Goal: Task Accomplishment & Management: Complete application form

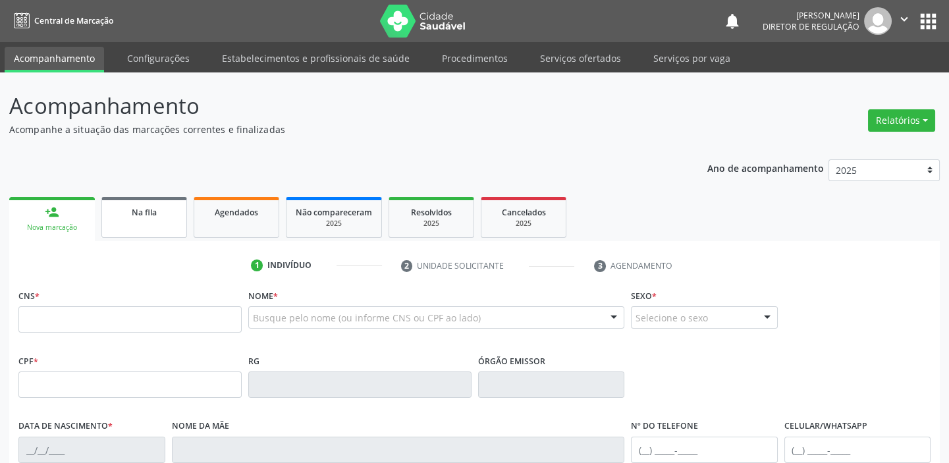
click at [145, 223] on link "Na fila" at bounding box center [144, 217] width 86 height 41
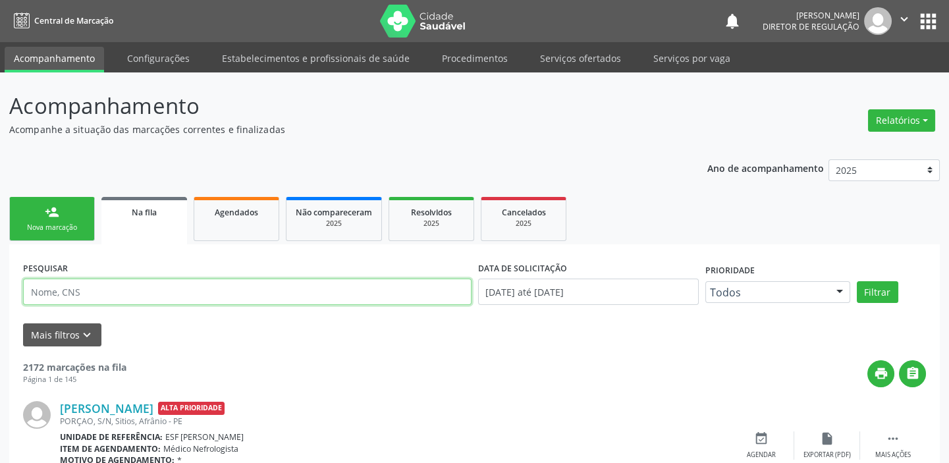
click at [111, 295] on input "text" at bounding box center [247, 291] width 448 height 26
type input "700504996667958"
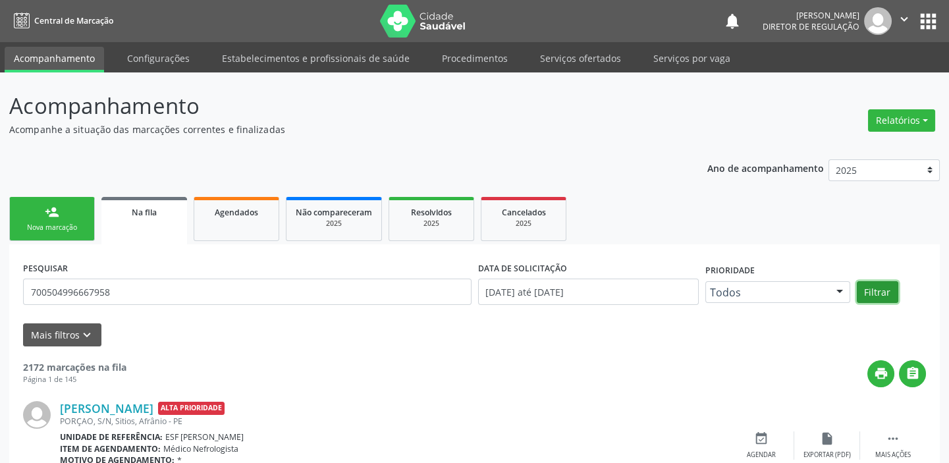
click at [872, 294] on button "Filtrar" at bounding box center [876, 292] width 41 height 22
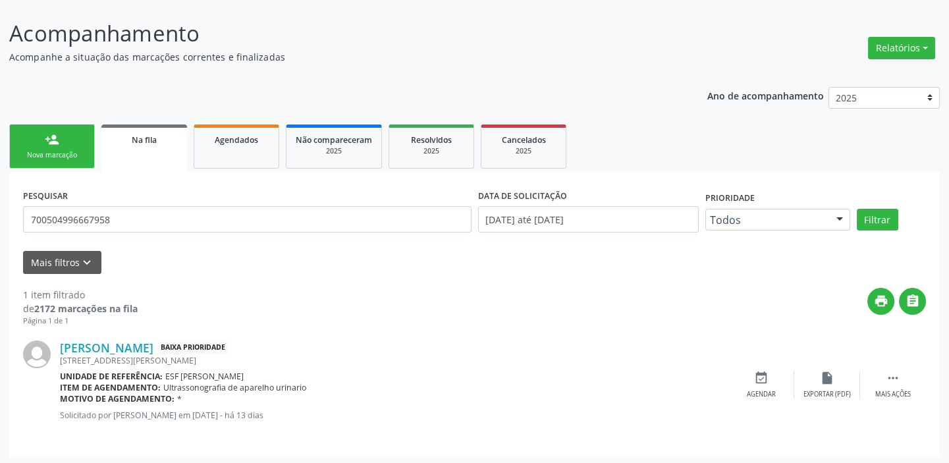
scroll to position [76, 0]
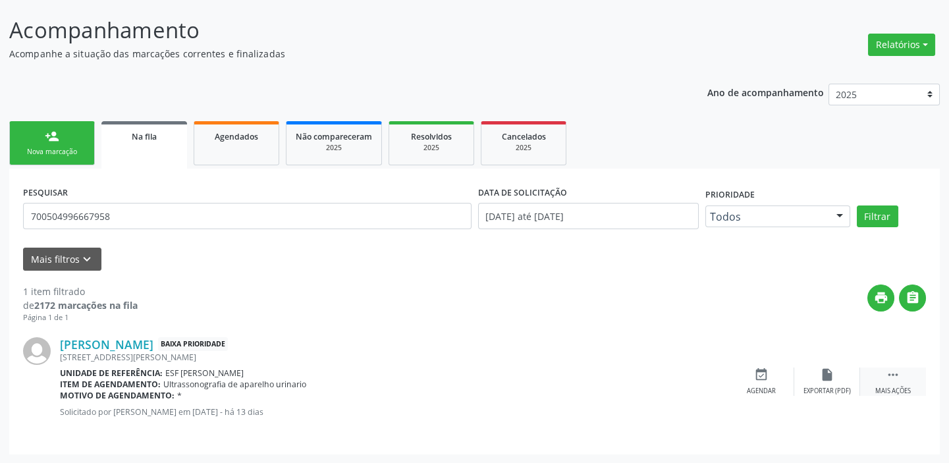
click at [890, 373] on icon "" at bounding box center [892, 374] width 14 height 14
click at [567, 381] on icon "event_available" at bounding box center [563, 374] width 14 height 14
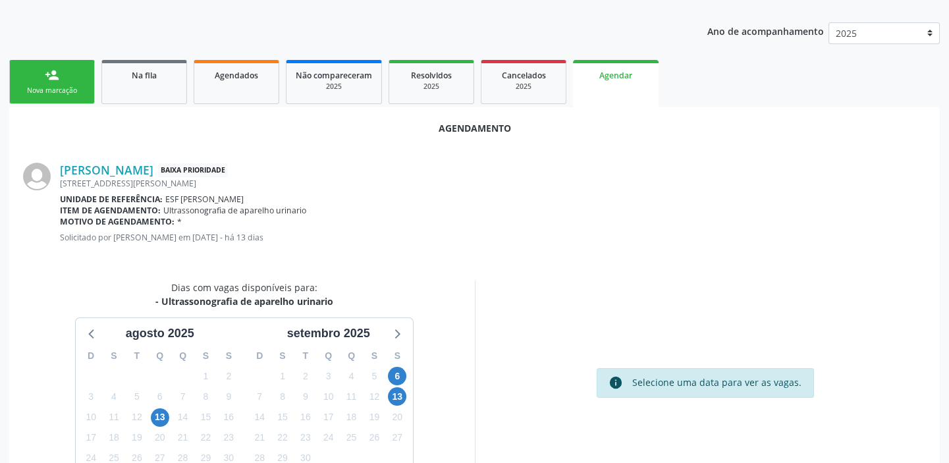
scroll to position [222, 0]
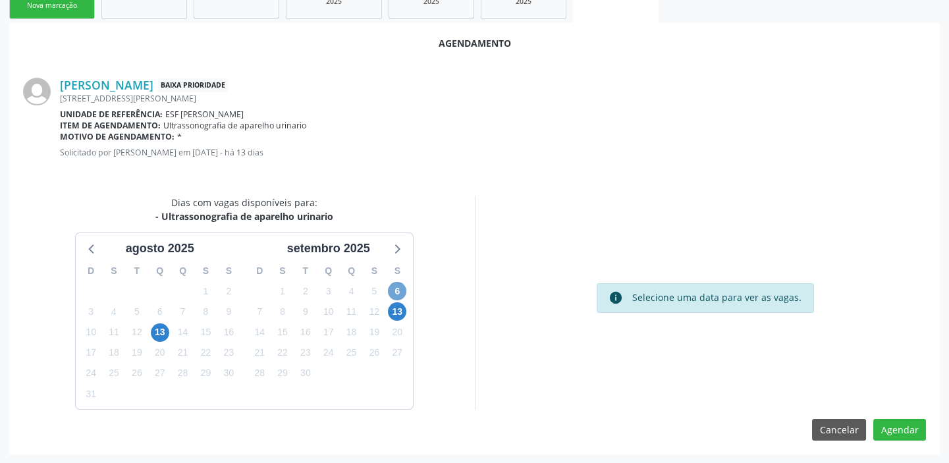
click at [397, 290] on span "6" at bounding box center [397, 291] width 18 height 18
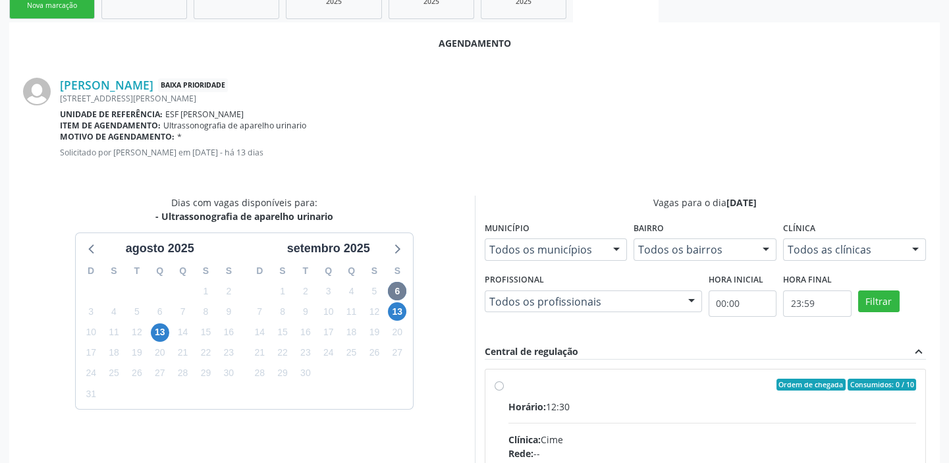
click at [504, 390] on input "Ordem de chegada Consumidos: 0 / 10 Horário: 12:30 Clínica: Cime Rede: -- Ender…" at bounding box center [498, 385] width 9 height 12
radio input "true"
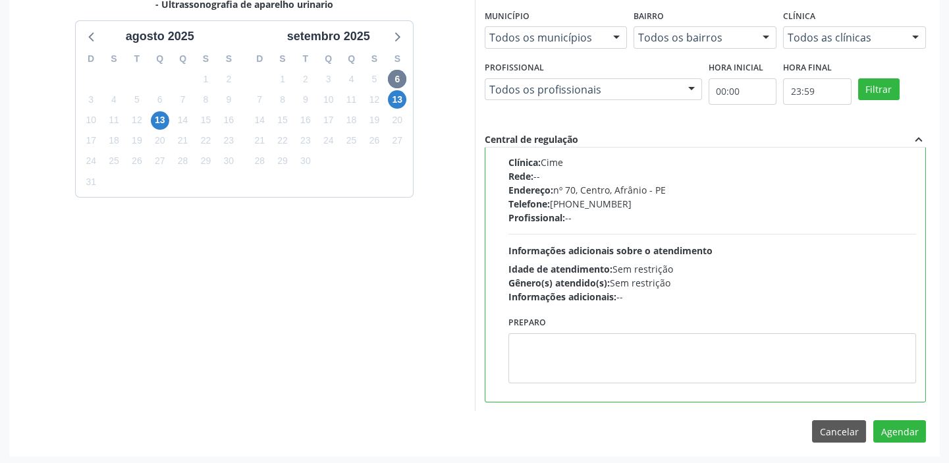
scroll to position [435, 0]
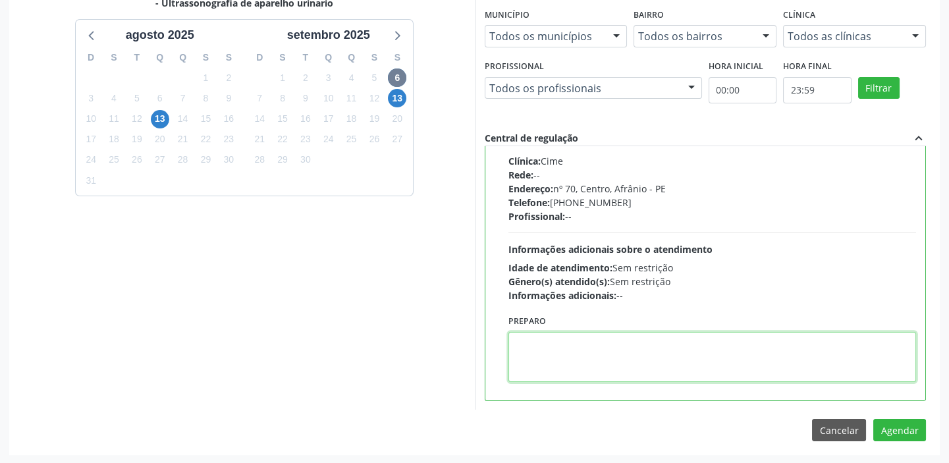
click at [582, 359] on textarea at bounding box center [712, 357] width 408 height 50
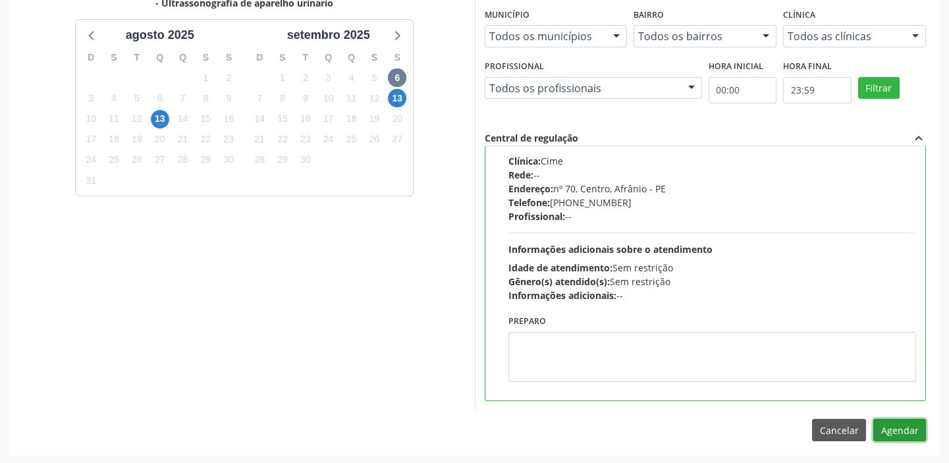
click at [895, 423] on button "Agendar" at bounding box center [899, 430] width 53 height 22
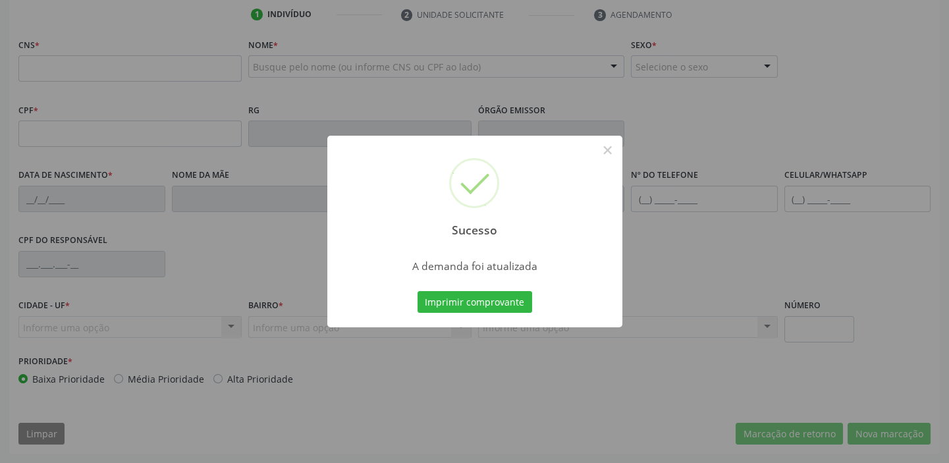
scroll to position [250, 0]
click at [474, 307] on button "Imprimir comprovante" at bounding box center [474, 302] width 115 height 22
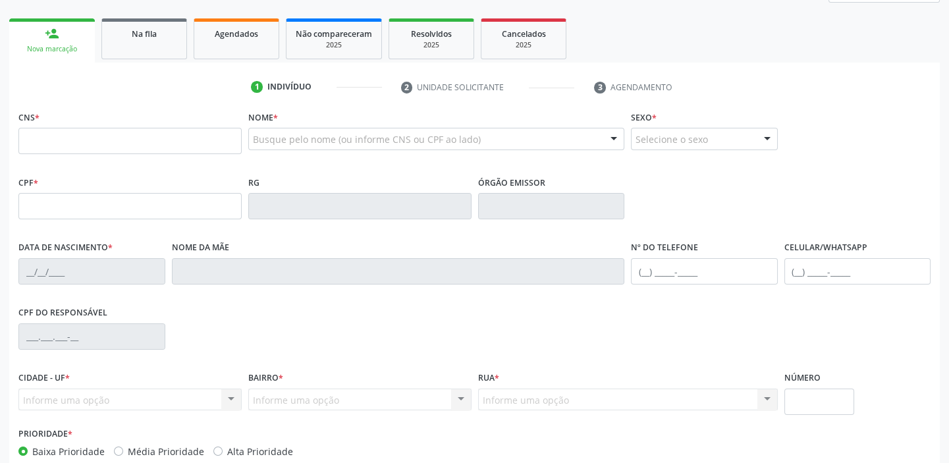
scroll to position [71, 0]
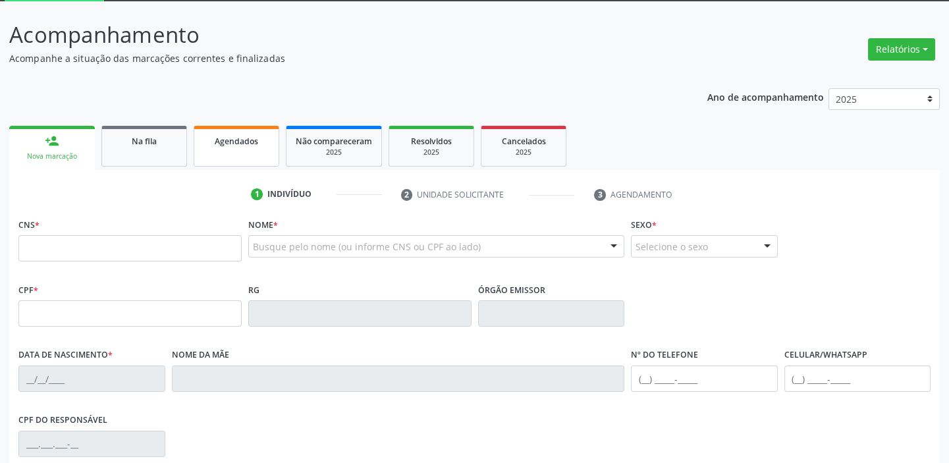
click at [224, 140] on span "Agendados" at bounding box center [236, 141] width 43 height 11
click at [142, 147] on div "Acompanhamento Acompanhe a situação das marcações correntes e finalizadas Relat…" at bounding box center [474, 325] width 930 height 615
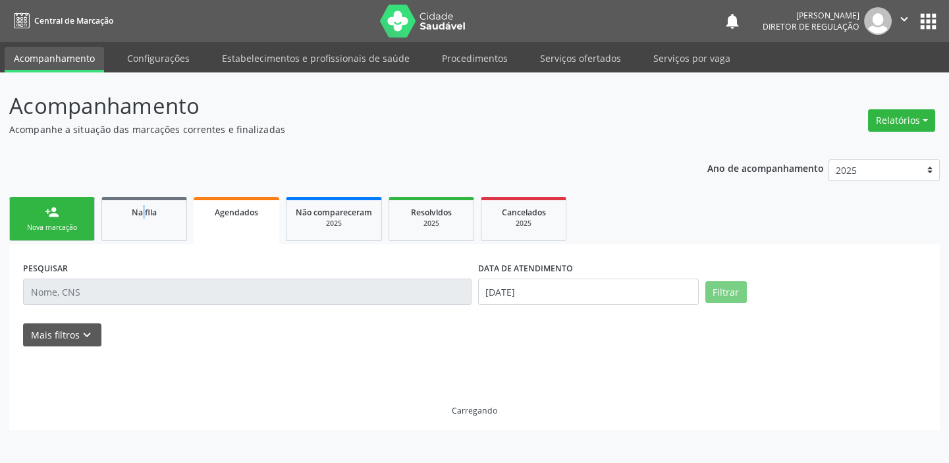
scroll to position [0, 0]
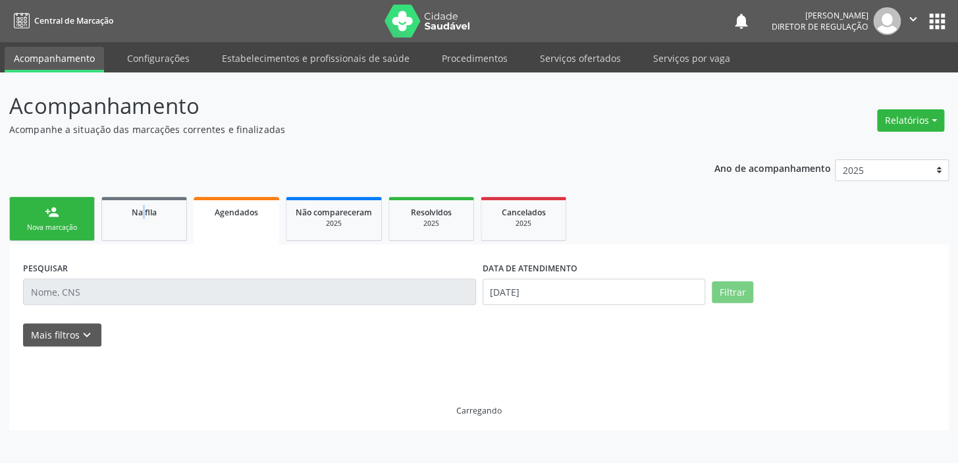
click at [142, 147] on div "Acompanhamento Acompanhe a situação das marcações correntes e finalizadas Relat…" at bounding box center [478, 260] width 939 height 340
click at [153, 211] on span "Na fila" at bounding box center [144, 212] width 25 height 11
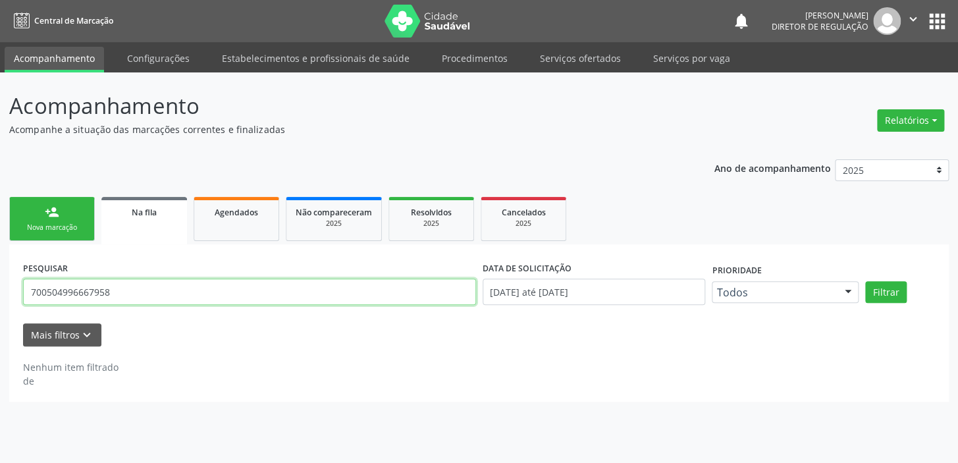
click at [130, 296] on input "700504996667958" at bounding box center [249, 291] width 453 height 26
type input "7"
type input "708606035297786"
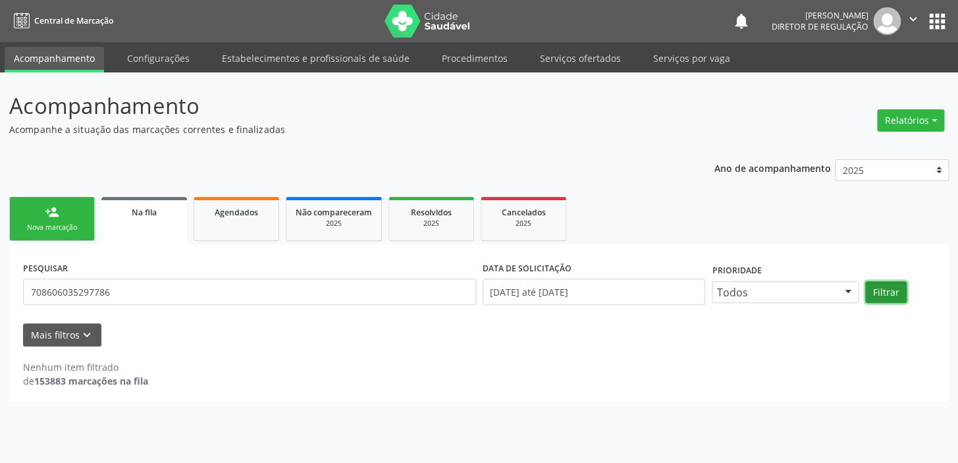
click at [883, 292] on button "Filtrar" at bounding box center [885, 292] width 41 height 22
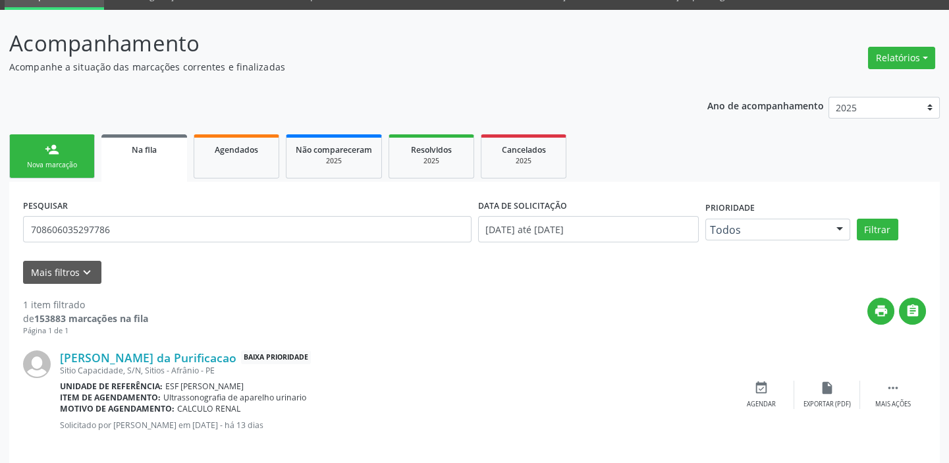
scroll to position [76, 0]
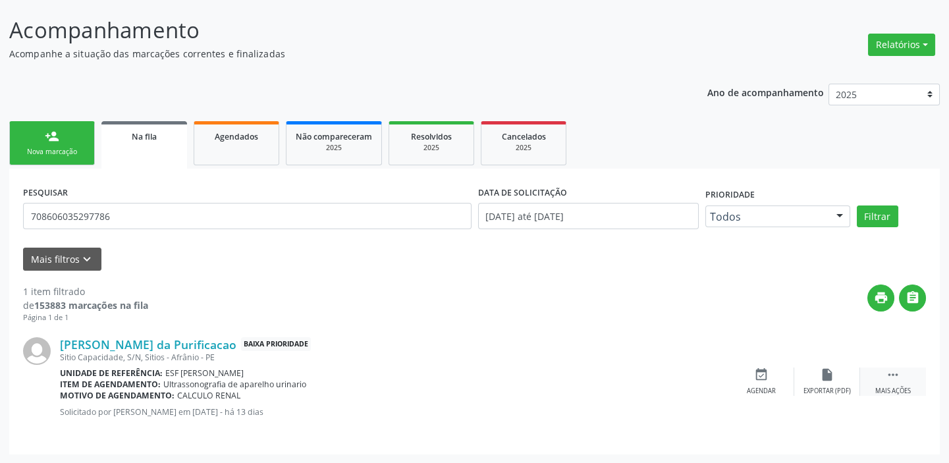
click at [895, 372] on icon "" at bounding box center [892, 374] width 14 height 14
click at [560, 379] on icon "event_available" at bounding box center [563, 374] width 14 height 14
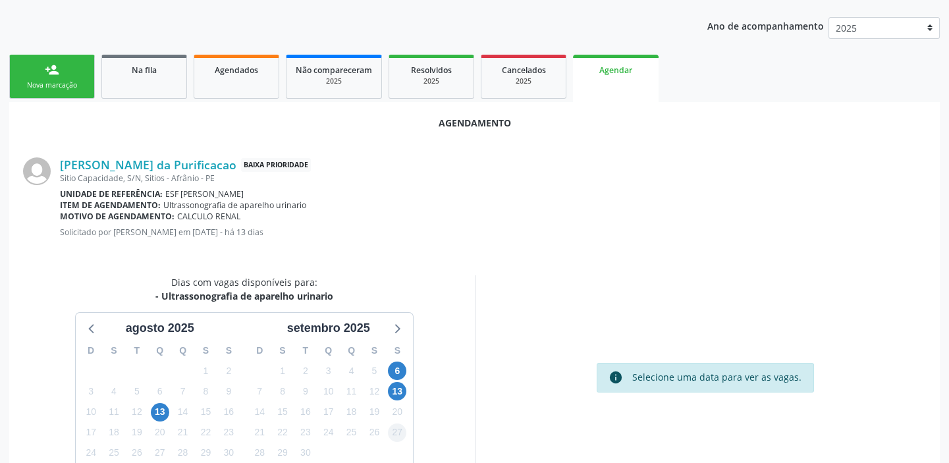
scroll to position [222, 0]
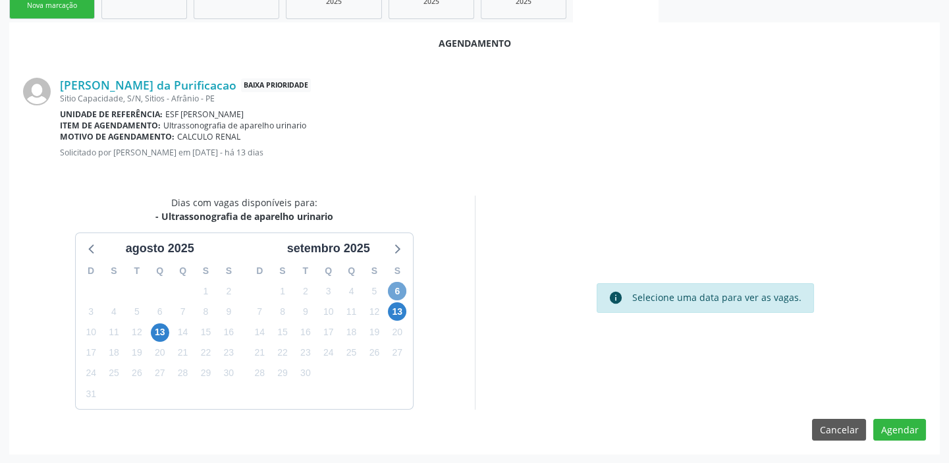
click at [392, 294] on span "6" at bounding box center [397, 291] width 18 height 18
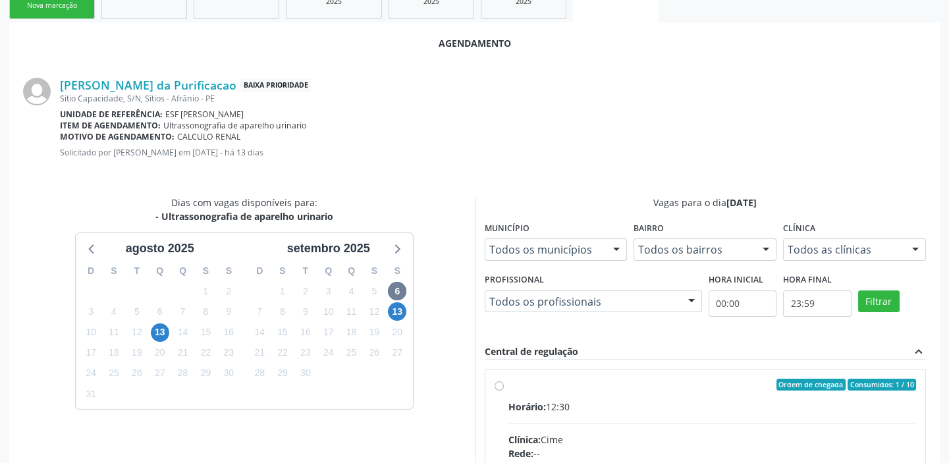
click at [737, 404] on div "Horário: 12:30" at bounding box center [712, 407] width 408 height 14
click at [504, 390] on input "Ordem de chegada Consumidos: 1 / 10 Horário: 12:30 Clínica: Cime Rede: -- Ender…" at bounding box center [498, 385] width 9 height 12
radio input "true"
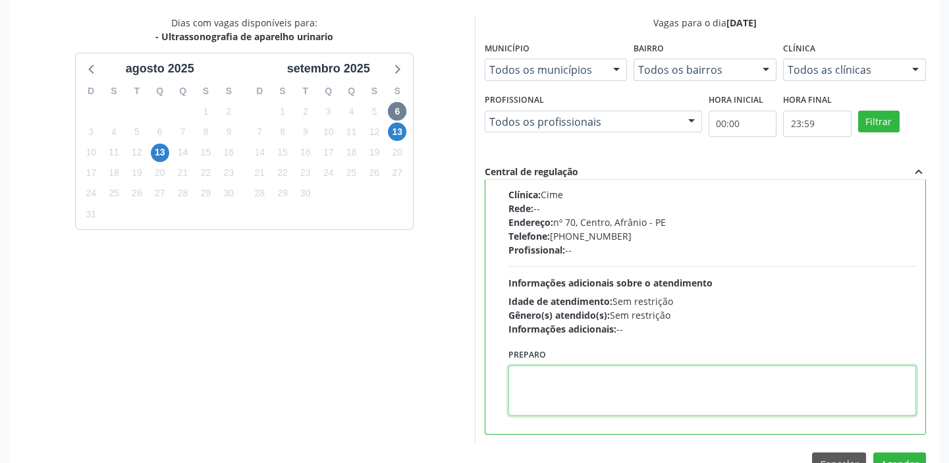
click at [585, 365] on textarea at bounding box center [712, 390] width 408 height 50
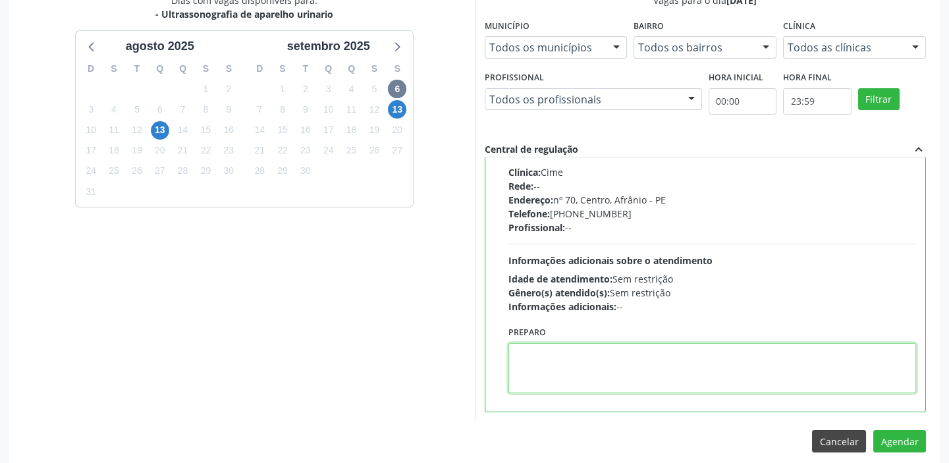
scroll to position [435, 0]
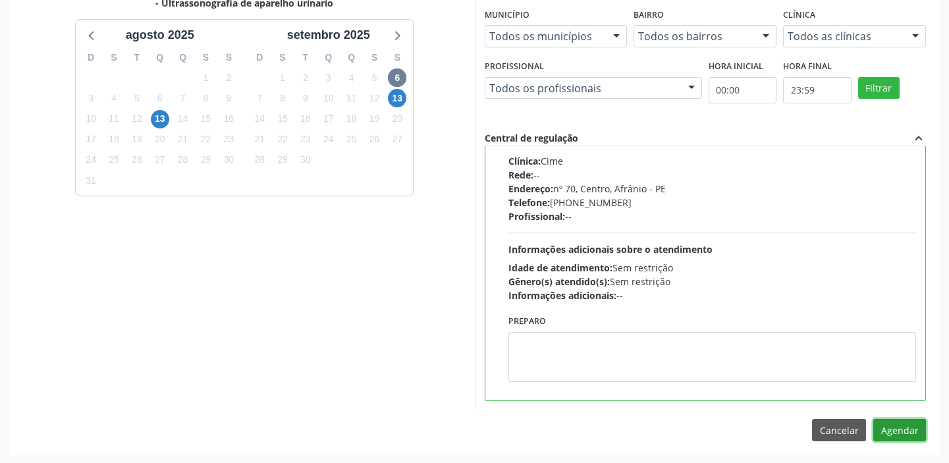
click at [876, 434] on button "Agendar" at bounding box center [899, 430] width 53 height 22
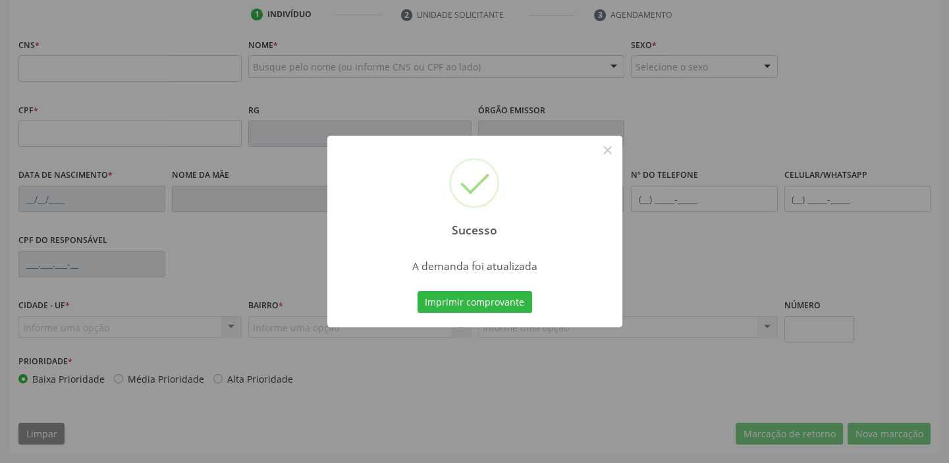
scroll to position [250, 0]
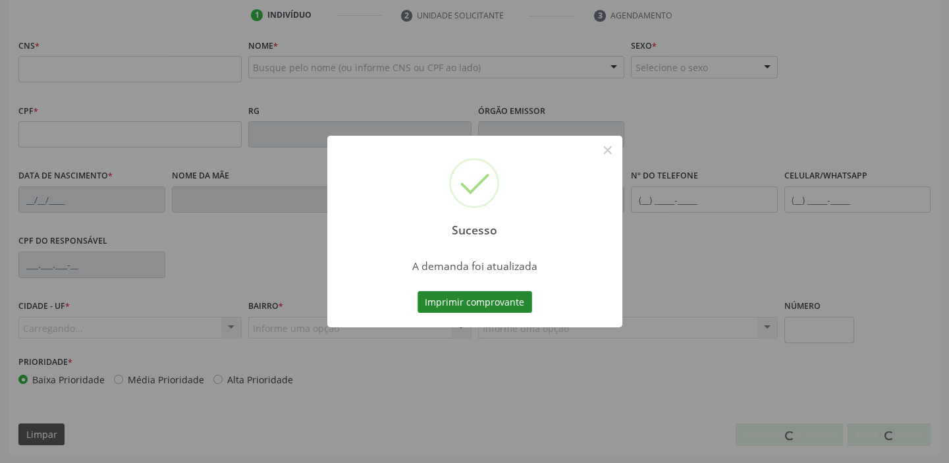
click at [474, 298] on button "Imprimir comprovante" at bounding box center [474, 302] width 115 height 22
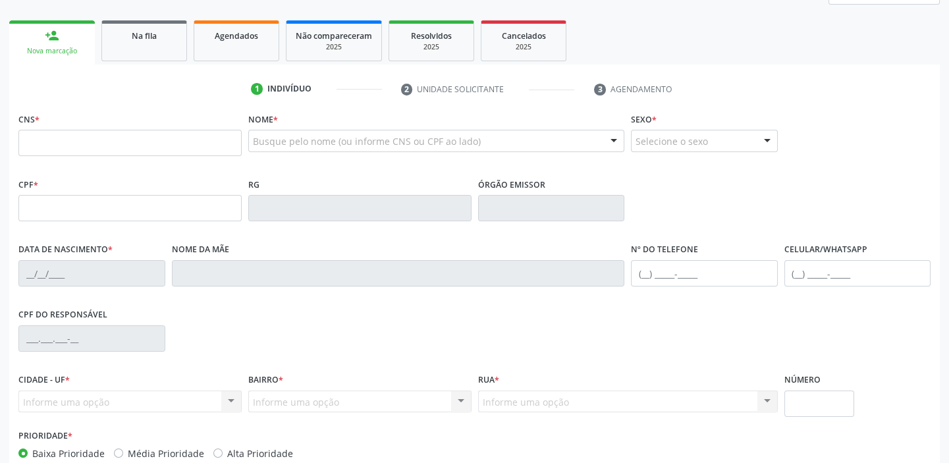
scroll to position [71, 0]
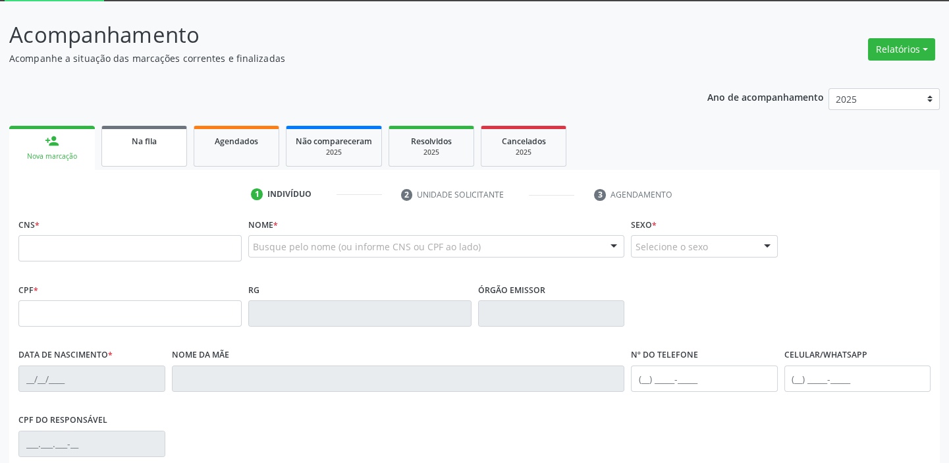
click at [159, 155] on link "Na fila" at bounding box center [144, 146] width 86 height 41
click at [159, 155] on div "Ano de acompanhamento 2025 2024 2023 2022 2021 2020 2019 2018 person_add Nova m…" at bounding box center [474, 356] width 930 height 555
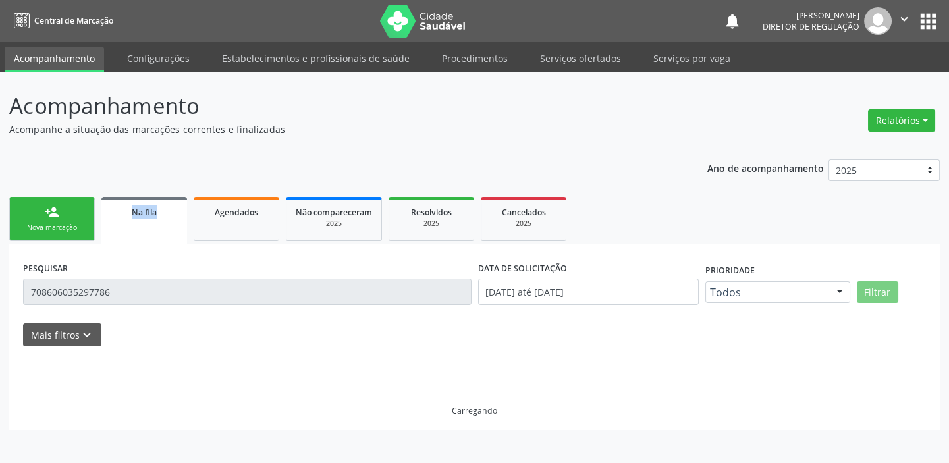
scroll to position [0, 0]
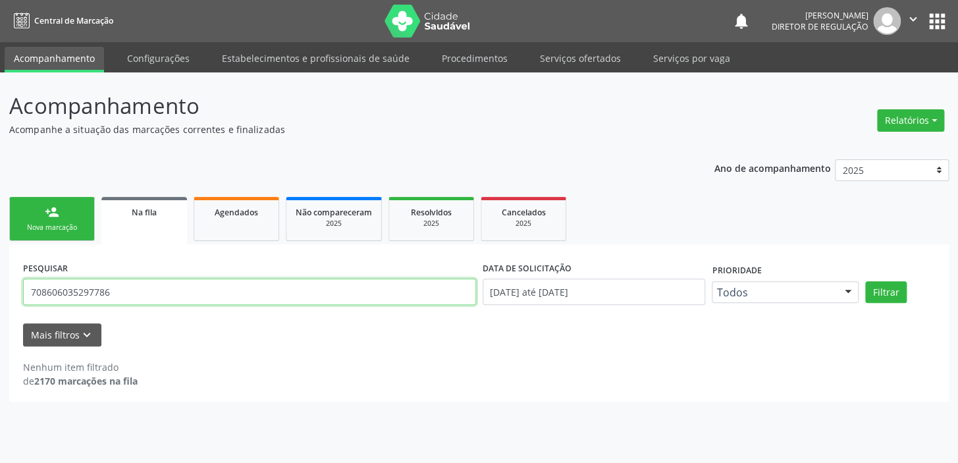
click at [110, 289] on input "708606035297786" at bounding box center [249, 291] width 453 height 26
type input "7"
type input "702003368788184"
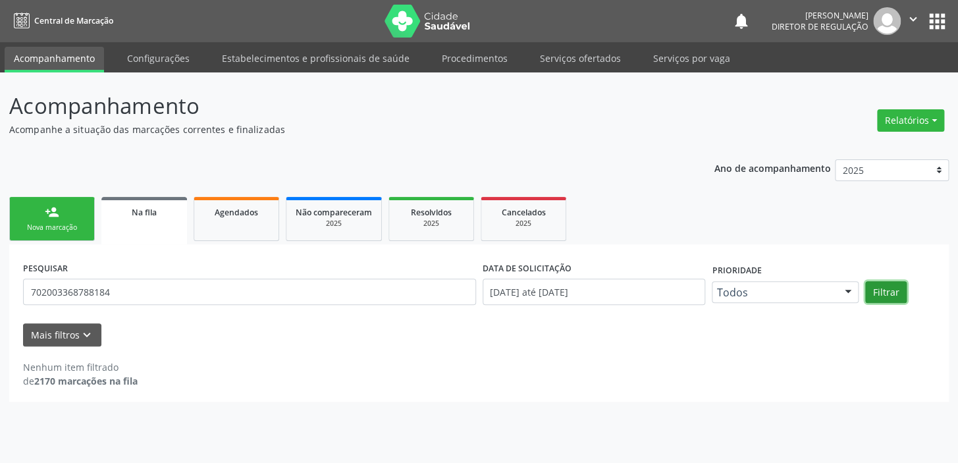
click at [889, 291] on button "Filtrar" at bounding box center [885, 292] width 41 height 22
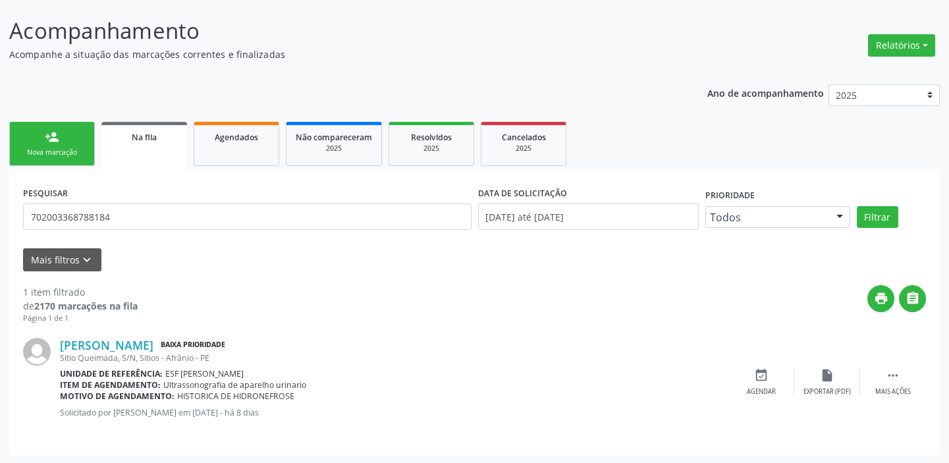
scroll to position [76, 0]
click at [901, 375] on div " Mais ações" at bounding box center [893, 381] width 66 height 28
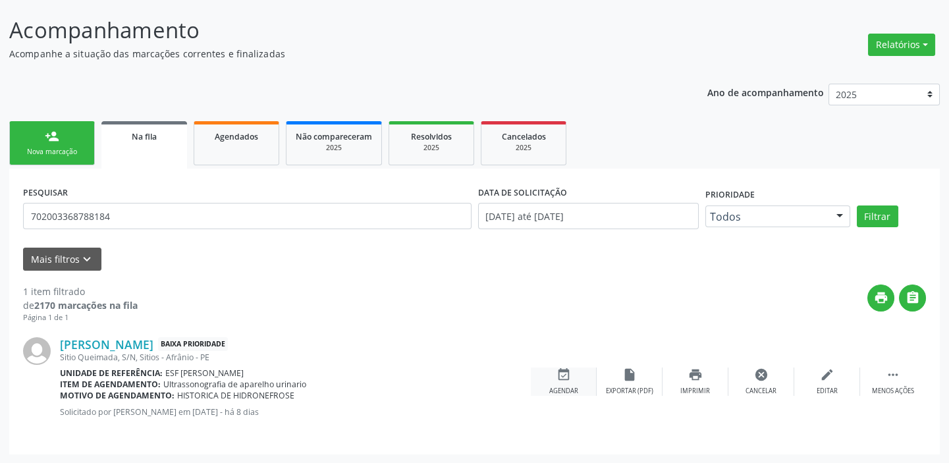
click at [571, 376] on div "event_available Agendar" at bounding box center [564, 381] width 66 height 28
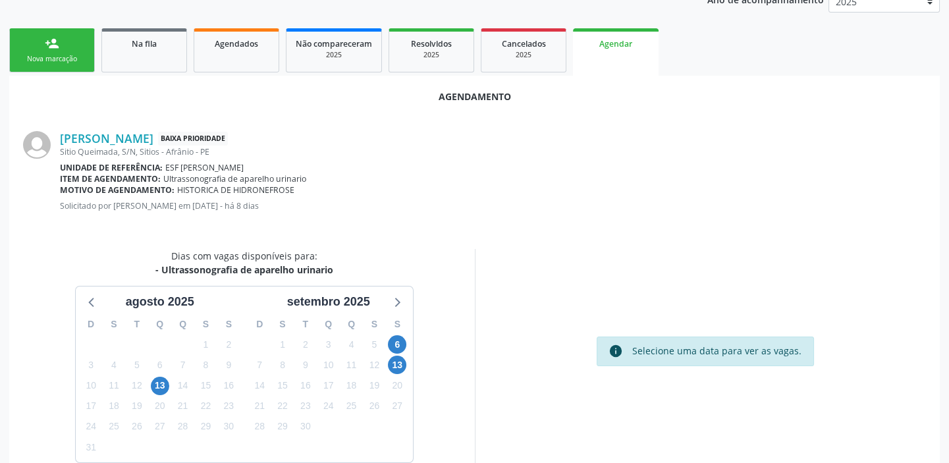
scroll to position [191, 0]
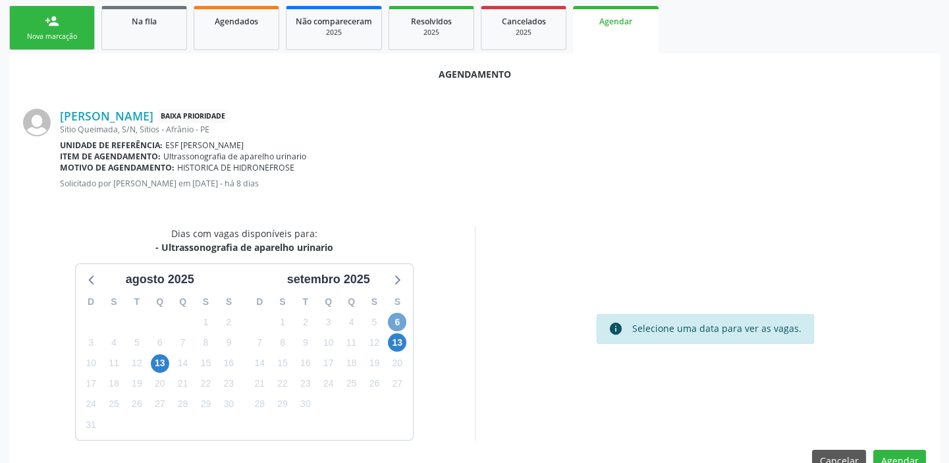
click at [392, 319] on span "6" at bounding box center [397, 322] width 18 height 18
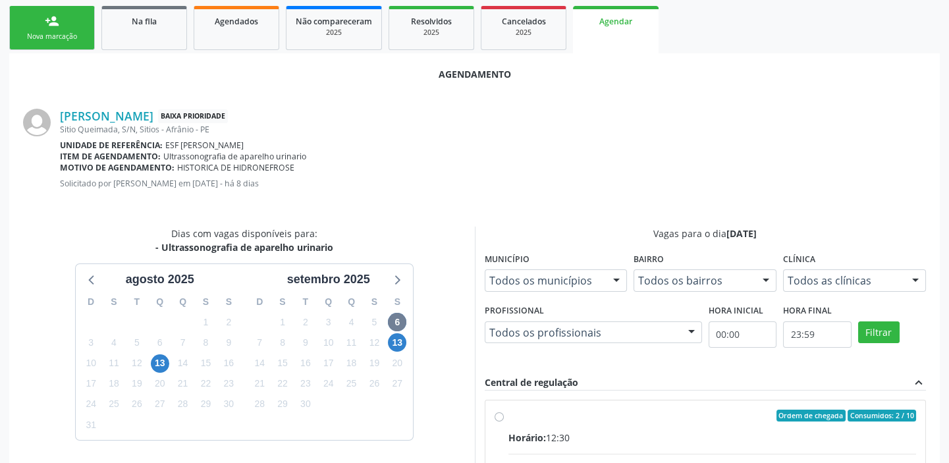
click at [696, 386] on div "Central de regulação expand_less" at bounding box center [706, 382] width 442 height 15
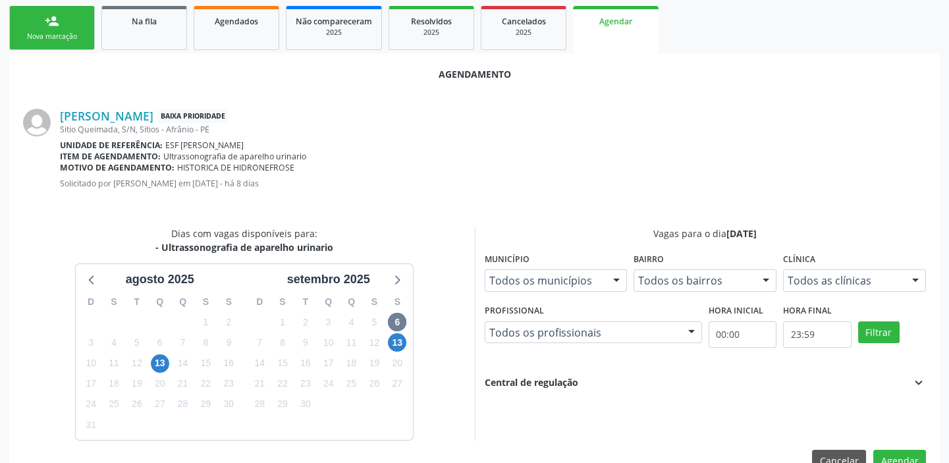
scroll to position [222, 0]
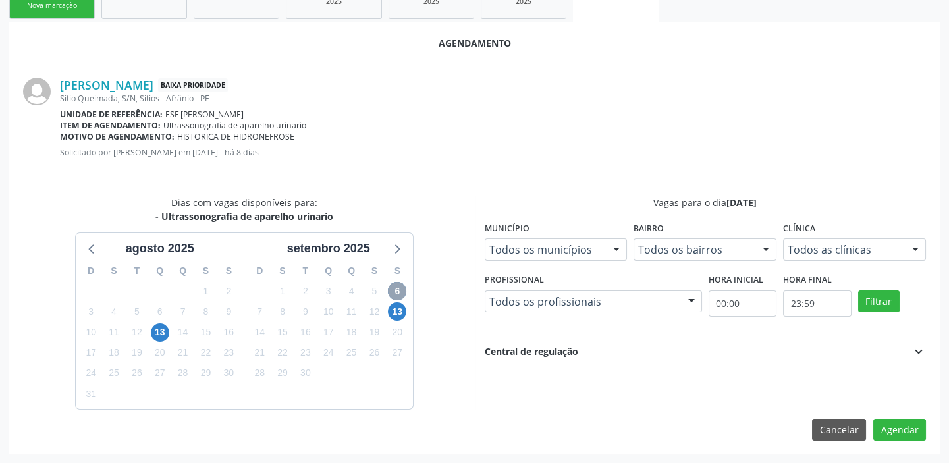
click at [401, 292] on span "6" at bounding box center [397, 291] width 18 height 18
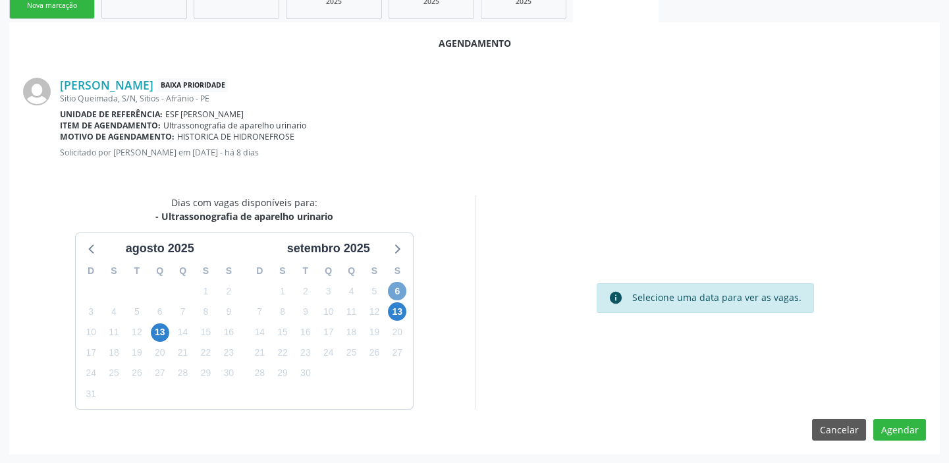
click at [396, 285] on span "6" at bounding box center [397, 291] width 18 height 18
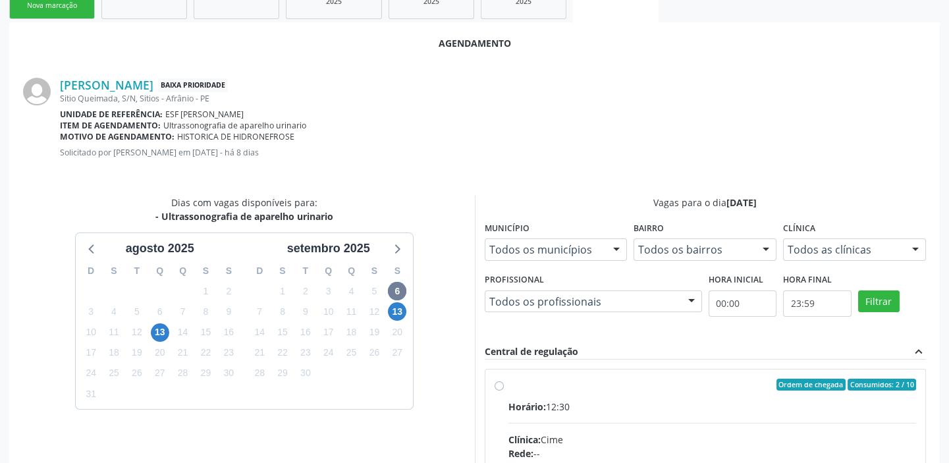
click at [626, 403] on div "Horário: 12:30" at bounding box center [712, 407] width 408 height 14
click at [504, 390] on input "Ordem de chegada Consumidos: 2 / 10 Horário: 12:30 Clínica: Cime Rede: -- Ender…" at bounding box center [498, 385] width 9 height 12
radio input "true"
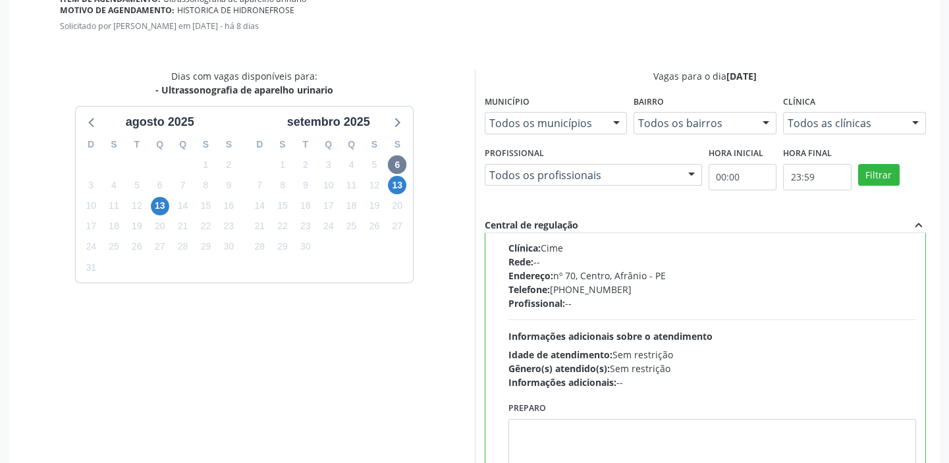
scroll to position [435, 0]
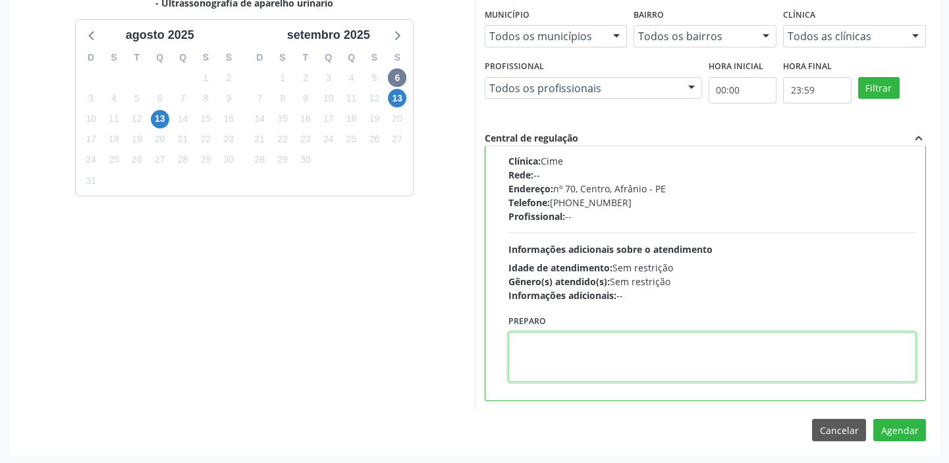
click at [602, 362] on textarea at bounding box center [712, 357] width 408 height 50
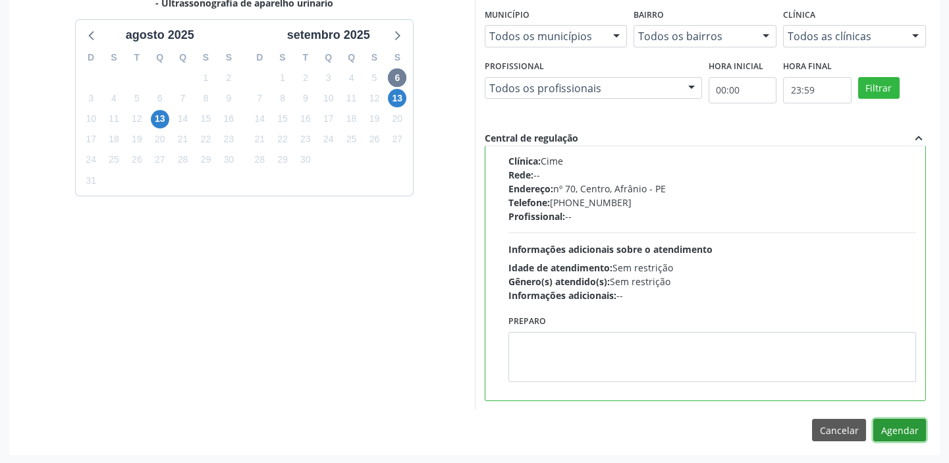
click at [891, 423] on button "Agendar" at bounding box center [899, 430] width 53 height 22
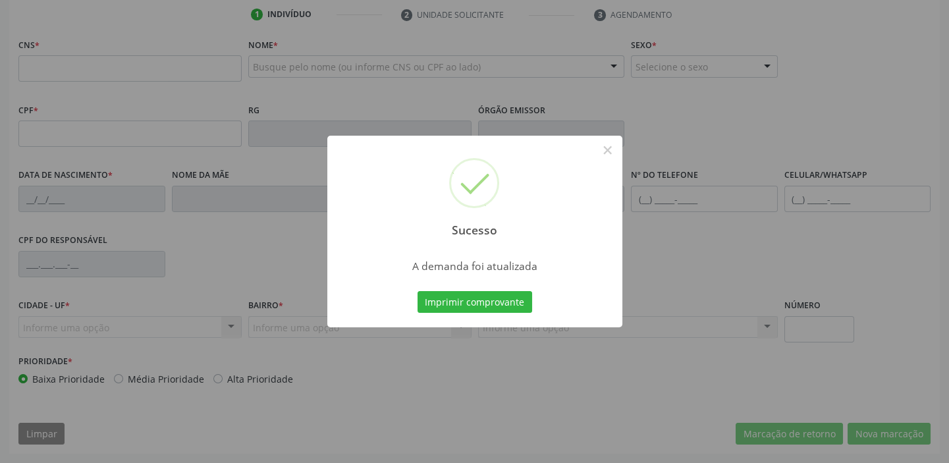
scroll to position [250, 0]
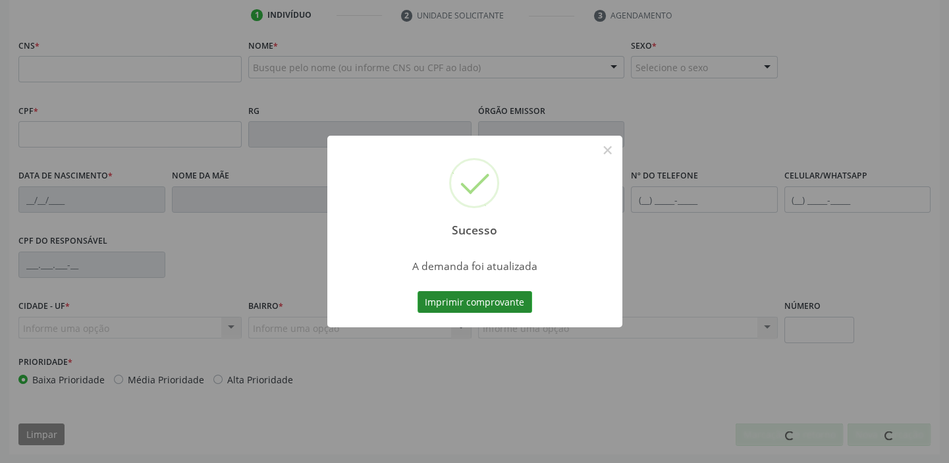
click at [470, 295] on button "Imprimir comprovante" at bounding box center [474, 302] width 115 height 22
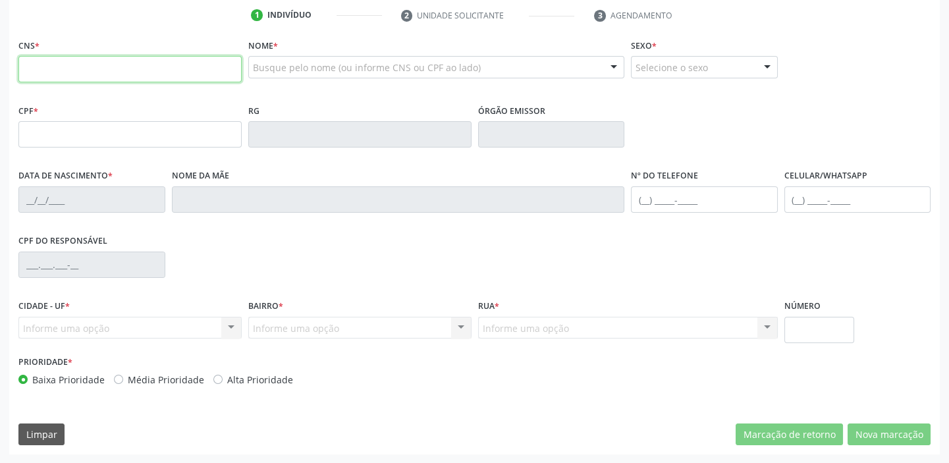
click at [61, 65] on input "text" at bounding box center [129, 69] width 223 height 26
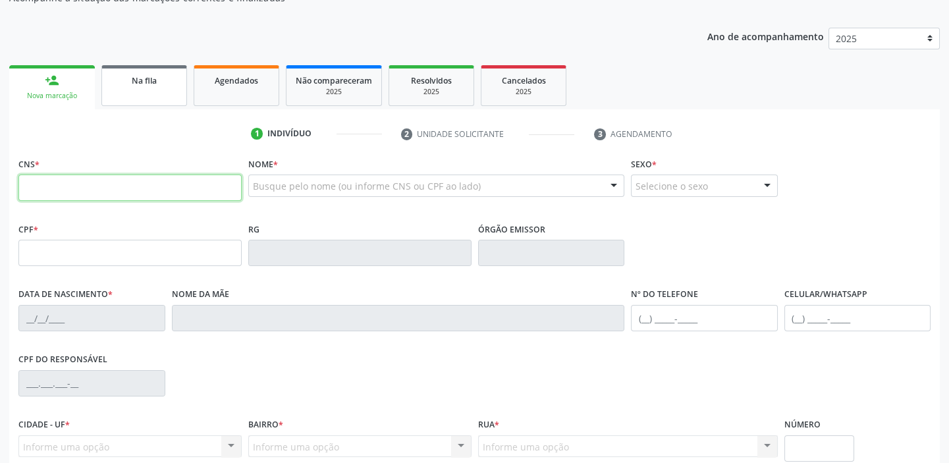
scroll to position [131, 0]
click at [138, 78] on span "Na fila" at bounding box center [144, 81] width 25 height 11
click at [138, 78] on div "Acompanhamento Acompanhe a situação das marcações correntes e finalizadas Relat…" at bounding box center [474, 261] width 949 height 641
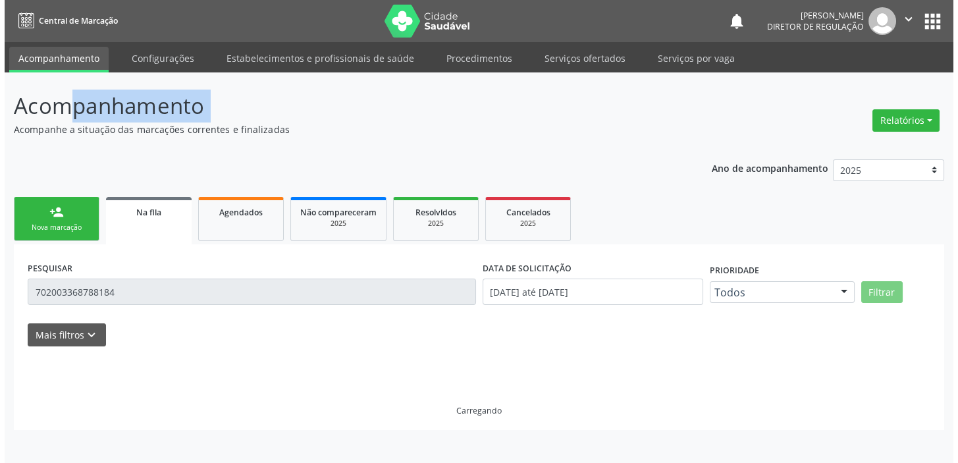
scroll to position [0, 0]
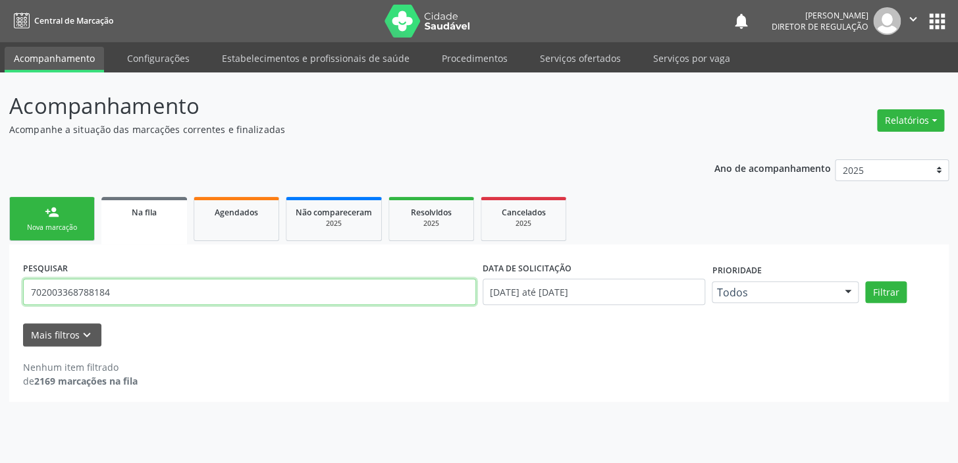
click at [132, 292] on input "702003368788184" at bounding box center [249, 291] width 453 height 26
type input "7"
type input "700502585535258"
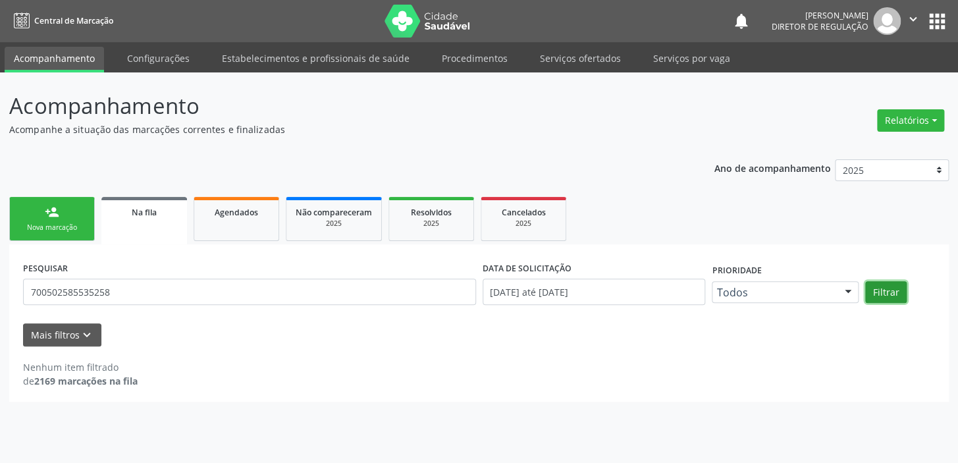
click at [878, 292] on button "Filtrar" at bounding box center [885, 292] width 41 height 22
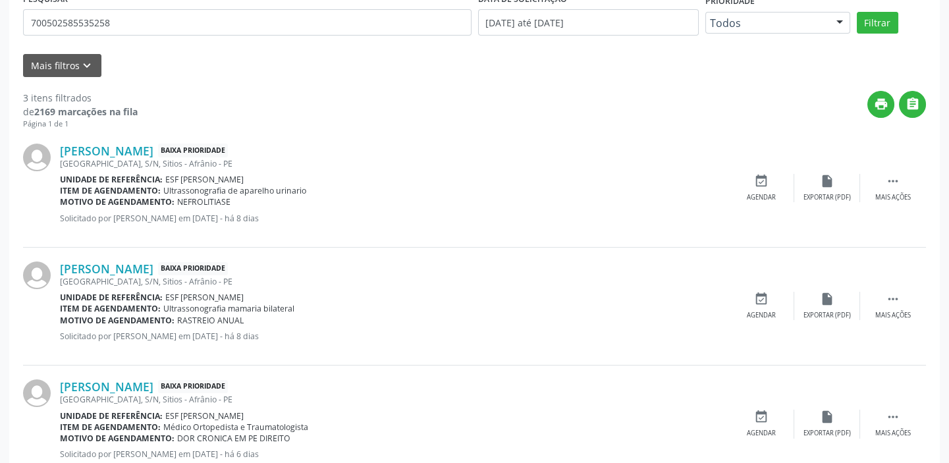
scroll to position [251, 0]
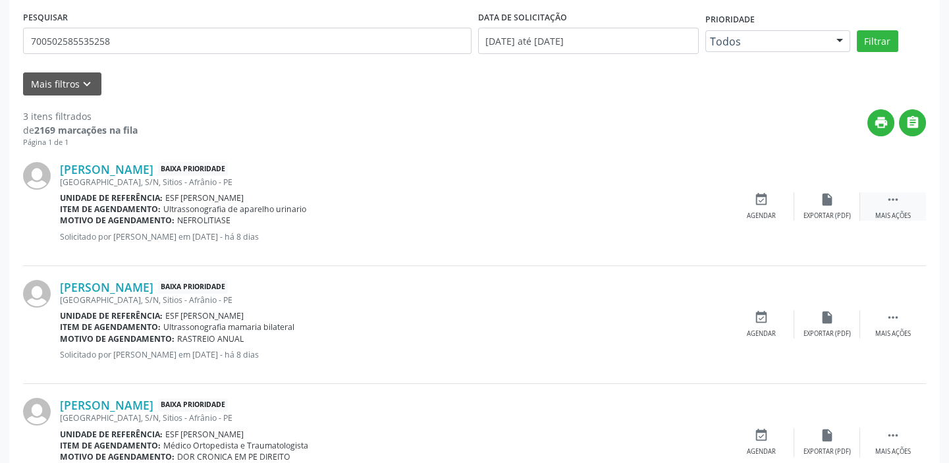
click at [889, 195] on icon "" at bounding box center [892, 199] width 14 height 14
click at [560, 211] on div "Agendar" at bounding box center [563, 215] width 29 height 9
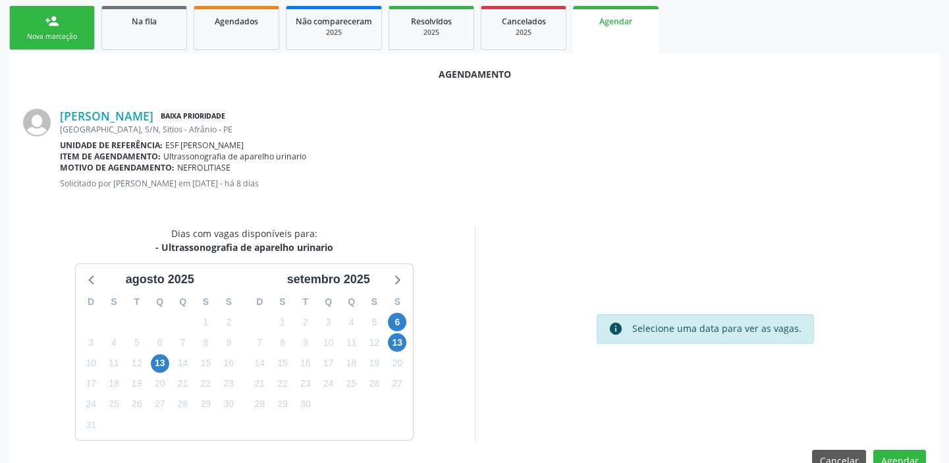
scroll to position [222, 0]
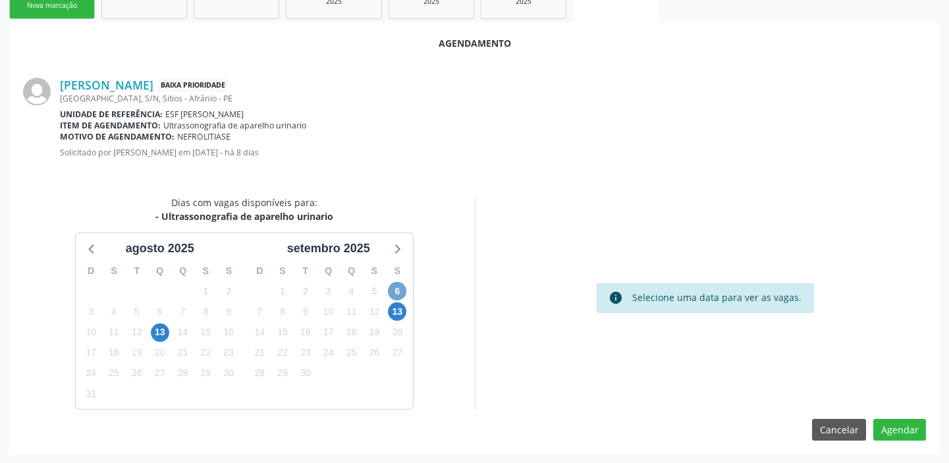
click at [397, 287] on span "6" at bounding box center [397, 291] width 18 height 18
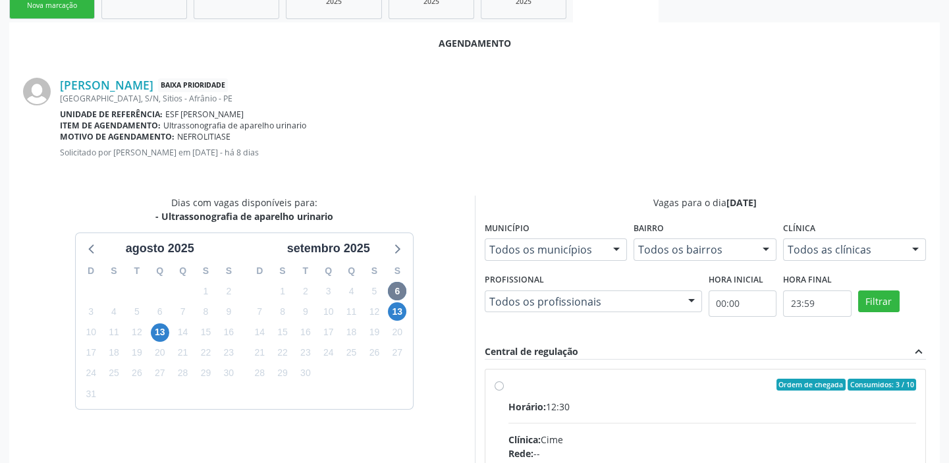
click at [690, 400] on div "Horário: 12:30" at bounding box center [712, 407] width 408 height 14
click at [504, 390] on input "Ordem de chegada Consumidos: 3 / 10 Horário: 12:30 Clínica: Cime Rede: -- Ender…" at bounding box center [498, 385] width 9 height 12
radio input "true"
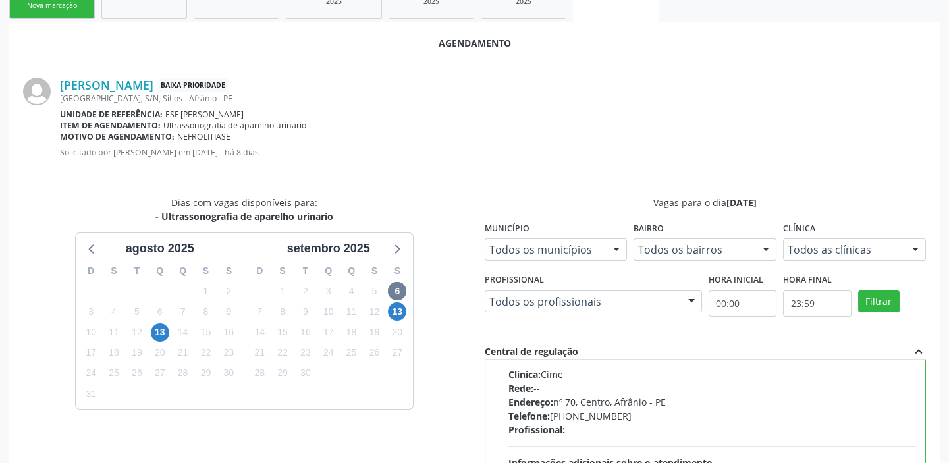
scroll to position [435, 0]
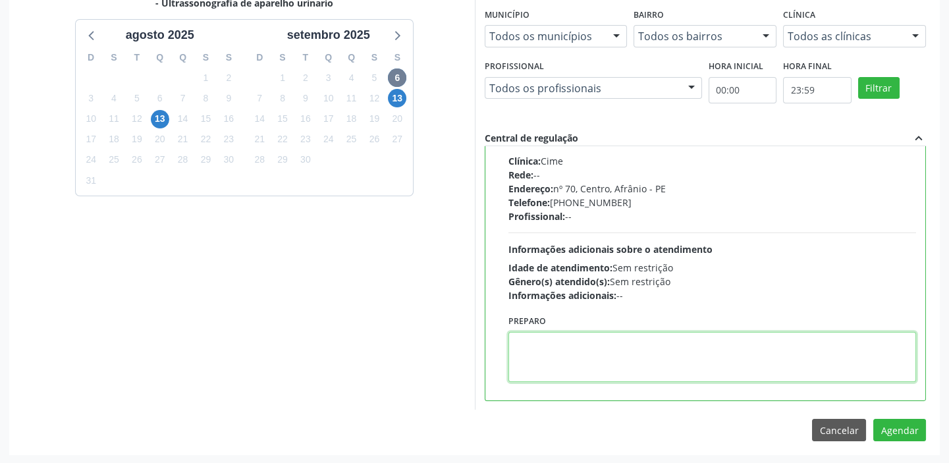
click at [613, 348] on textarea at bounding box center [712, 357] width 408 height 50
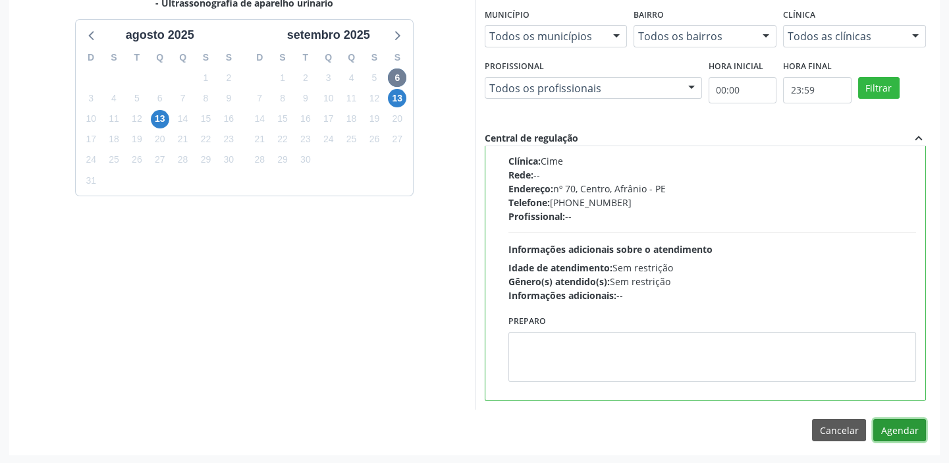
click at [887, 428] on button "Agendar" at bounding box center [899, 430] width 53 height 22
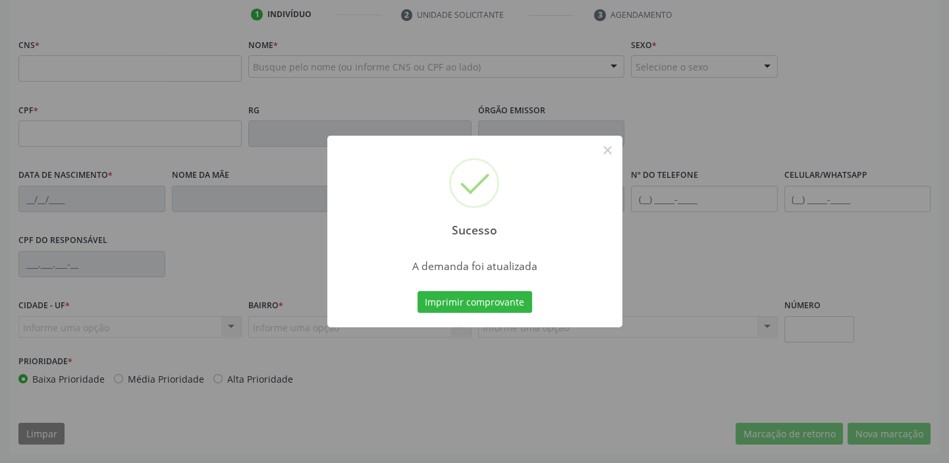
scroll to position [250, 0]
click at [456, 293] on button "Imprimir comprovante" at bounding box center [474, 302] width 115 height 22
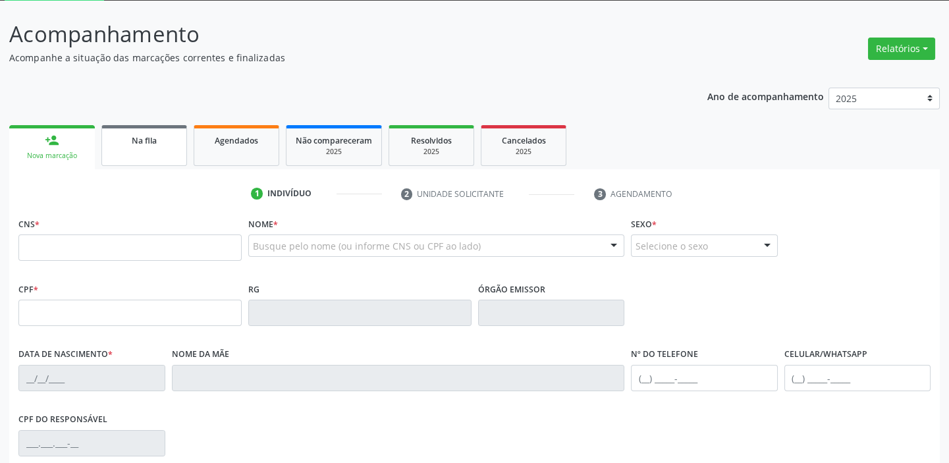
scroll to position [71, 0]
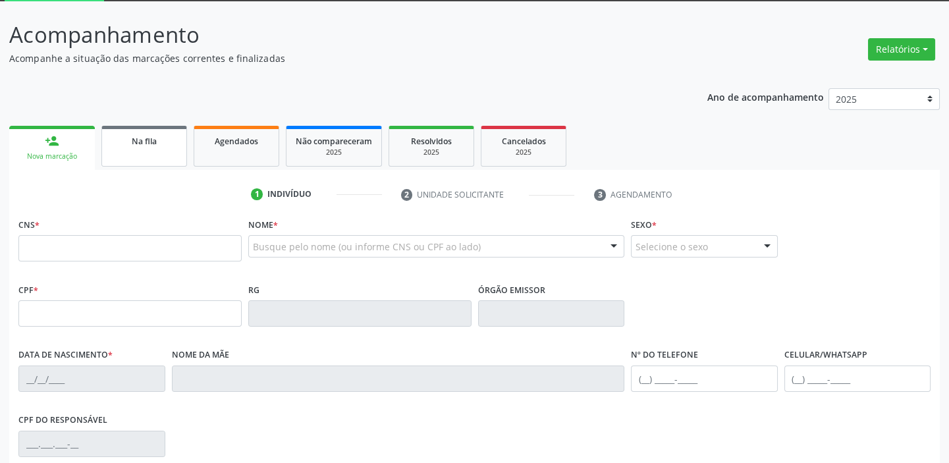
click at [150, 140] on span "Na fila" at bounding box center [144, 141] width 25 height 11
click at [150, 140] on div "Acompanhamento Acompanhe a situação das marcações correntes e finalizadas Relat…" at bounding box center [474, 325] width 930 height 615
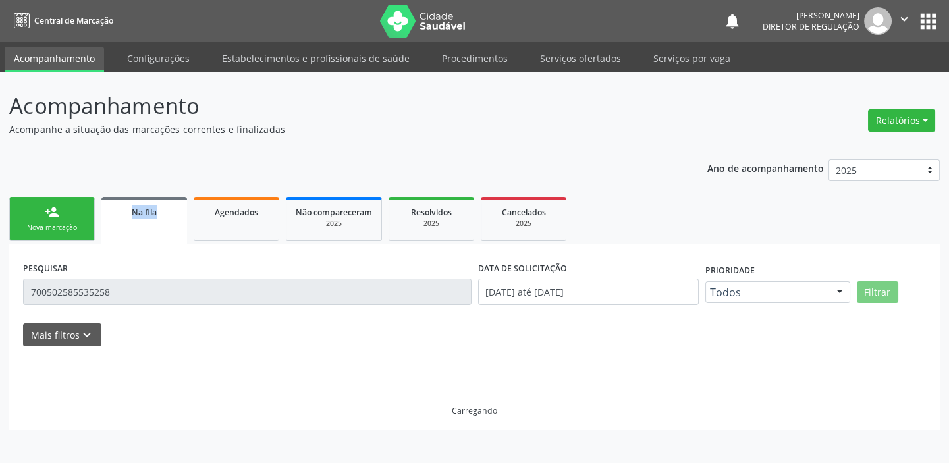
scroll to position [0, 0]
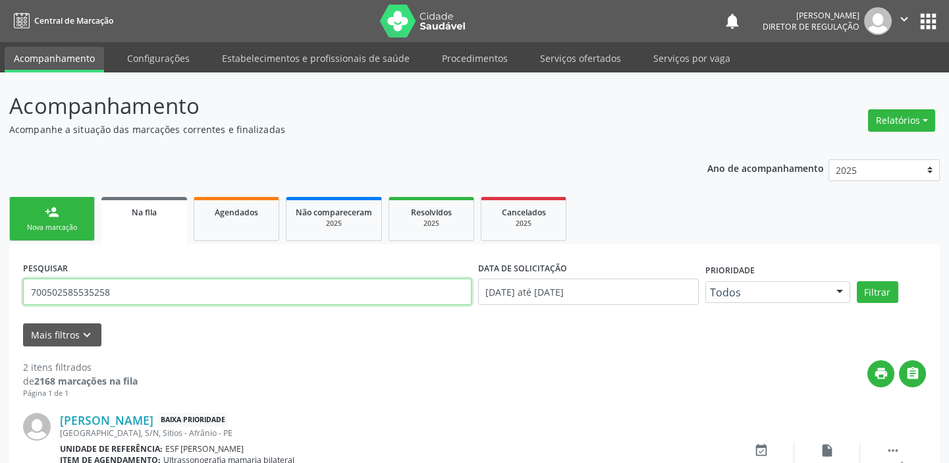
click at [105, 293] on input "700502585535258" at bounding box center [247, 291] width 448 height 26
click at [114, 291] on input "700502585535258" at bounding box center [247, 291] width 448 height 26
type input "7"
type input "700005854584500"
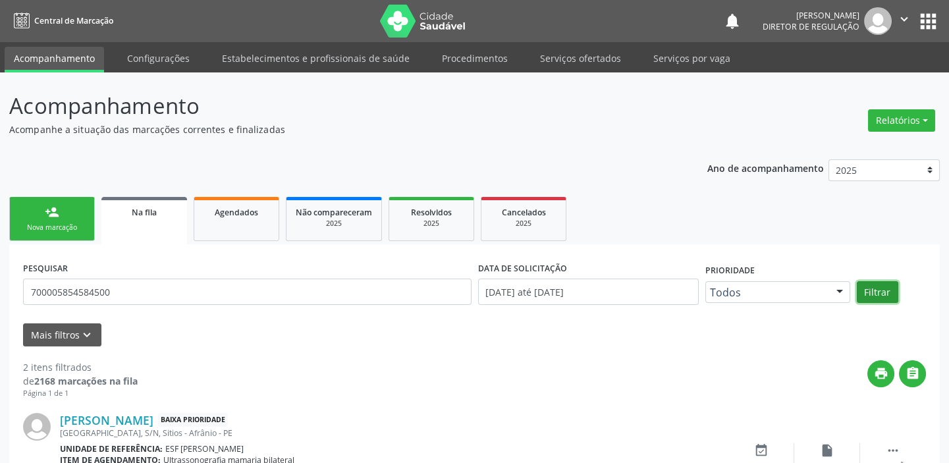
click at [880, 292] on button "Filtrar" at bounding box center [876, 292] width 41 height 22
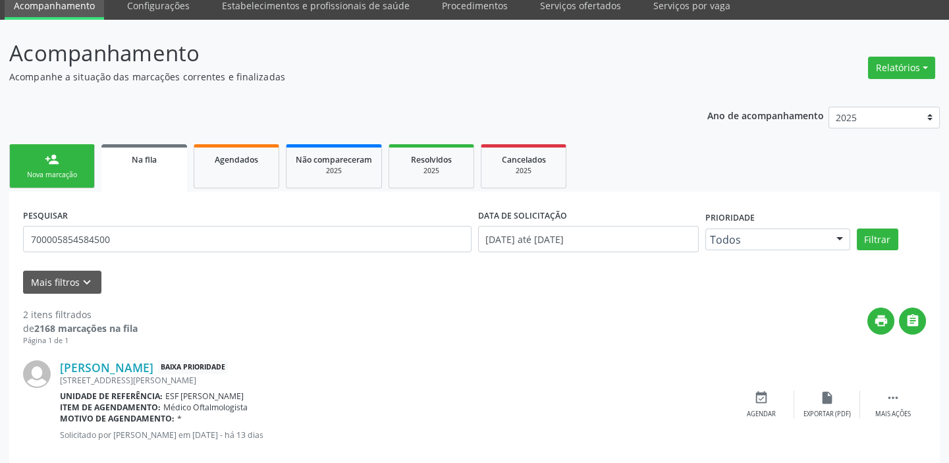
scroll to position [193, 0]
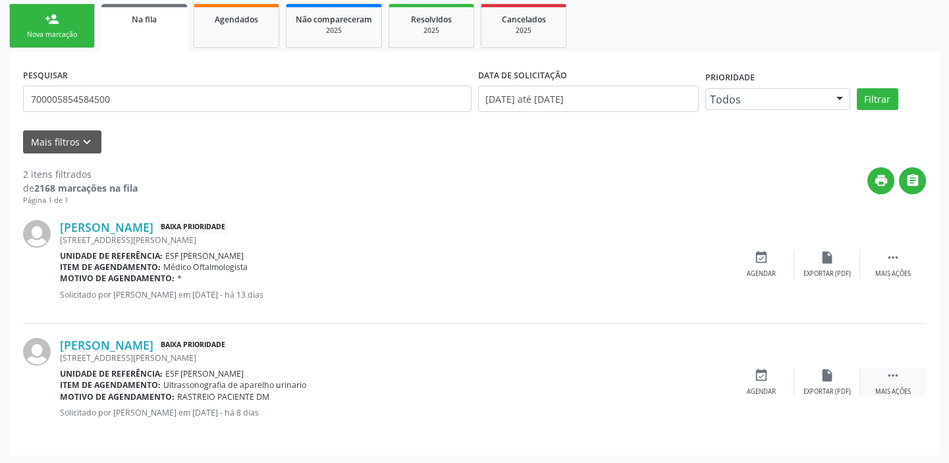
click at [895, 374] on icon "" at bounding box center [892, 375] width 14 height 14
click at [554, 382] on div "event_available Agendar" at bounding box center [564, 382] width 66 height 28
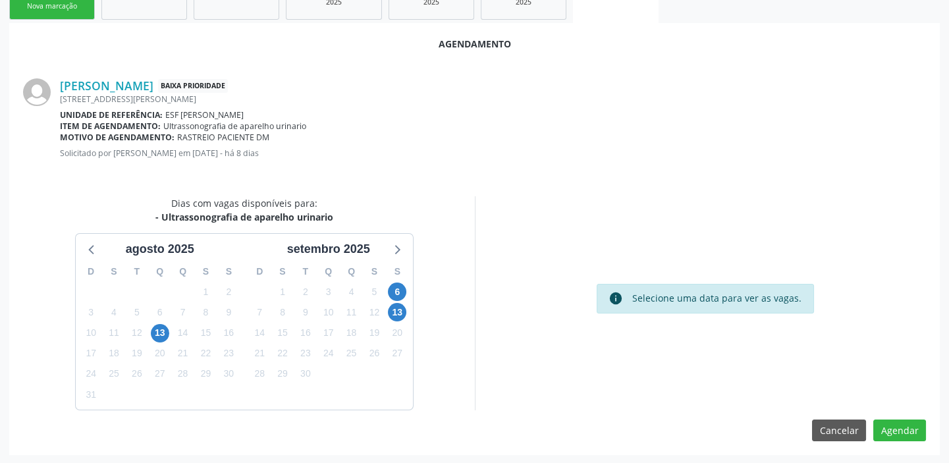
scroll to position [222, 0]
click at [394, 292] on span "6" at bounding box center [397, 291] width 18 height 18
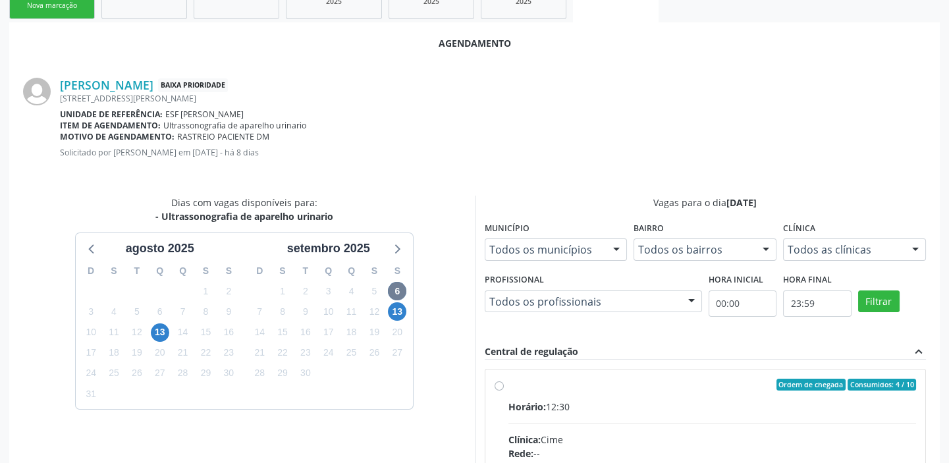
click at [504, 390] on input "Ordem de chegada Consumidos: 4 / 10 Horário: 12:30 Clínica: Cime Rede: -- Ender…" at bounding box center [498, 385] width 9 height 12
radio input "true"
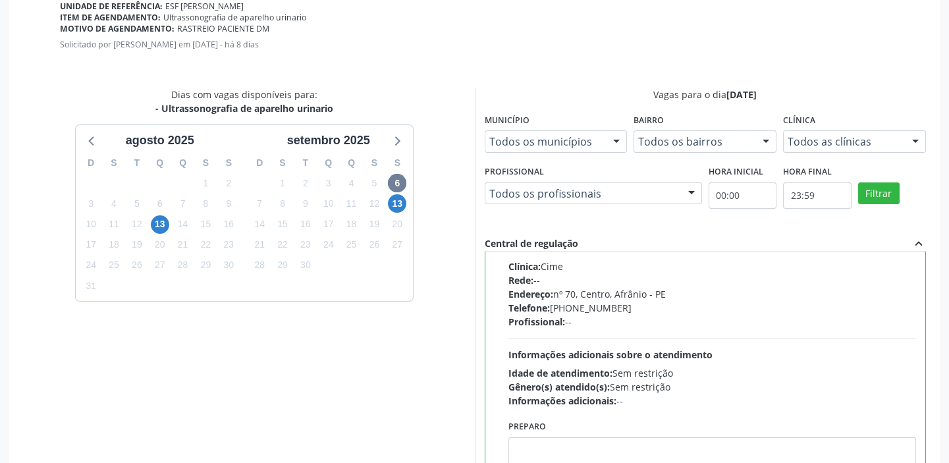
scroll to position [435, 0]
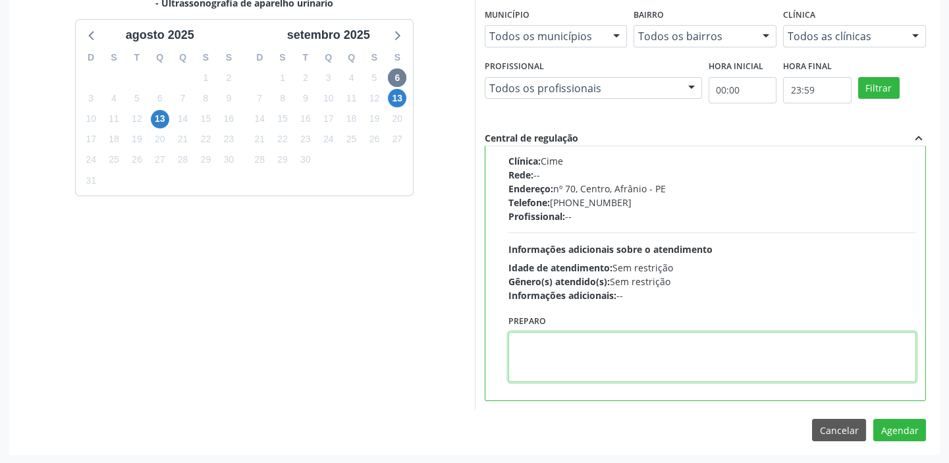
click at [651, 362] on textarea at bounding box center [712, 357] width 408 height 50
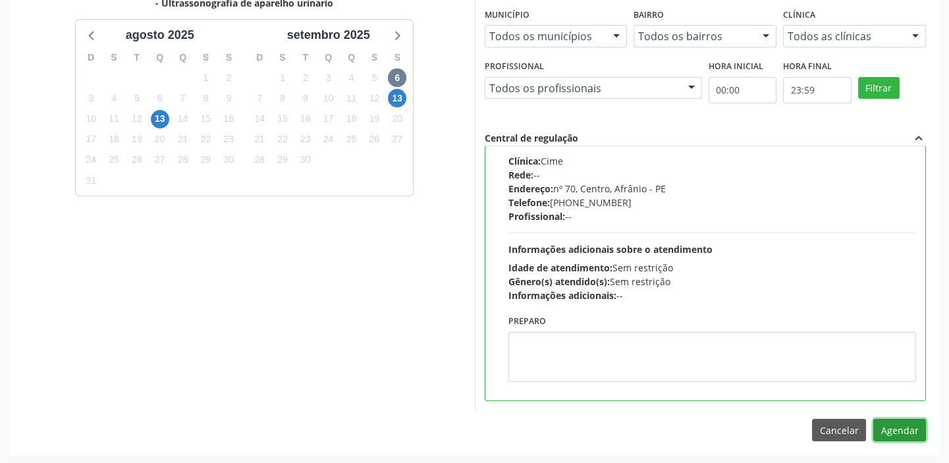
click at [895, 424] on button "Agendar" at bounding box center [899, 430] width 53 height 22
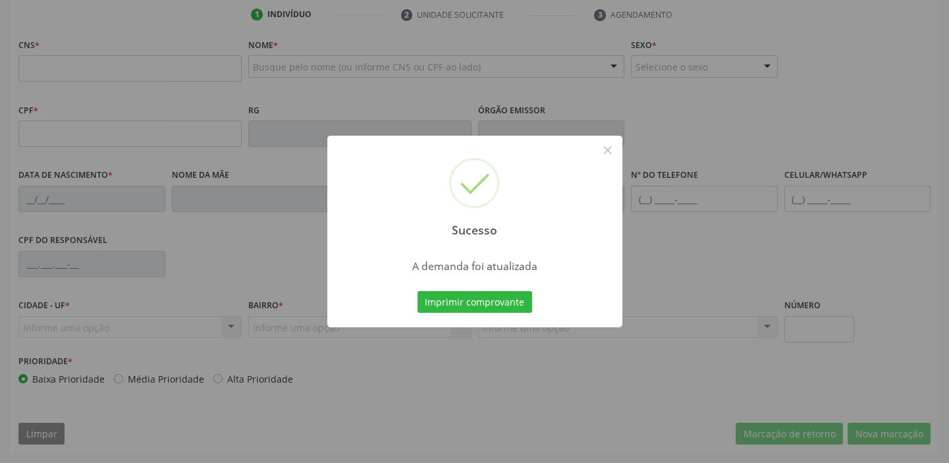
scroll to position [250, 0]
click at [465, 302] on button "Imprimir comprovante" at bounding box center [474, 302] width 115 height 22
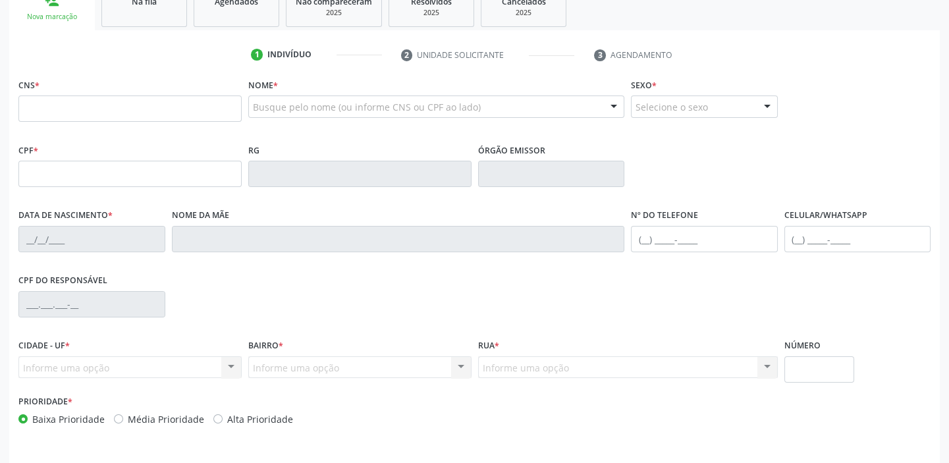
scroll to position [131, 0]
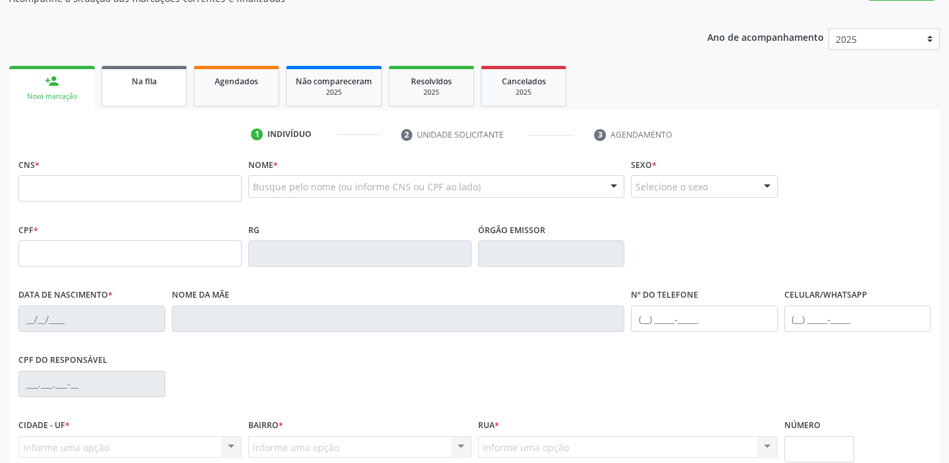
click at [133, 88] on link "Na fila" at bounding box center [144, 86] width 86 height 41
click at [133, 88] on div "Acompanhamento Acompanhe a situação das marcações correntes e finalizadas Relat…" at bounding box center [474, 261] width 949 height 641
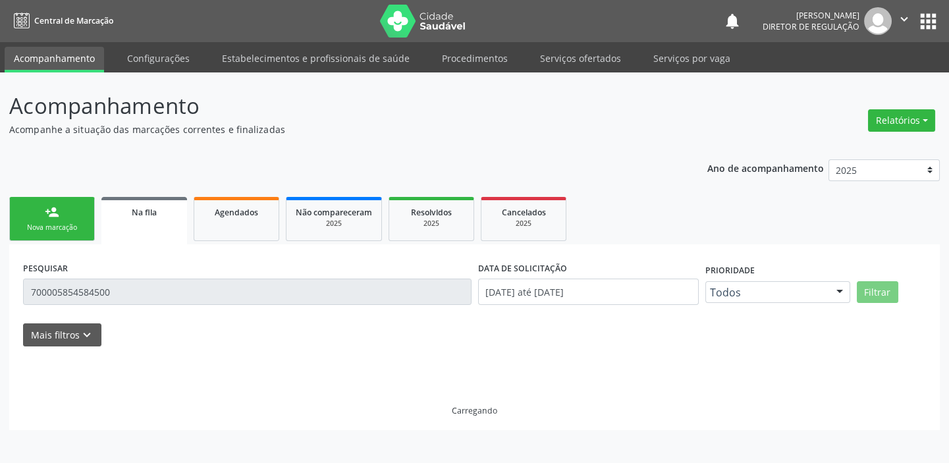
scroll to position [0, 0]
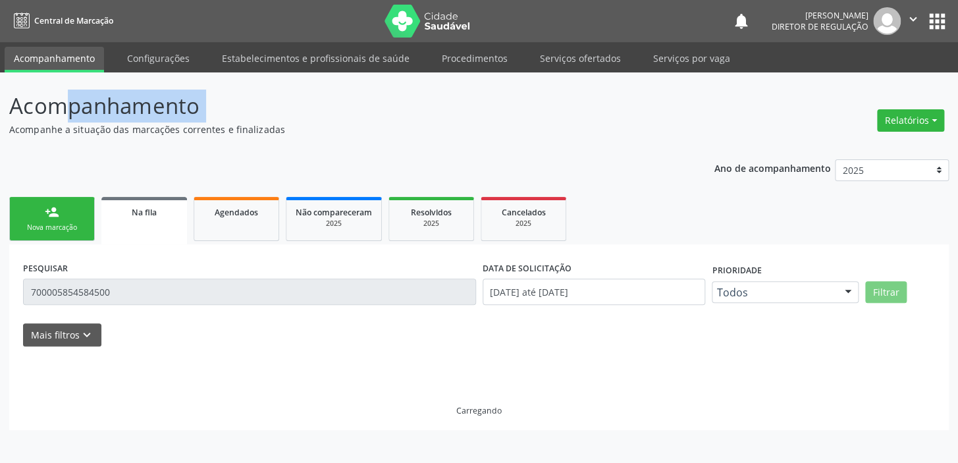
click at [133, 88] on div "Acompanhamento Acompanhe a situação das marcações correntes e finalizadas Relat…" at bounding box center [479, 267] width 958 height 390
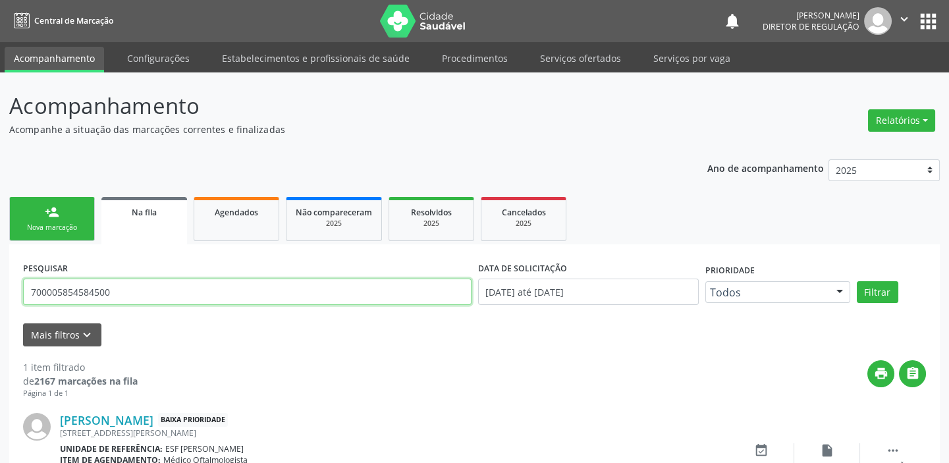
click at [127, 297] on input "700005854584500" at bounding box center [247, 291] width 448 height 26
type input "7"
type input "706203047266966"
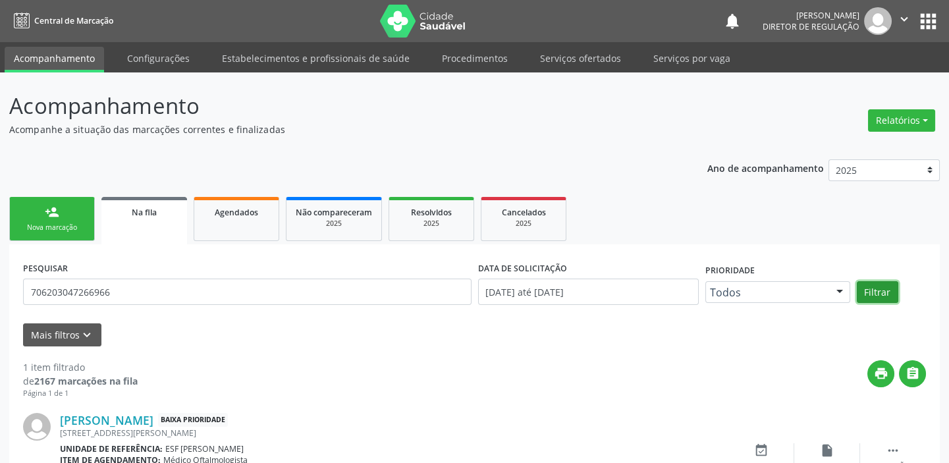
click at [875, 292] on button "Filtrar" at bounding box center [876, 292] width 41 height 22
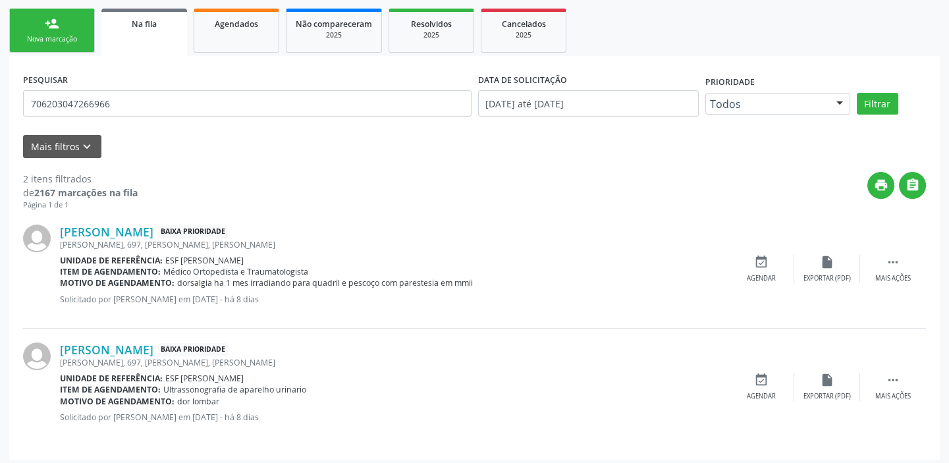
scroll to position [193, 0]
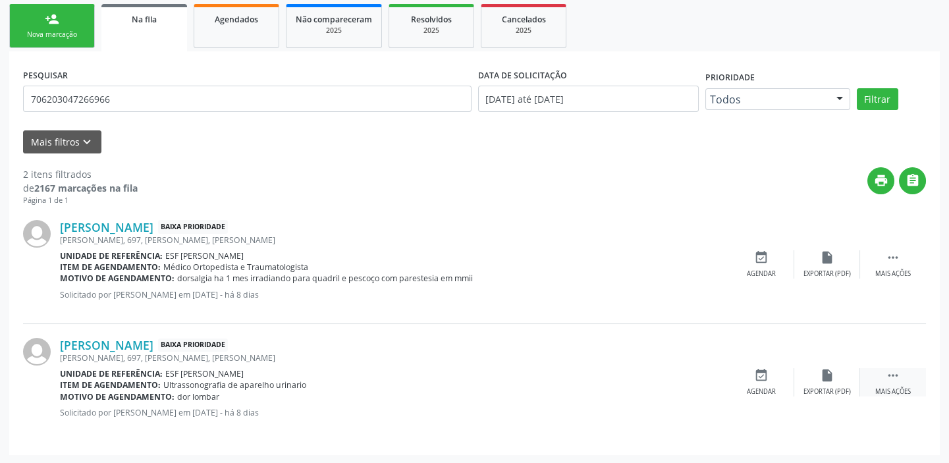
click at [897, 373] on icon "" at bounding box center [892, 375] width 14 height 14
click at [569, 384] on div "event_available Agendar" at bounding box center [564, 382] width 66 height 28
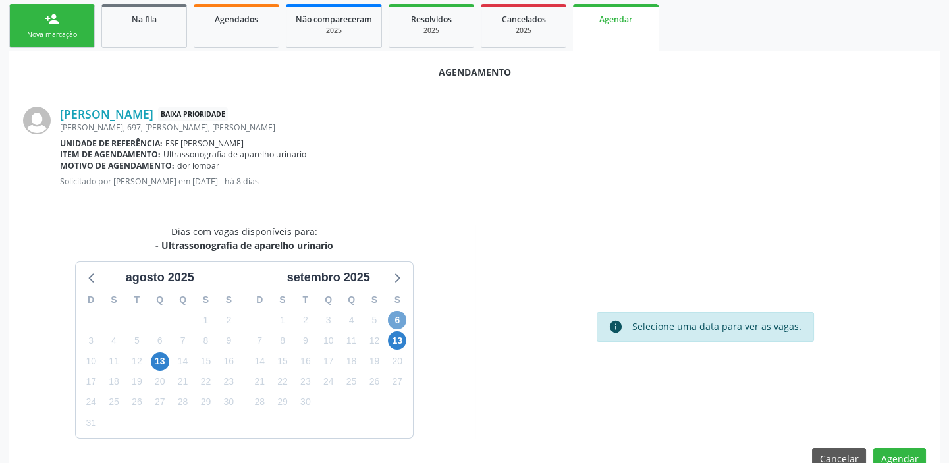
click at [397, 311] on span "6" at bounding box center [397, 320] width 18 height 18
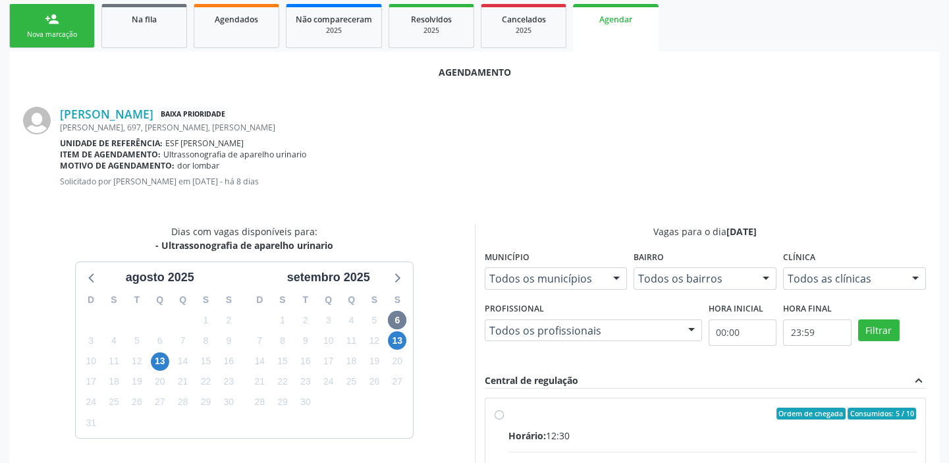
click at [626, 430] on div "Horário: 12:30" at bounding box center [712, 436] width 408 height 14
click at [504, 419] on input "Ordem de chegada Consumidos: 5 / 10 Horário: 12:30 Clínica: Cime Rede: -- Ender…" at bounding box center [498, 413] width 9 height 12
radio input "true"
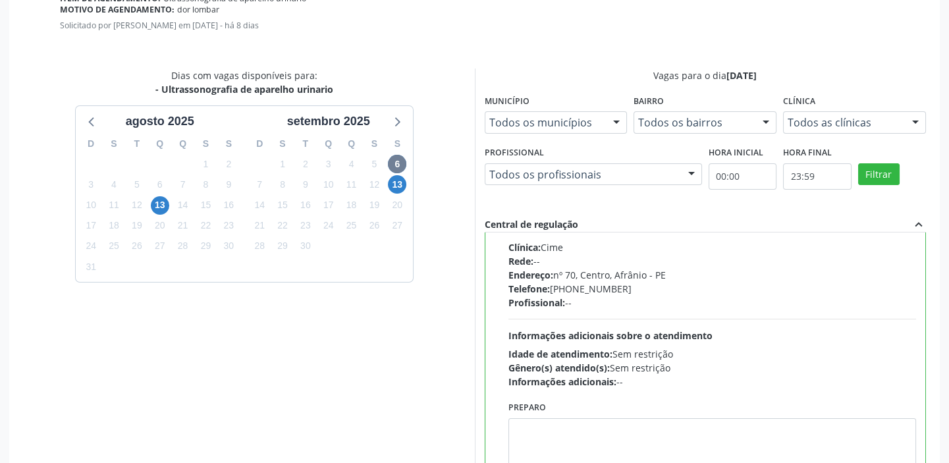
scroll to position [433, 0]
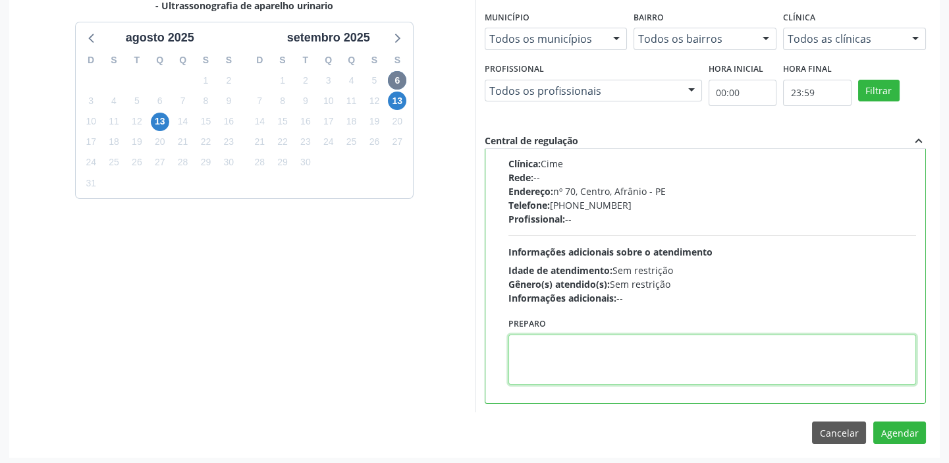
click at [629, 367] on textarea at bounding box center [712, 359] width 408 height 50
click at [885, 428] on button "Agendar" at bounding box center [899, 432] width 53 height 22
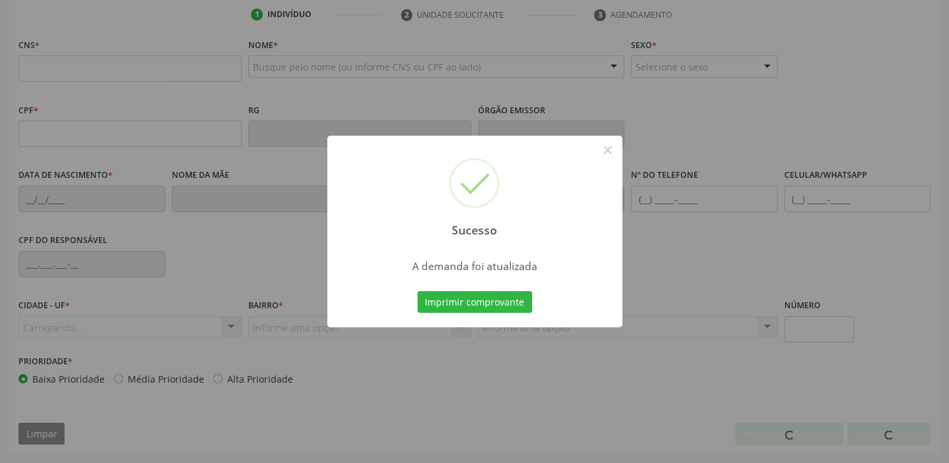
scroll to position [250, 0]
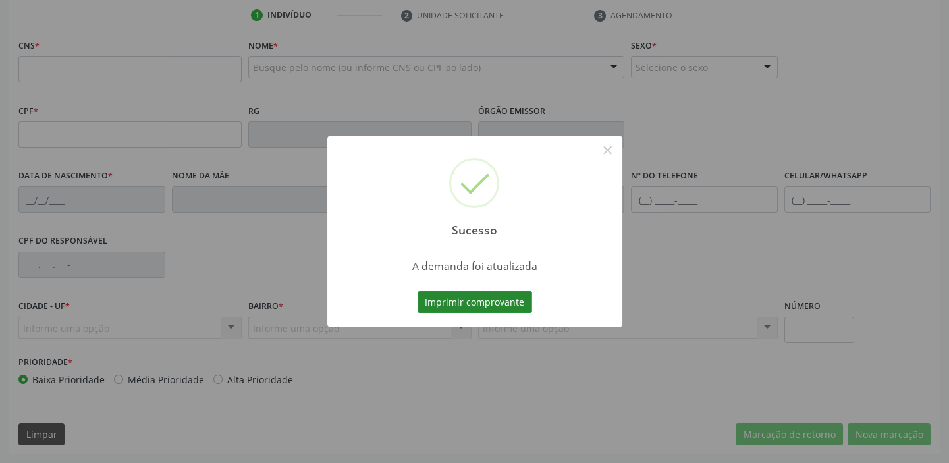
click at [474, 296] on button "Imprimir comprovante" at bounding box center [474, 302] width 115 height 22
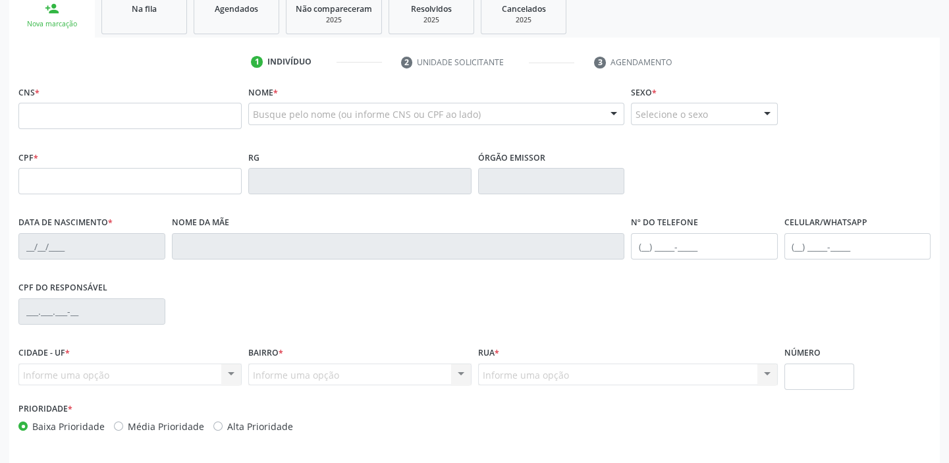
scroll to position [131, 0]
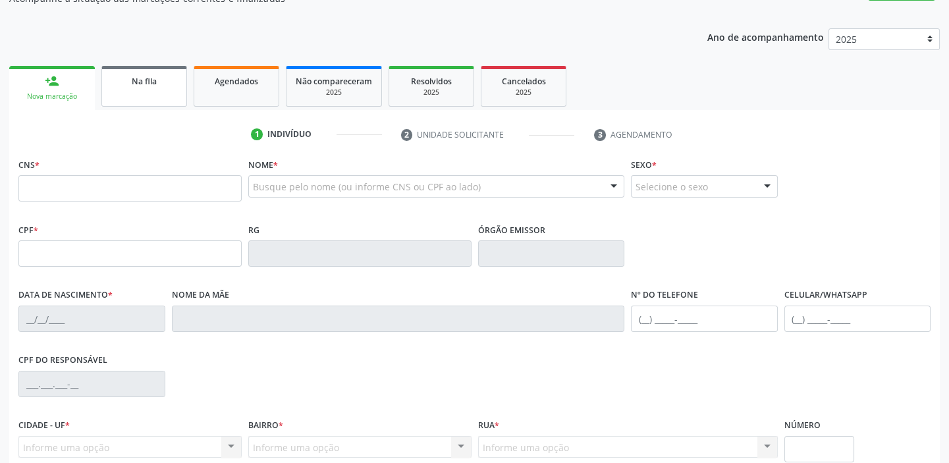
click at [152, 85] on span "Na fila" at bounding box center [144, 81] width 25 height 11
click at [152, 85] on div "Acompanhamento Acompanhe a situação das marcações correntes e finalizadas Relat…" at bounding box center [474, 261] width 949 height 641
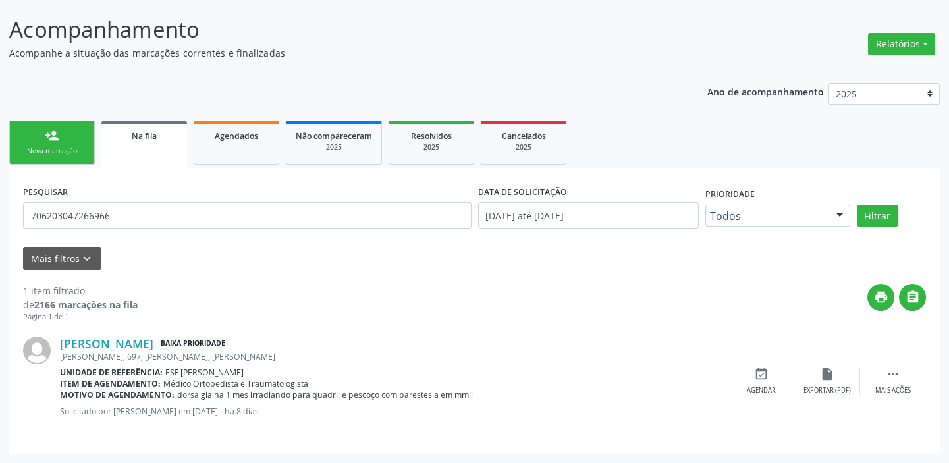
scroll to position [0, 0]
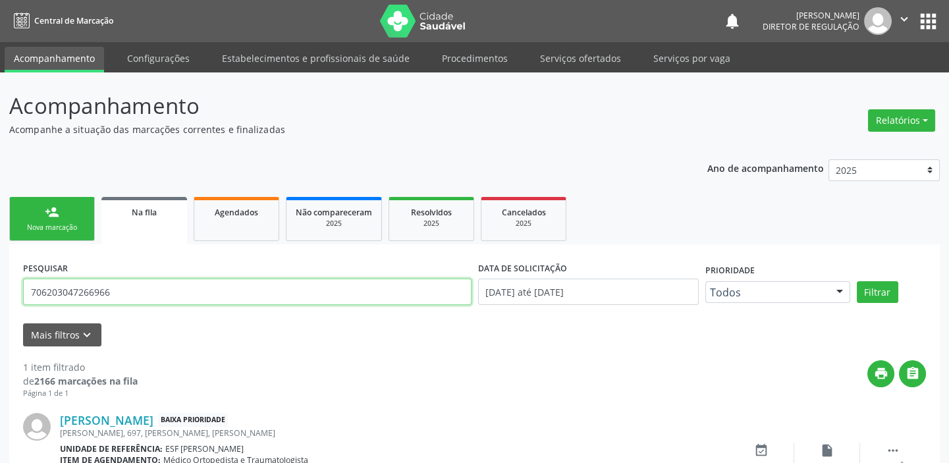
click at [106, 292] on input "706203047266966" at bounding box center [247, 291] width 448 height 26
click at [110, 290] on input "706203047266966" at bounding box center [247, 291] width 448 height 26
type input "7"
type input "704200219951786"
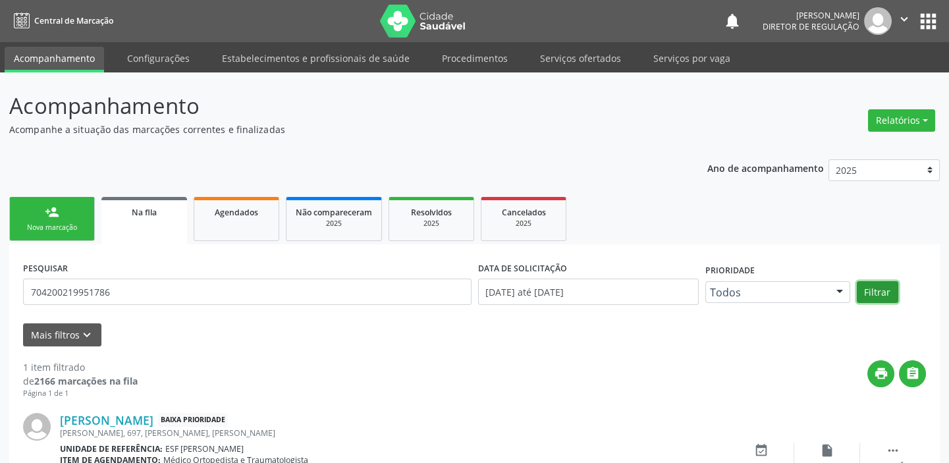
click at [870, 288] on button "Filtrar" at bounding box center [876, 292] width 41 height 22
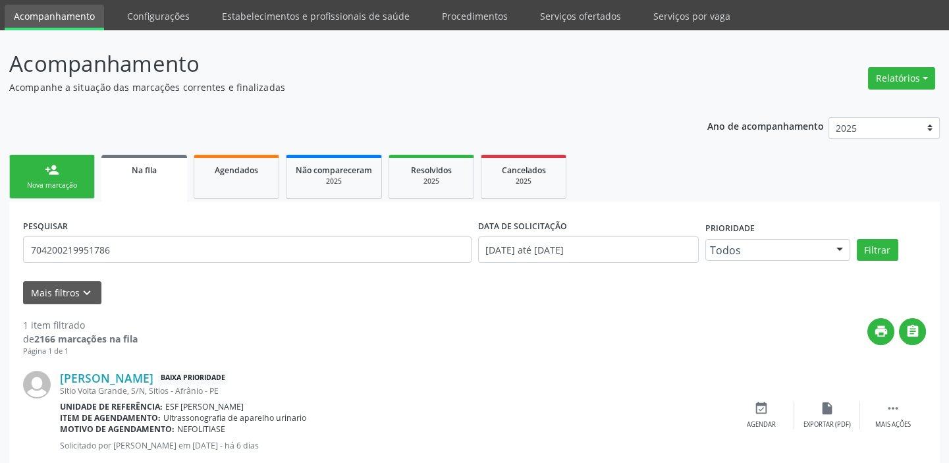
scroll to position [76, 0]
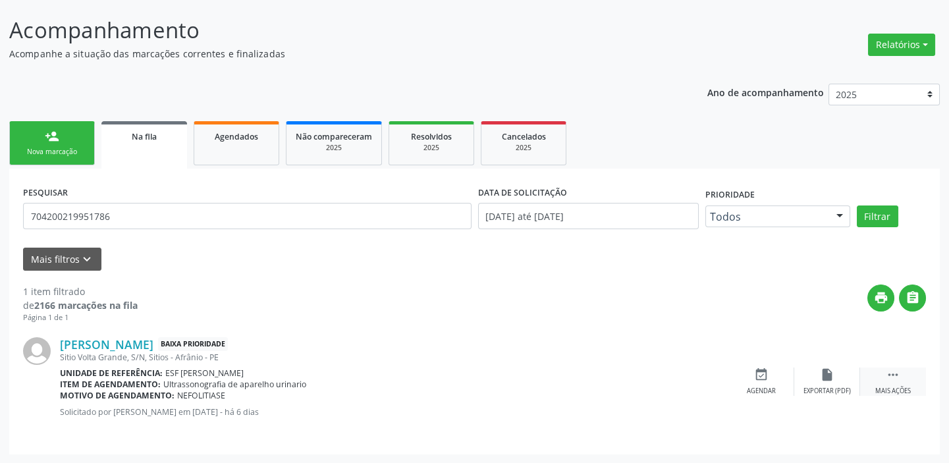
click at [880, 372] on div " Mais ações" at bounding box center [893, 381] width 66 height 28
click at [571, 378] on div "event_available Agendar" at bounding box center [564, 381] width 66 height 28
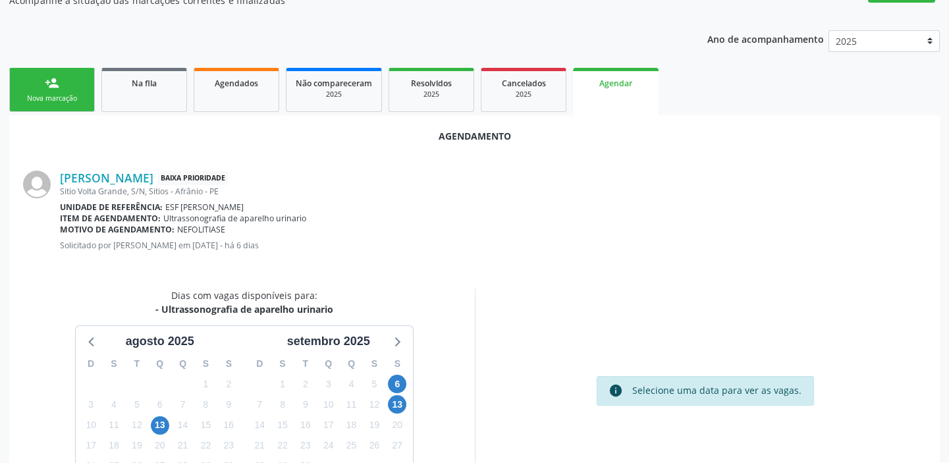
scroll to position [222, 0]
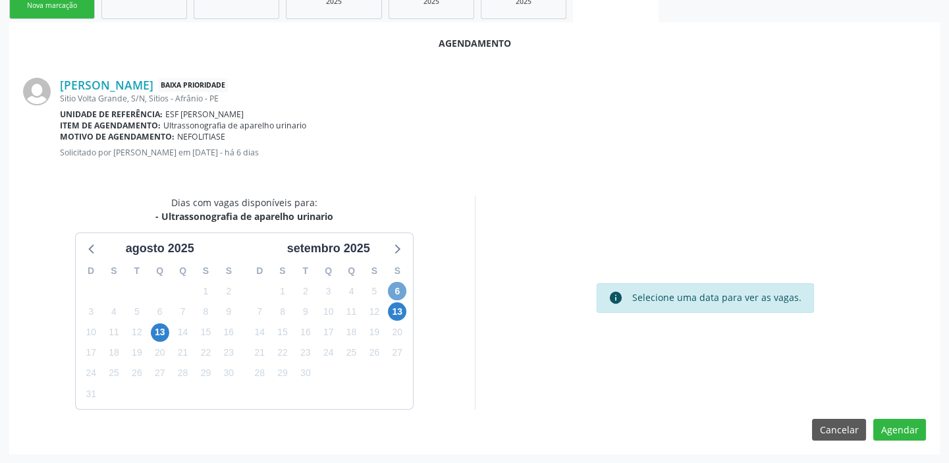
click at [395, 283] on span "6" at bounding box center [397, 291] width 18 height 18
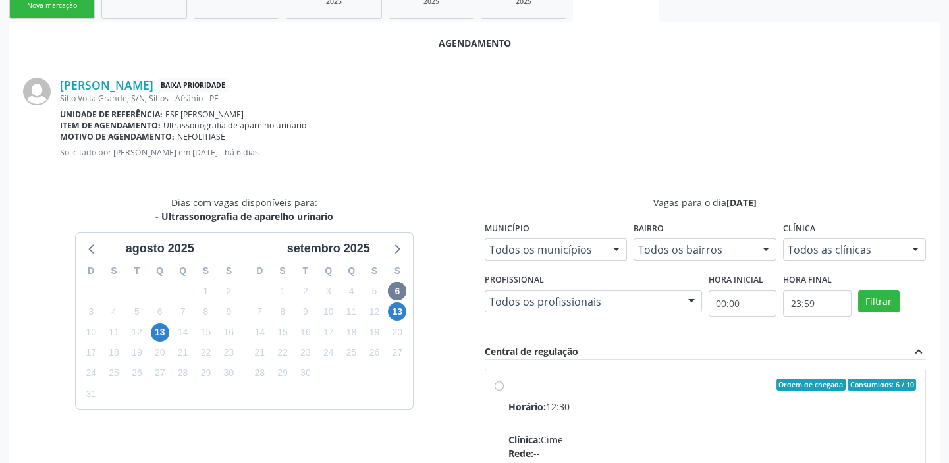
drag, startPoint x: 681, startPoint y: 398, endPoint x: 733, endPoint y: 392, distance: 53.0
click at [504, 390] on input "Ordem de chegada Consumidos: 6 / 10 Horário: 12:30 Clínica: Cime Rede: -- Ender…" at bounding box center [498, 385] width 9 height 12
radio input "true"
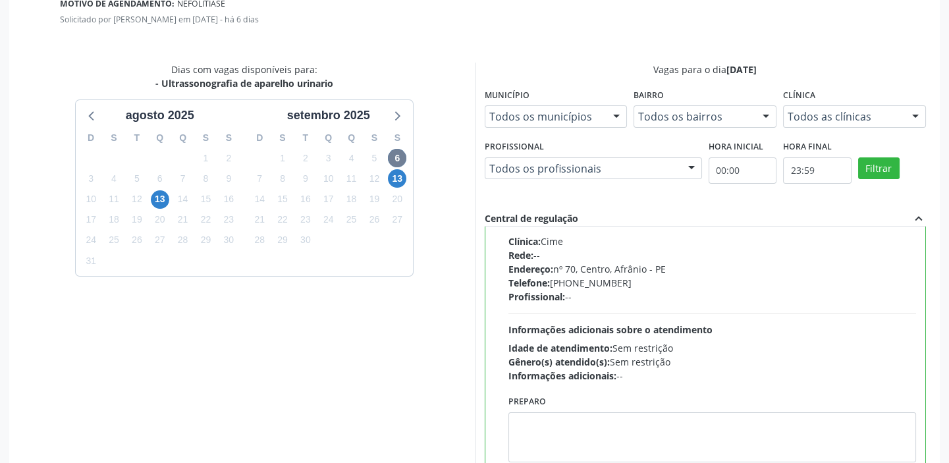
scroll to position [435, 0]
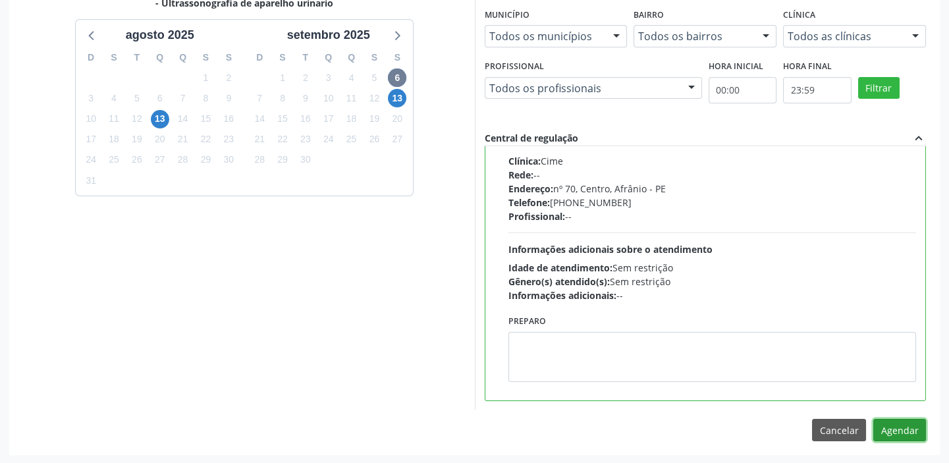
click at [891, 419] on button "Agendar" at bounding box center [899, 430] width 53 height 22
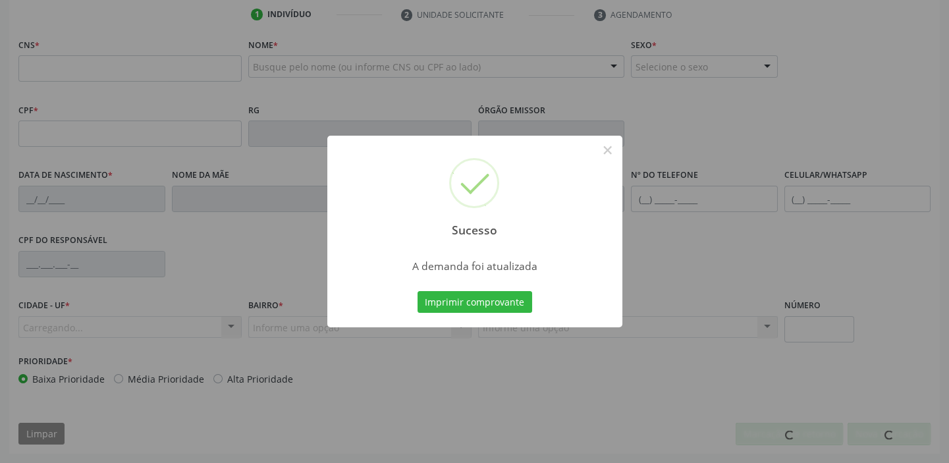
scroll to position [250, 0]
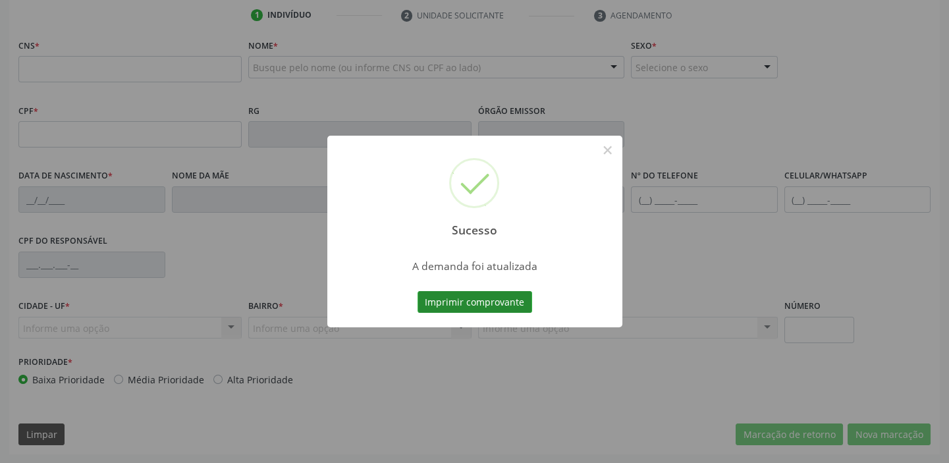
click at [481, 300] on button "Imprimir comprovante" at bounding box center [474, 302] width 115 height 22
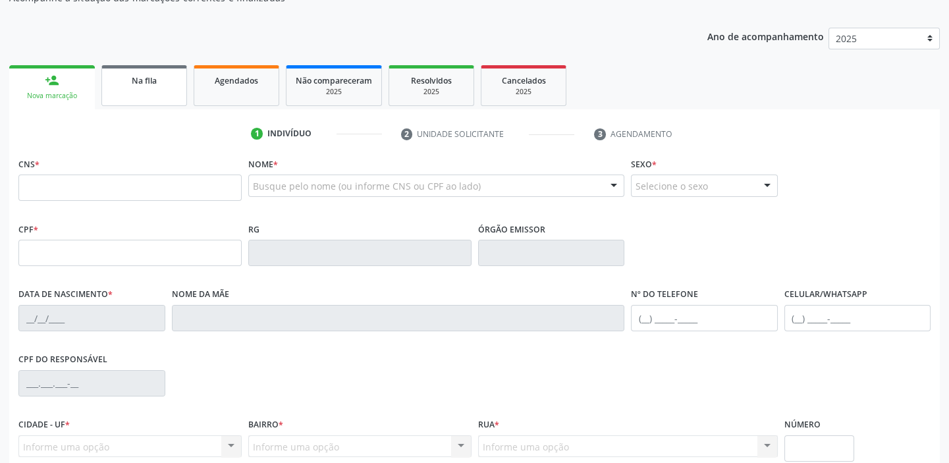
scroll to position [131, 0]
click at [145, 84] on span "Na fila" at bounding box center [144, 81] width 25 height 11
click at [145, 84] on div "Acompanhamento Acompanhe a situação das marcações correntes e finalizadas Relat…" at bounding box center [474, 261] width 949 height 641
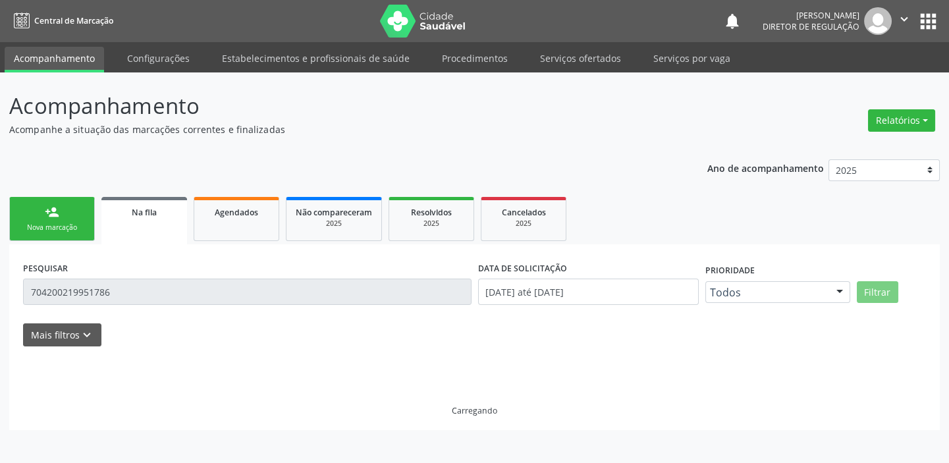
scroll to position [0, 0]
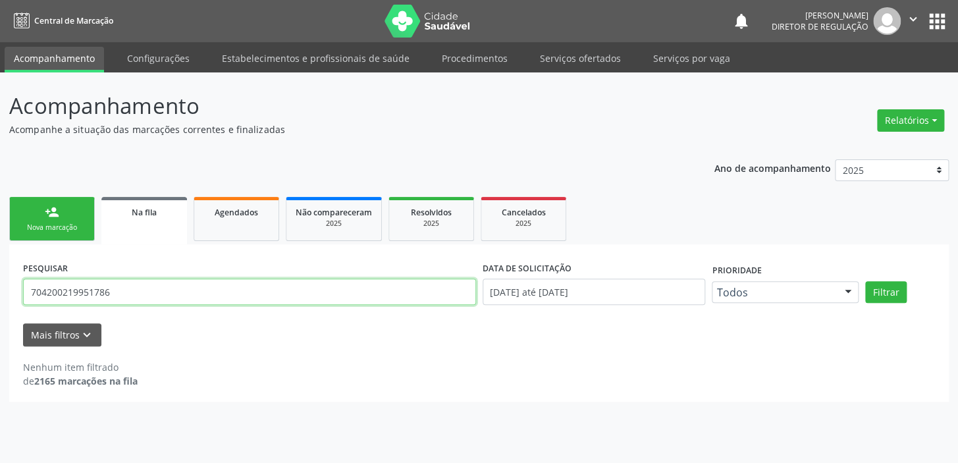
click at [118, 288] on input "704200219951786" at bounding box center [249, 291] width 453 height 26
type input "7"
type input "700802934512387"
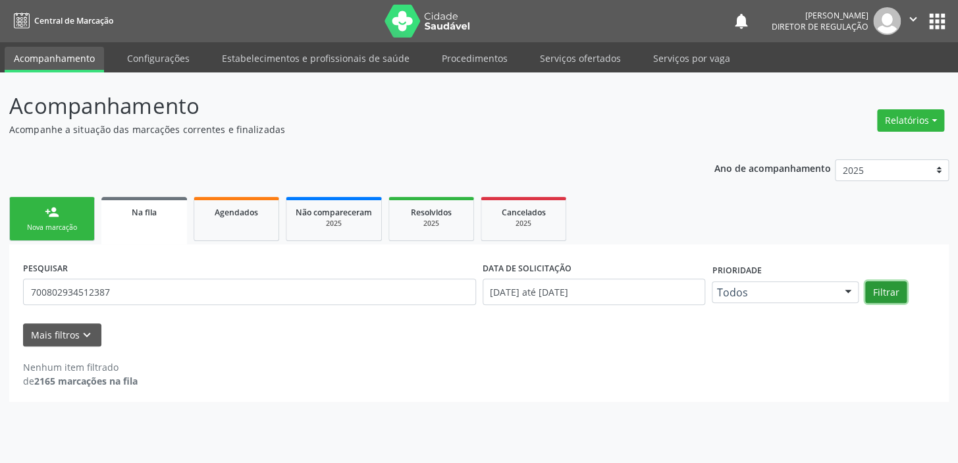
click at [878, 288] on button "Filtrar" at bounding box center [885, 292] width 41 height 22
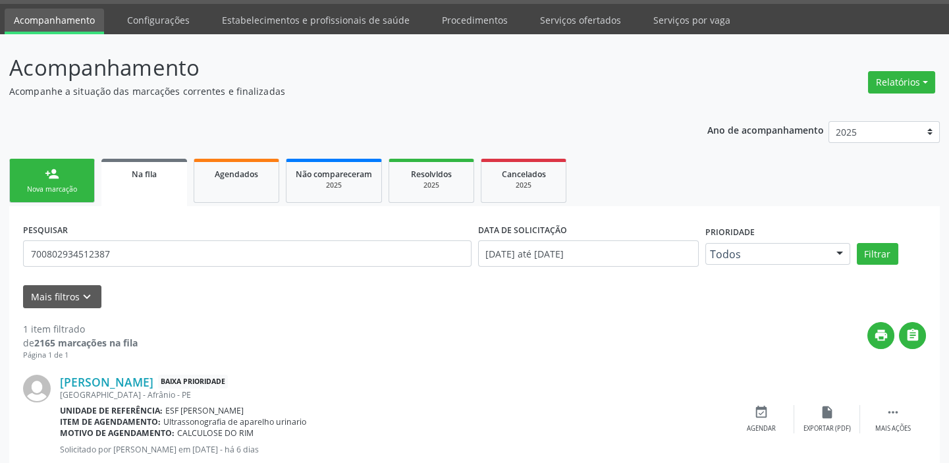
scroll to position [76, 0]
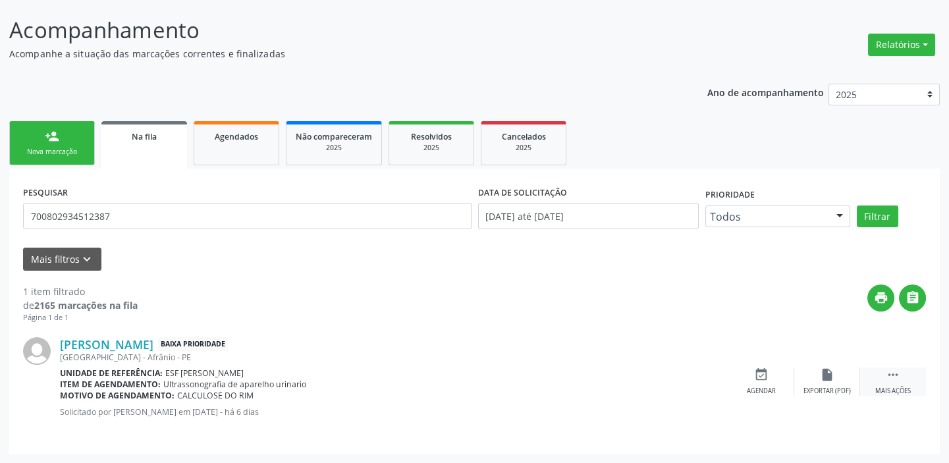
click at [889, 374] on icon "" at bounding box center [892, 374] width 14 height 14
click at [571, 382] on div "event_available Agendar" at bounding box center [564, 381] width 66 height 28
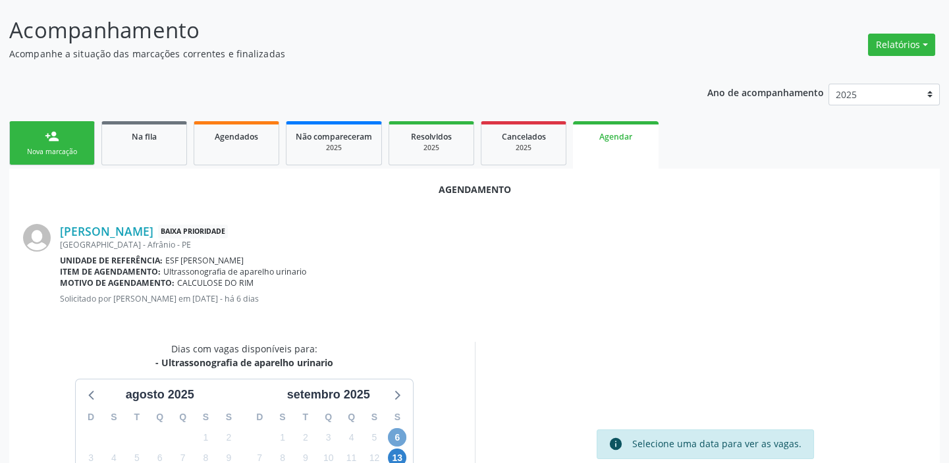
click at [394, 429] on span "6" at bounding box center [397, 437] width 18 height 18
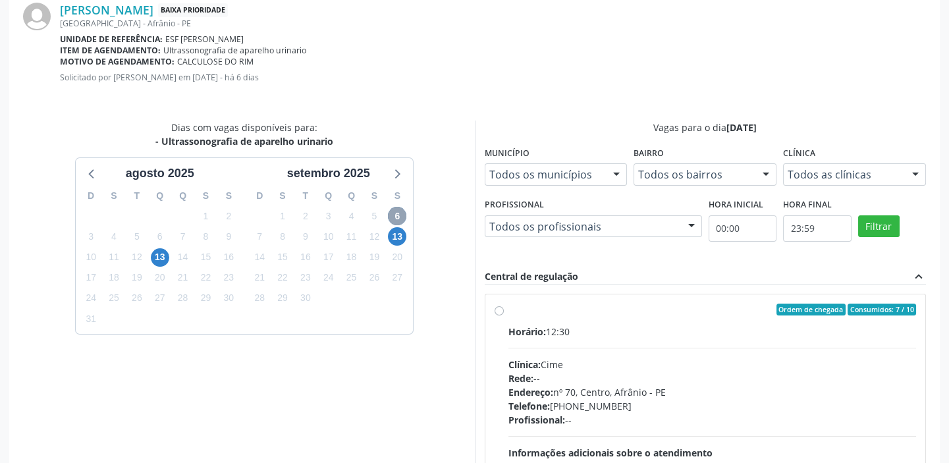
scroll to position [375, 0]
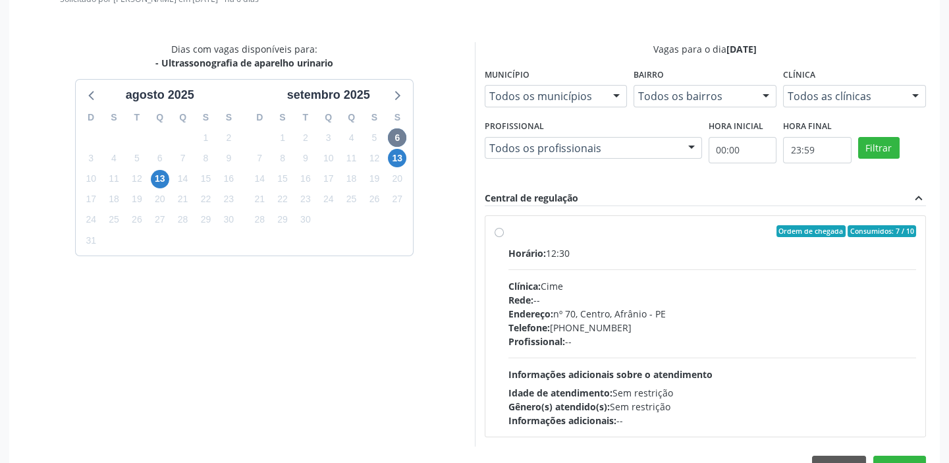
click at [578, 331] on div "Telefone: (87) 88416145" at bounding box center [712, 328] width 408 height 14
click at [504, 237] on input "Ordem de chegada Consumidos: 7 / 10 Horário: 12:30 Clínica: Cime Rede: -- Ender…" at bounding box center [498, 231] width 9 height 12
radio input "true"
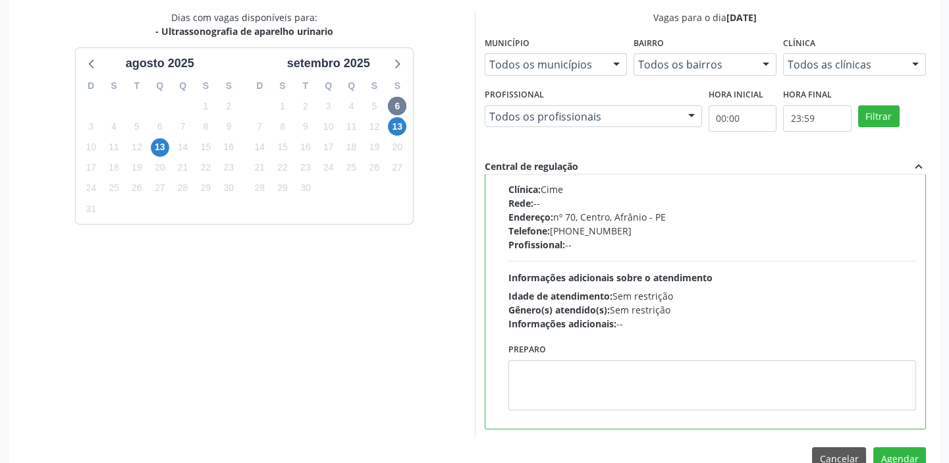
scroll to position [435, 0]
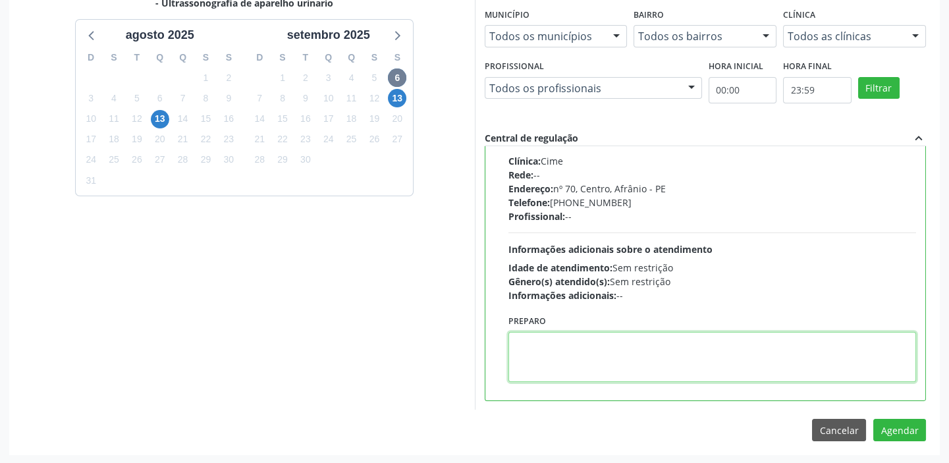
click at [585, 365] on textarea at bounding box center [712, 357] width 408 height 50
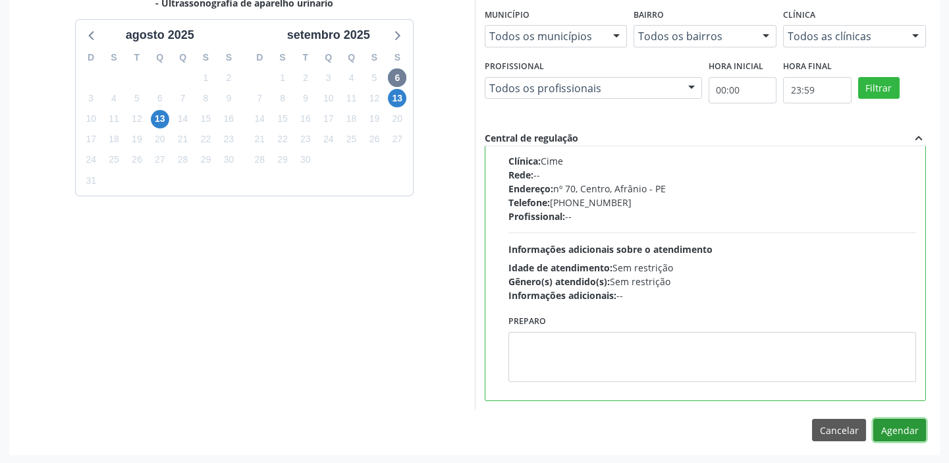
click at [887, 429] on button "Agendar" at bounding box center [899, 430] width 53 height 22
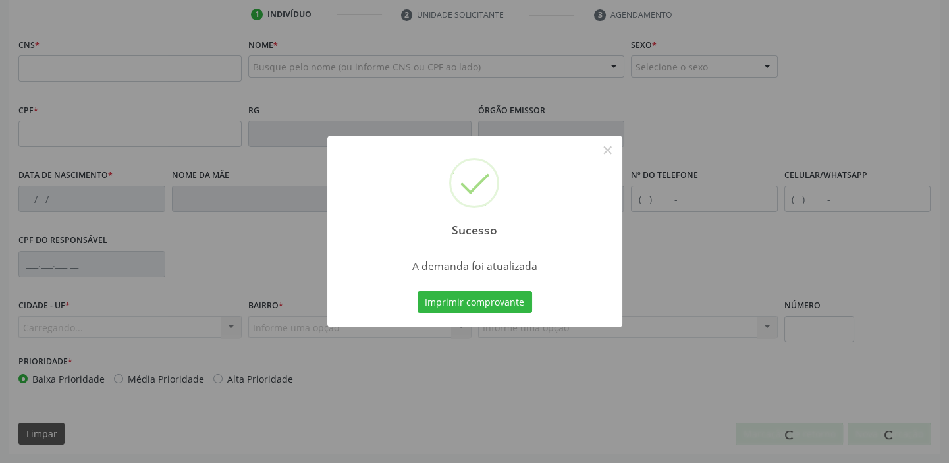
scroll to position [250, 0]
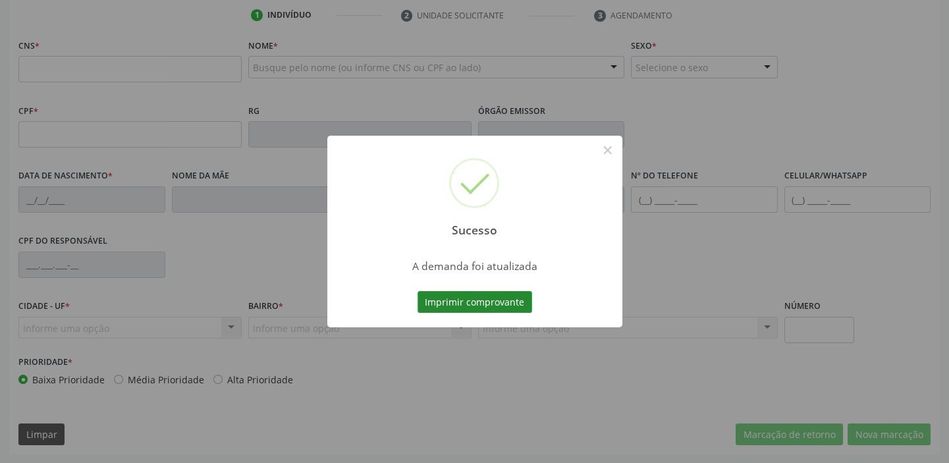
click at [469, 303] on button "Imprimir comprovante" at bounding box center [474, 302] width 115 height 22
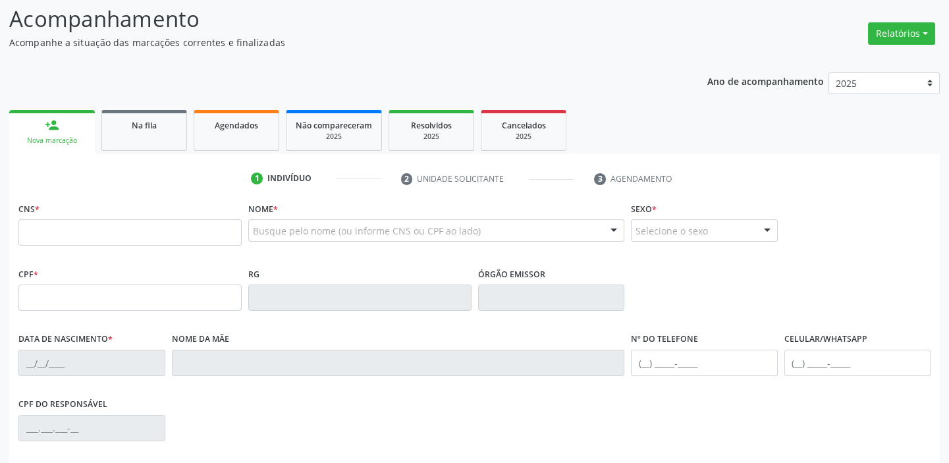
scroll to position [71, 0]
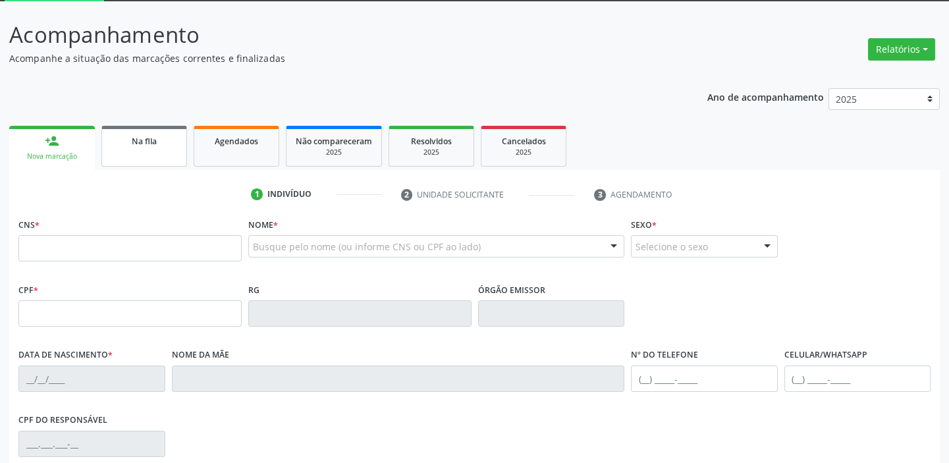
click at [148, 149] on link "Na fila" at bounding box center [144, 146] width 86 height 41
click at [148, 149] on div "Ano de acompanhamento 2025 2024 2023 2022 2021 2020 2019 2018 person_add Nova m…" at bounding box center [474, 356] width 930 height 555
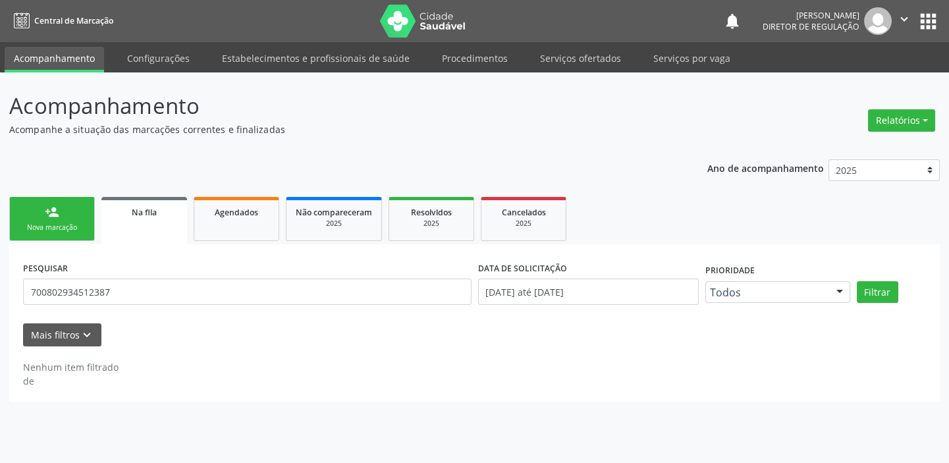
scroll to position [0, 0]
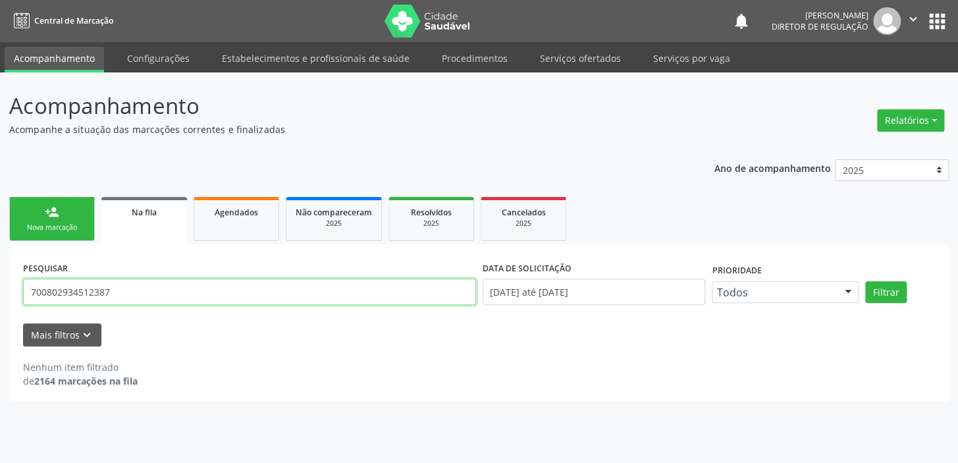
click at [118, 296] on input "700802934512387" at bounding box center [249, 291] width 453 height 26
type input "7"
type input "705004049610553"
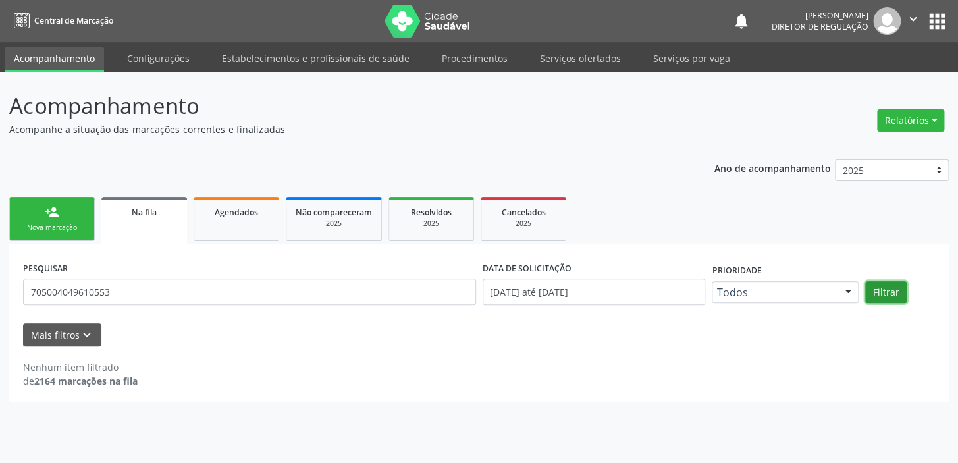
click at [881, 294] on button "Filtrar" at bounding box center [885, 292] width 41 height 22
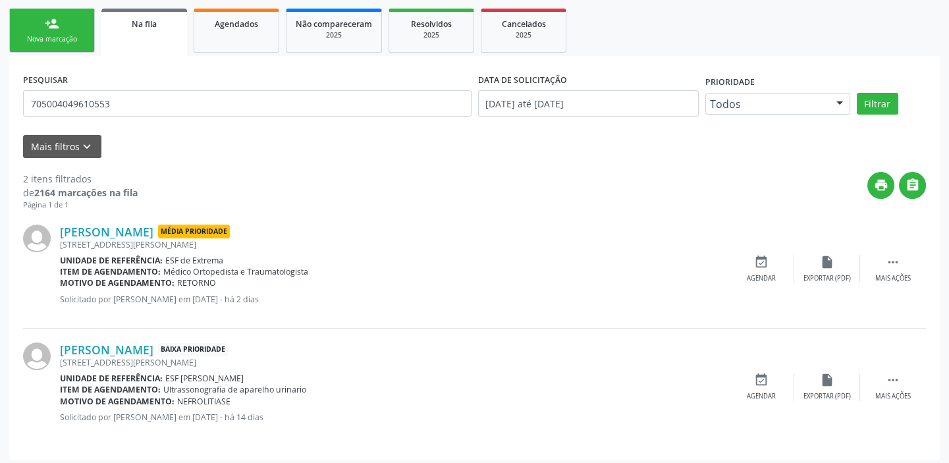
scroll to position [193, 0]
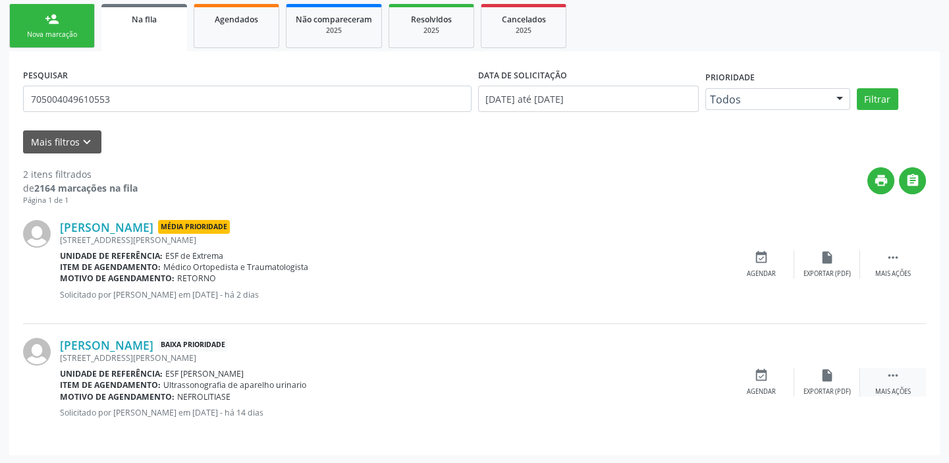
click at [897, 374] on icon "" at bounding box center [892, 375] width 14 height 14
click at [560, 379] on icon "event_available" at bounding box center [563, 375] width 14 height 14
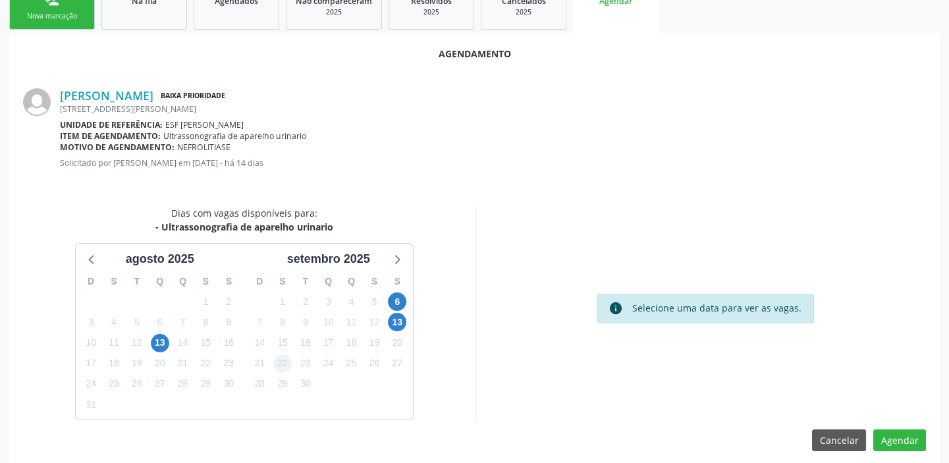
scroll to position [222, 0]
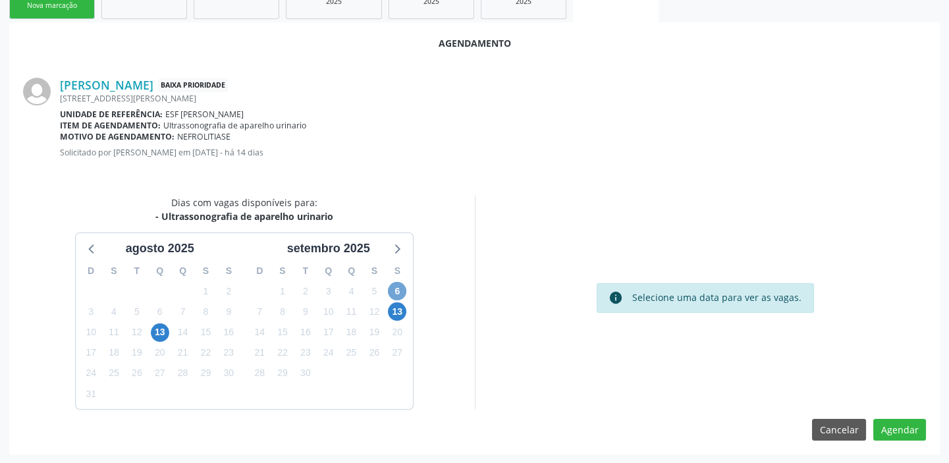
click at [395, 292] on span "6" at bounding box center [397, 291] width 18 height 18
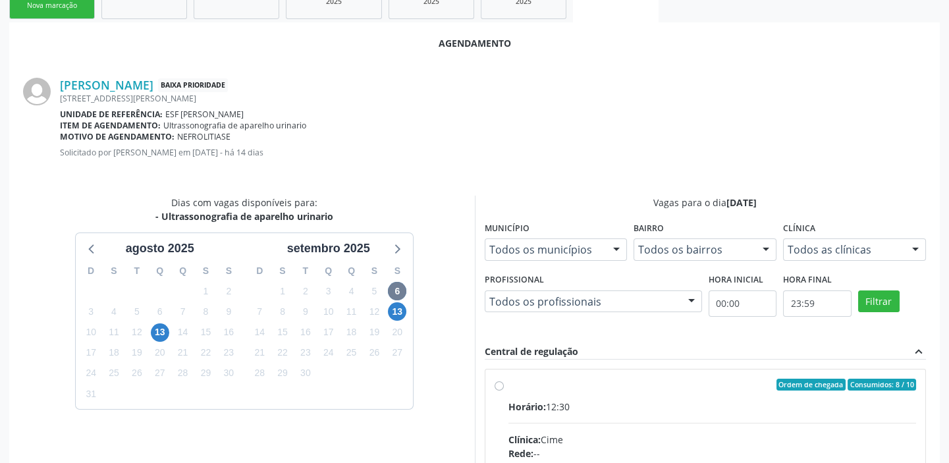
click at [504, 390] on input "Ordem de chegada Consumidos: 8 / 10 Horário: 12:30 Clínica: Cime Rede: -- Ender…" at bounding box center [498, 385] width 9 height 12
radio input "true"
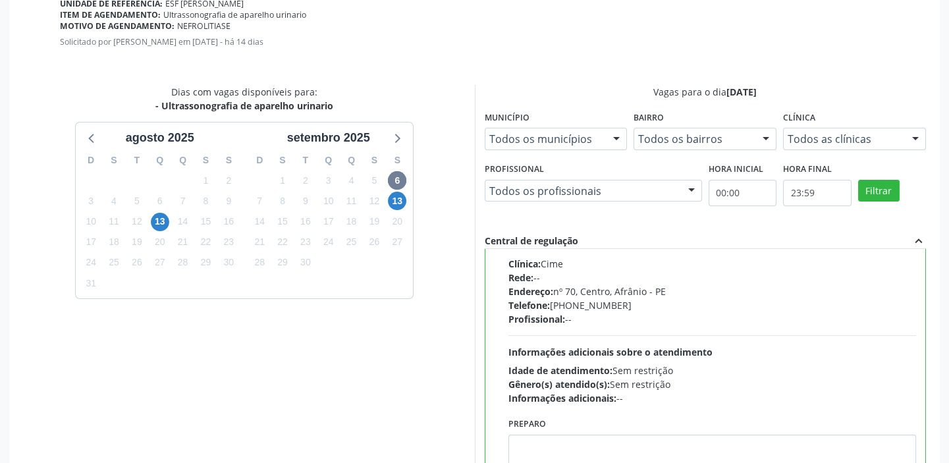
scroll to position [435, 0]
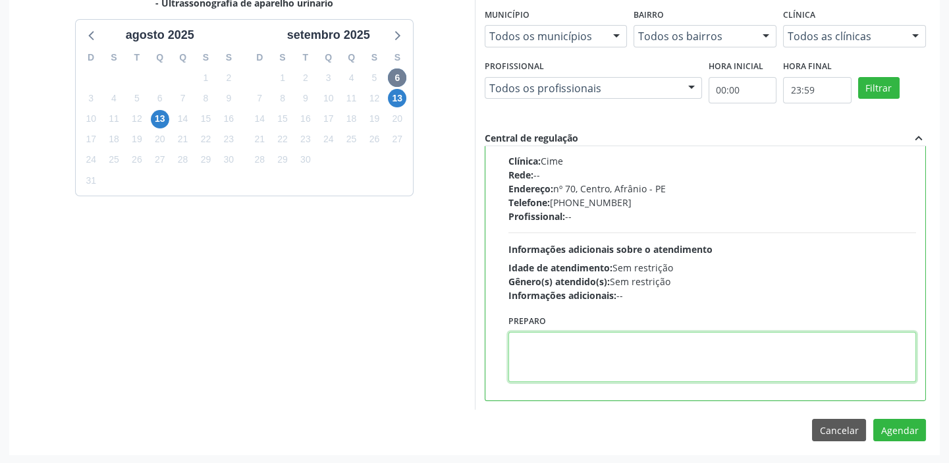
click at [648, 342] on textarea at bounding box center [712, 357] width 408 height 50
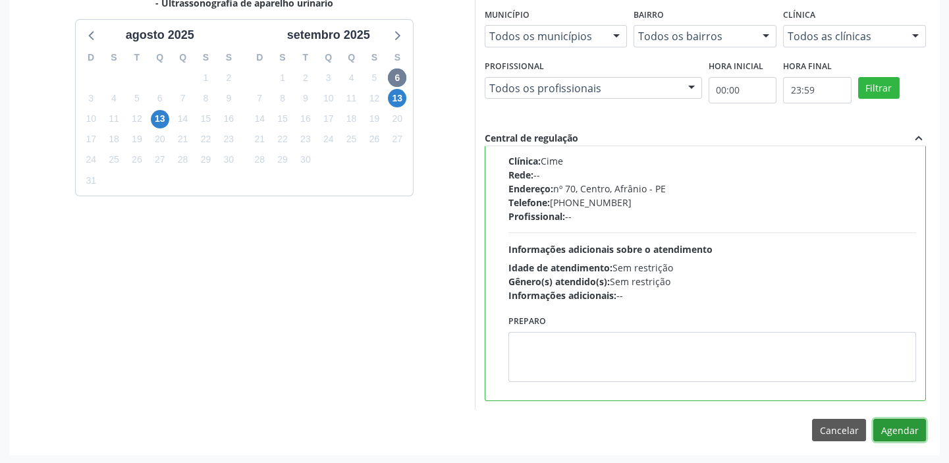
click at [883, 426] on button "Agendar" at bounding box center [899, 430] width 53 height 22
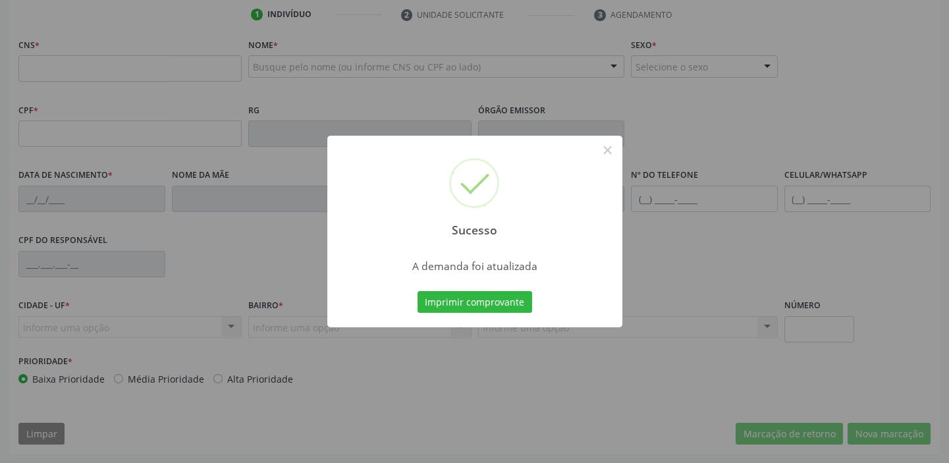
click at [461, 306] on div "Sucesso × A demanda foi atualizada Imprimir comprovante Cancel" at bounding box center [474, 231] width 949 height 463
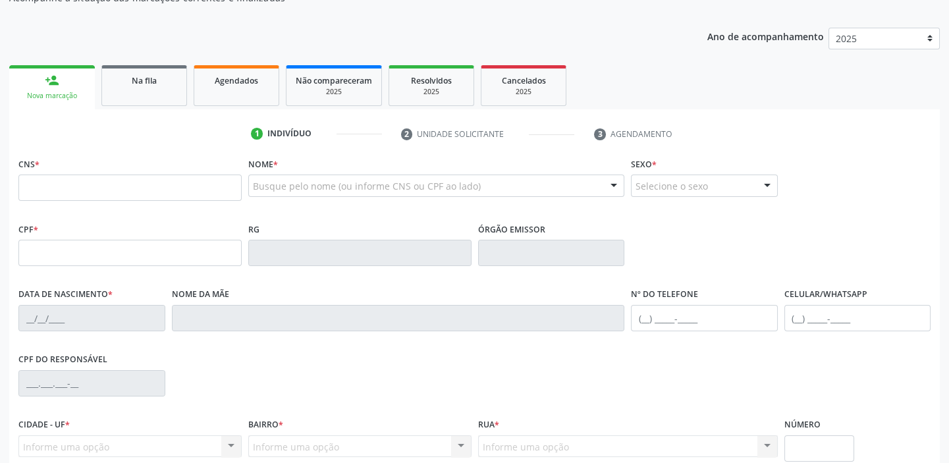
scroll to position [131, 0]
click at [215, 81] on span "Agendados" at bounding box center [236, 81] width 43 height 11
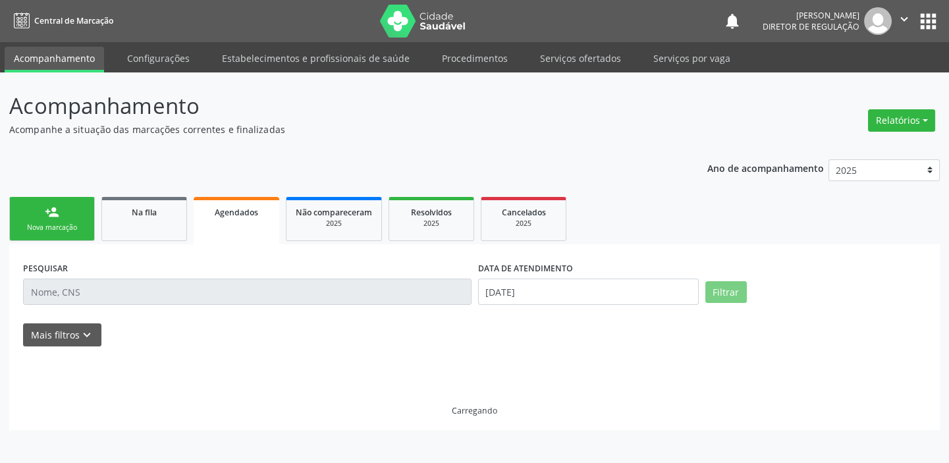
scroll to position [0, 0]
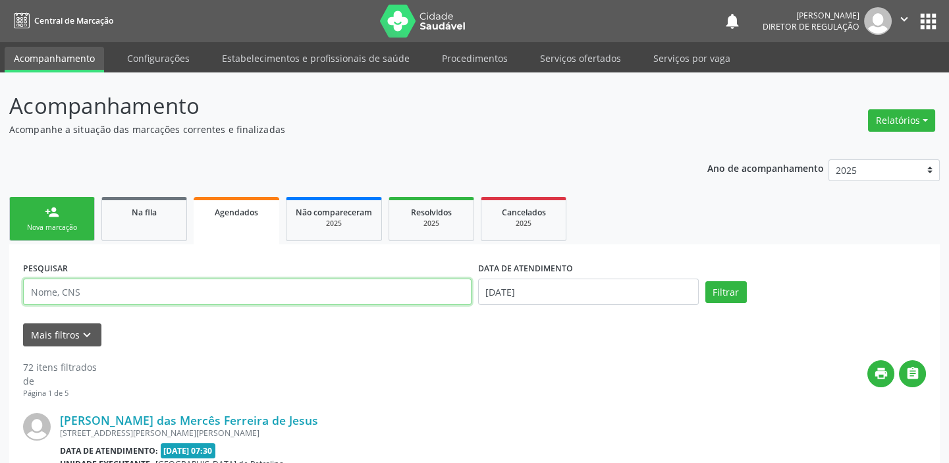
click at [86, 296] on input "text" at bounding box center [247, 291] width 448 height 26
type input "705004049610553"
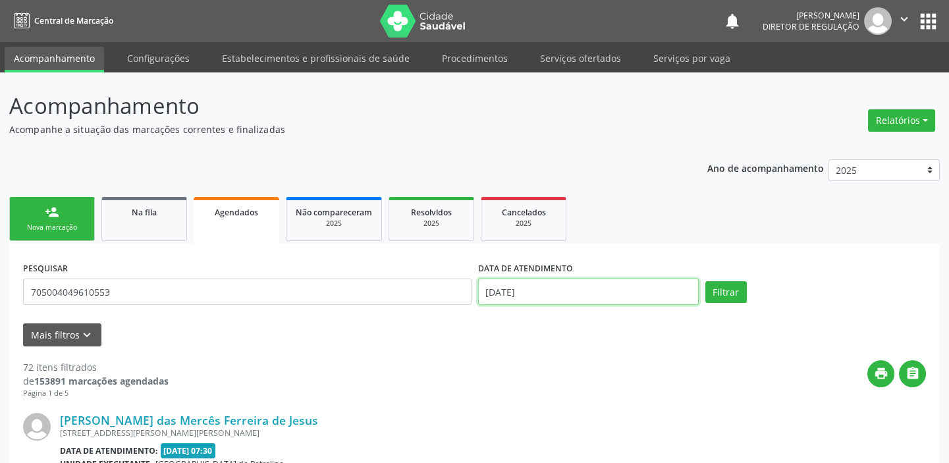
click at [556, 302] on input "13/08/2025" at bounding box center [588, 291] width 221 height 26
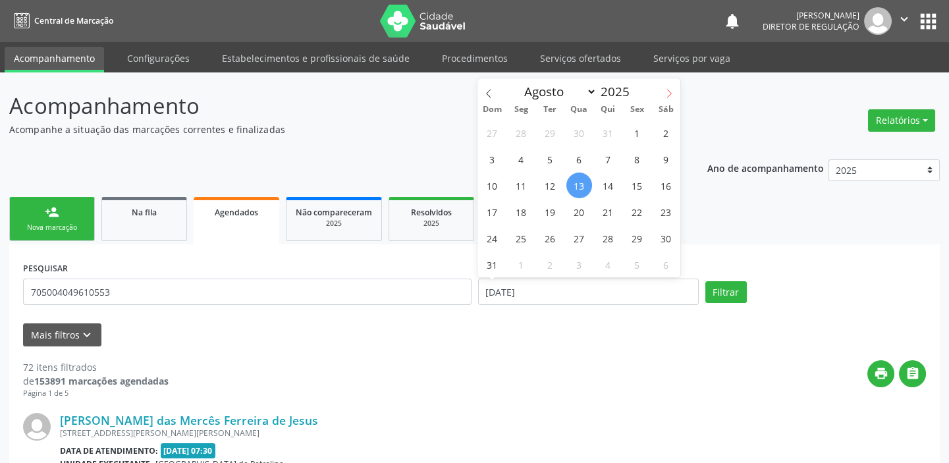
click at [669, 93] on icon at bounding box center [668, 93] width 9 height 9
select select "8"
click at [664, 132] on span "6" at bounding box center [666, 133] width 26 height 26
type input "06/09/2025"
click at [664, 132] on span "6" at bounding box center [666, 133] width 26 height 26
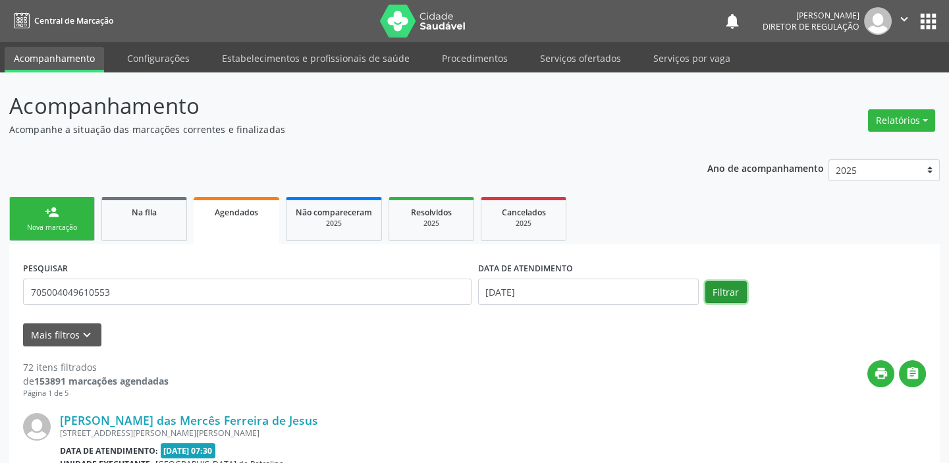
click at [727, 293] on button "Filtrar" at bounding box center [725, 292] width 41 height 22
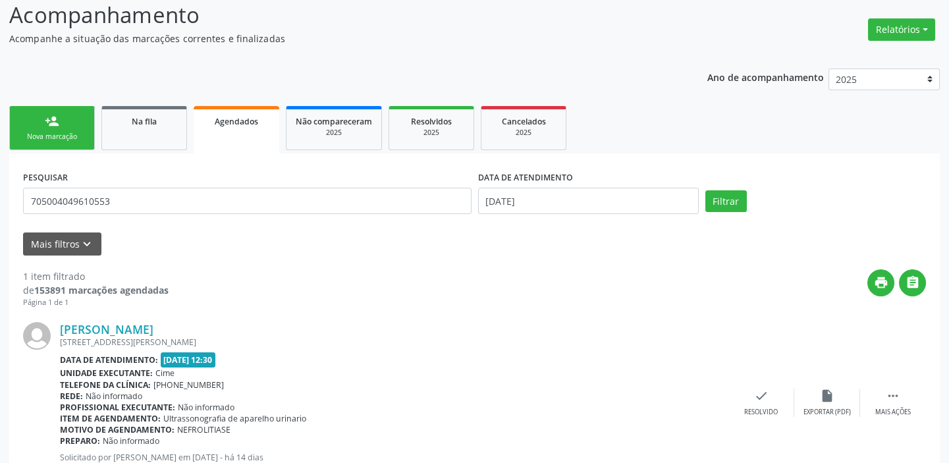
scroll to position [147, 0]
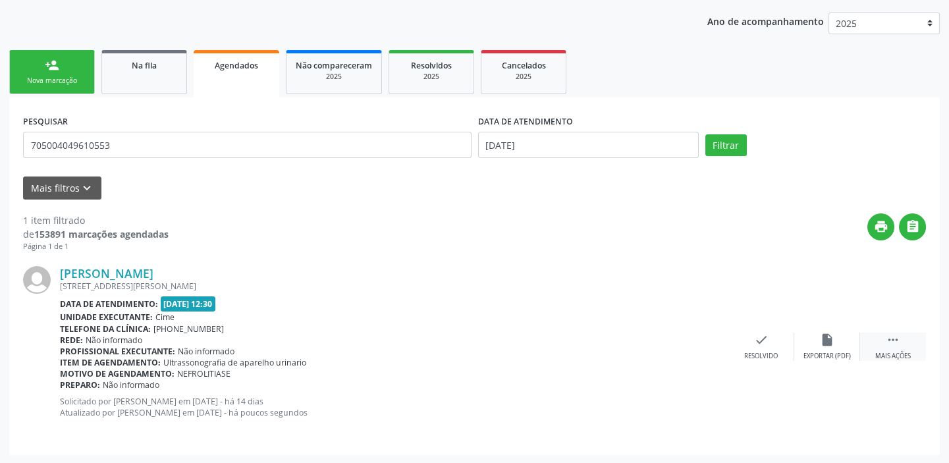
click at [892, 339] on icon "" at bounding box center [892, 339] width 14 height 14
click at [616, 345] on div "print Imprimir" at bounding box center [629, 346] width 66 height 28
click at [59, 76] on div "Nova marcação" at bounding box center [52, 81] width 66 height 10
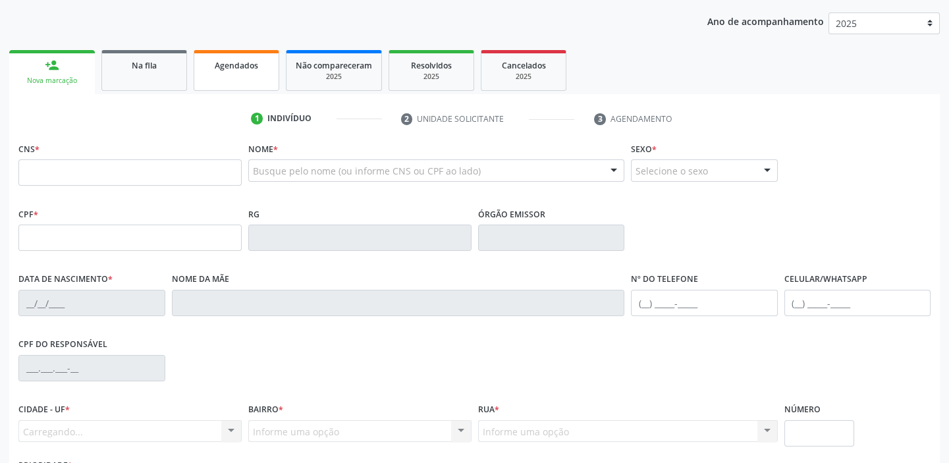
click at [221, 68] on span "Agendados" at bounding box center [236, 65] width 43 height 11
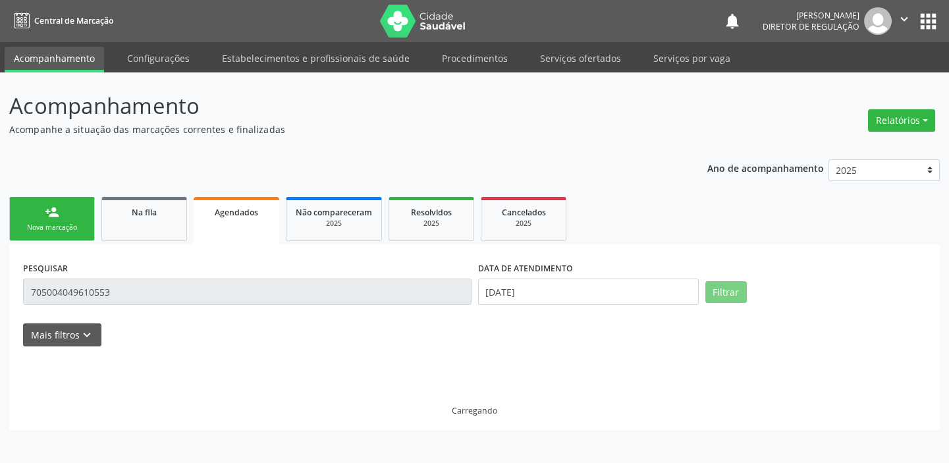
scroll to position [0, 0]
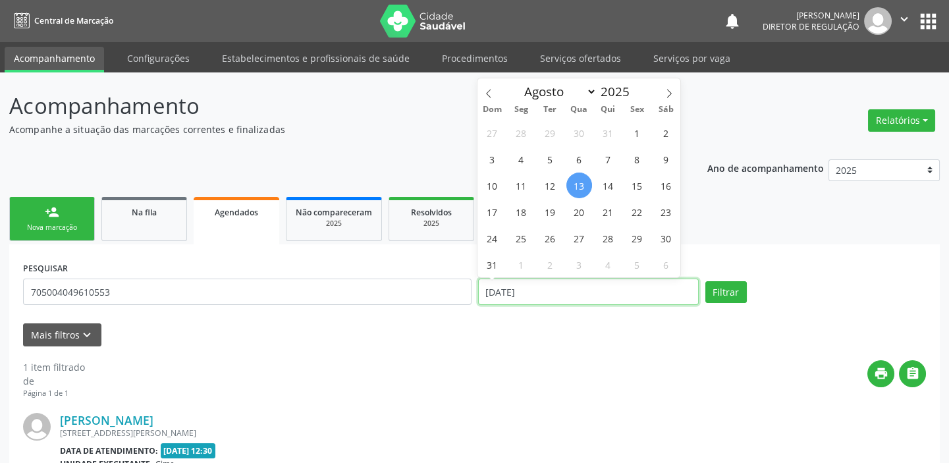
click at [519, 290] on input "13/08/2025" at bounding box center [588, 291] width 221 height 26
click at [662, 180] on span "16" at bounding box center [666, 185] width 26 height 26
type input "16/08/2025"
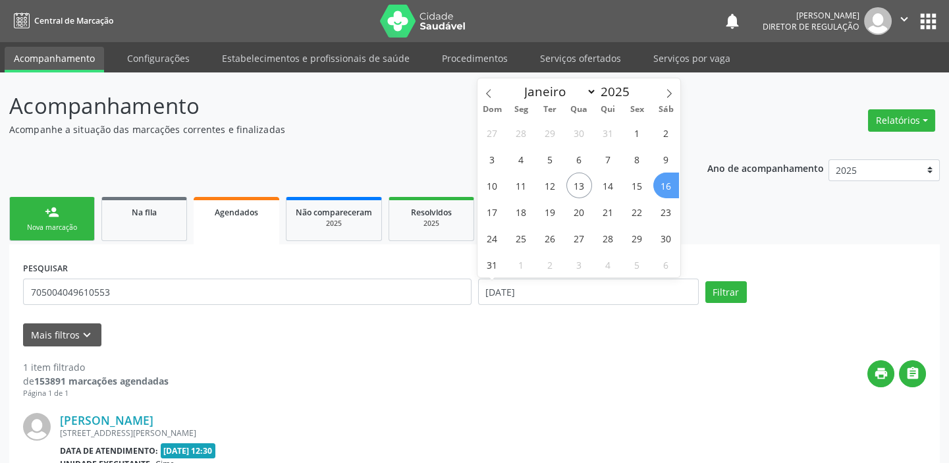
click at [662, 180] on span "16" at bounding box center [666, 185] width 26 height 26
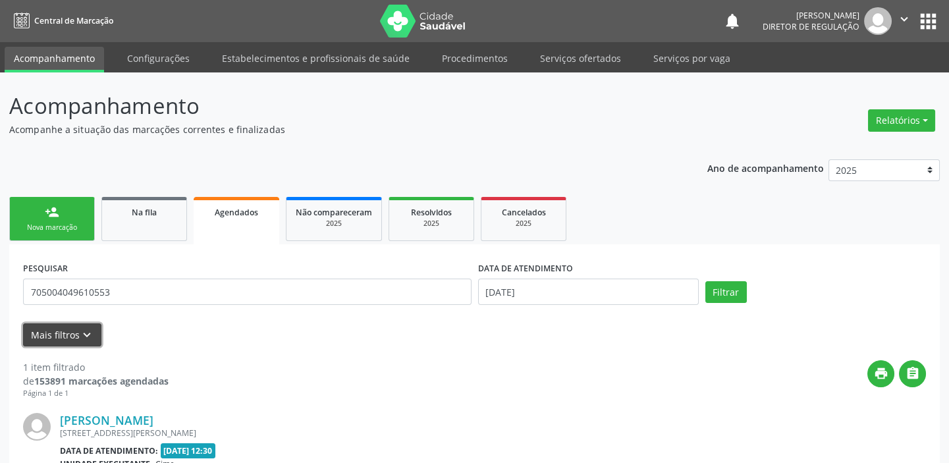
click at [65, 340] on button "Mais filtros keyboard_arrow_down" at bounding box center [62, 334] width 78 height 23
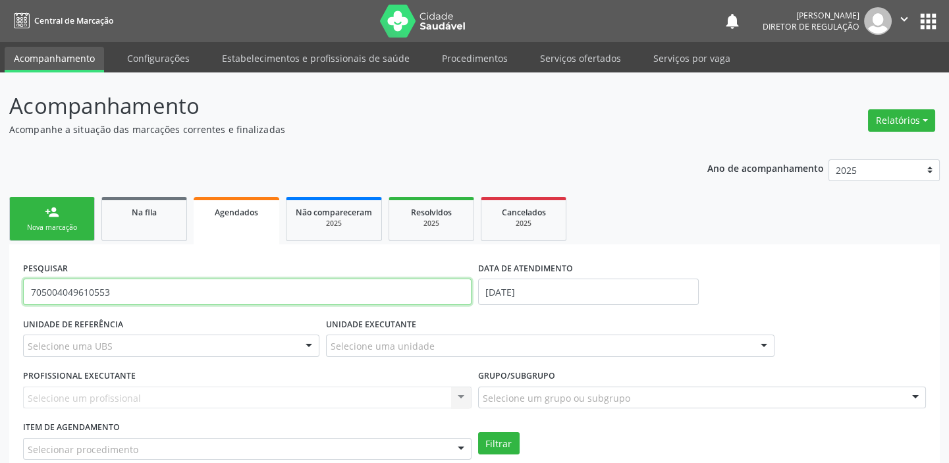
click at [138, 295] on input "705004049610553" at bounding box center [247, 291] width 448 height 26
type input "7"
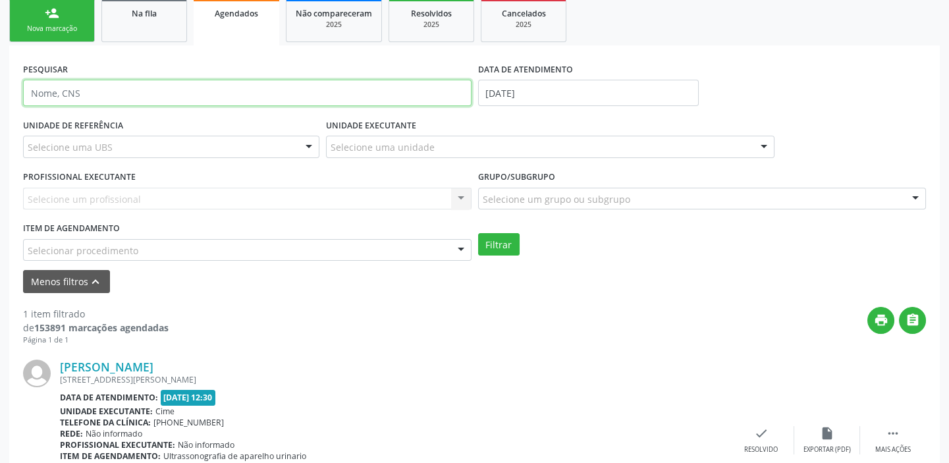
scroll to position [239, 0]
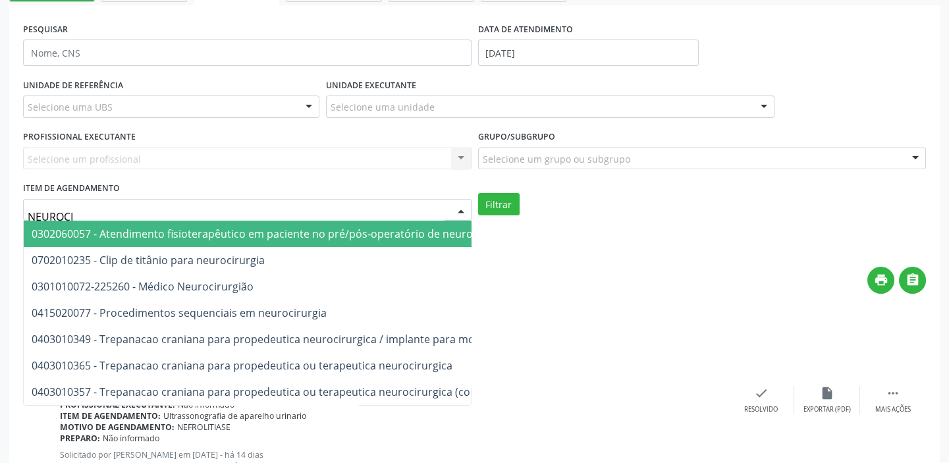
type input "NEUROCIR"
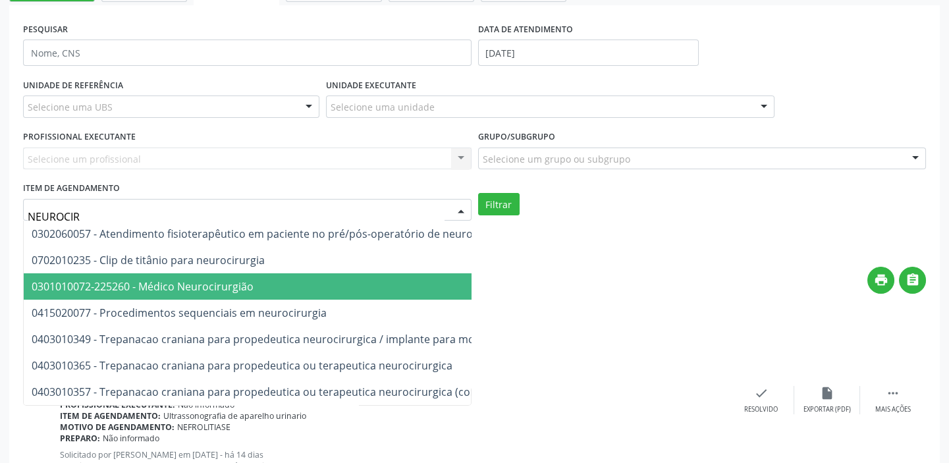
click at [94, 285] on span "0301010072-225260 - Médico Neurocirurgião" at bounding box center [143, 286] width 222 height 14
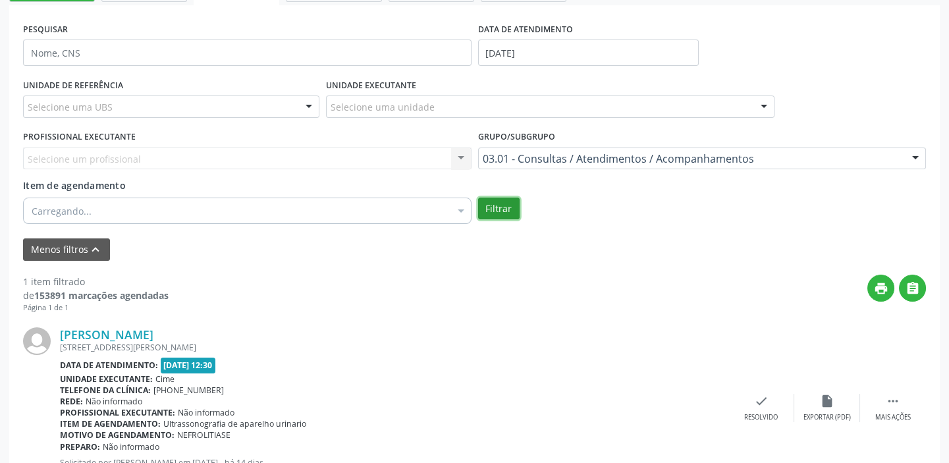
click at [493, 211] on button "Filtrar" at bounding box center [498, 208] width 41 height 22
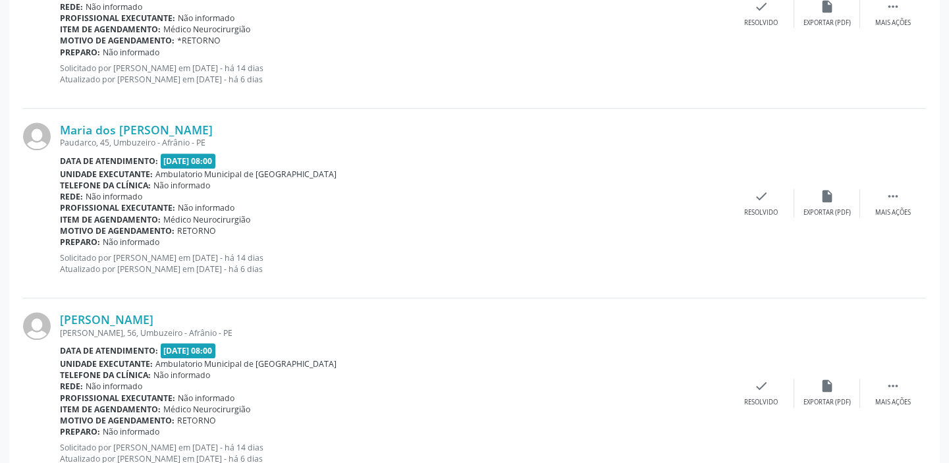
scroll to position [2993, 0]
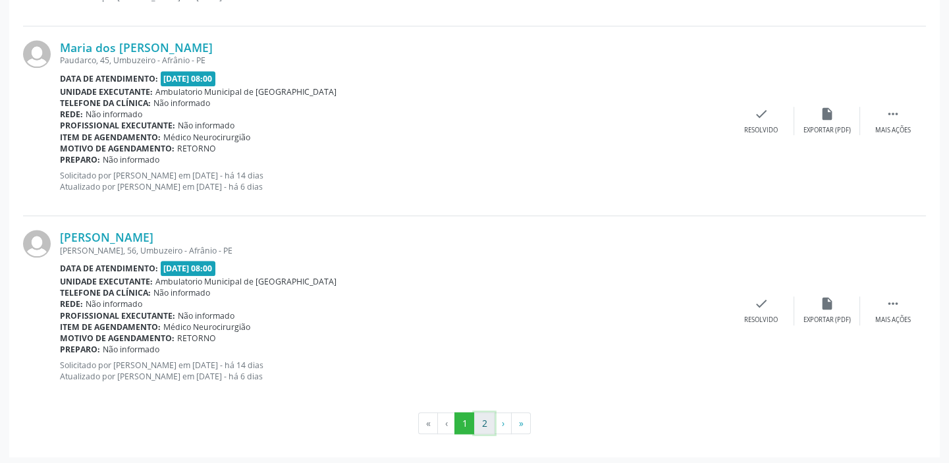
click at [481, 420] on button "2" at bounding box center [484, 423] width 20 height 22
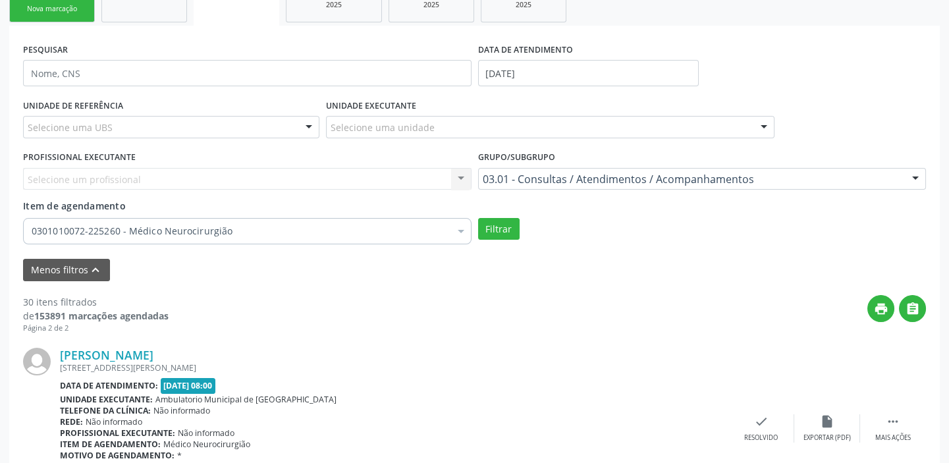
scroll to position [74, 0]
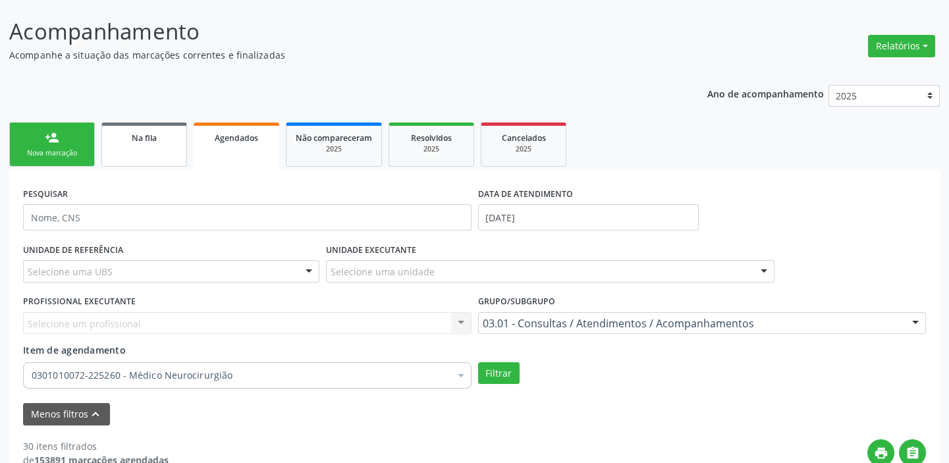
click at [134, 134] on span "Na fila" at bounding box center [144, 137] width 25 height 11
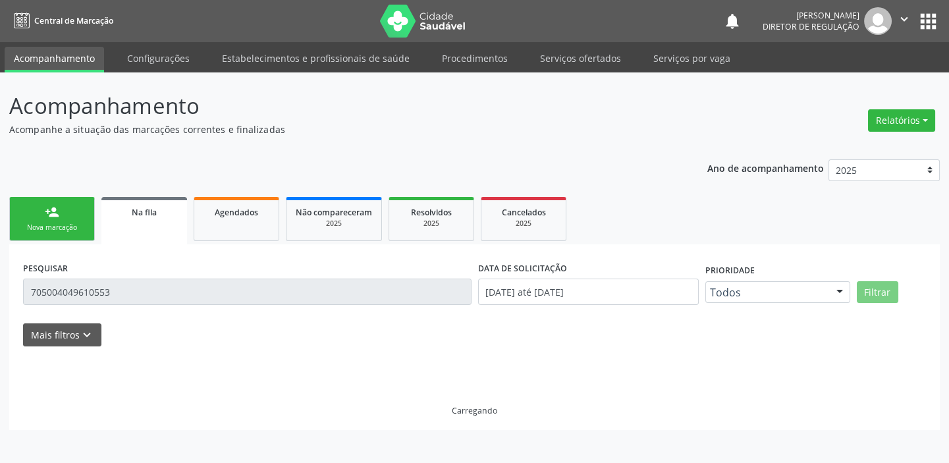
scroll to position [0, 0]
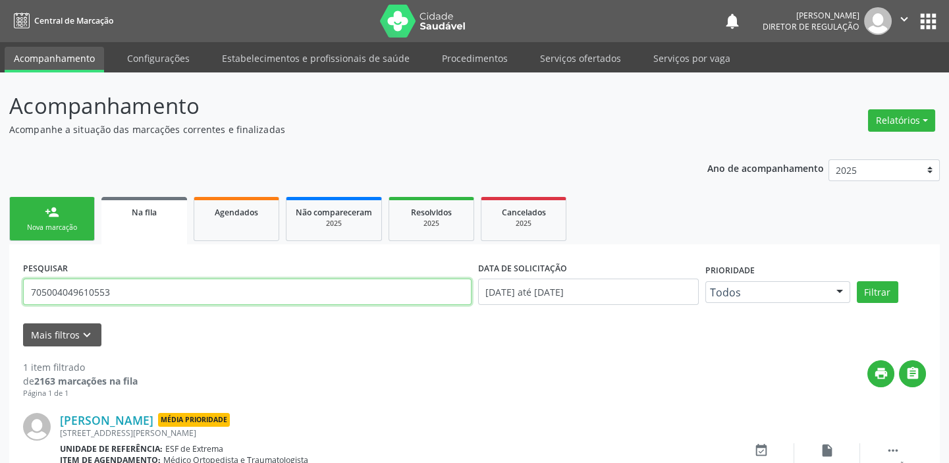
click at [119, 292] on input "705004049610553" at bounding box center [247, 291] width 448 height 26
type input "7"
type input "700809487252581"
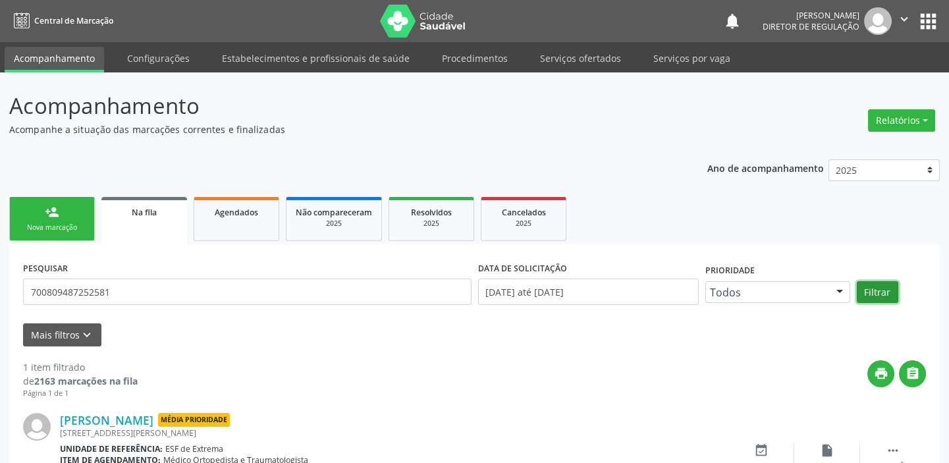
click at [878, 292] on button "Filtrar" at bounding box center [876, 292] width 41 height 22
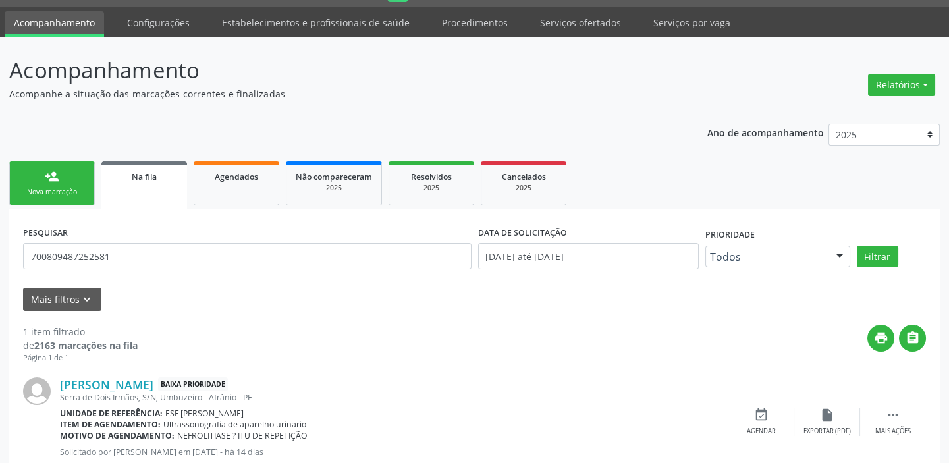
scroll to position [76, 0]
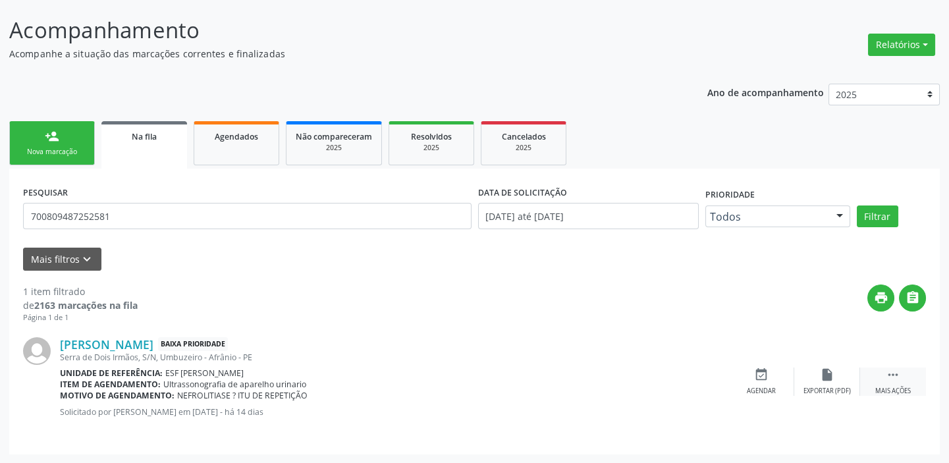
click at [893, 377] on icon "" at bounding box center [892, 374] width 14 height 14
click at [565, 382] on div "event_available Agendar" at bounding box center [564, 381] width 66 height 28
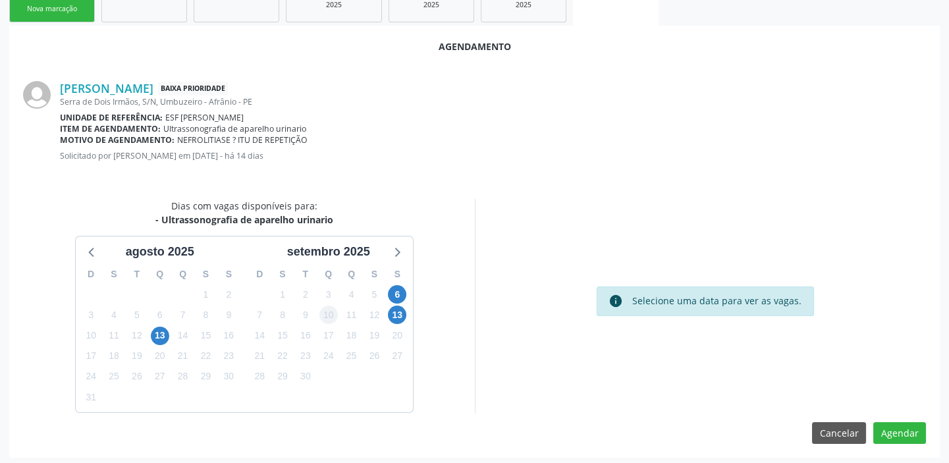
scroll to position [222, 0]
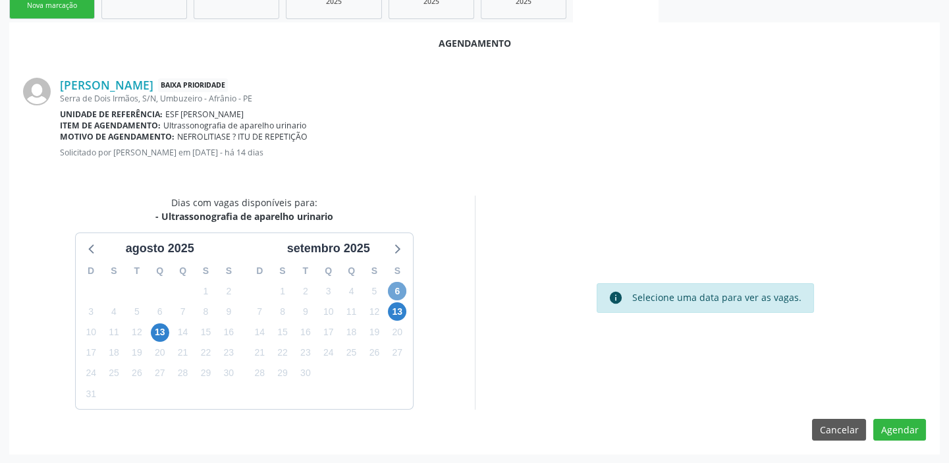
click at [396, 288] on span "6" at bounding box center [397, 291] width 18 height 18
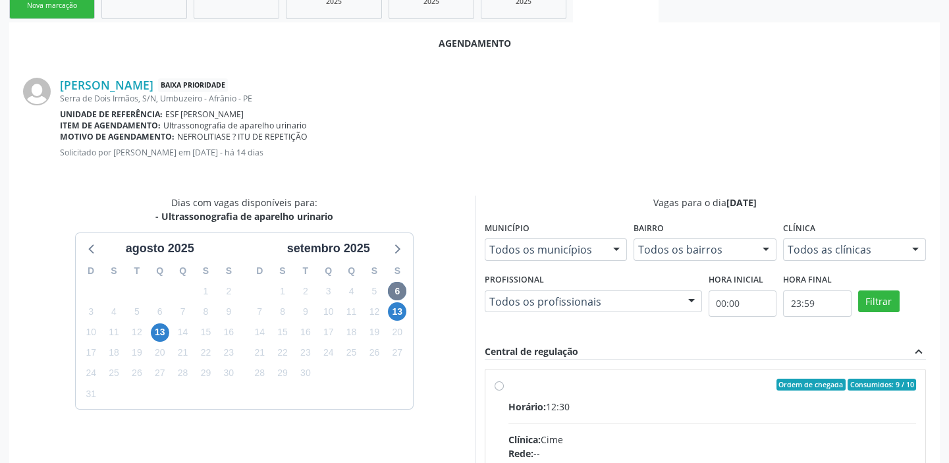
click at [504, 390] on input "Ordem de chegada Consumidos: 9 / 10 Horário: 12:30 Clínica: Cime Rede: -- Ender…" at bounding box center [498, 385] width 9 height 12
radio input "true"
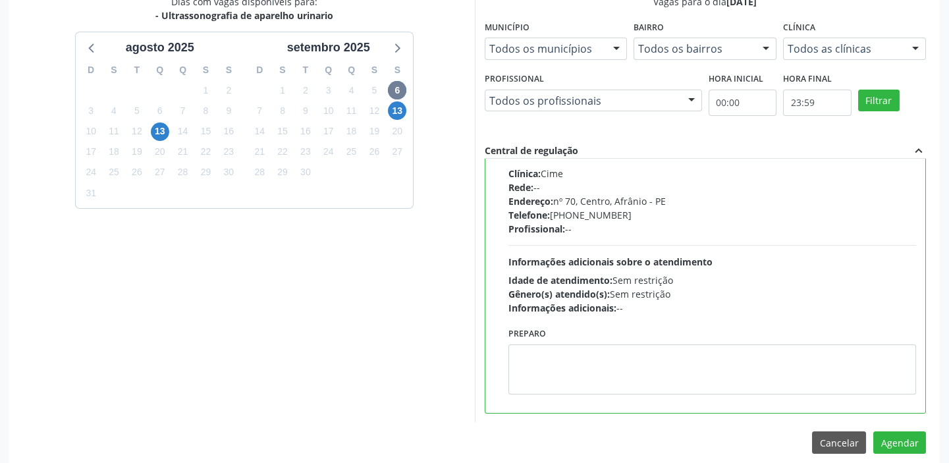
scroll to position [435, 0]
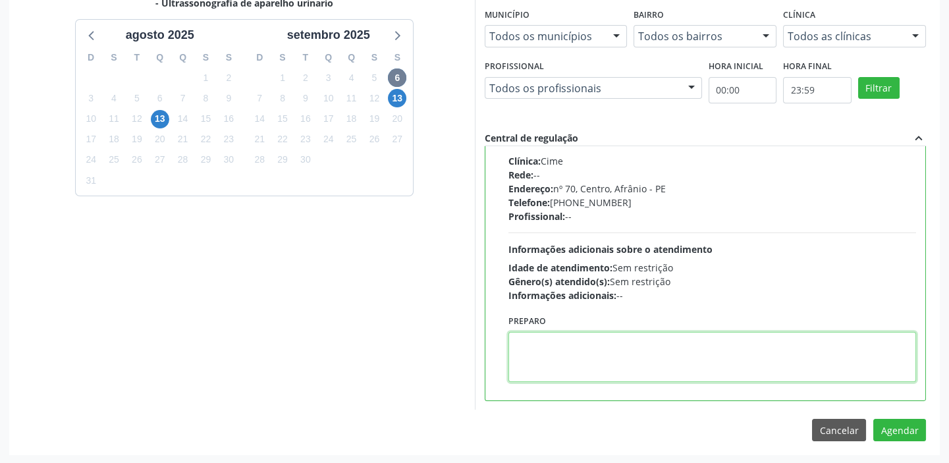
click at [635, 369] on textarea at bounding box center [712, 357] width 408 height 50
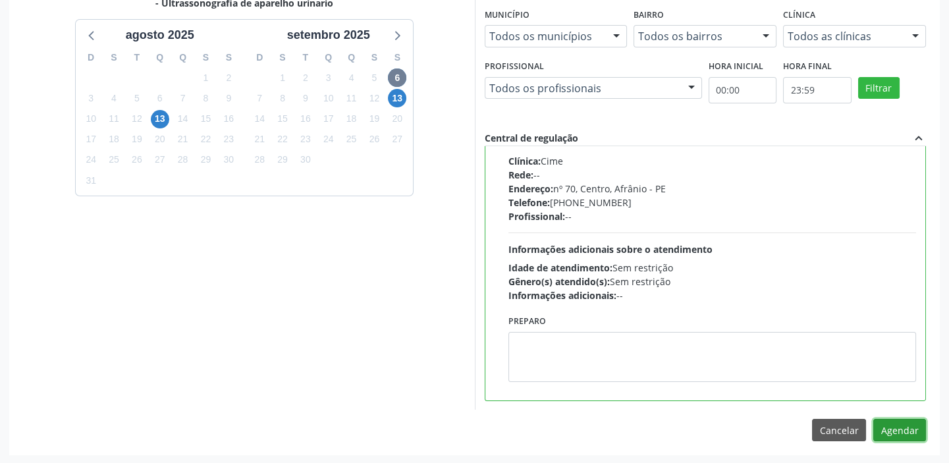
click at [895, 429] on button "Agendar" at bounding box center [899, 430] width 53 height 22
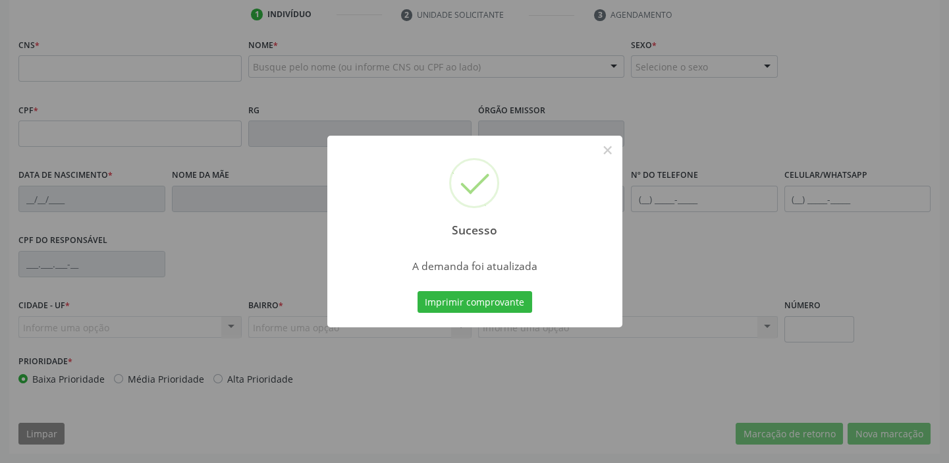
scroll to position [250, 0]
click at [461, 297] on button "Imprimir comprovante" at bounding box center [474, 302] width 115 height 22
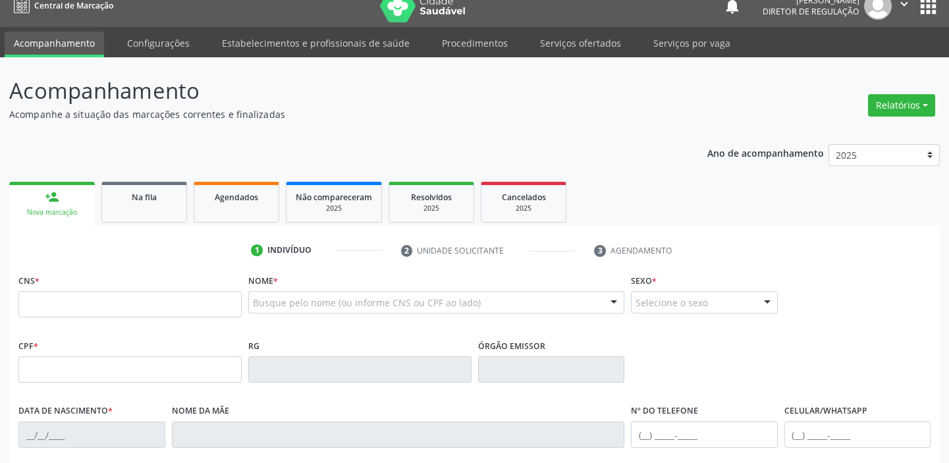
scroll to position [11, 0]
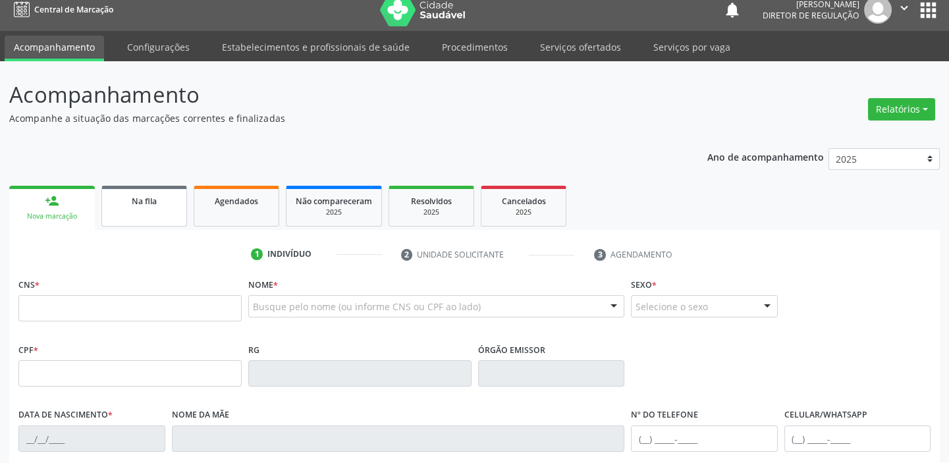
click at [132, 202] on span "Na fila" at bounding box center [144, 201] width 25 height 11
click at [132, 202] on link "Na fila" at bounding box center [144, 206] width 86 height 41
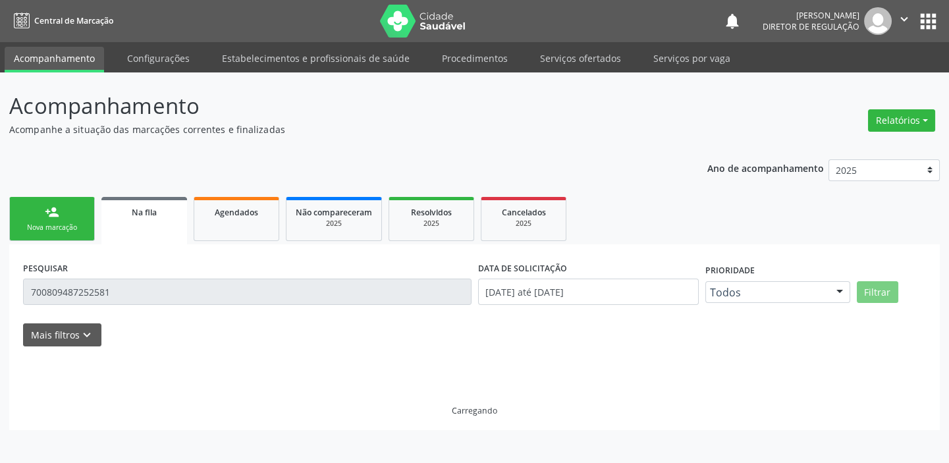
scroll to position [0, 0]
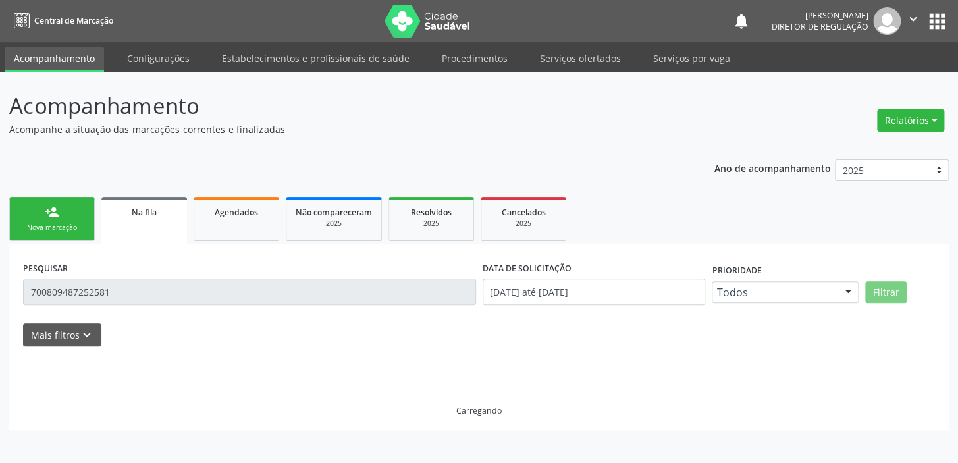
click at [132, 202] on link "Na fila" at bounding box center [144, 220] width 86 height 47
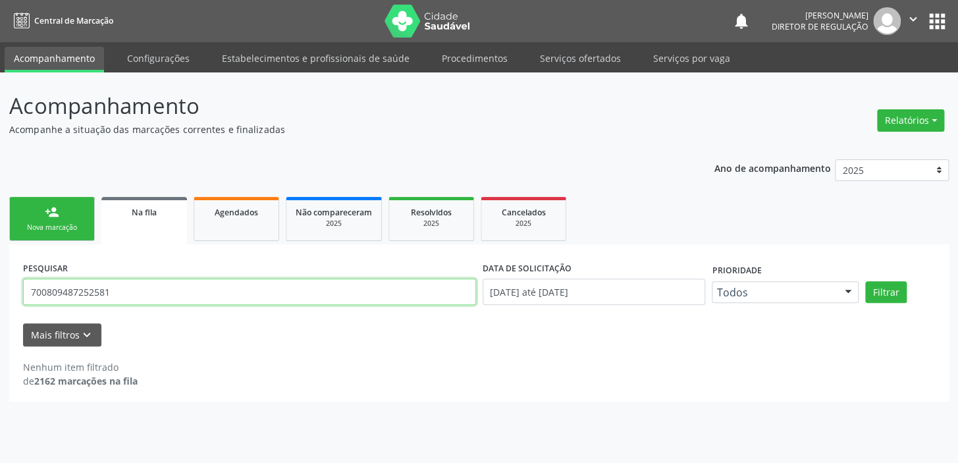
click at [115, 292] on input "700809487252581" at bounding box center [249, 291] width 453 height 26
type input "7"
type input "708406283015561"
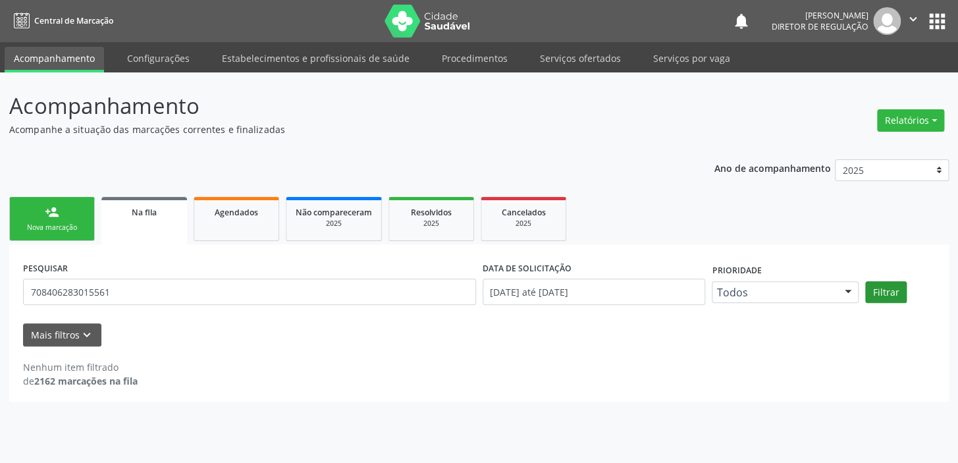
drag, startPoint x: 874, startPoint y: 279, endPoint x: 881, endPoint y: 281, distance: 8.1
click at [878, 280] on div "PESQUISAR 708406283015561 DATA DE SOLICITAÇÃO 01/01/2018 até 13/08/2025 Priorid…" at bounding box center [479, 286] width 918 height 56
click at [885, 288] on button "Filtrar" at bounding box center [885, 292] width 41 height 22
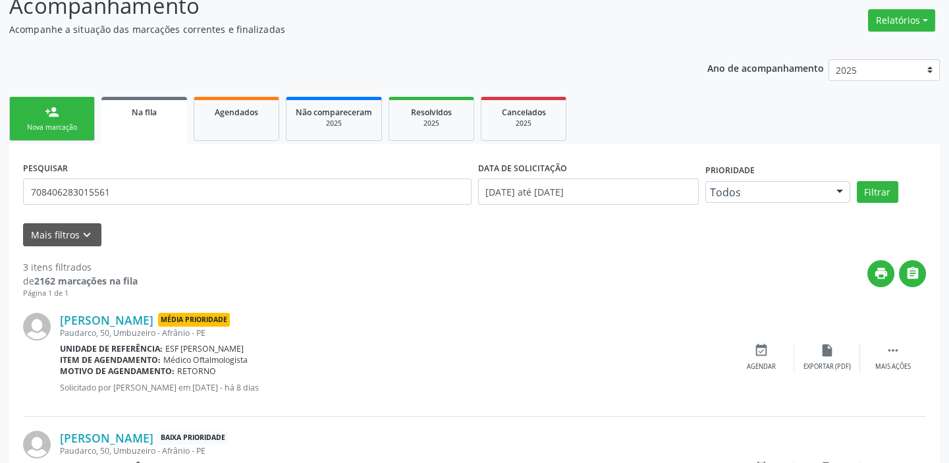
scroll to position [311, 0]
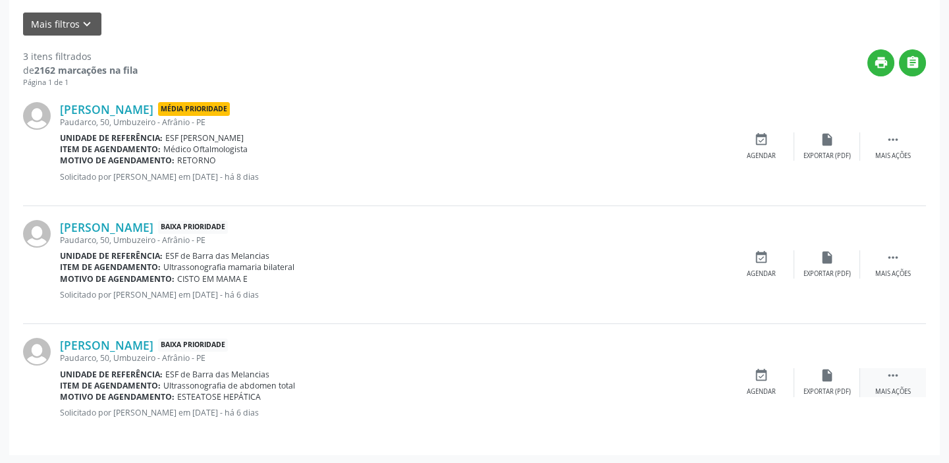
click at [895, 373] on icon "" at bounding box center [892, 375] width 14 height 14
click at [571, 380] on div "event_available Agendar" at bounding box center [564, 382] width 66 height 28
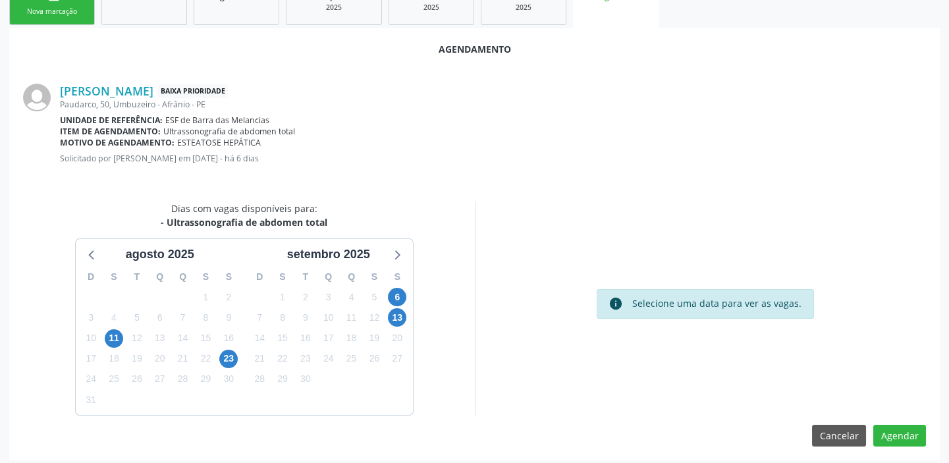
scroll to position [222, 0]
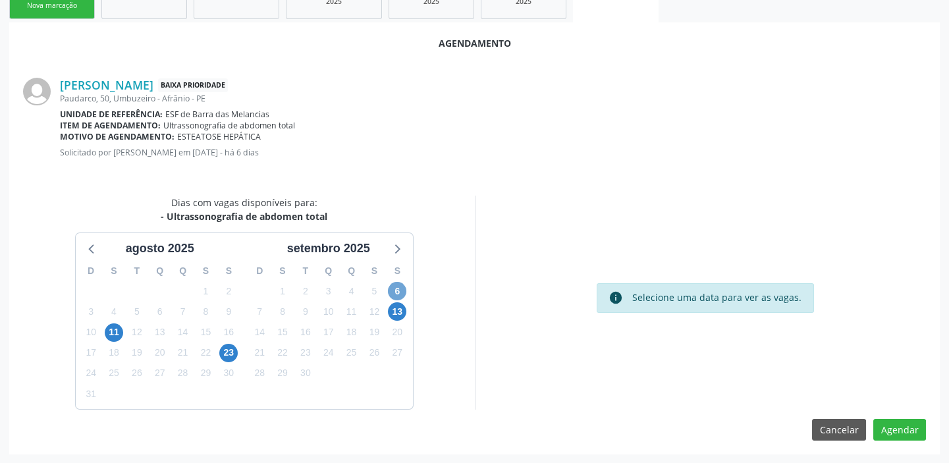
click at [400, 288] on span "6" at bounding box center [397, 291] width 18 height 18
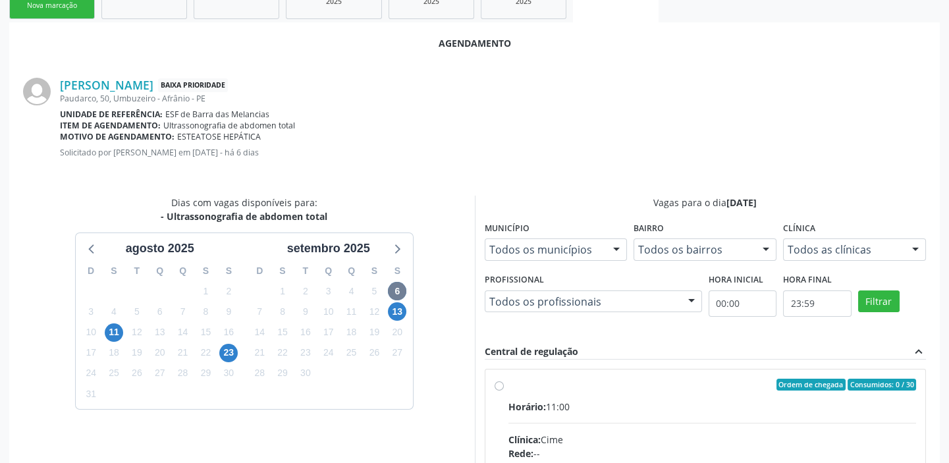
click at [504, 389] on input "Ordem de chegada Consumidos: 0 / 30 Horário: 11:00 Clínica: Cime Rede: -- Ender…" at bounding box center [498, 385] width 9 height 12
radio input "true"
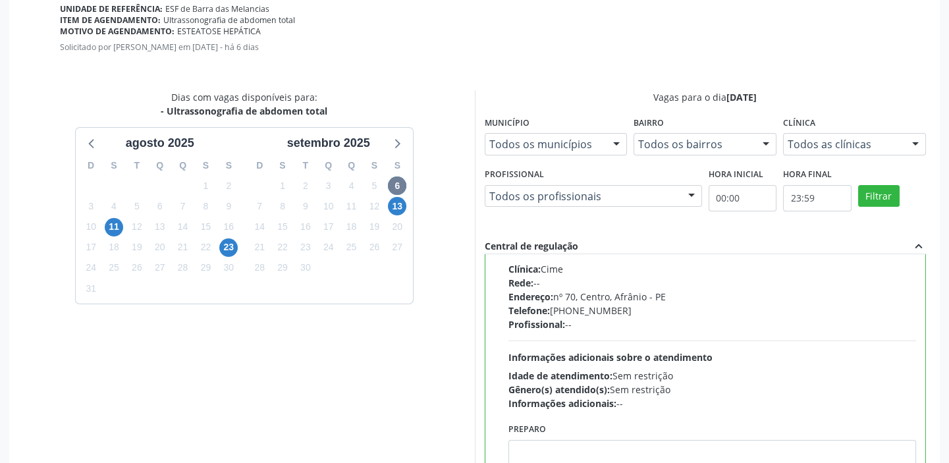
scroll to position [435, 0]
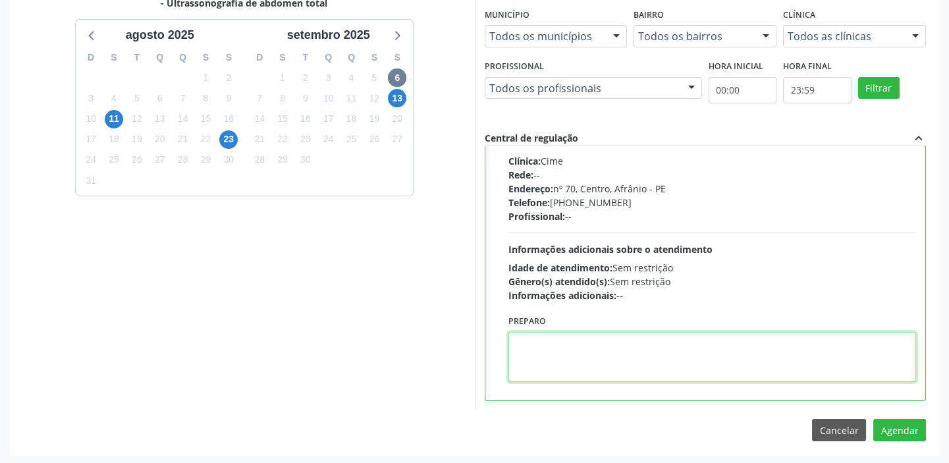
click at [618, 349] on textarea at bounding box center [712, 357] width 408 height 50
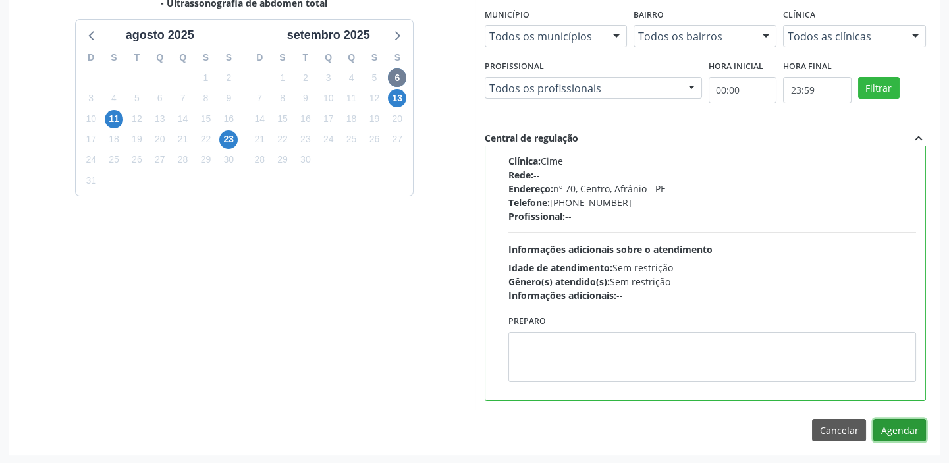
click at [889, 430] on button "Agendar" at bounding box center [899, 430] width 53 height 22
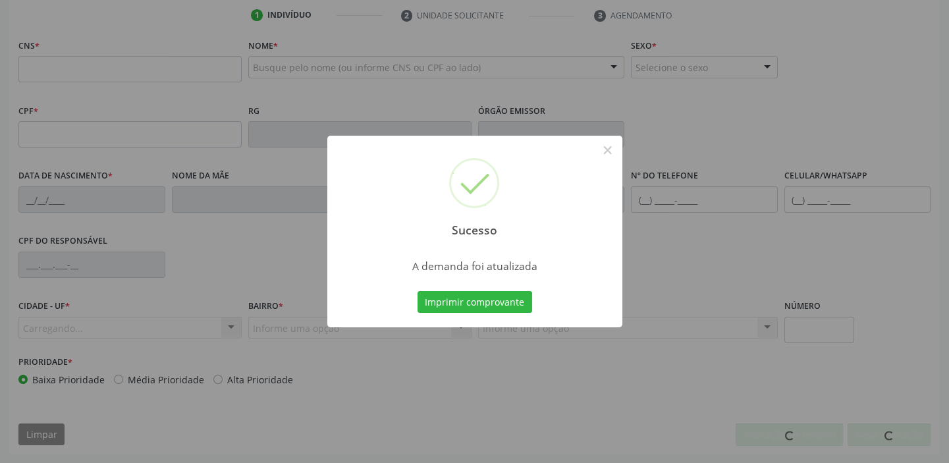
click at [477, 301] on button "Imprimir comprovante" at bounding box center [474, 302] width 115 height 22
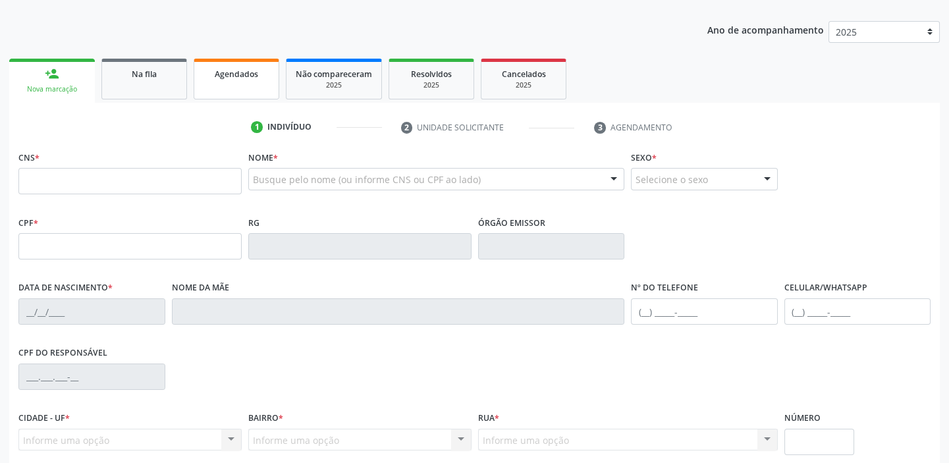
scroll to position [131, 0]
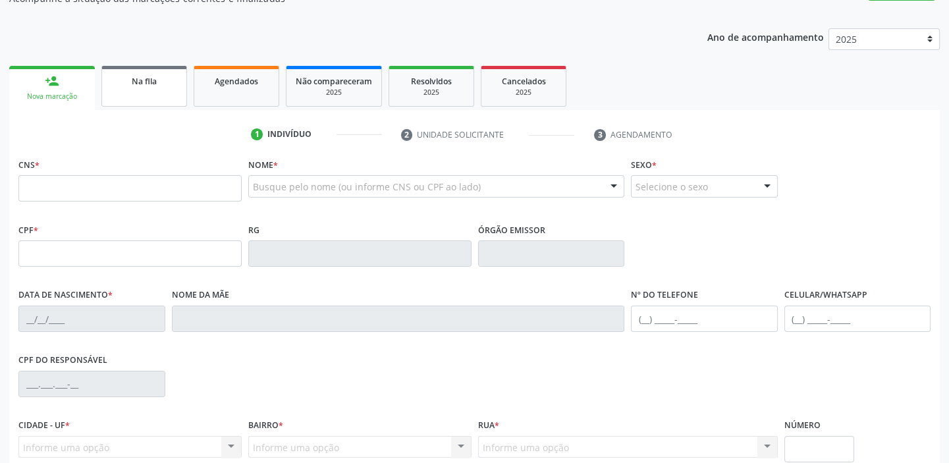
click at [141, 92] on link "Na fila" at bounding box center [144, 86] width 86 height 41
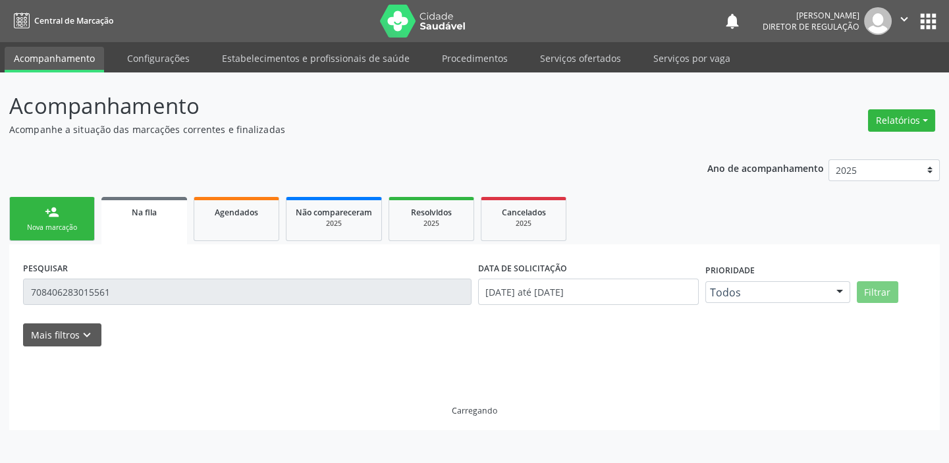
scroll to position [0, 0]
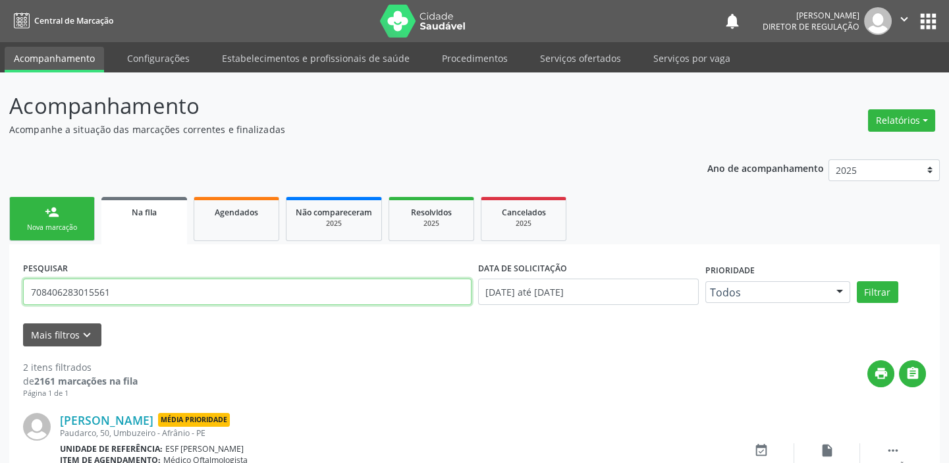
click at [117, 289] on input "708406283015561" at bounding box center [247, 291] width 448 height 26
type input "7"
type input "707605287930891"
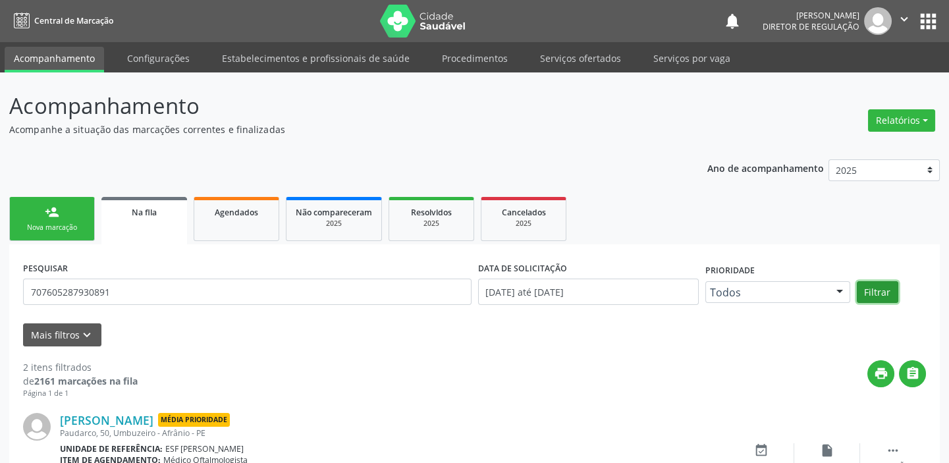
click at [879, 292] on button "Filtrar" at bounding box center [876, 292] width 41 height 22
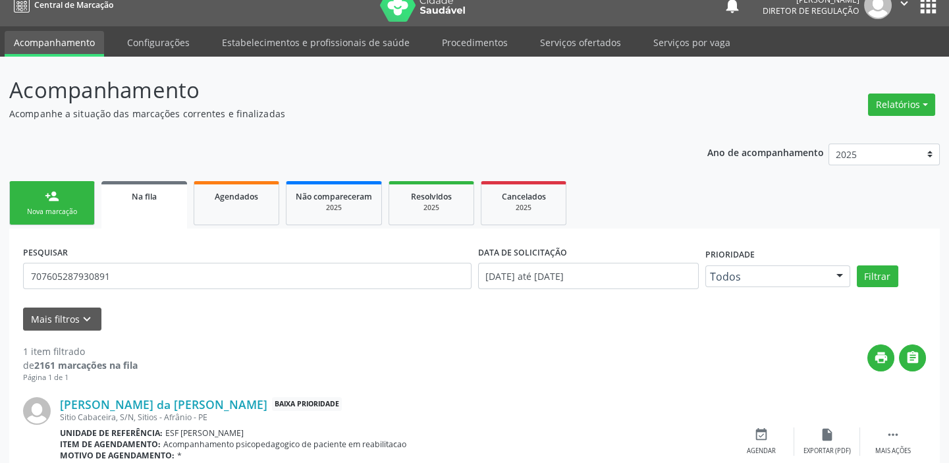
scroll to position [76, 0]
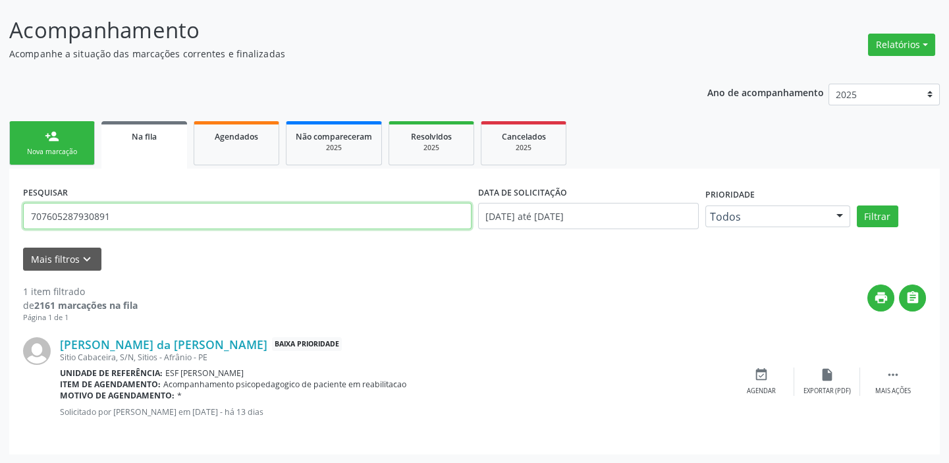
drag, startPoint x: 111, startPoint y: 214, endPoint x: 24, endPoint y: 215, distance: 86.9
click at [24, 215] on input "707605287930891" at bounding box center [247, 216] width 448 height 26
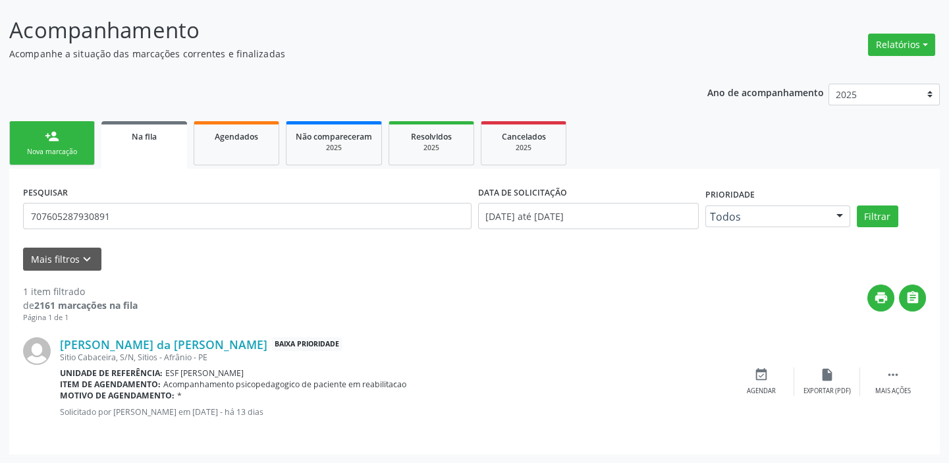
click at [45, 134] on div "person_add" at bounding box center [52, 136] width 14 height 14
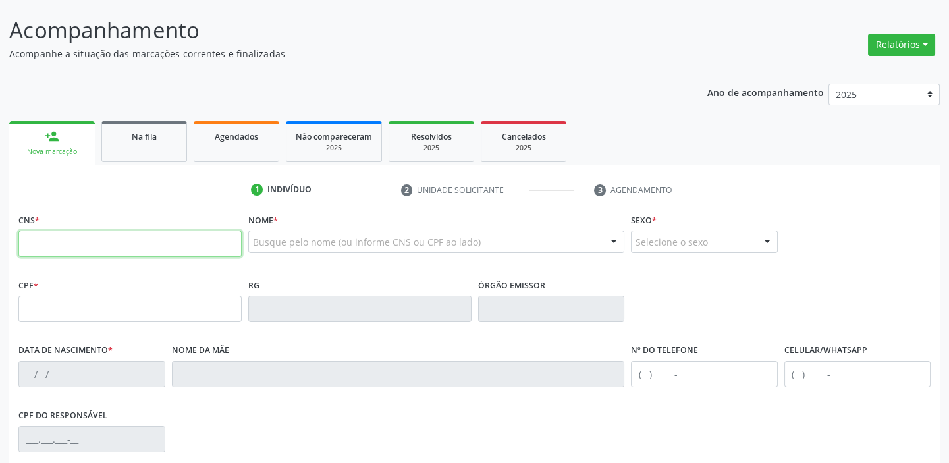
click at [163, 238] on input "text" at bounding box center [129, 243] width 223 height 26
paste input "707 6052 8793 0891"
type input "707 6052 8793 0891"
type input "173.495.374-84"
type input "16/09/2015"
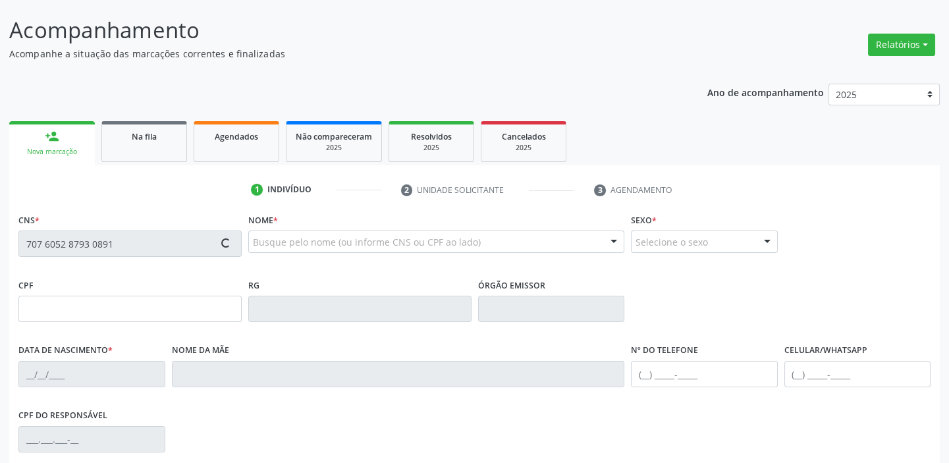
type input "Tatiana Maria da Paixão"
type input "(87) 98126-3932"
type input "068.926.774-60"
type input "S/N"
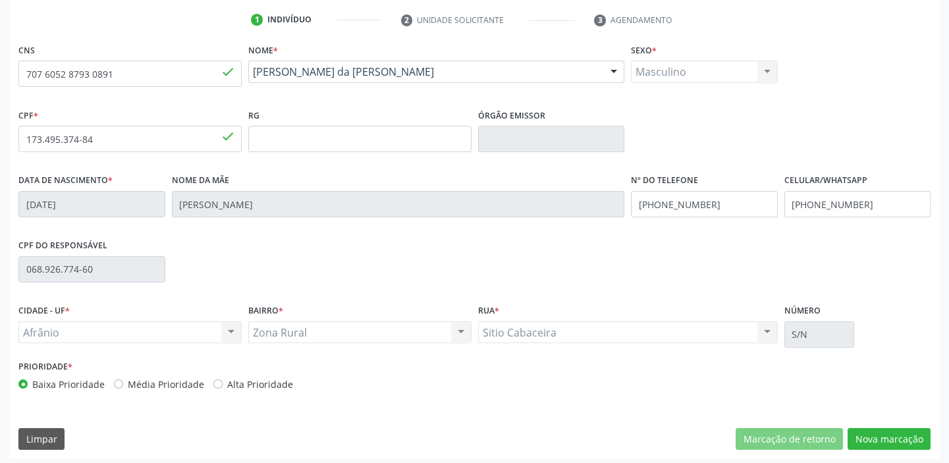
scroll to position [250, 0]
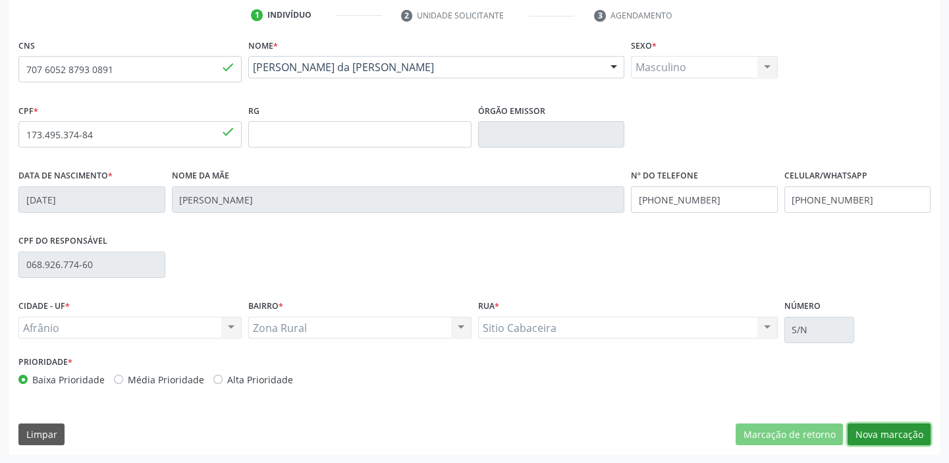
click at [903, 430] on button "Nova marcação" at bounding box center [888, 434] width 83 height 22
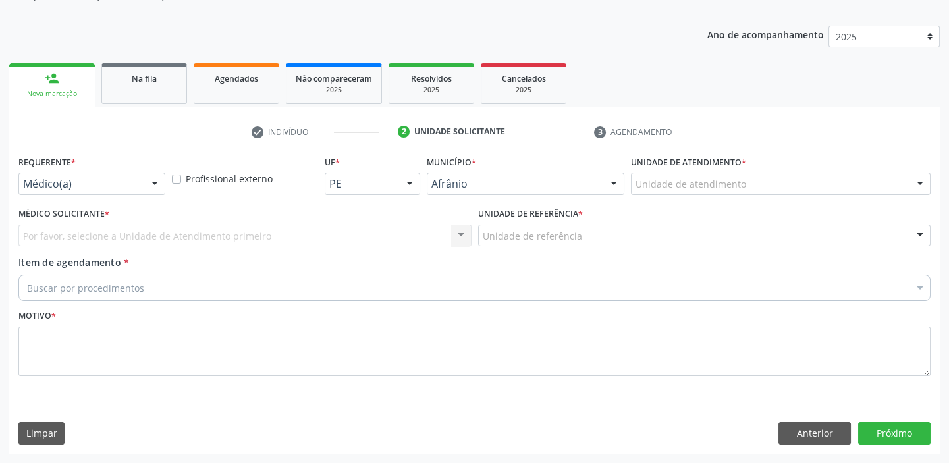
scroll to position [132, 0]
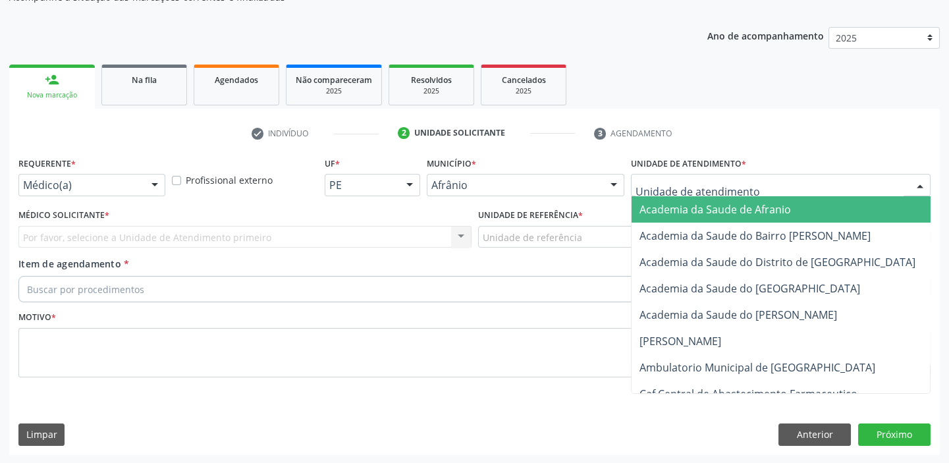
click at [633, 184] on div at bounding box center [781, 185] width 300 height 22
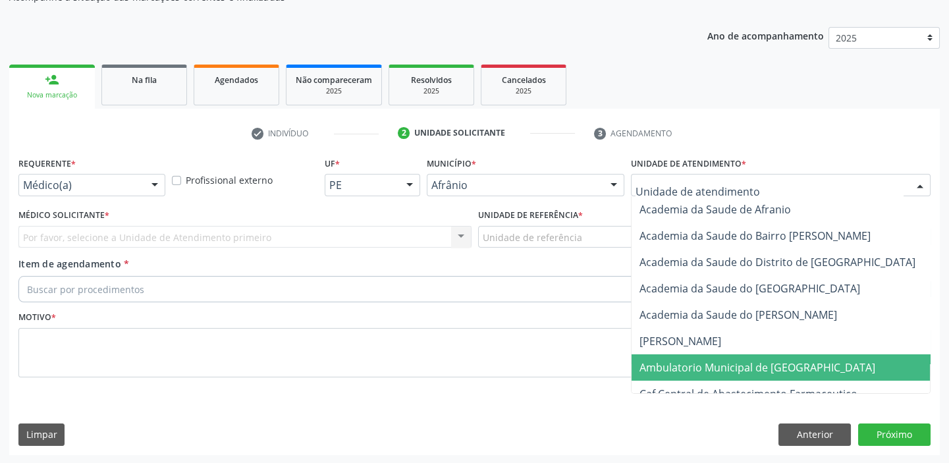
drag, startPoint x: 670, startPoint y: 359, endPoint x: 601, endPoint y: 298, distance: 91.8
click at [668, 360] on span "Ambulatorio Municipal de [GEOGRAPHIC_DATA]" at bounding box center [757, 367] width 236 height 14
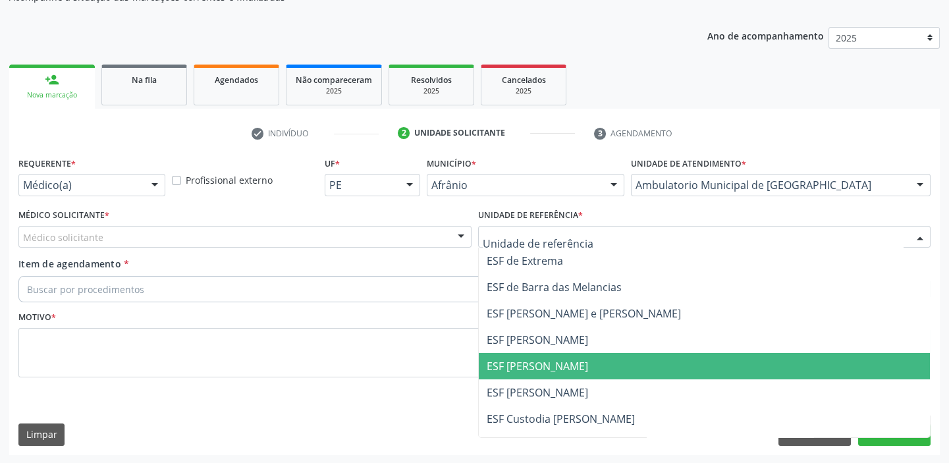
click at [533, 364] on span "ESF [PERSON_NAME]" at bounding box center [536, 366] width 101 height 14
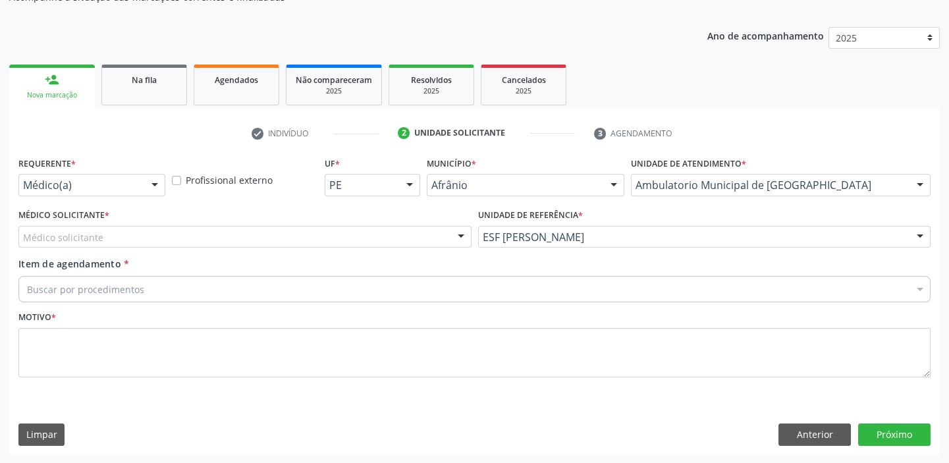
drag, startPoint x: 47, startPoint y: 230, endPoint x: 49, endPoint y: 250, distance: 19.9
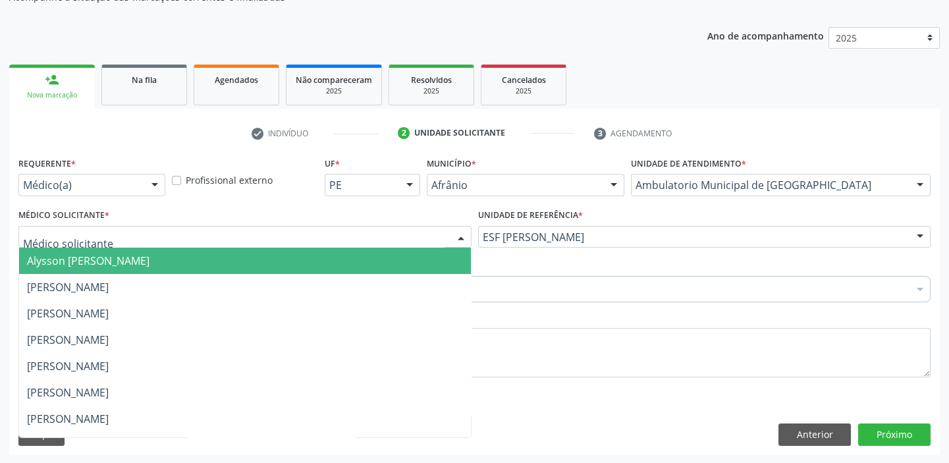
click at [53, 259] on span "Alysson [PERSON_NAME]" at bounding box center [88, 260] width 122 height 14
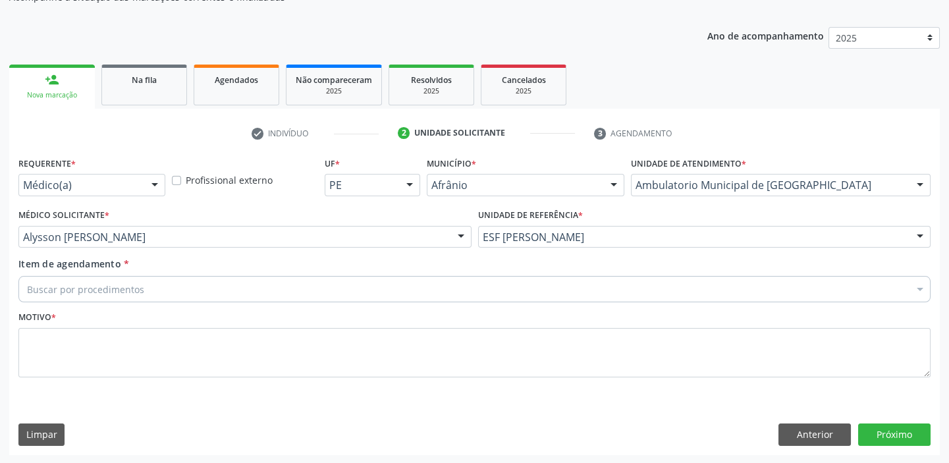
click at [58, 279] on div "Buscar por procedimentos" at bounding box center [474, 289] width 912 height 26
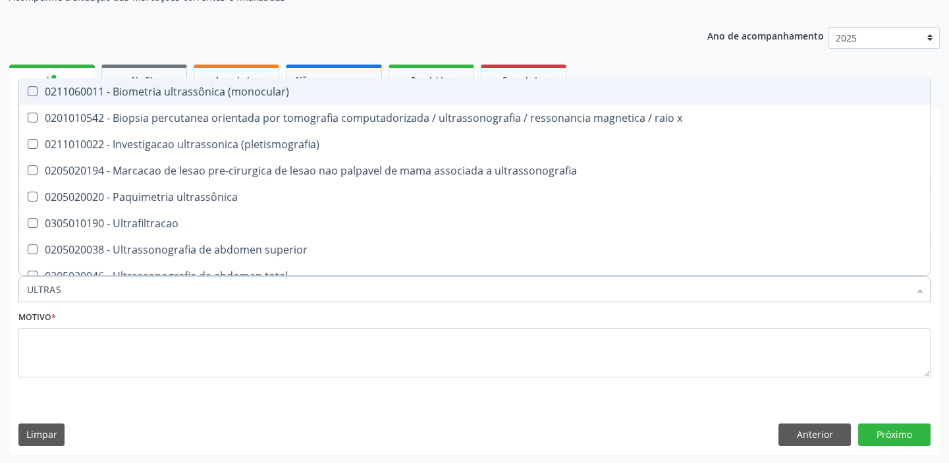
type input "ULTRASS"
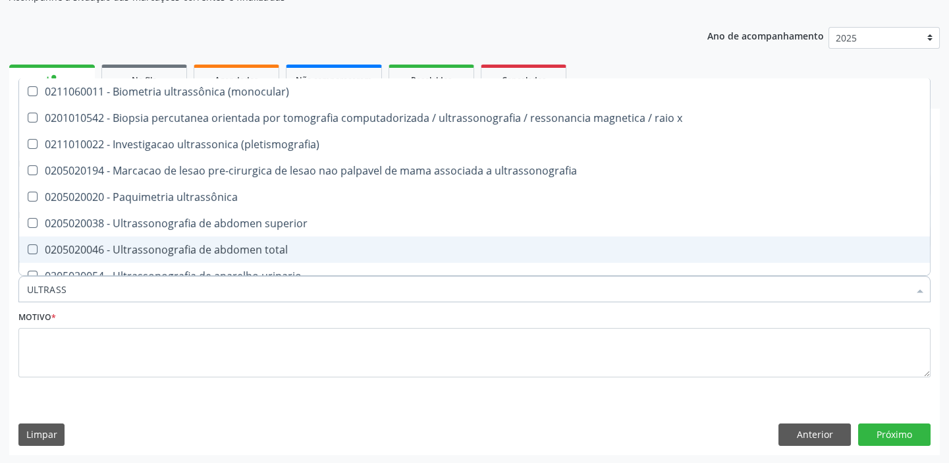
click at [72, 248] on div "0205020046 - Ultrassonografia de abdomen total" at bounding box center [474, 249] width 895 height 11
checkbox total "true"
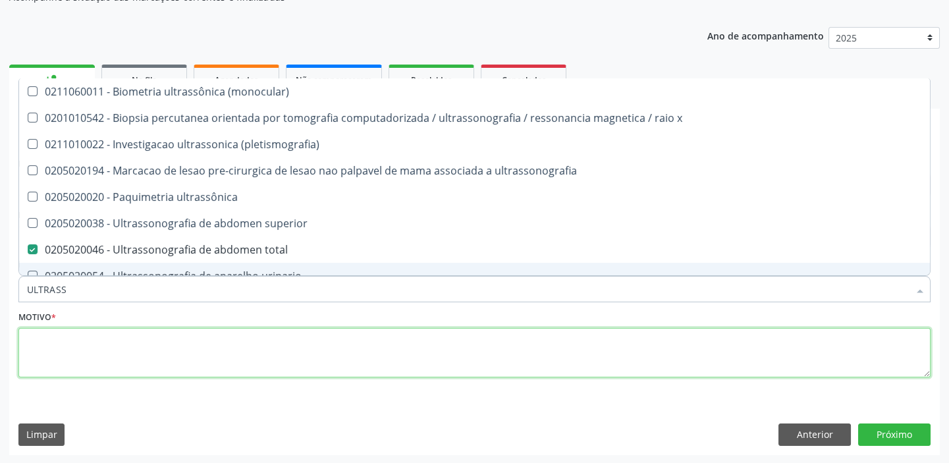
click at [73, 360] on textarea at bounding box center [474, 353] width 912 height 50
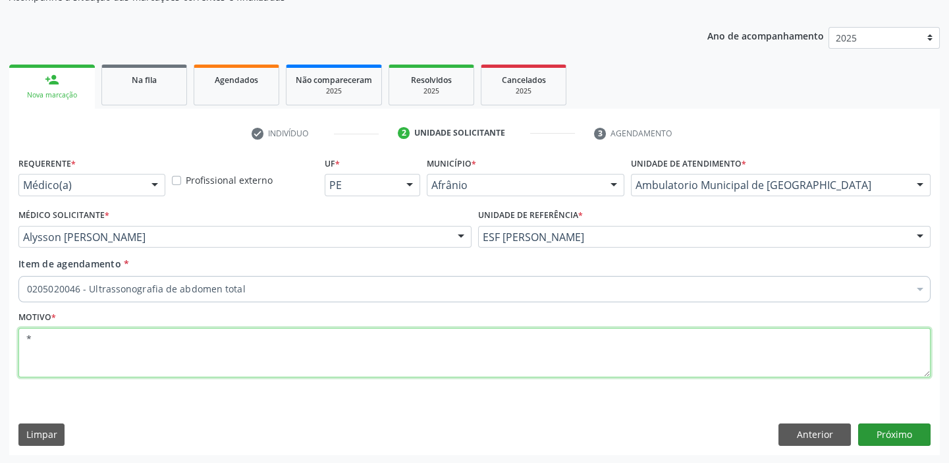
type textarea "*"
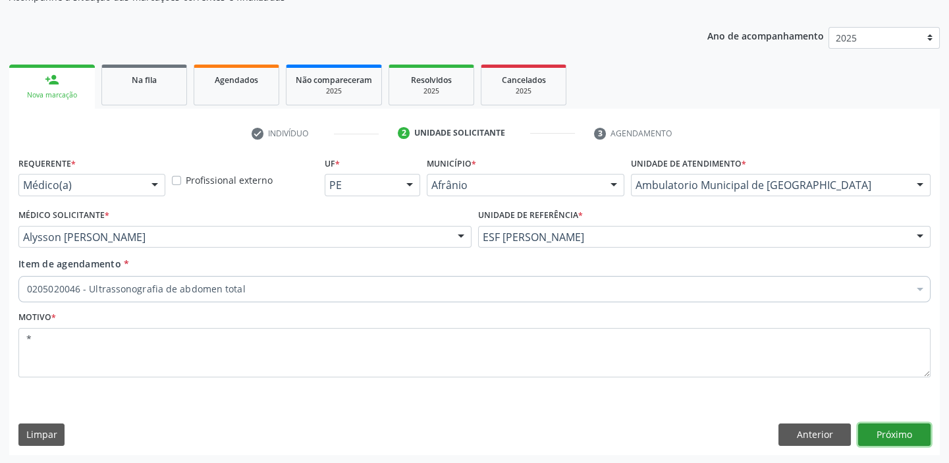
click at [876, 431] on button "Próximo" at bounding box center [894, 434] width 72 height 22
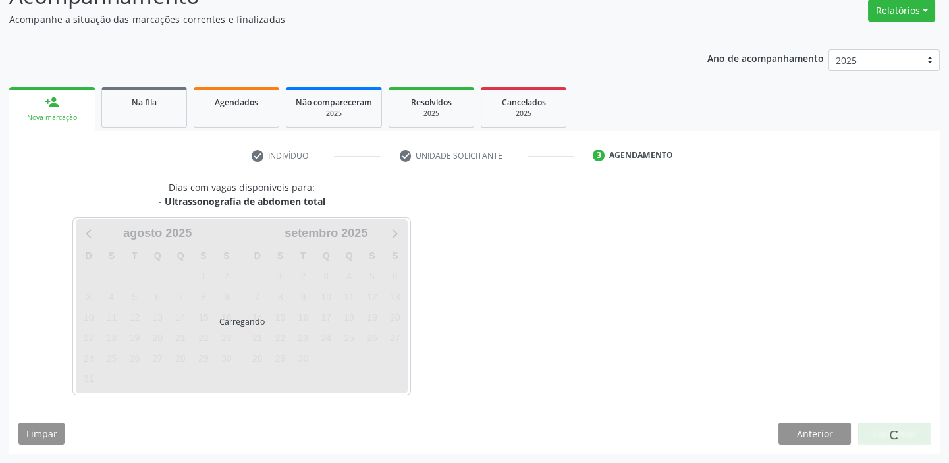
scroll to position [109, 0]
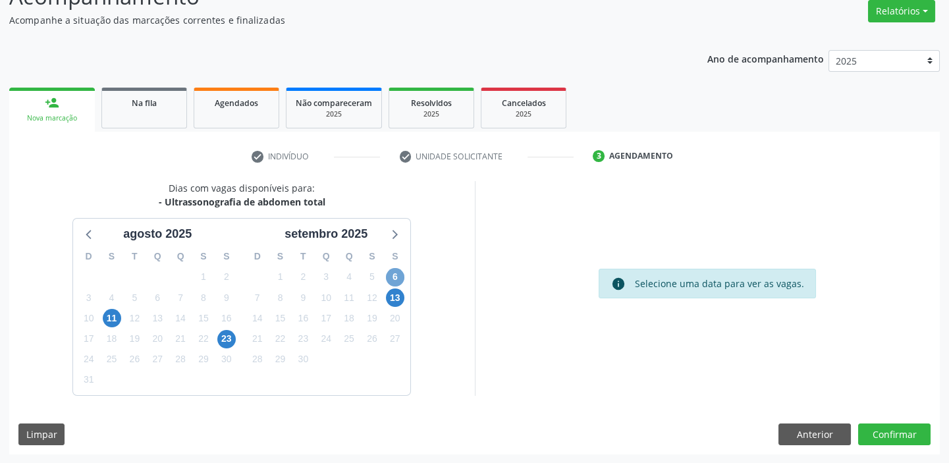
click at [397, 278] on span "6" at bounding box center [395, 277] width 18 height 18
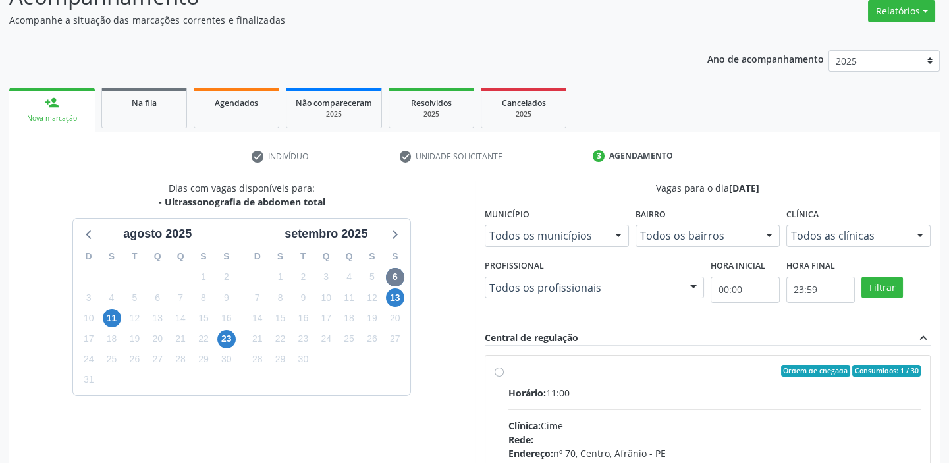
click at [504, 377] on input "Ordem de chegada Consumidos: 1 / 30 Horário: 11:00 Clínica: Cime Rede: -- Ender…" at bounding box center [498, 371] width 9 height 12
radio input "true"
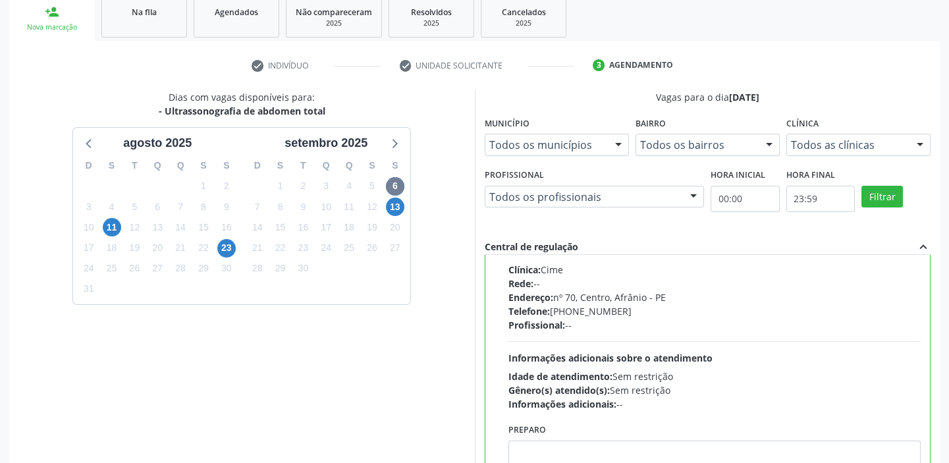
scroll to position [323, 0]
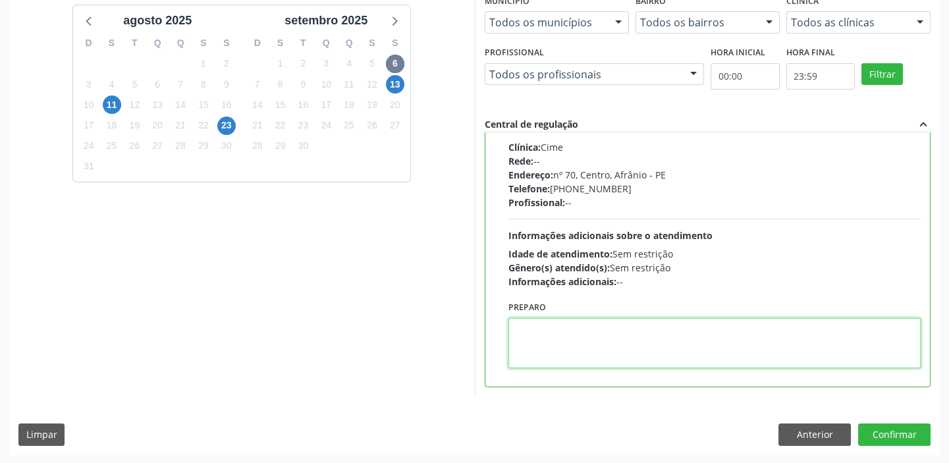
click at [616, 342] on textarea at bounding box center [714, 343] width 413 height 50
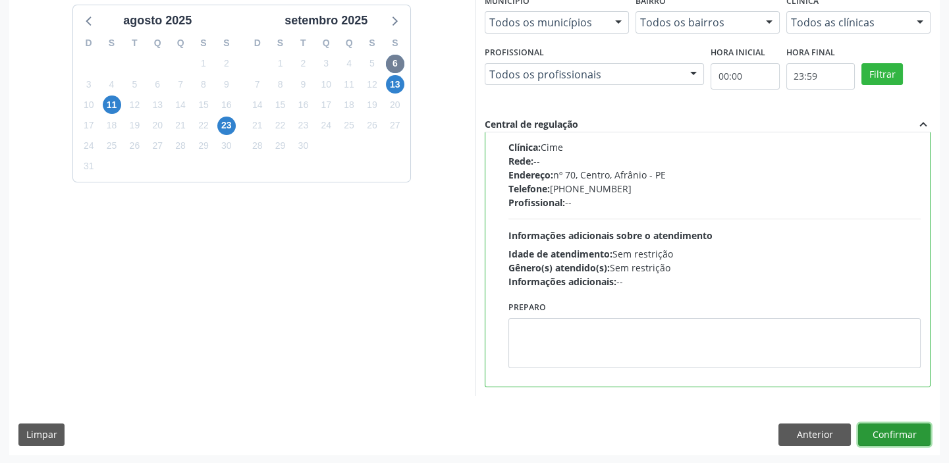
click at [880, 438] on button "Confirmar" at bounding box center [894, 434] width 72 height 22
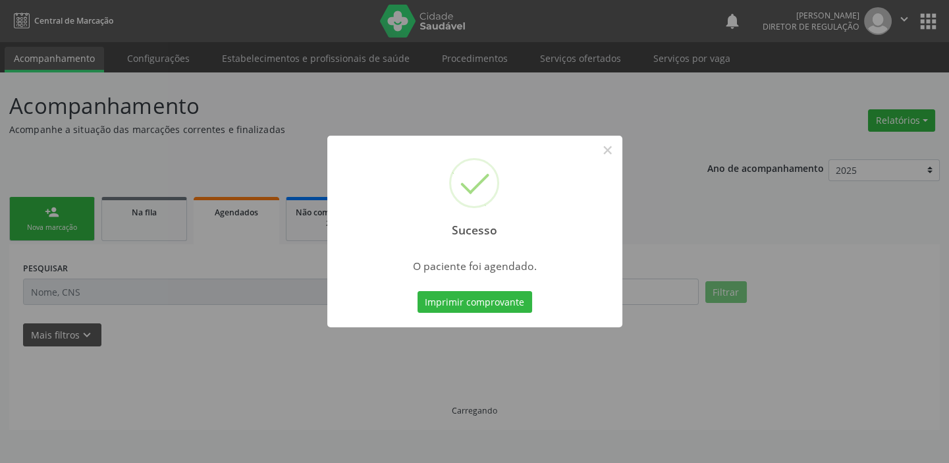
scroll to position [0, 0]
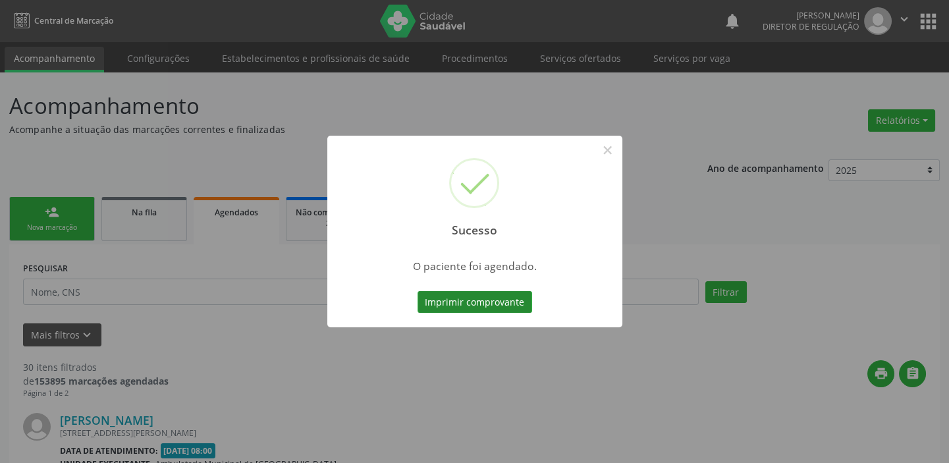
click at [473, 304] on button "Imprimir comprovante" at bounding box center [474, 302] width 115 height 22
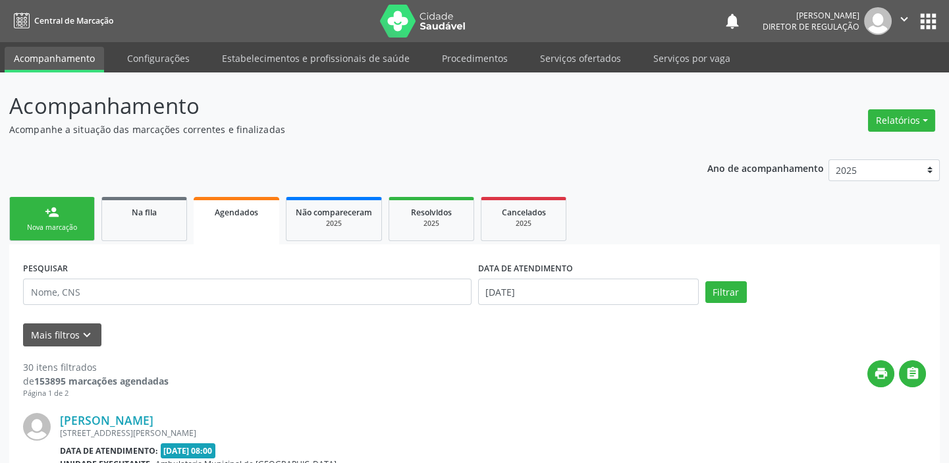
click at [59, 224] on div "Nova marcação" at bounding box center [52, 228] width 66 height 10
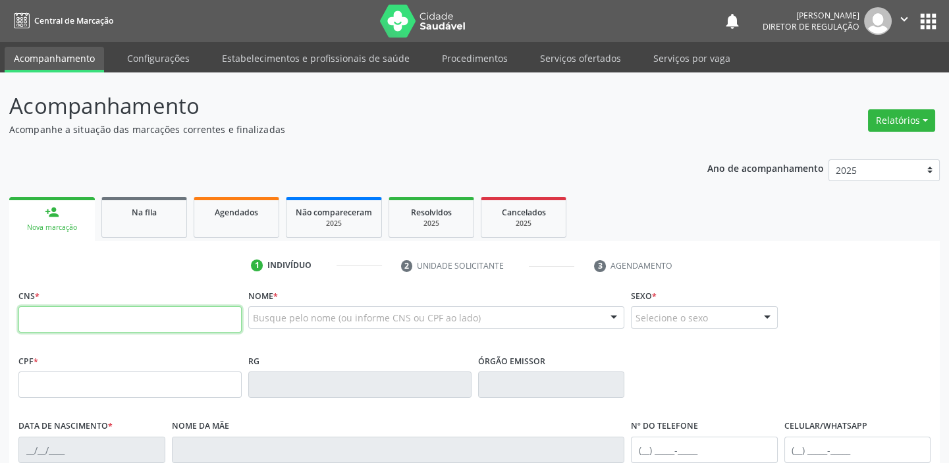
click at [104, 314] on input "text" at bounding box center [129, 319] width 223 height 26
click at [92, 319] on input "text" at bounding box center [129, 319] width 223 height 26
type input "7"
type input "898 0023 8055 0532"
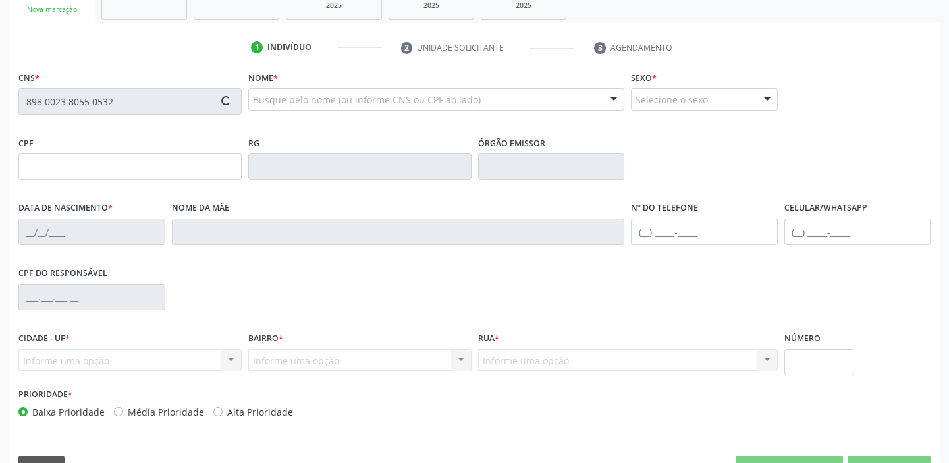
type input "108.384.964-66"
type input "16/03/2009"
type input "Jakelline Marques da Silva"
type input "(87) 98826-3737"
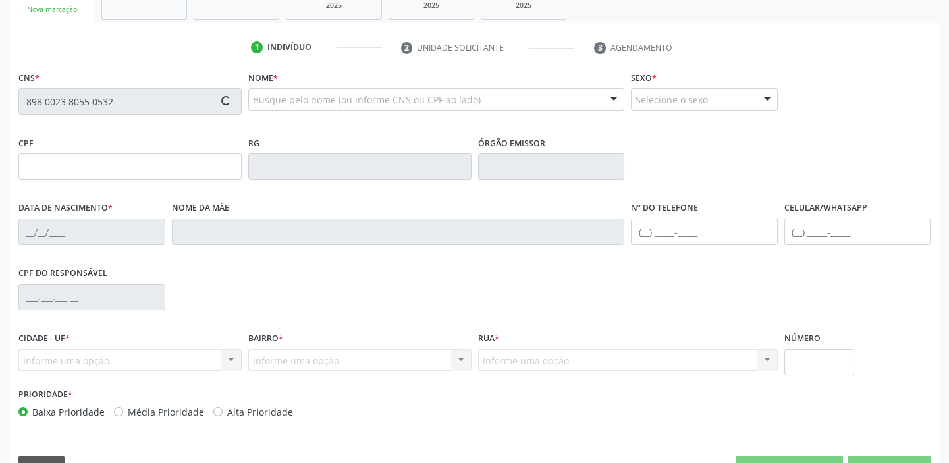
type input "118.287.514-99"
type input "S/N"
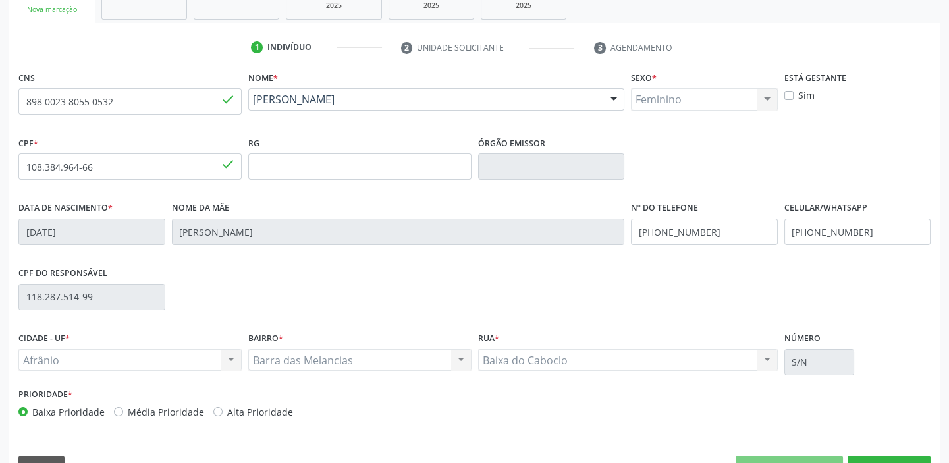
scroll to position [250, 0]
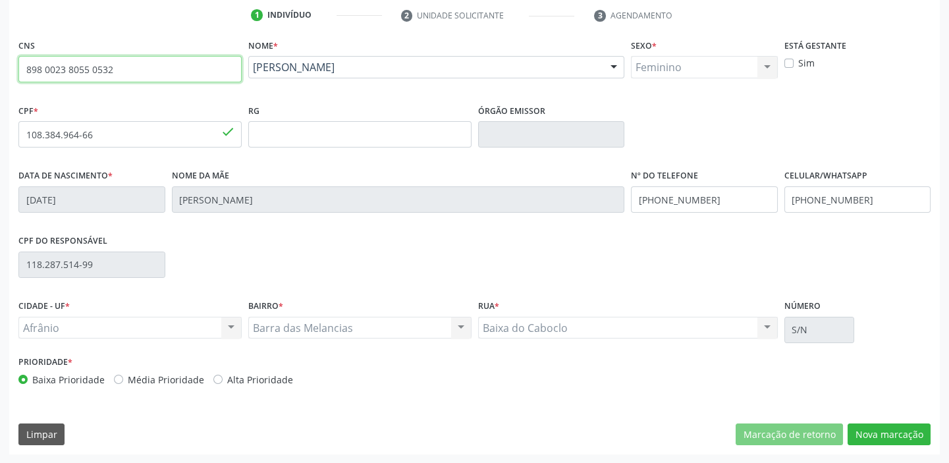
drag, startPoint x: 122, startPoint y: 66, endPoint x: 18, endPoint y: 68, distance: 104.0
click at [18, 68] on input "898 0023 8055 0532" at bounding box center [129, 69] width 223 height 26
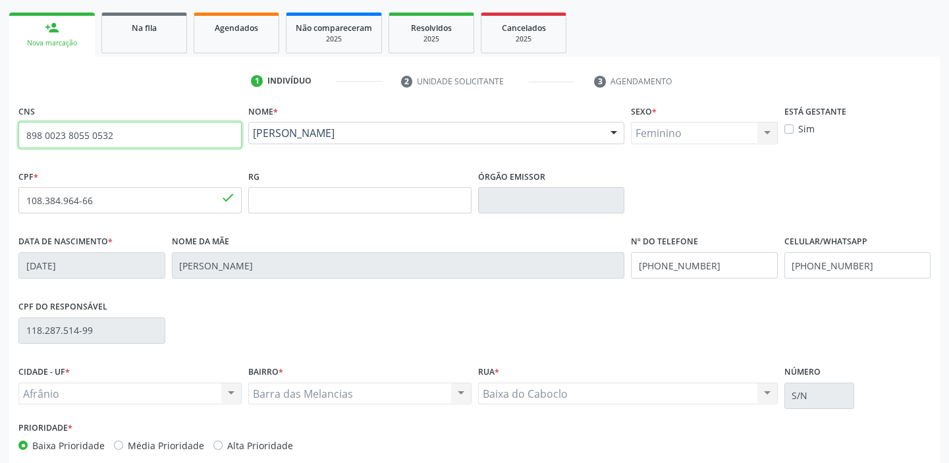
scroll to position [71, 0]
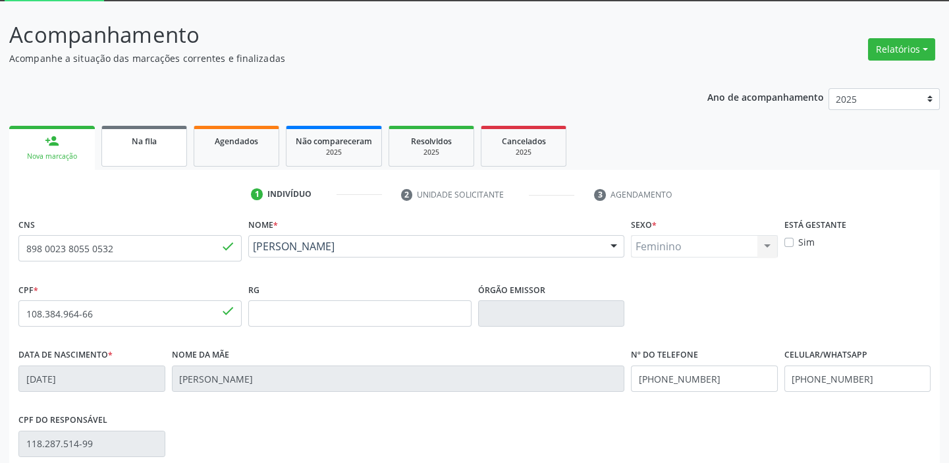
click at [140, 147] on link "Na fila" at bounding box center [144, 146] width 86 height 41
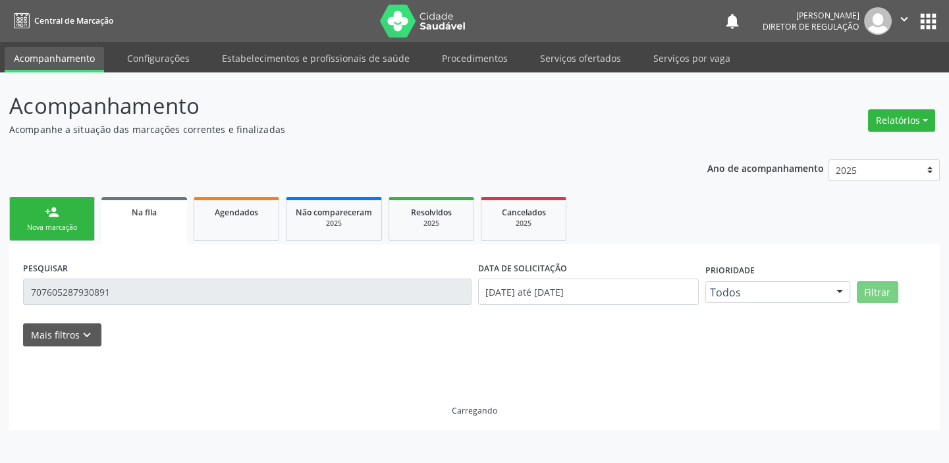
scroll to position [0, 0]
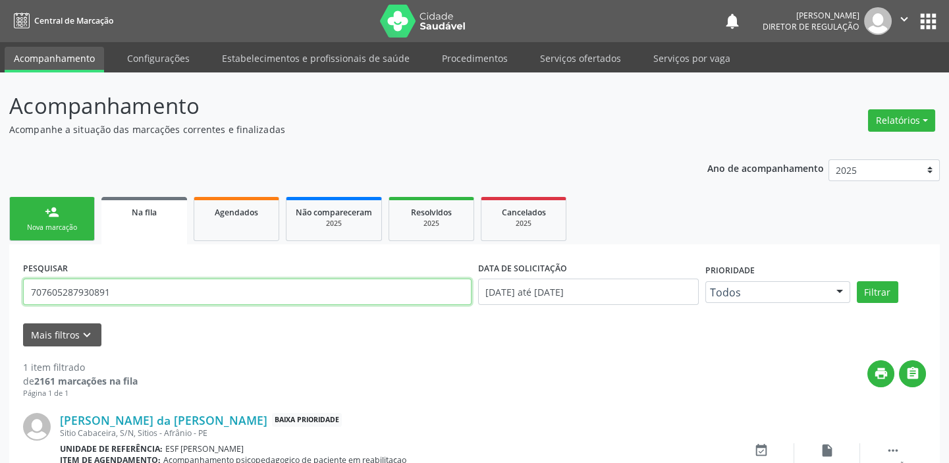
click at [117, 289] on input "707605287930891" at bounding box center [247, 291] width 448 height 26
type input "7"
paste input "898 0023 8055 0532"
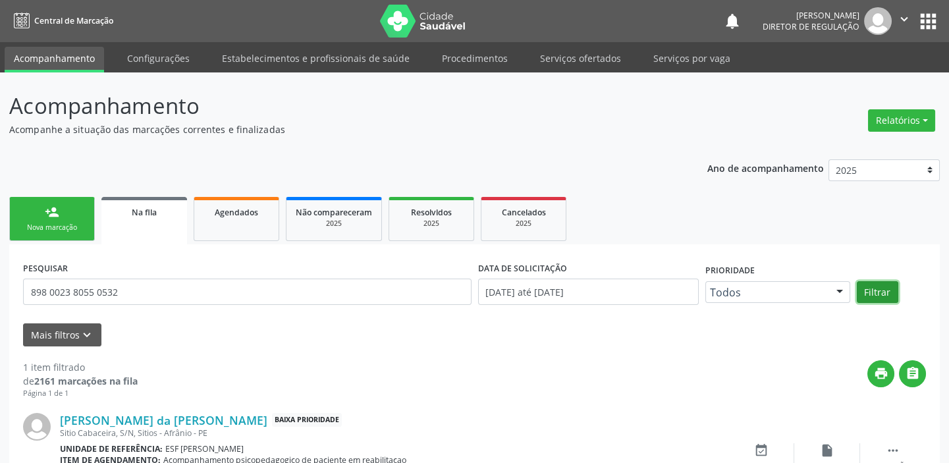
click at [876, 292] on button "Filtrar" at bounding box center [876, 292] width 41 height 22
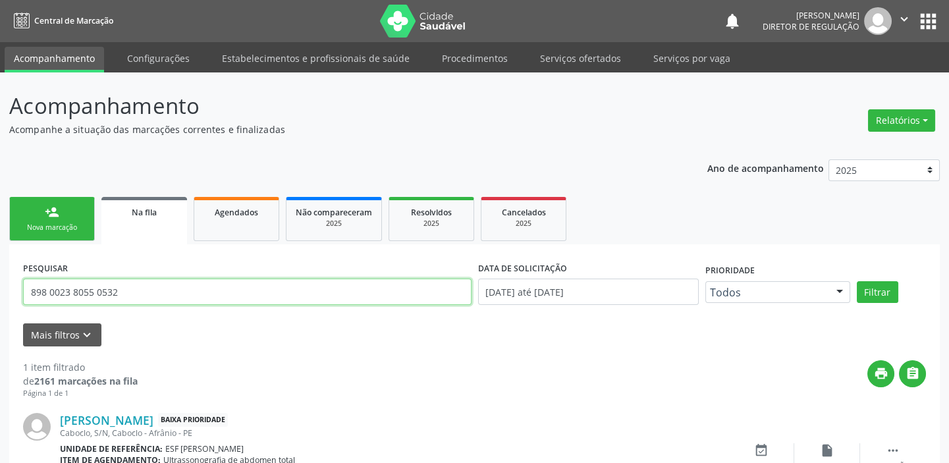
click at [118, 295] on input "898 0023 8055 0532" at bounding box center [247, 291] width 448 height 26
type input "8"
type input "898002380550532"
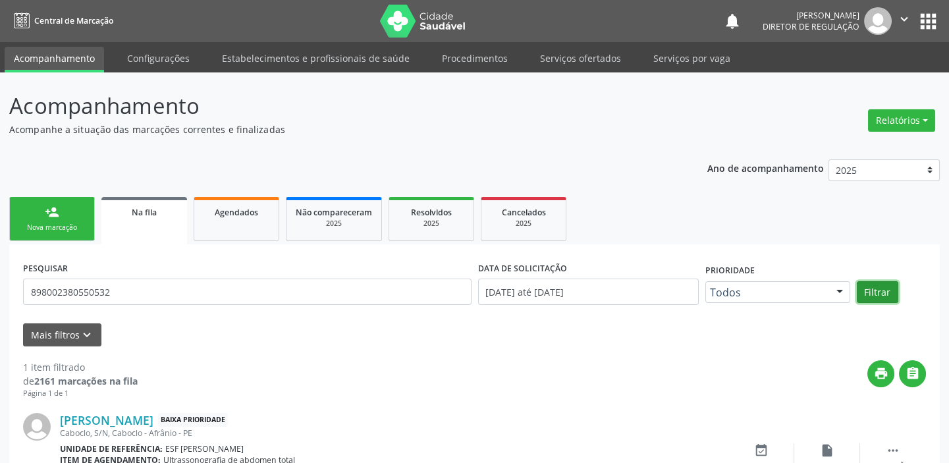
click at [868, 285] on button "Filtrar" at bounding box center [876, 292] width 41 height 22
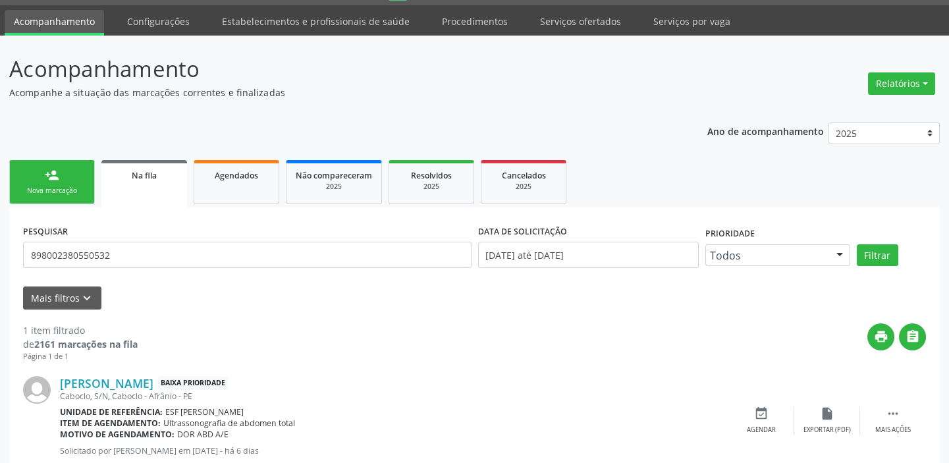
scroll to position [76, 0]
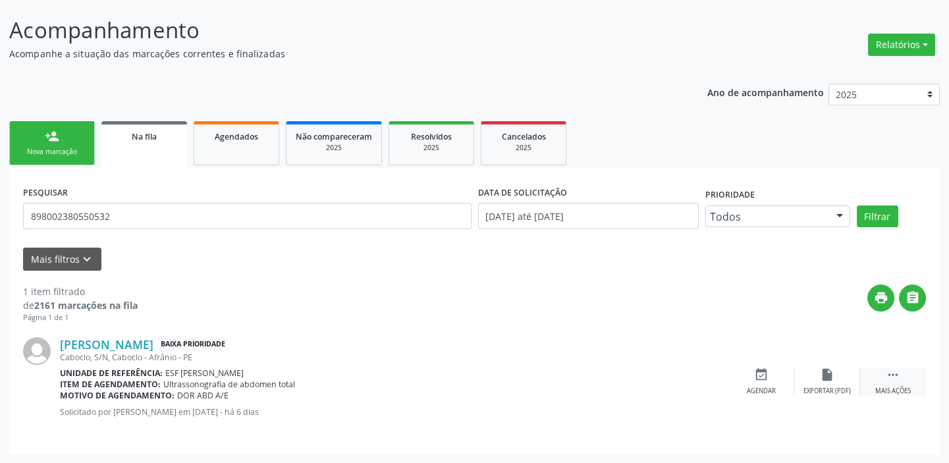
click at [902, 375] on div " Mais ações" at bounding box center [893, 381] width 66 height 28
click at [575, 372] on div "event_available Agendar" at bounding box center [564, 381] width 66 height 28
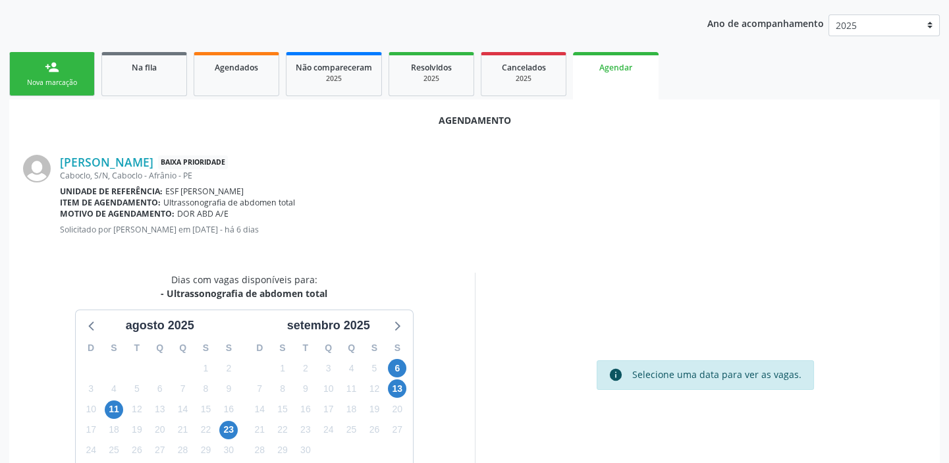
scroll to position [222, 0]
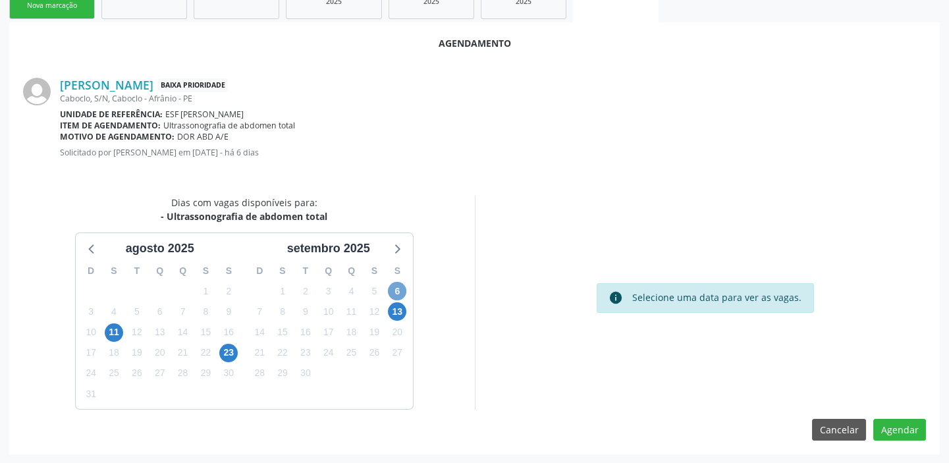
click at [390, 290] on span "6" at bounding box center [397, 291] width 18 height 18
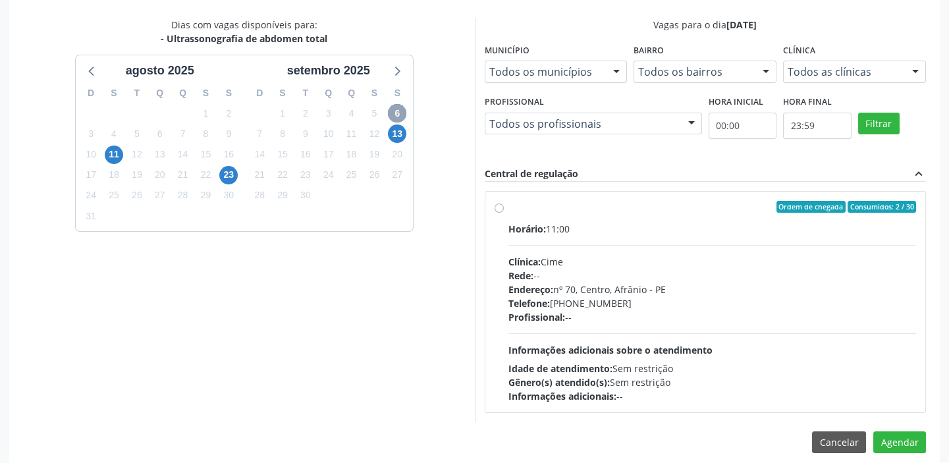
scroll to position [412, 0]
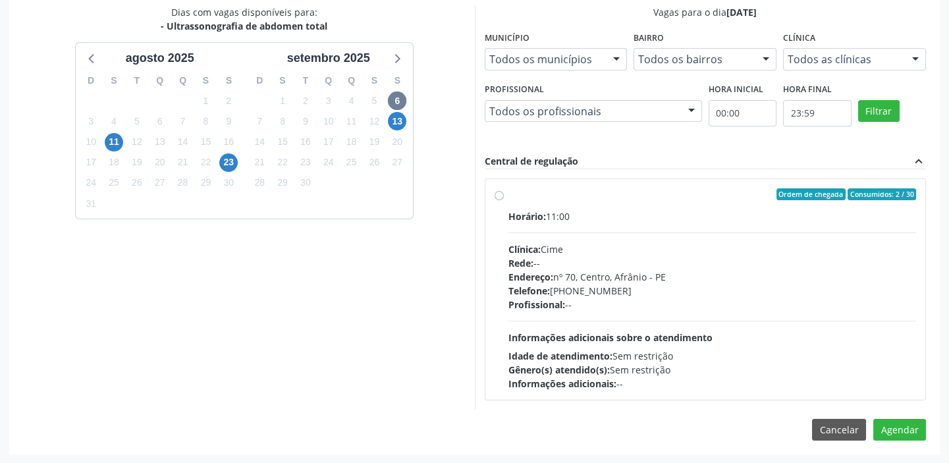
click at [592, 271] on div "Endereço: nº 70, Centro, Afrânio - PE" at bounding box center [712, 277] width 408 height 14
click at [504, 200] on input "Ordem de chegada Consumidos: 2 / 30 Horário: 11:00 Clínica: Cime Rede: -- Ender…" at bounding box center [498, 194] width 9 height 12
radio input "true"
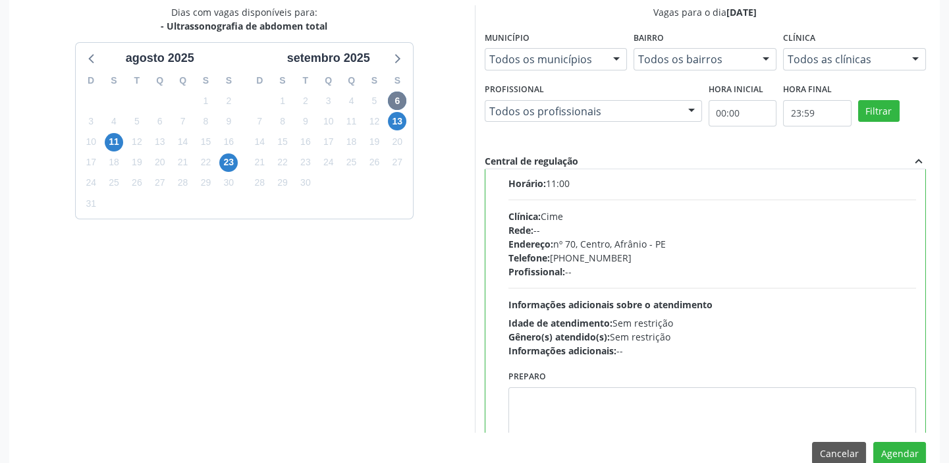
scroll to position [65, 0]
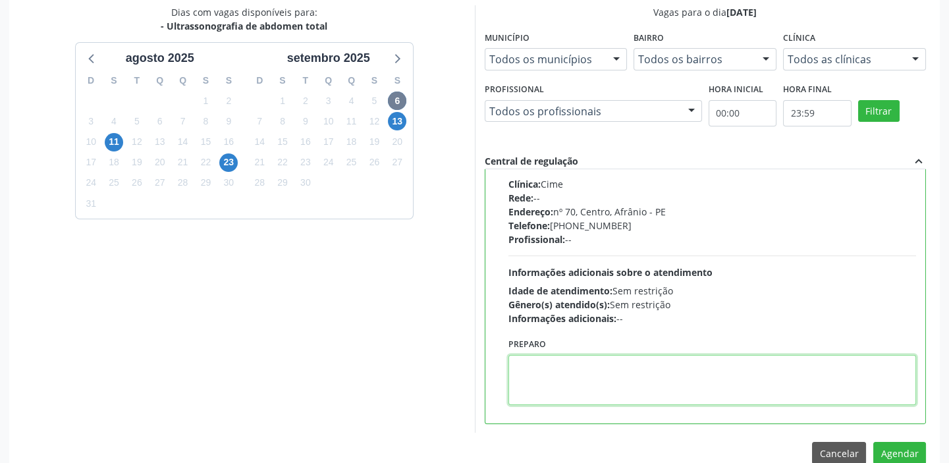
click at [560, 355] on textarea at bounding box center [712, 380] width 408 height 50
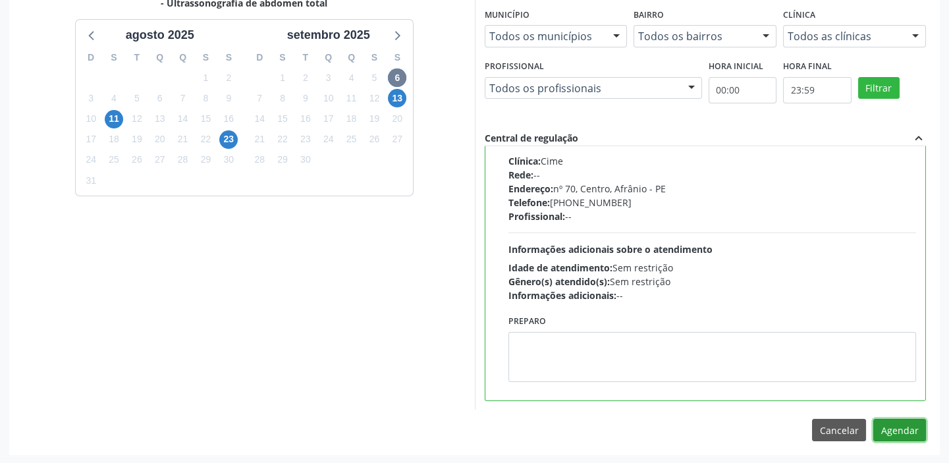
click at [892, 433] on button "Agendar" at bounding box center [899, 430] width 53 height 22
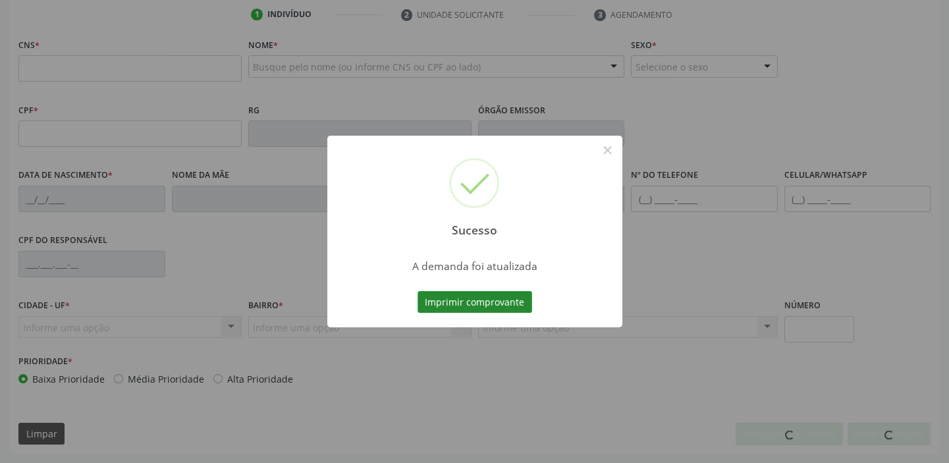
scroll to position [250, 0]
click at [474, 301] on button "Imprimir comprovante" at bounding box center [474, 302] width 115 height 22
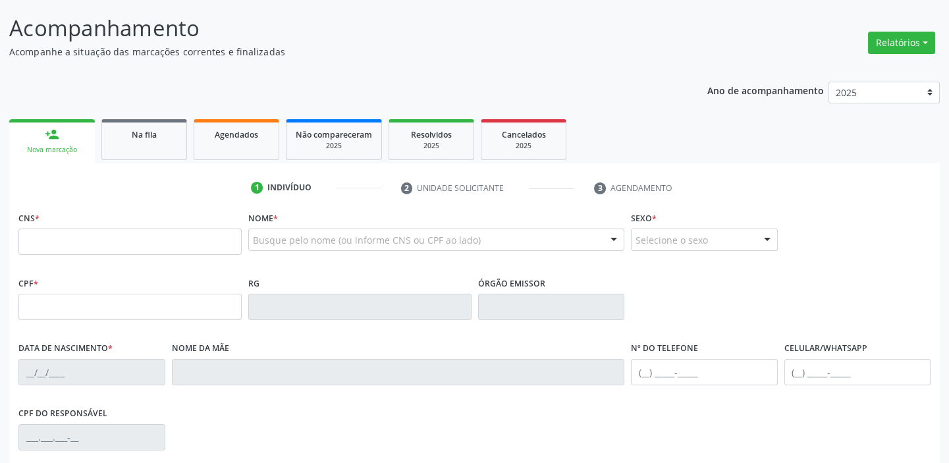
scroll to position [71, 0]
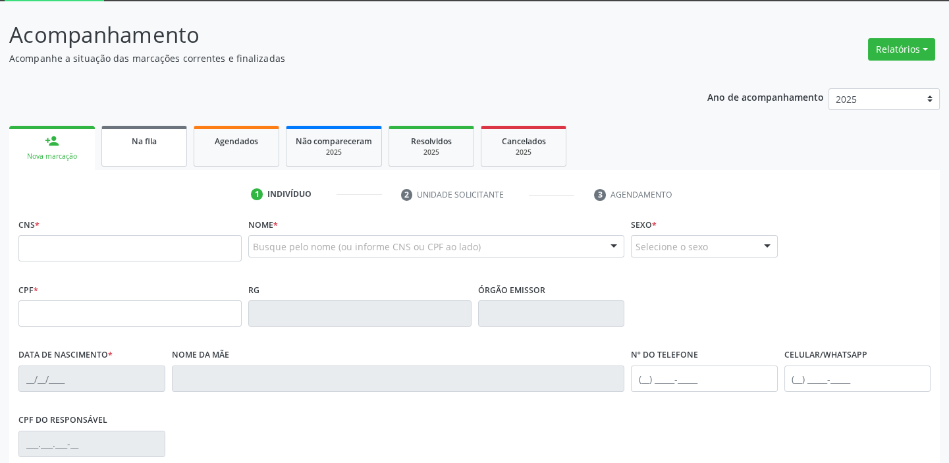
click at [144, 142] on span "Na fila" at bounding box center [144, 141] width 25 height 11
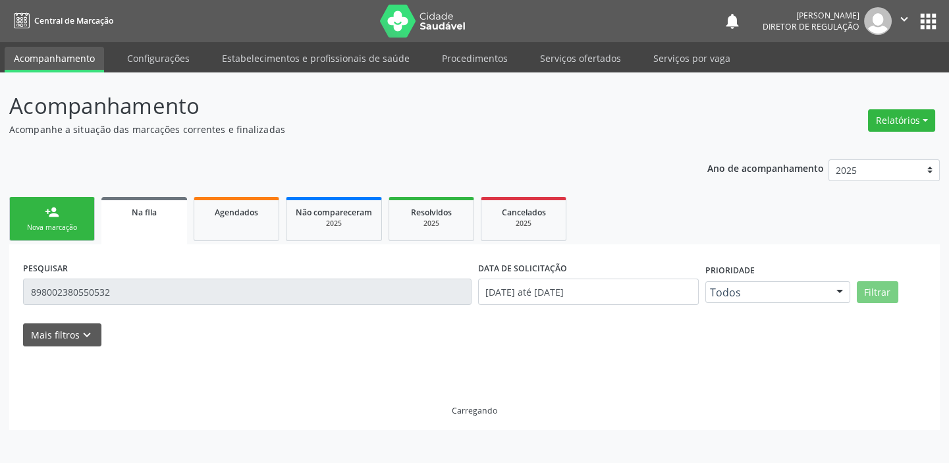
scroll to position [0, 0]
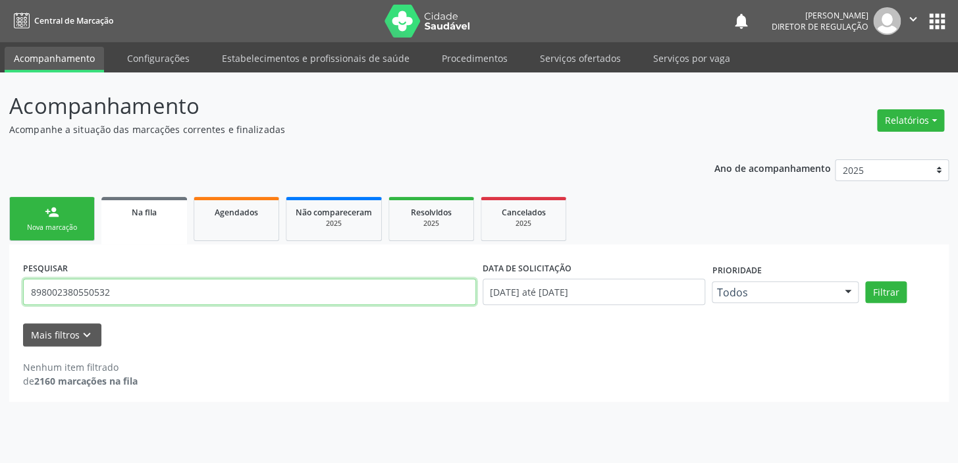
click at [121, 290] on input "898002380550532" at bounding box center [249, 291] width 453 height 26
type input "8"
type input "701205071441811"
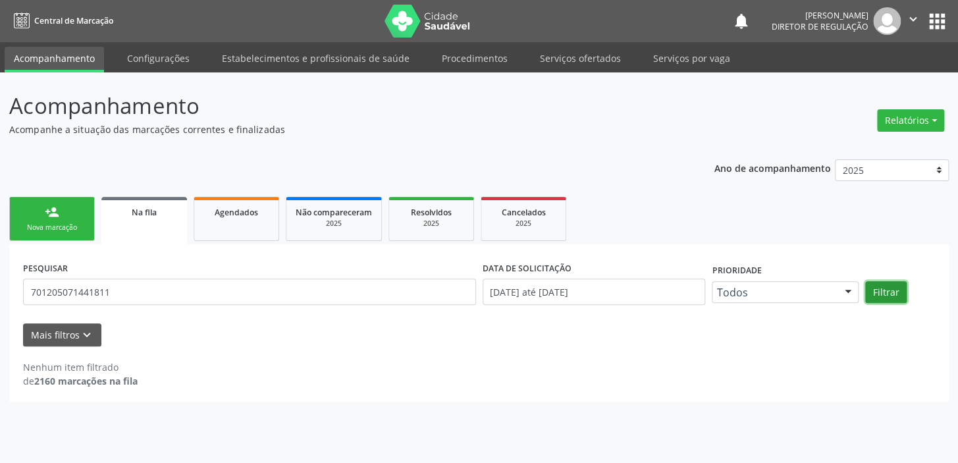
click at [880, 289] on button "Filtrar" at bounding box center [885, 292] width 41 height 22
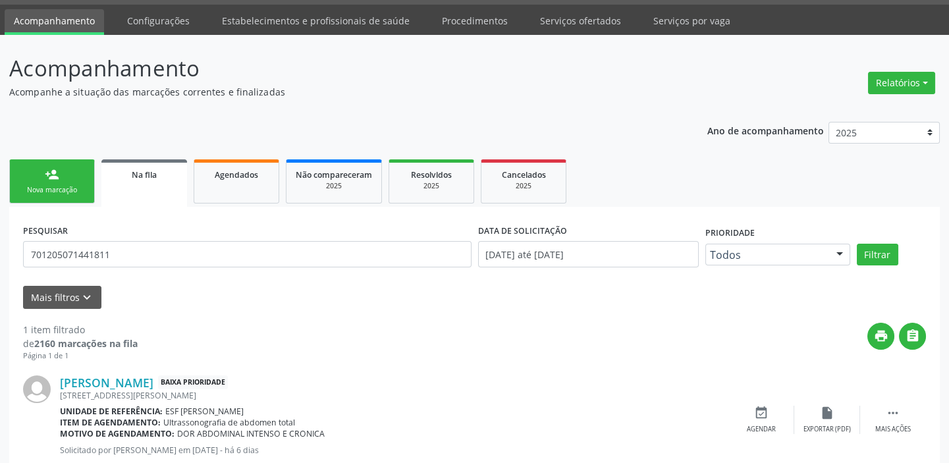
scroll to position [76, 0]
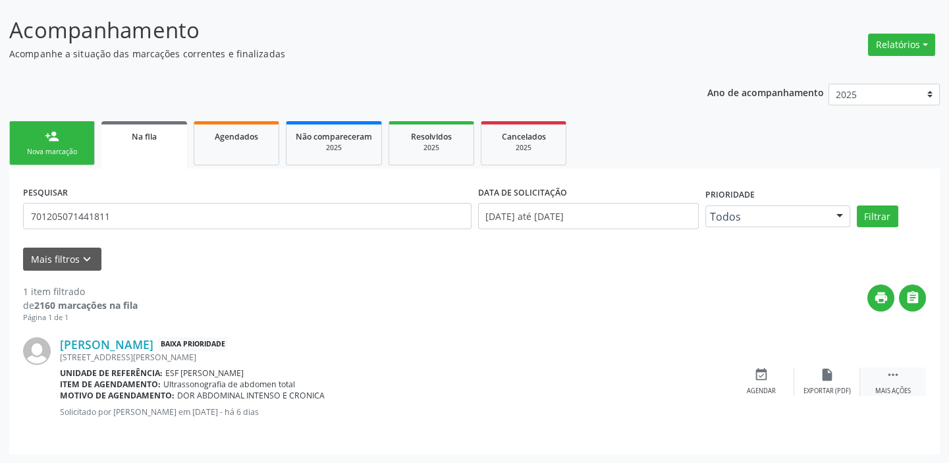
click at [889, 375] on icon "" at bounding box center [892, 374] width 14 height 14
click at [565, 382] on div "event_available Agendar" at bounding box center [564, 381] width 66 height 28
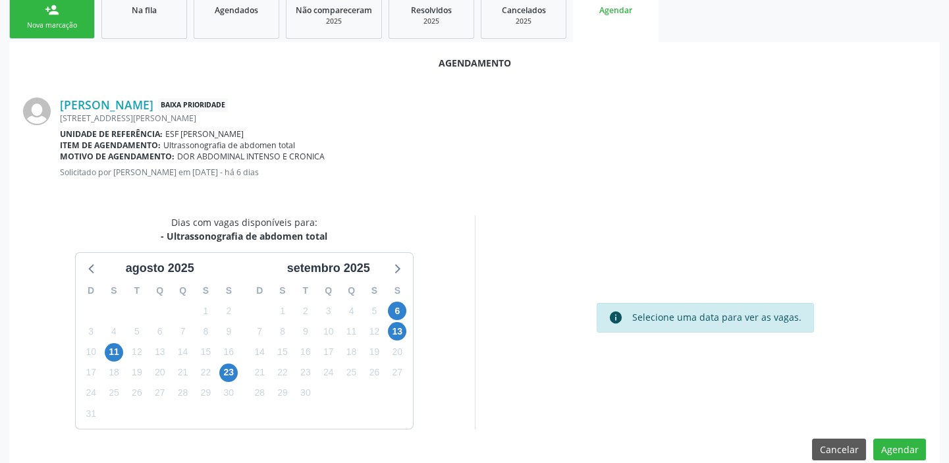
scroll to position [222, 0]
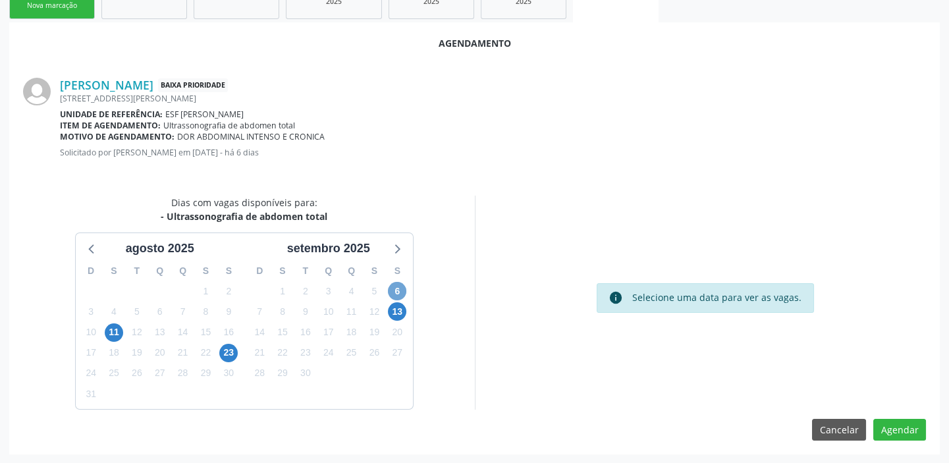
click at [394, 288] on span "6" at bounding box center [397, 291] width 18 height 18
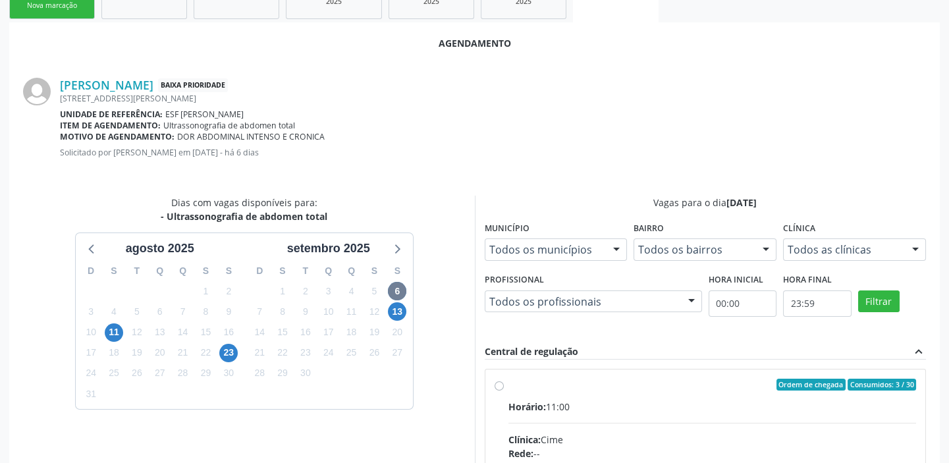
click at [687, 411] on div "Horário: 11:00" at bounding box center [712, 407] width 408 height 14
click at [504, 390] on input "Ordem de chegada Consumidos: 3 / 30 Horário: 11:00 Clínica: Cime Rede: -- Ender…" at bounding box center [498, 385] width 9 height 12
radio input "true"
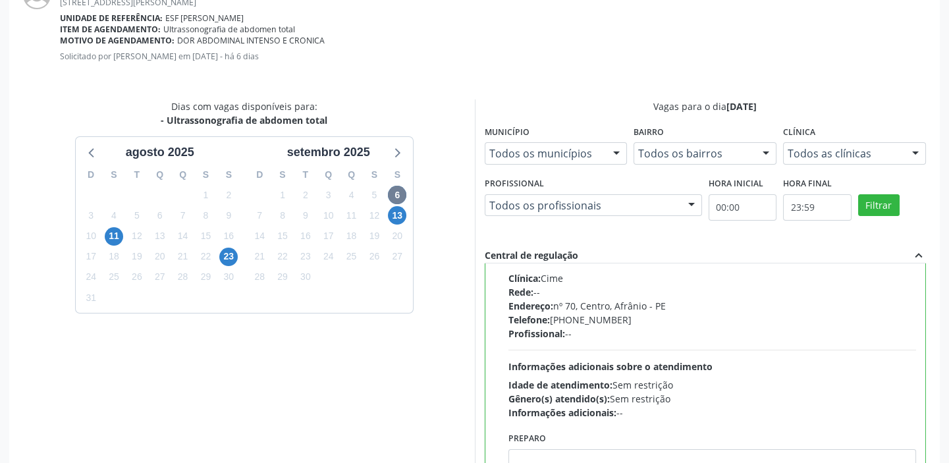
scroll to position [435, 0]
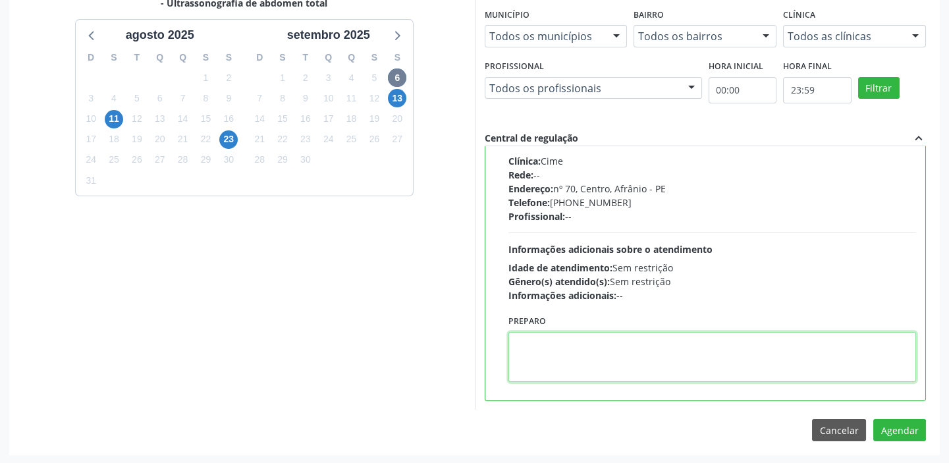
click at [595, 362] on textarea at bounding box center [712, 357] width 408 height 50
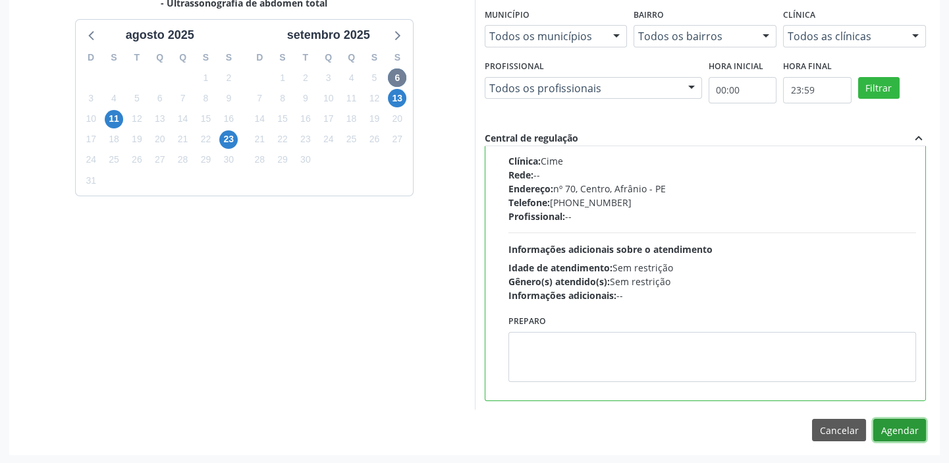
click at [891, 431] on button "Agendar" at bounding box center [899, 430] width 53 height 22
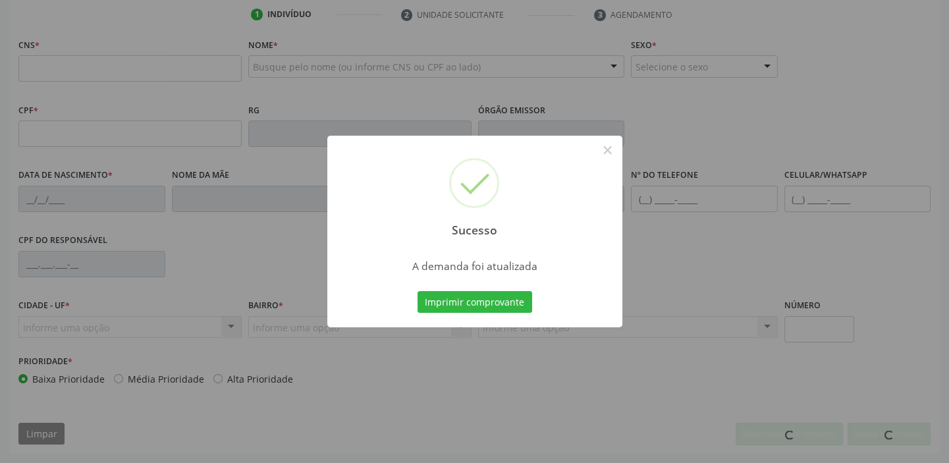
click at [484, 302] on div "Sucesso × A demanda foi atualizada Imprimir comprovante Cancel" at bounding box center [474, 231] width 949 height 463
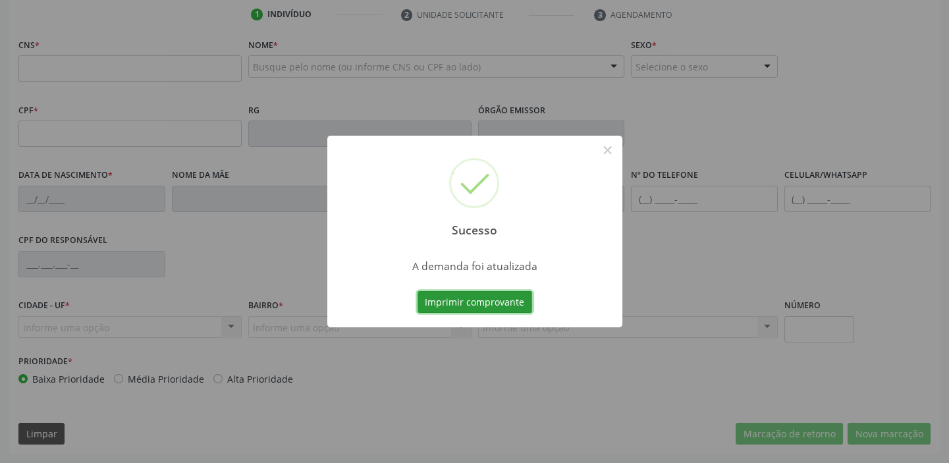
scroll to position [250, 0]
click at [484, 302] on button "Imprimir comprovante" at bounding box center [474, 302] width 115 height 22
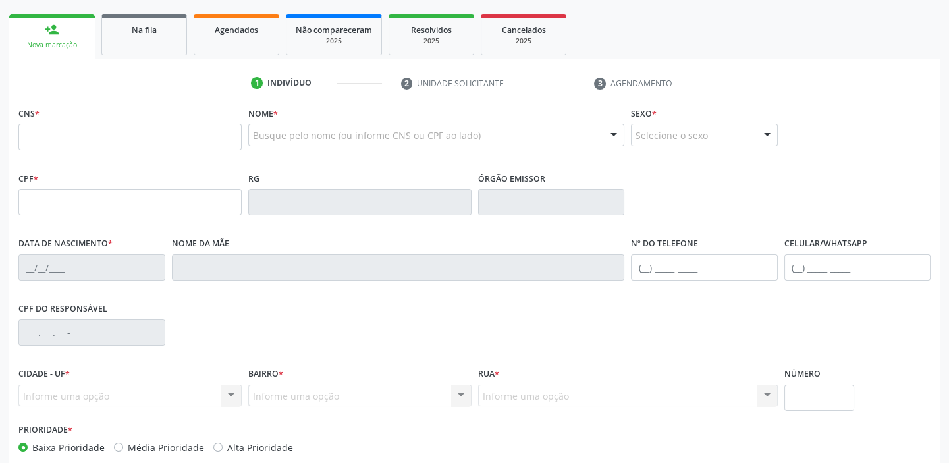
scroll to position [71, 0]
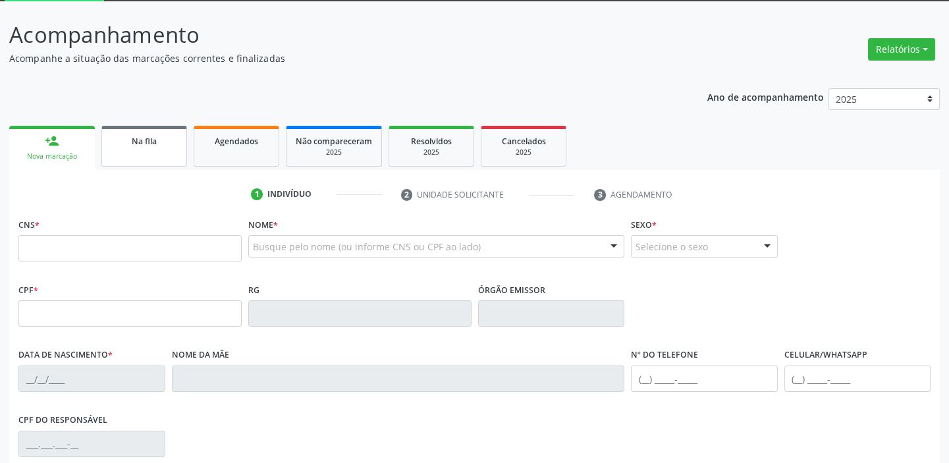
click at [149, 145] on span "Na fila" at bounding box center [144, 141] width 25 height 11
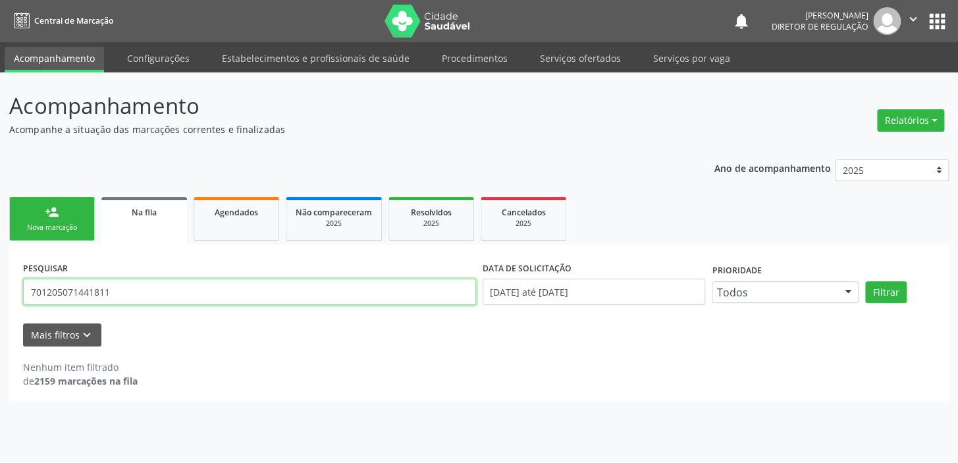
click at [129, 289] on input "701205071441811" at bounding box center [249, 291] width 453 height 26
type input "7"
type input "706202513426462"
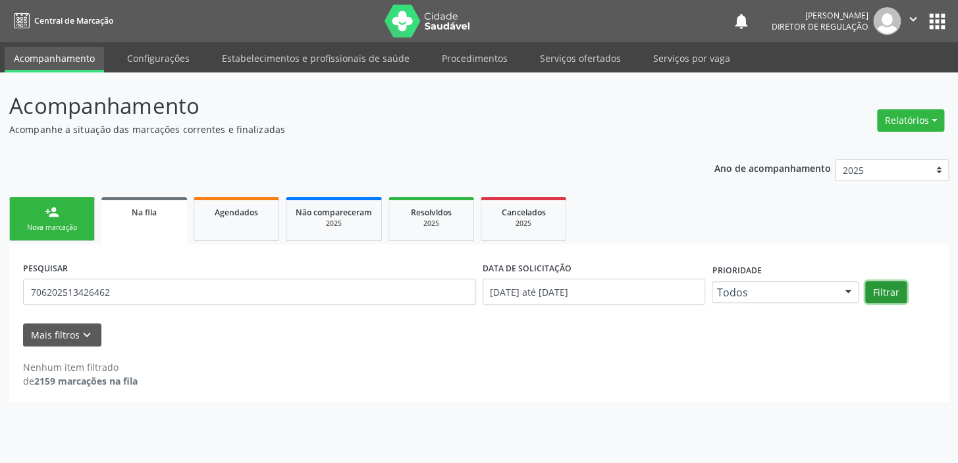
click at [870, 287] on button "Filtrar" at bounding box center [885, 292] width 41 height 22
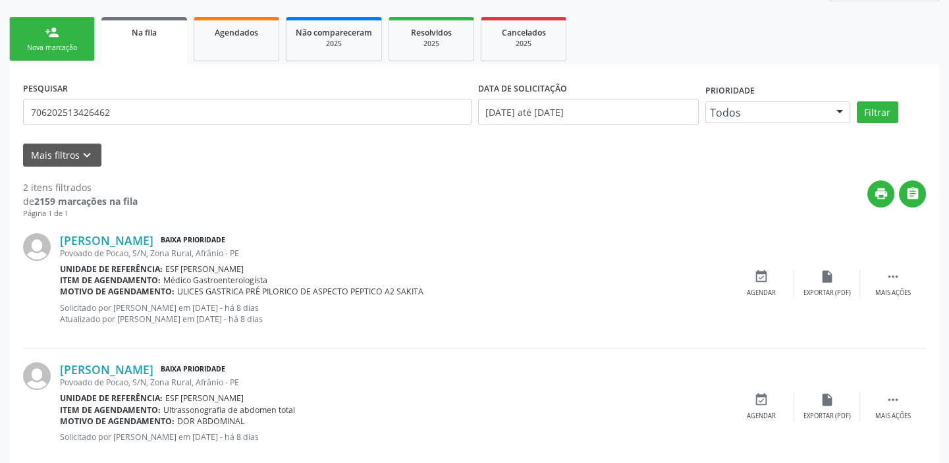
scroll to position [204, 0]
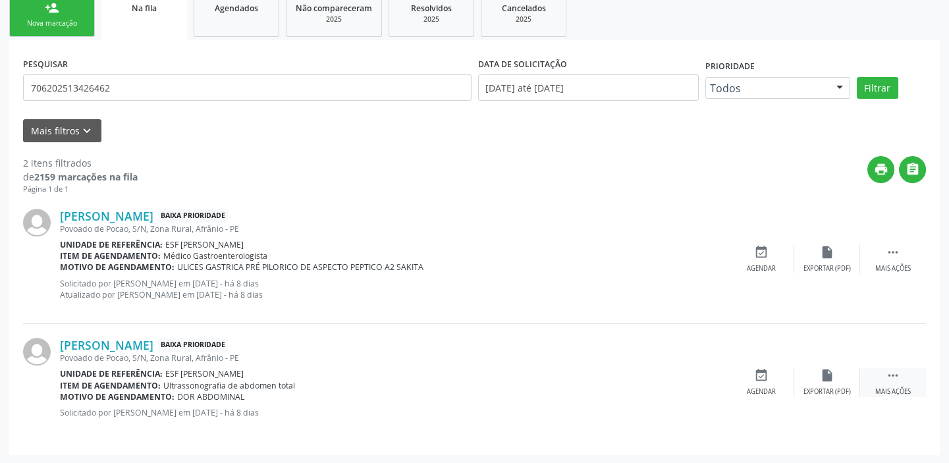
click at [883, 373] on div " Mais ações" at bounding box center [893, 382] width 66 height 28
click at [561, 388] on div "Agendar" at bounding box center [563, 391] width 29 height 9
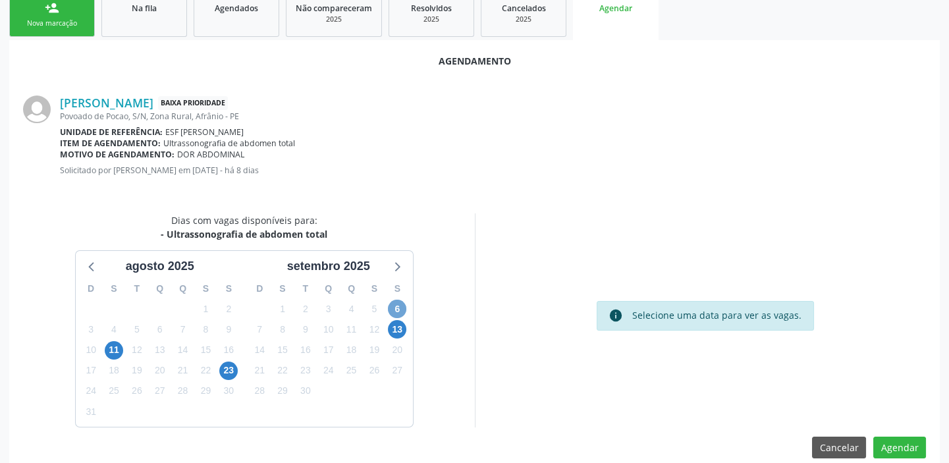
click at [398, 307] on span "6" at bounding box center [397, 309] width 18 height 18
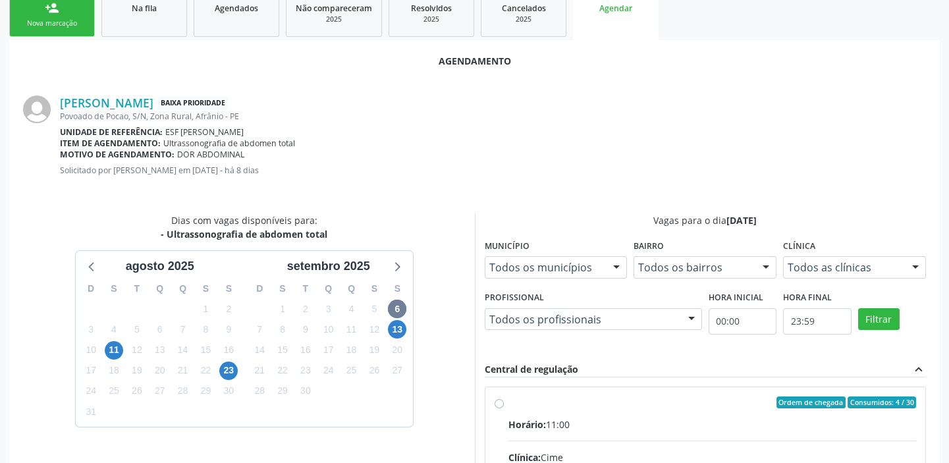
radio input "true"
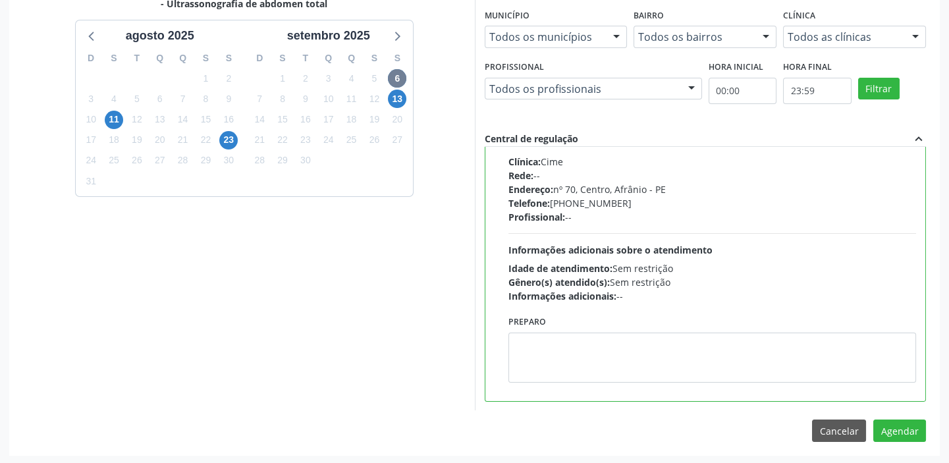
scroll to position [435, 0]
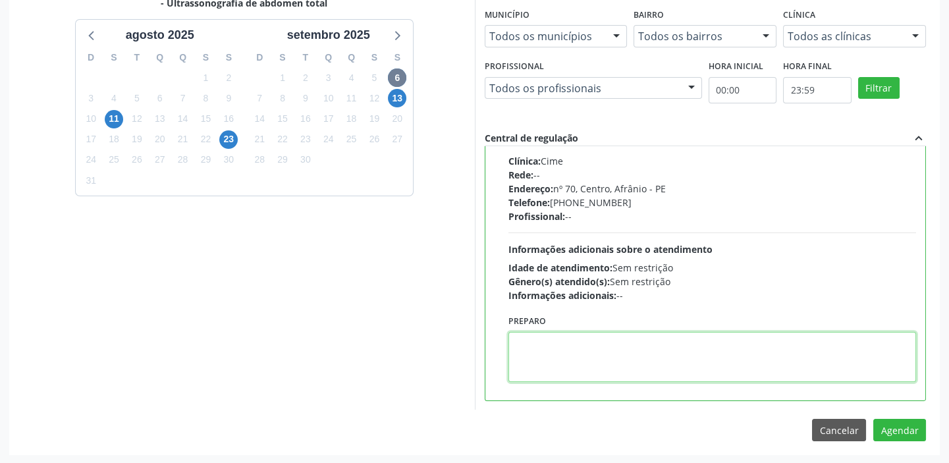
click at [599, 355] on textarea at bounding box center [712, 357] width 408 height 50
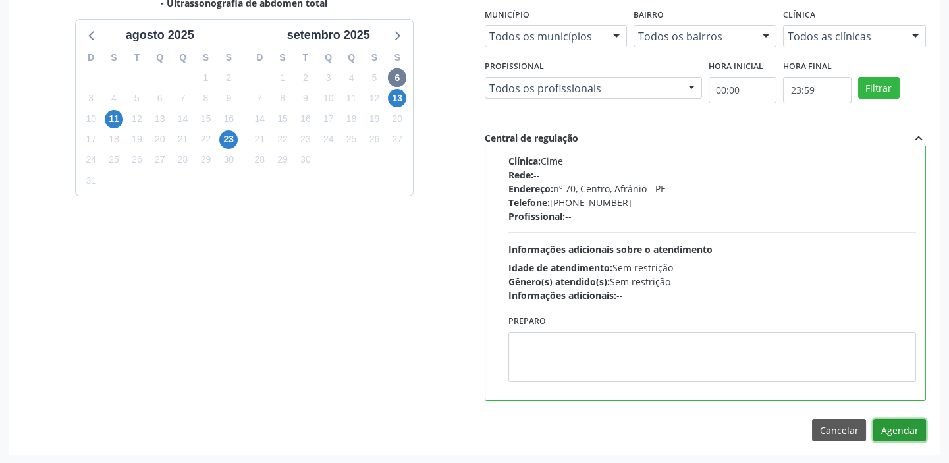
click at [882, 429] on button "Agendar" at bounding box center [899, 430] width 53 height 22
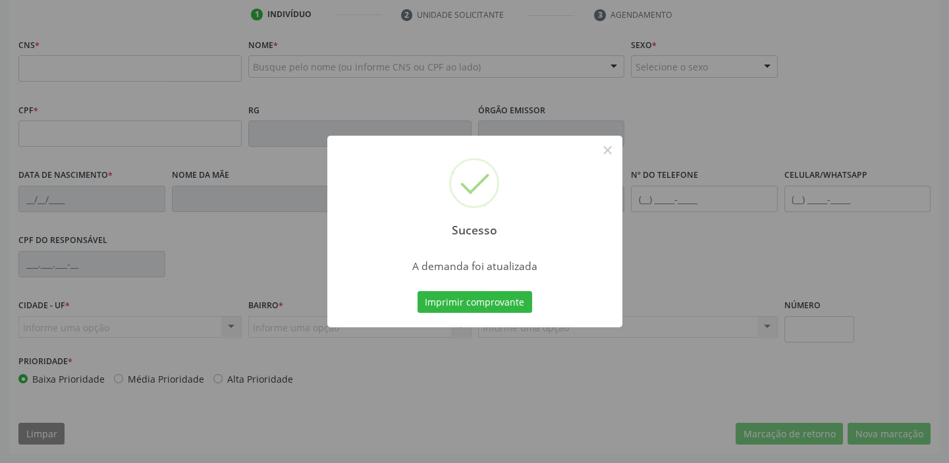
scroll to position [250, 0]
click at [472, 302] on button "Imprimir comprovante" at bounding box center [474, 302] width 115 height 22
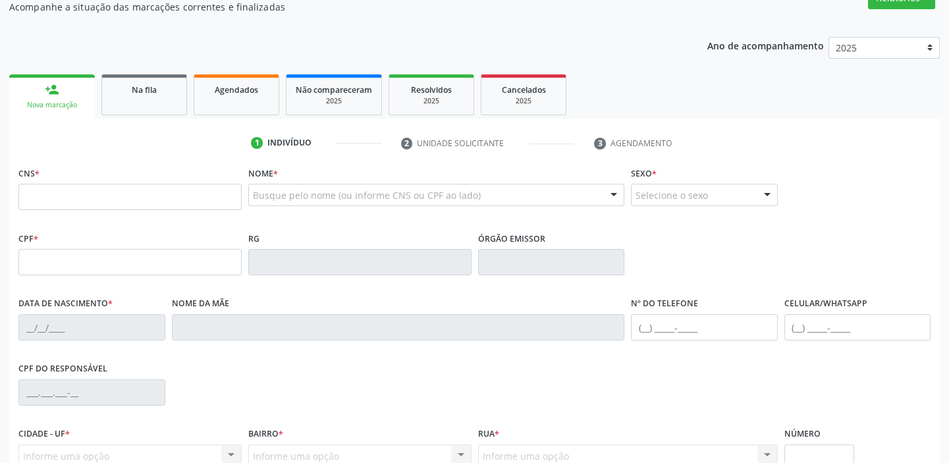
scroll to position [71, 0]
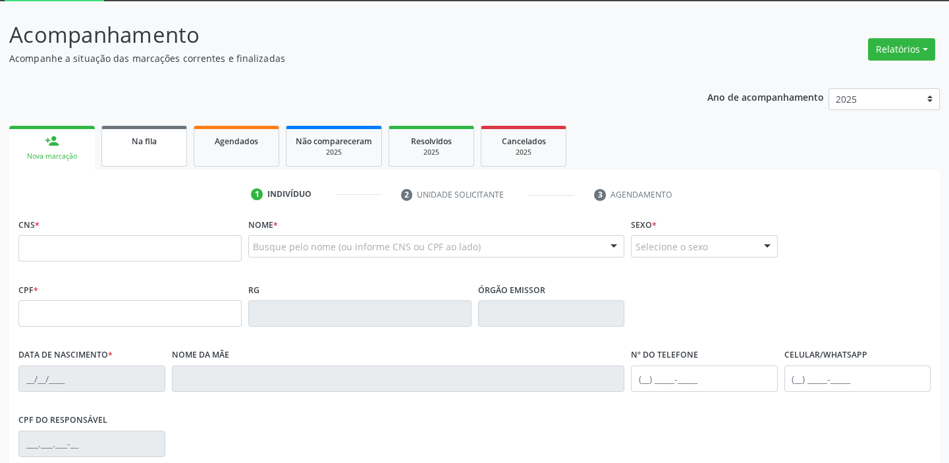
click at [145, 155] on link "Na fila" at bounding box center [144, 146] width 86 height 41
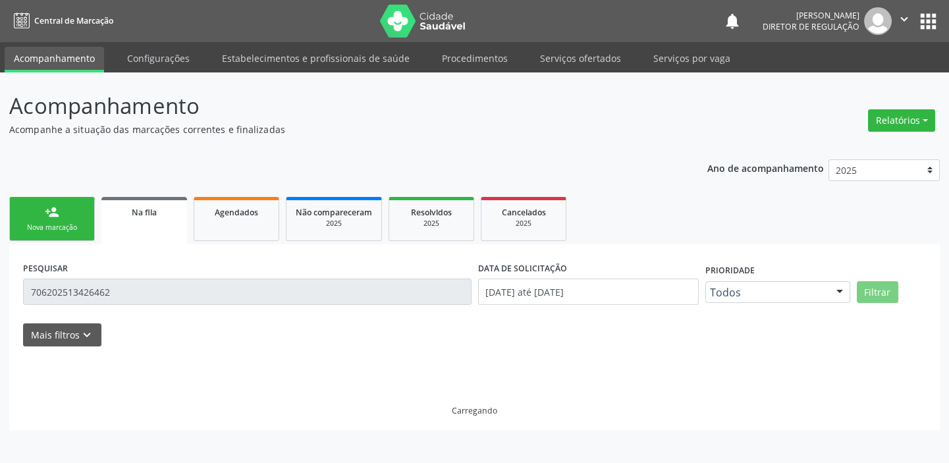
scroll to position [0, 0]
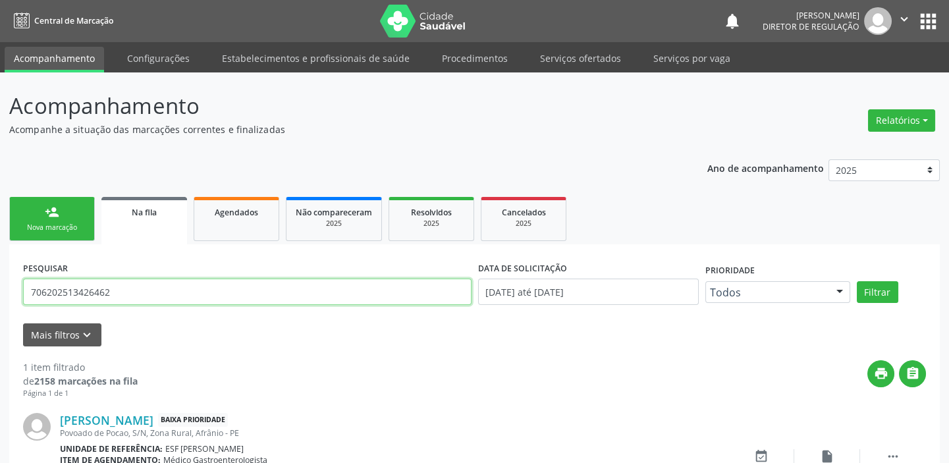
click at [126, 295] on input "706202513426462" at bounding box center [247, 291] width 448 height 26
type input "7"
type input "700008513595203"
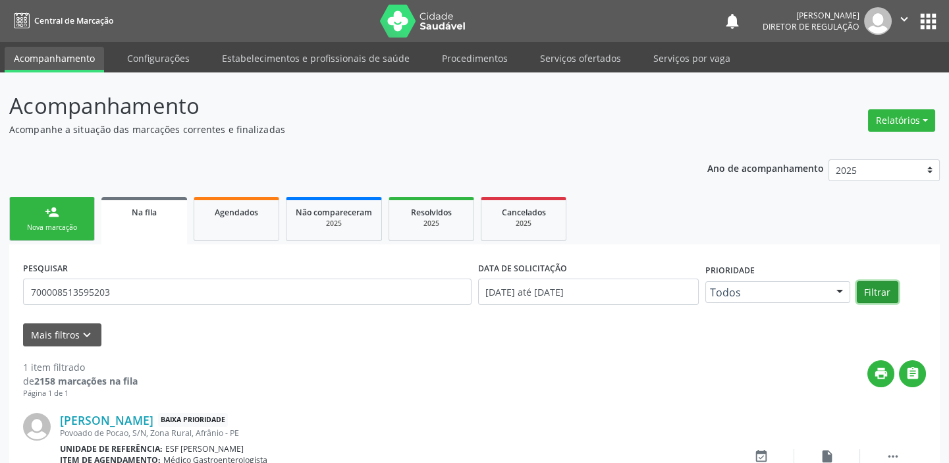
click at [864, 287] on button "Filtrar" at bounding box center [876, 292] width 41 height 22
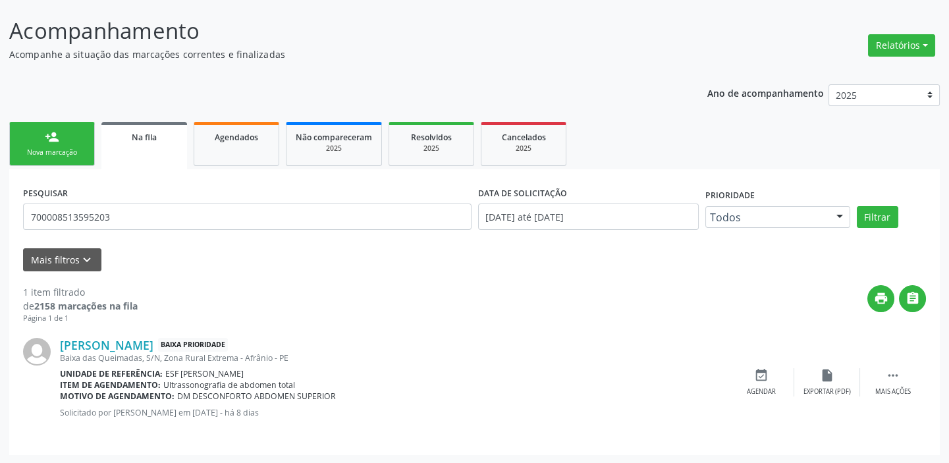
scroll to position [76, 0]
click at [889, 373] on icon "" at bounding box center [892, 374] width 14 height 14
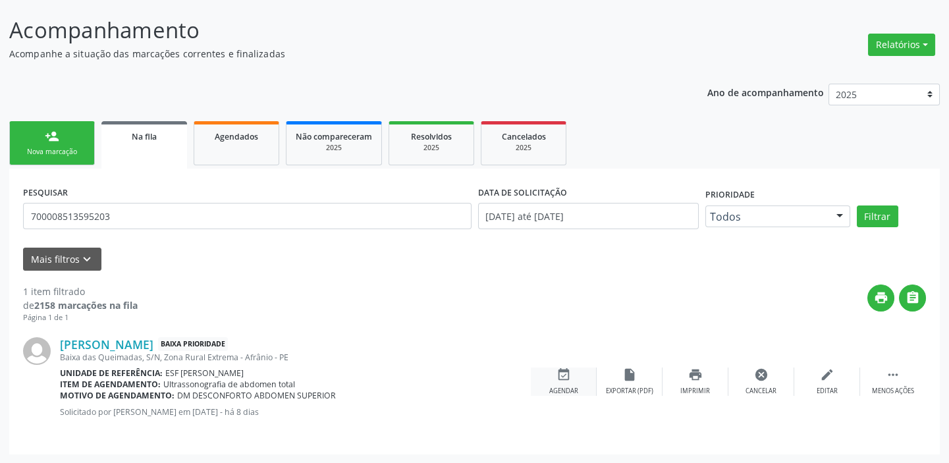
click at [577, 381] on div "event_available Agendar" at bounding box center [564, 381] width 66 height 28
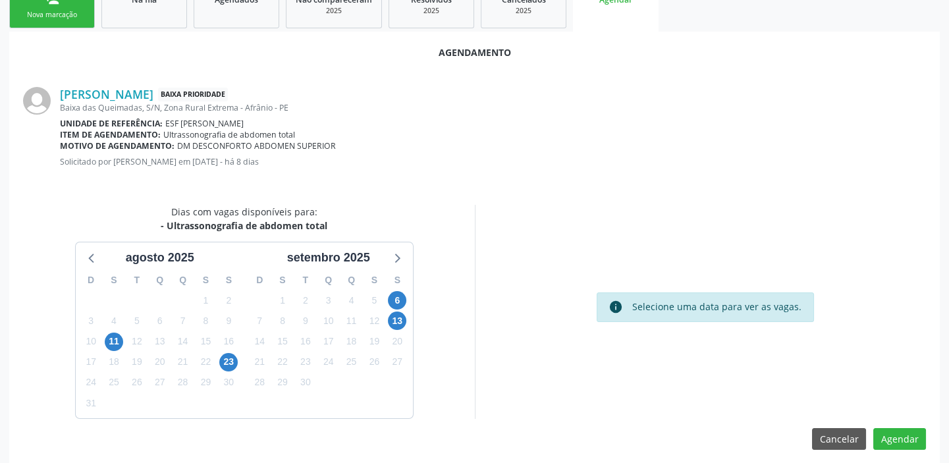
scroll to position [222, 0]
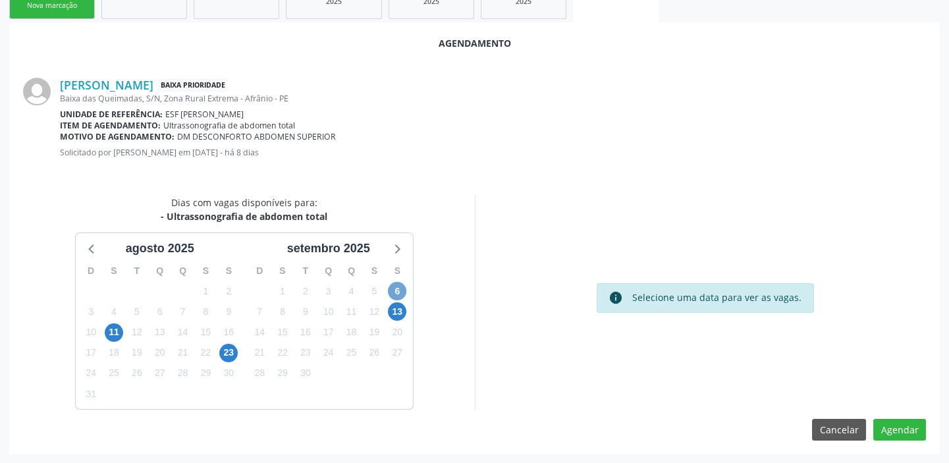
click at [395, 290] on span "6" at bounding box center [397, 291] width 18 height 18
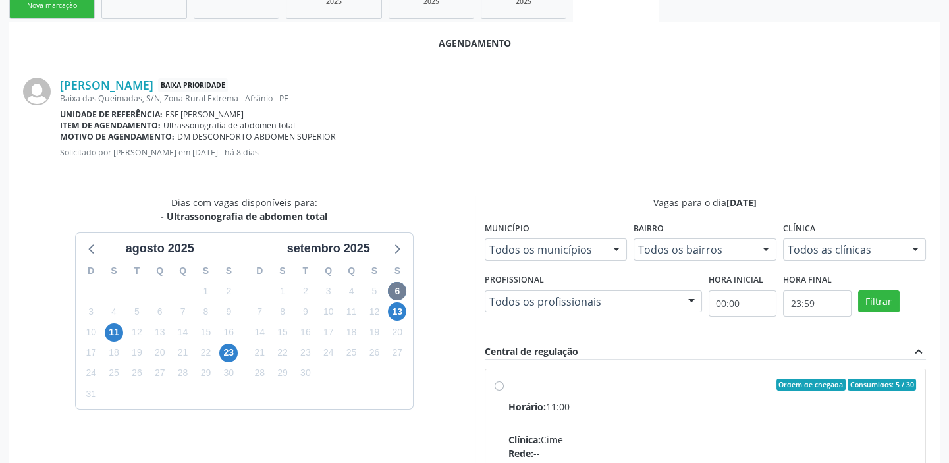
click at [504, 390] on input "Ordem de chegada Consumidos: 5 / 30 Horário: 11:00 Clínica: Cime Rede: -- Ender…" at bounding box center [498, 385] width 9 height 12
radio input "true"
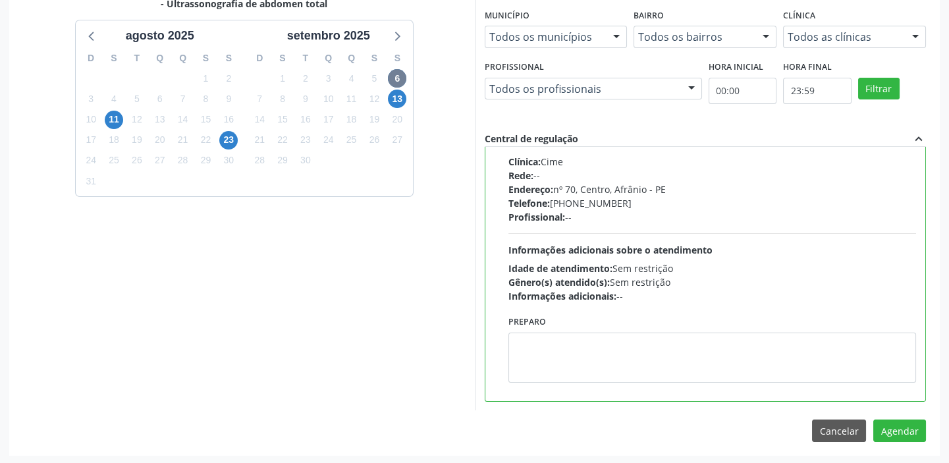
scroll to position [435, 0]
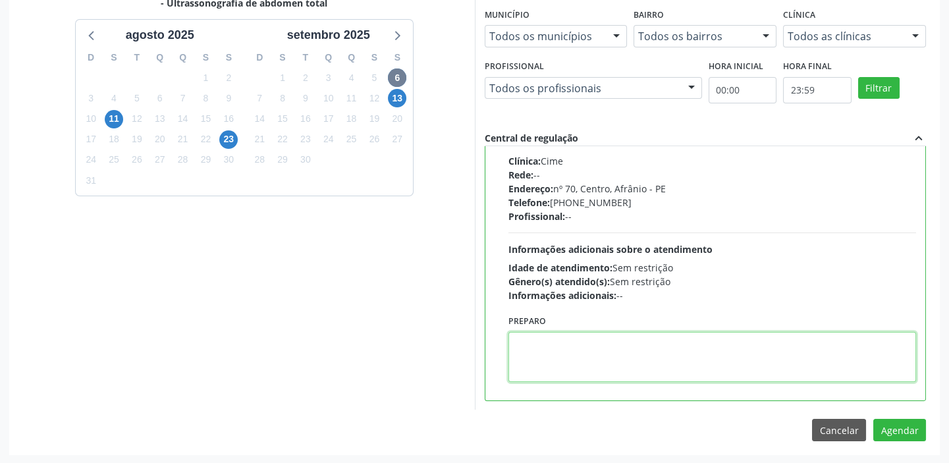
click at [587, 359] on textarea at bounding box center [712, 357] width 408 height 50
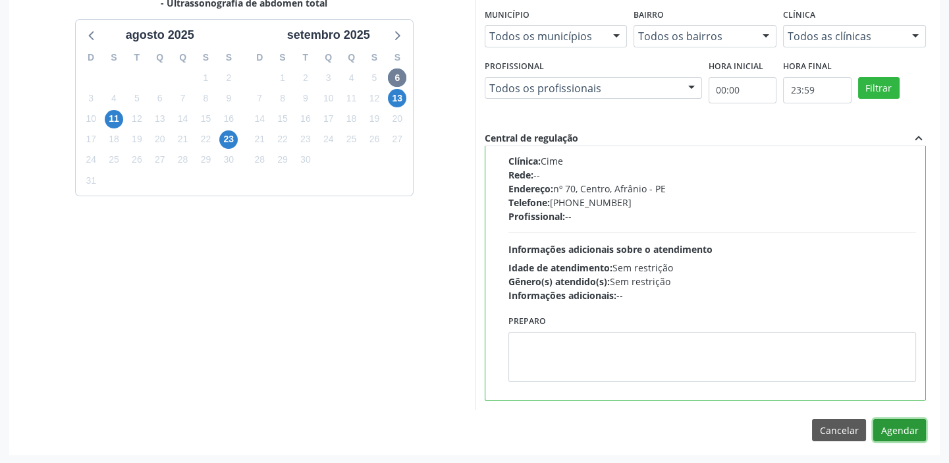
click at [893, 427] on button "Agendar" at bounding box center [899, 430] width 53 height 22
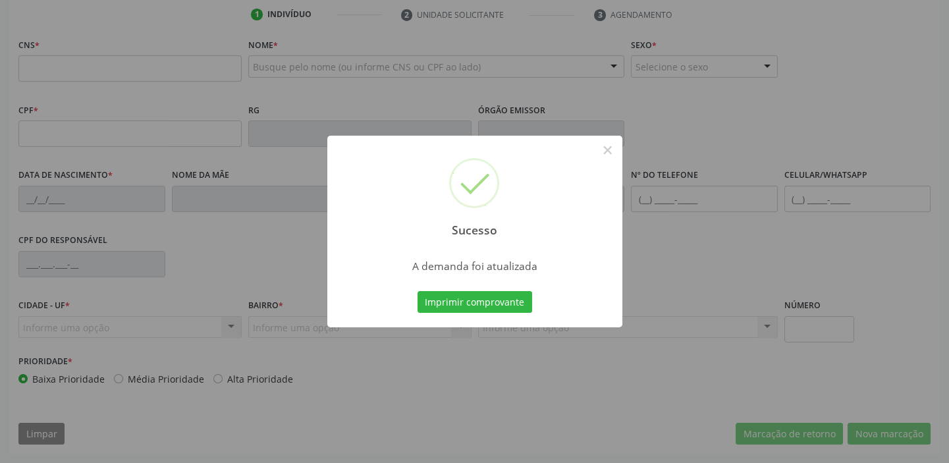
scroll to position [250, 0]
click at [448, 298] on button "Imprimir comprovante" at bounding box center [474, 302] width 115 height 22
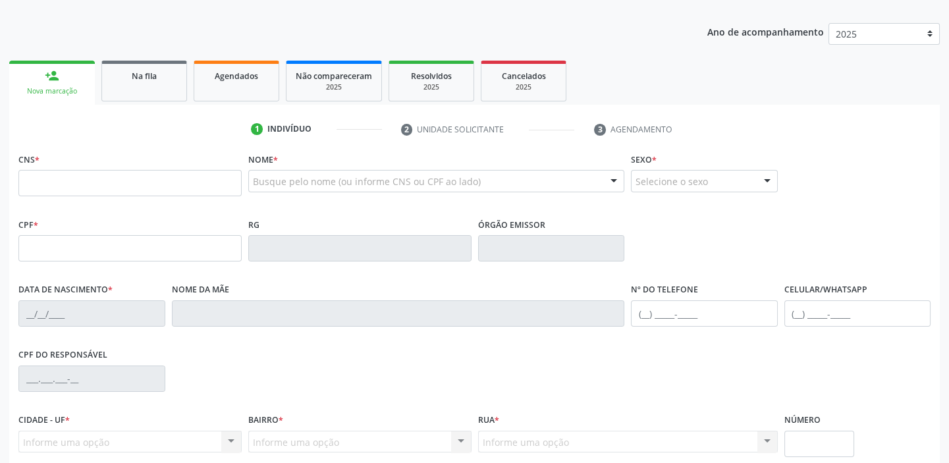
scroll to position [131, 0]
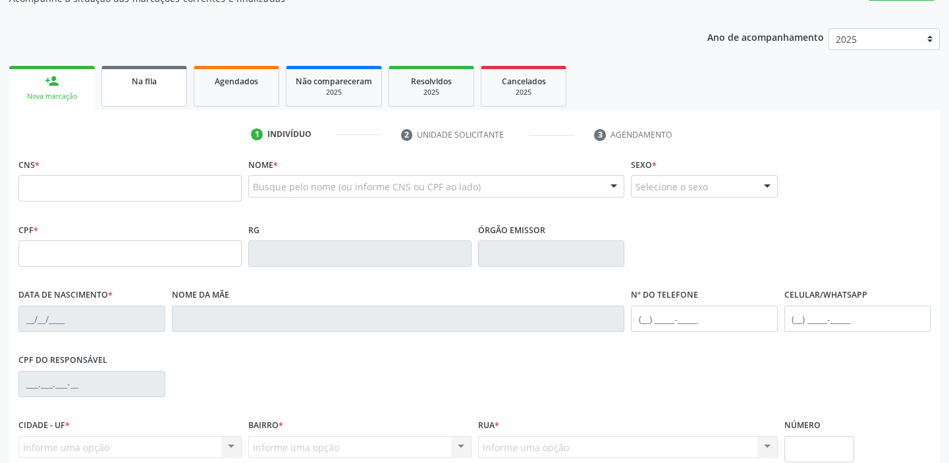
click at [170, 84] on div "Na fila" at bounding box center [144, 81] width 66 height 14
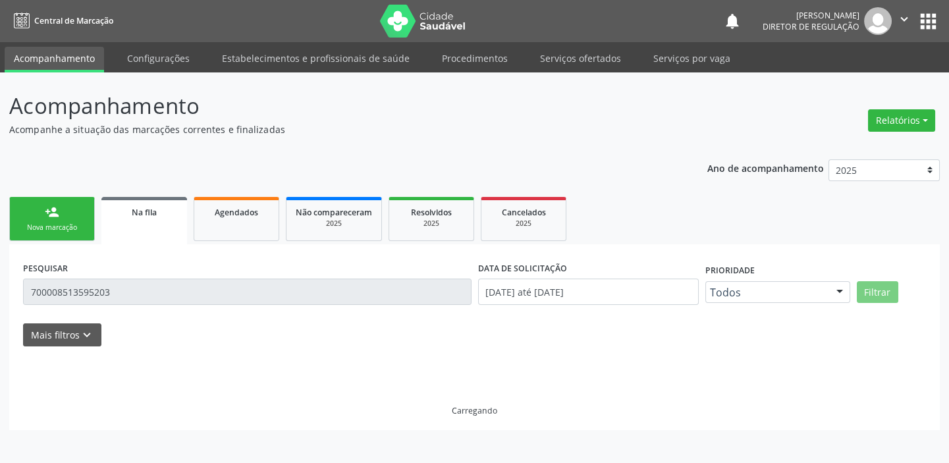
scroll to position [0, 0]
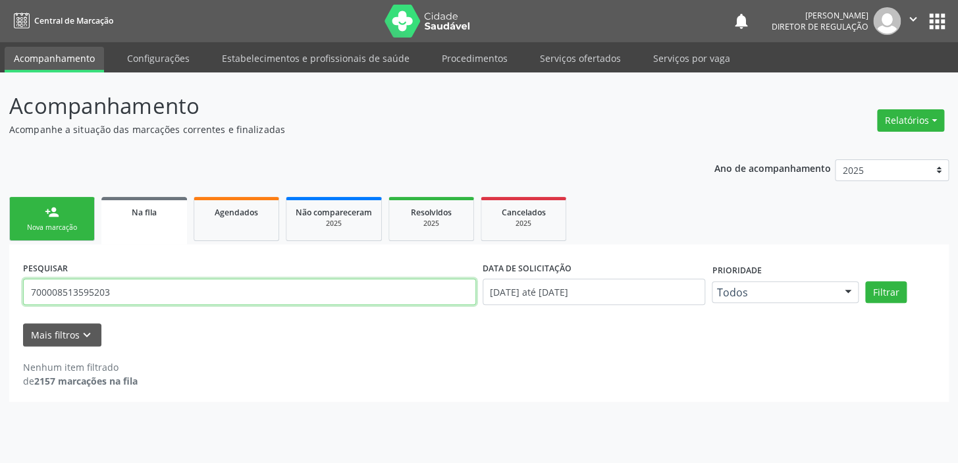
click at [128, 291] on input "700008513595203" at bounding box center [249, 291] width 453 height 26
type input "7"
type input "700006516326309"
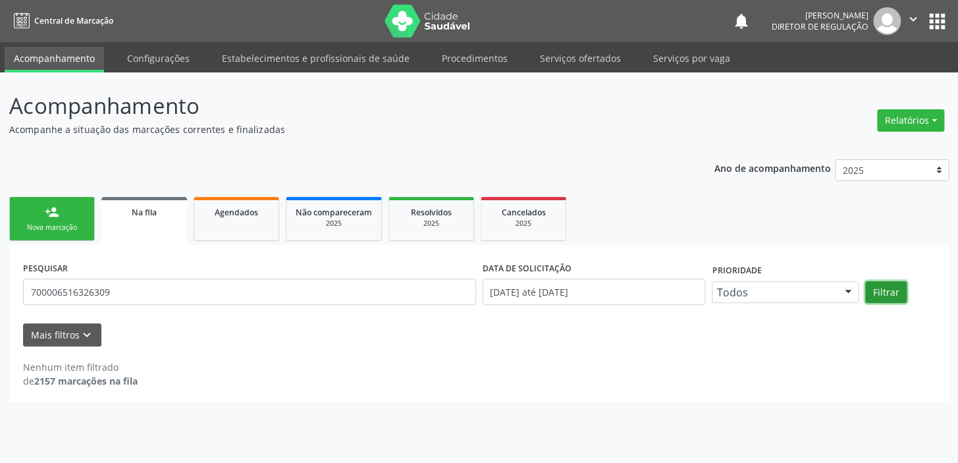
click at [892, 290] on button "Filtrar" at bounding box center [885, 292] width 41 height 22
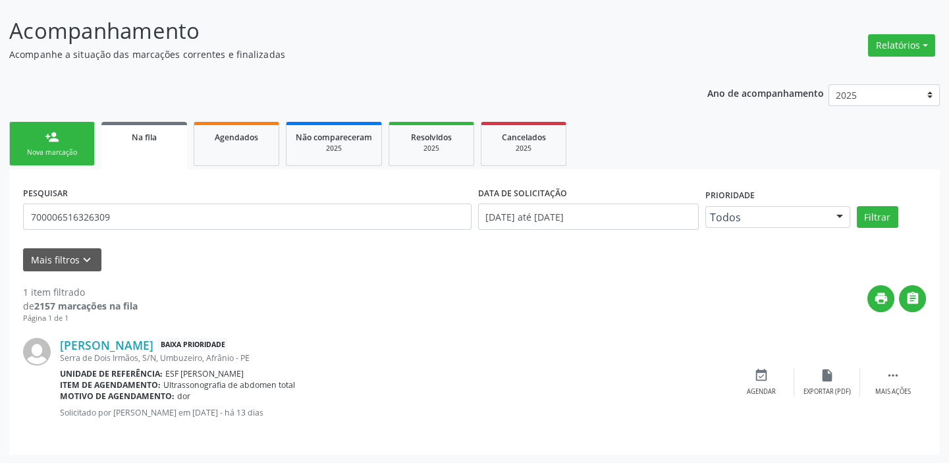
scroll to position [76, 0]
click at [893, 373] on icon "" at bounding box center [892, 374] width 14 height 14
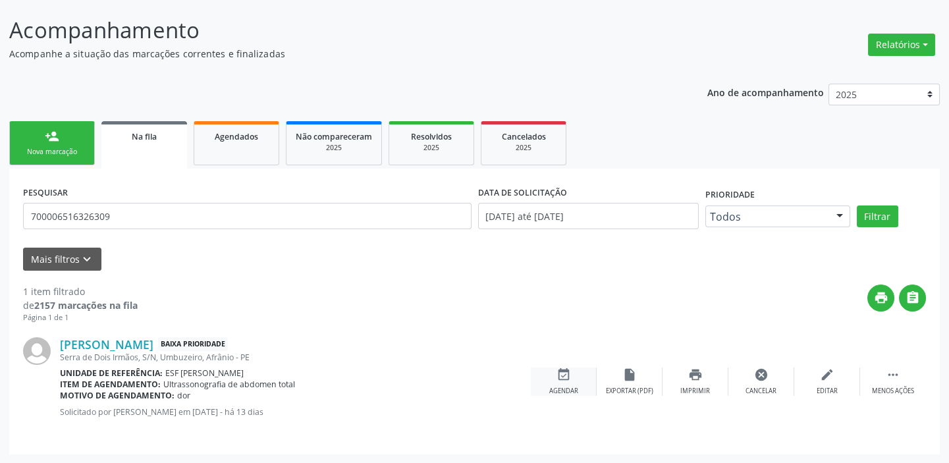
click at [556, 377] on icon "event_available" at bounding box center [563, 374] width 14 height 14
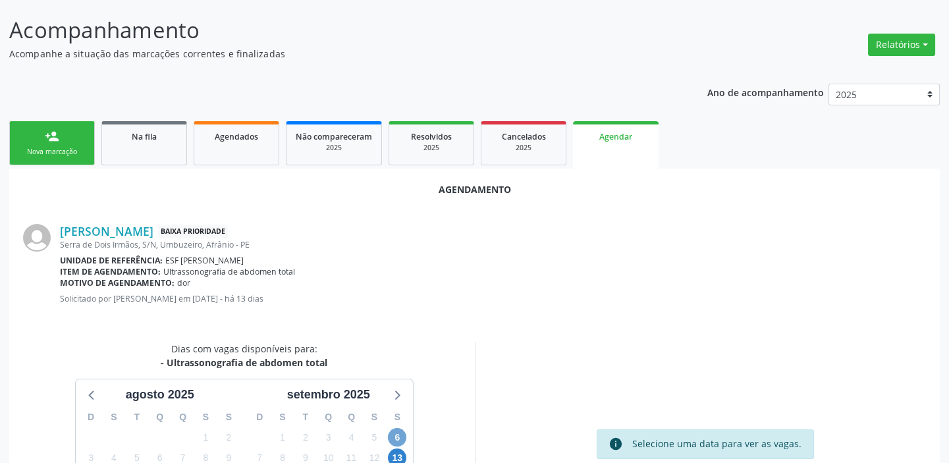
click at [391, 435] on span "6" at bounding box center [397, 437] width 18 height 18
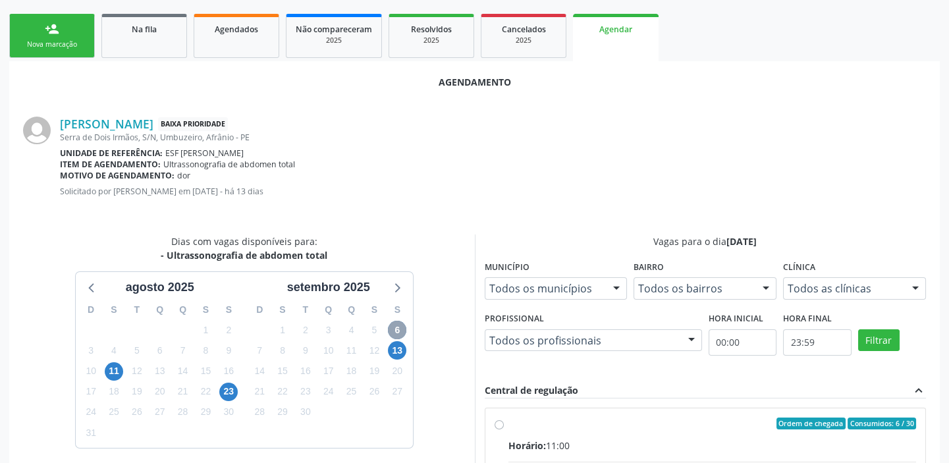
scroll to position [375, 0]
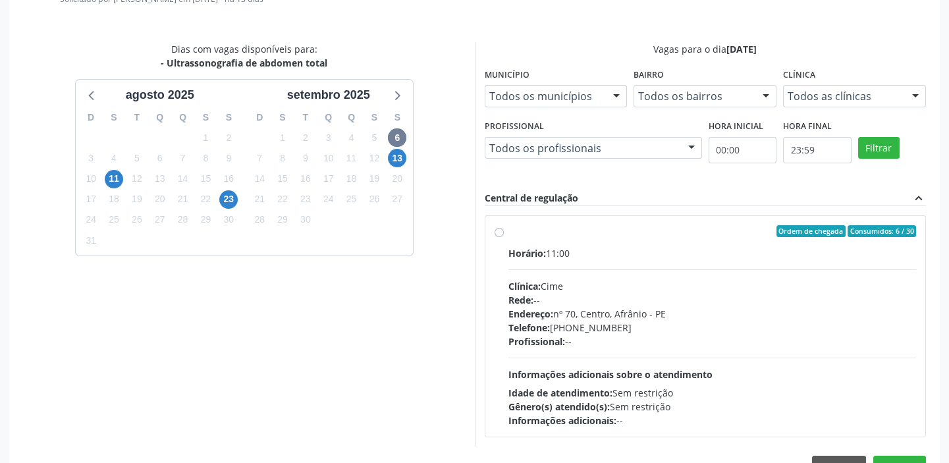
click at [561, 342] on span "Profissional:" at bounding box center [536, 341] width 57 height 13
click at [504, 237] on input "Ordem de chegada Consumidos: 6 / 30 Horário: 11:00 Clínica: Cime Rede: -- Ender…" at bounding box center [498, 231] width 9 height 12
radio input "true"
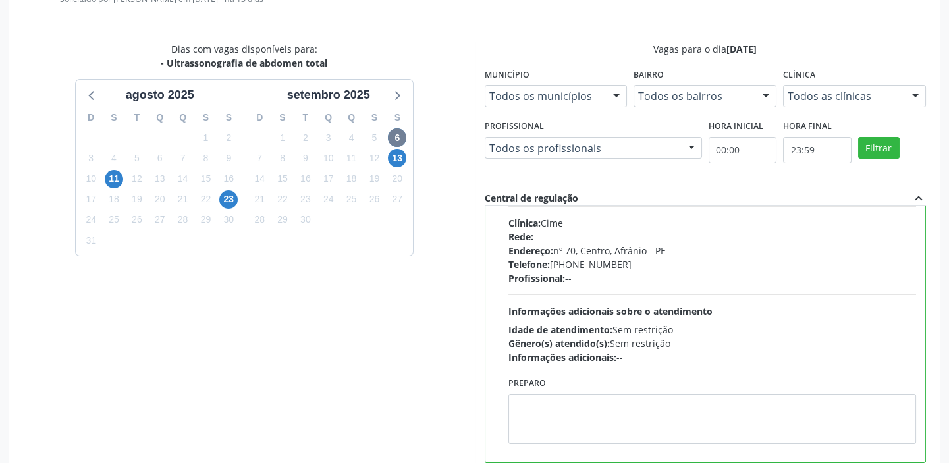
scroll to position [65, 0]
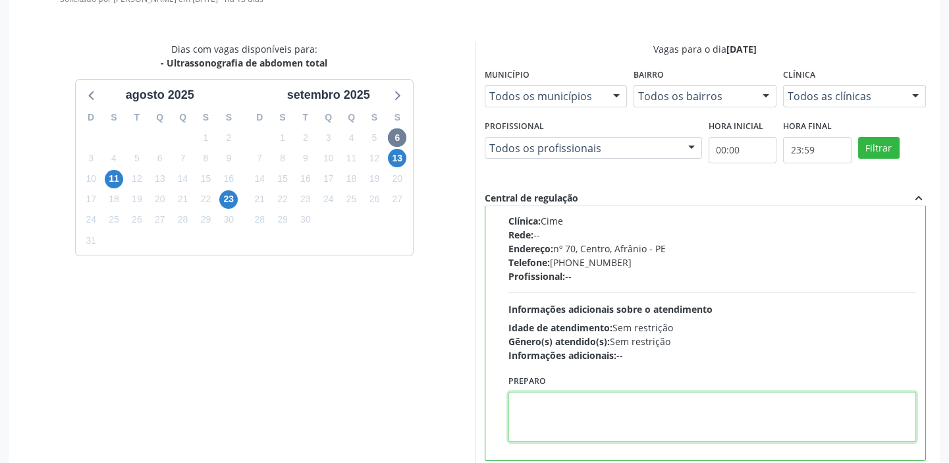
click at [531, 421] on textarea at bounding box center [712, 417] width 408 height 50
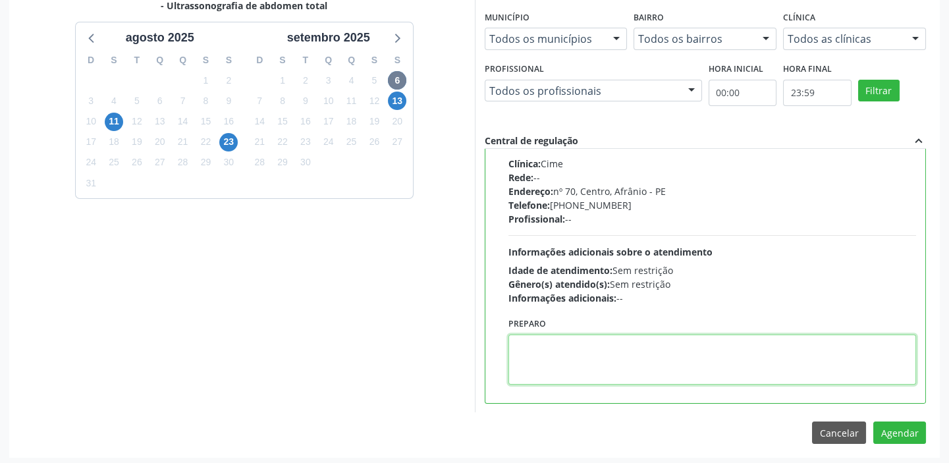
scroll to position [435, 0]
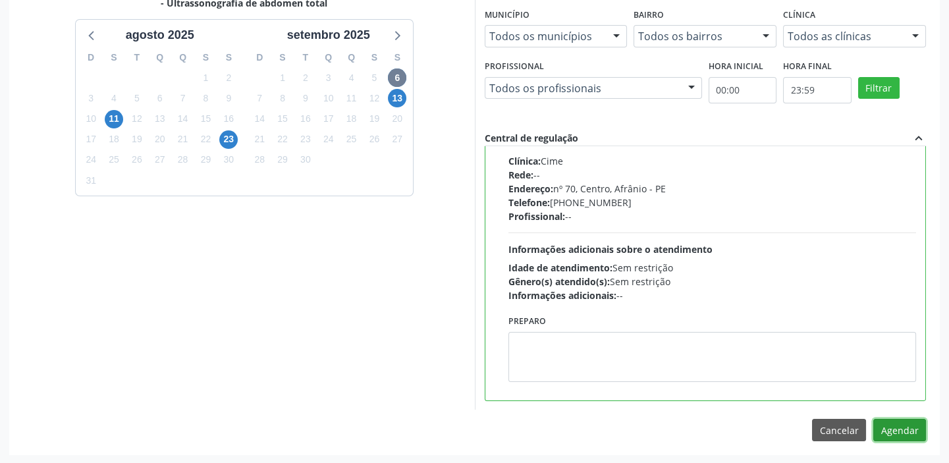
click at [893, 427] on button "Agendar" at bounding box center [899, 430] width 53 height 22
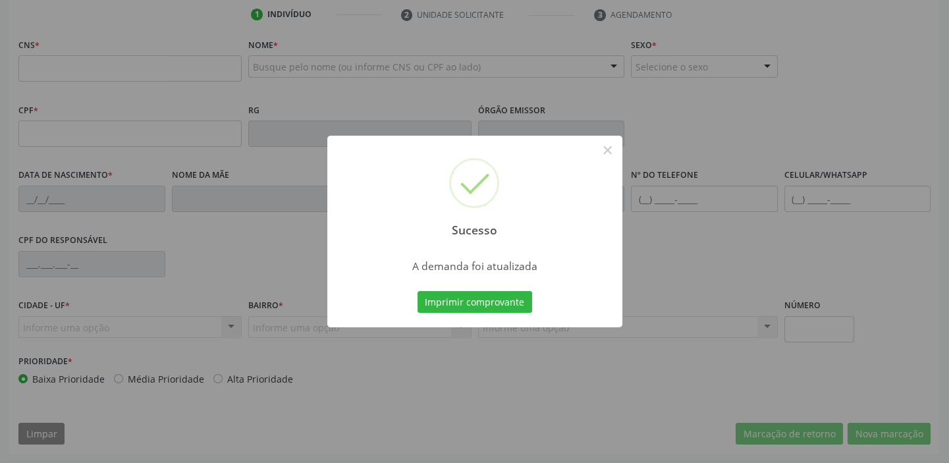
scroll to position [250, 0]
click at [487, 302] on button "Imprimir comprovante" at bounding box center [474, 302] width 115 height 22
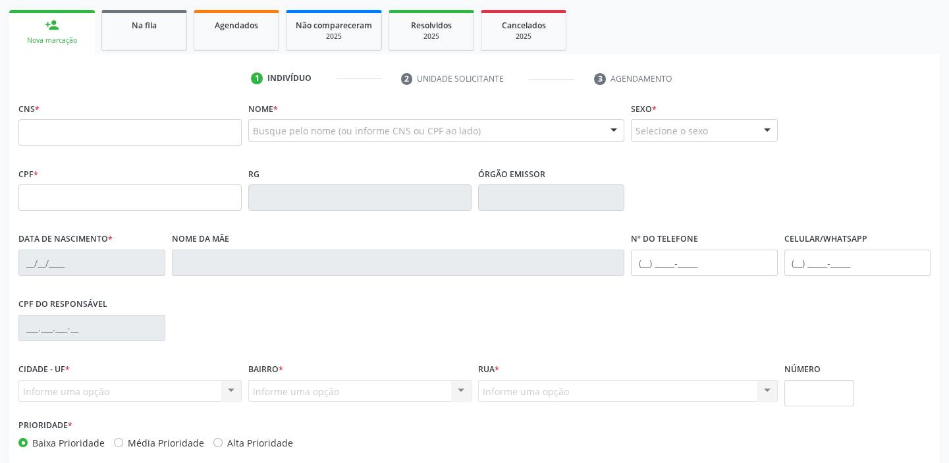
scroll to position [71, 0]
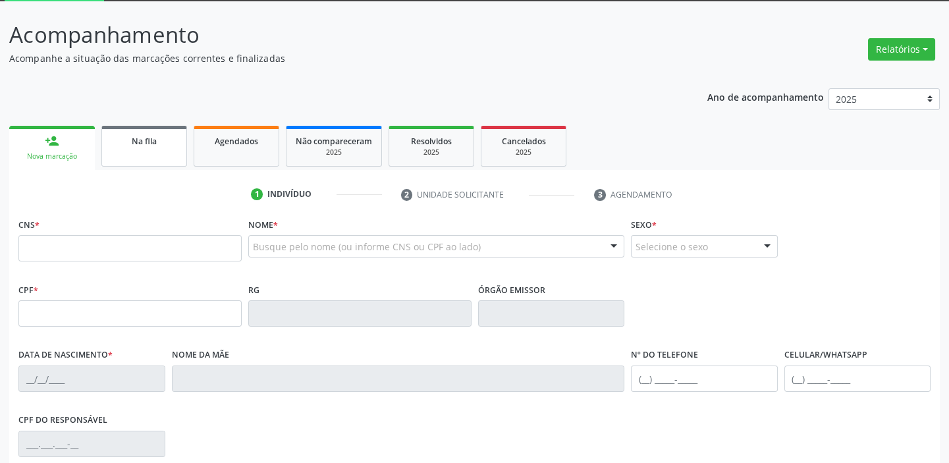
click at [159, 149] on link "Na fila" at bounding box center [144, 146] width 86 height 41
click at [159, 149] on div "Ano de acompanhamento 2025 2024 2023 2022 2021 2020 2019 2018 person_add Nova m…" at bounding box center [474, 356] width 930 height 555
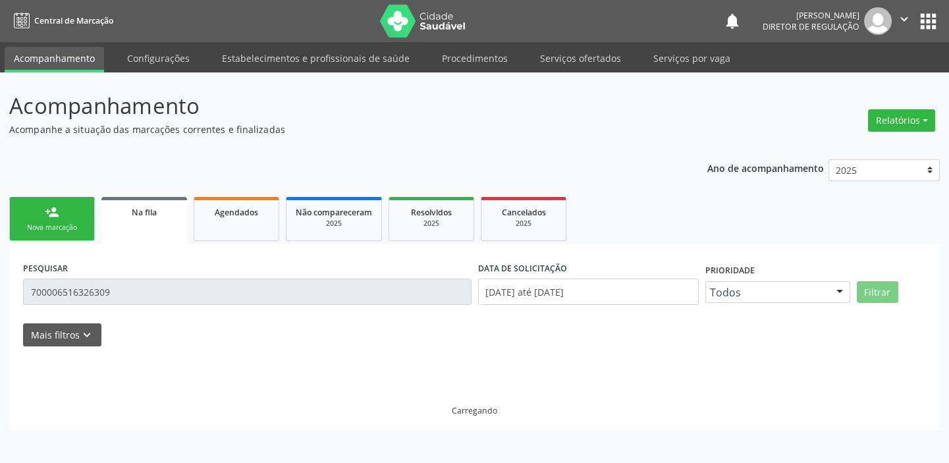
scroll to position [0, 0]
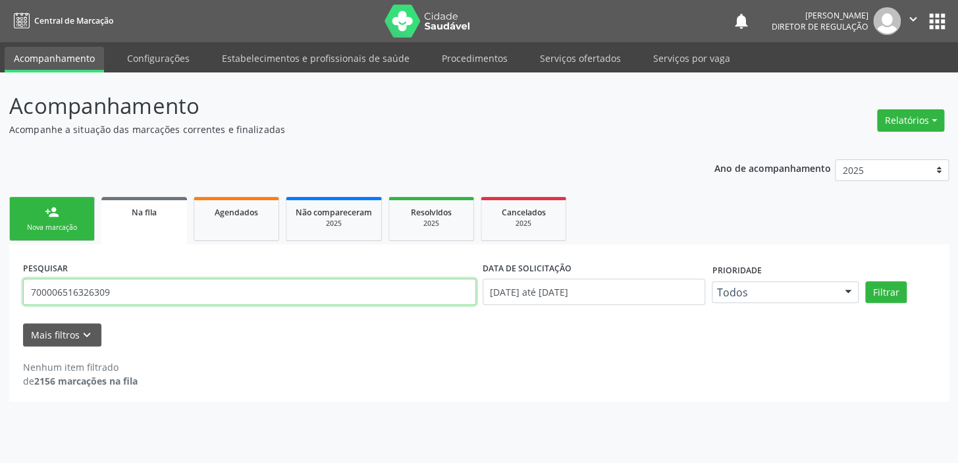
click at [114, 289] on input "700006516326309" at bounding box center [249, 291] width 453 height 26
type input "7"
type input "700008001961804"
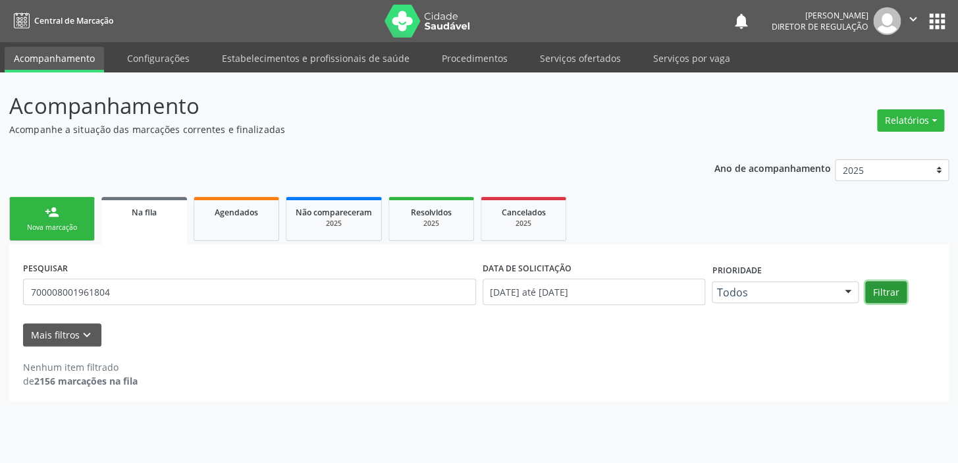
click at [886, 294] on button "Filtrar" at bounding box center [885, 292] width 41 height 22
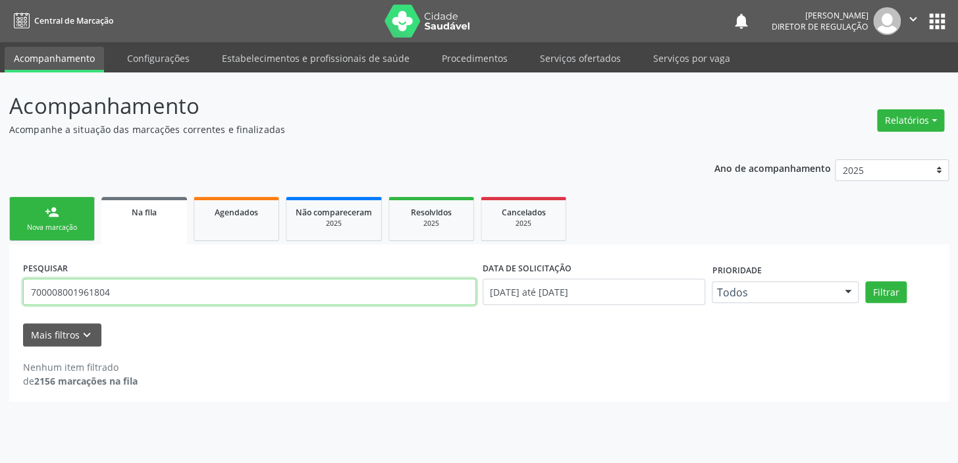
drag, startPoint x: 119, startPoint y: 293, endPoint x: 0, endPoint y: 291, distance: 119.2
click at [0, 291] on div "Acompanhamento Acompanhe a situação das marcações correntes e finalizadas Relat…" at bounding box center [479, 267] width 958 height 390
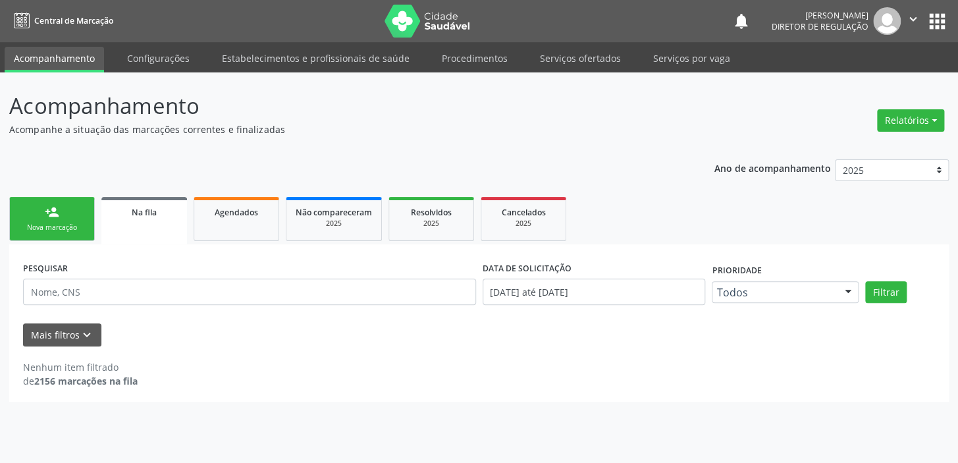
click at [53, 211] on div "person_add" at bounding box center [52, 212] width 14 height 14
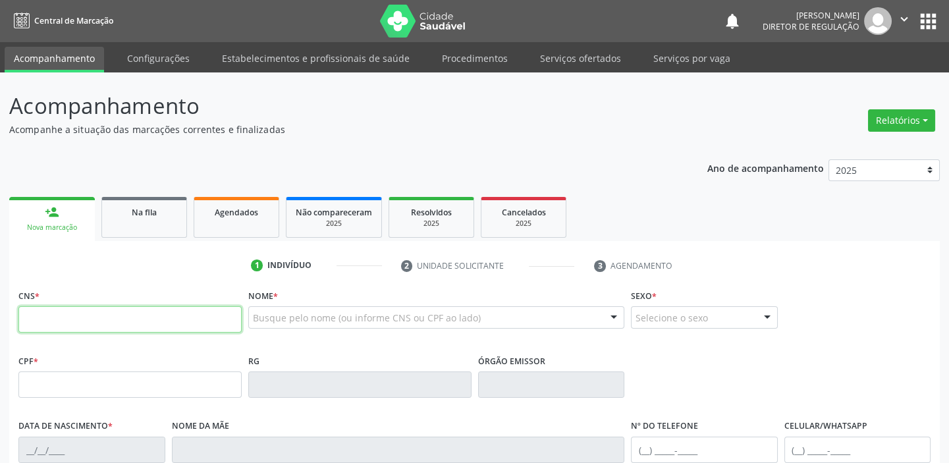
click at [101, 315] on input "text" at bounding box center [129, 319] width 223 height 26
type input "700 0080 0196 1804"
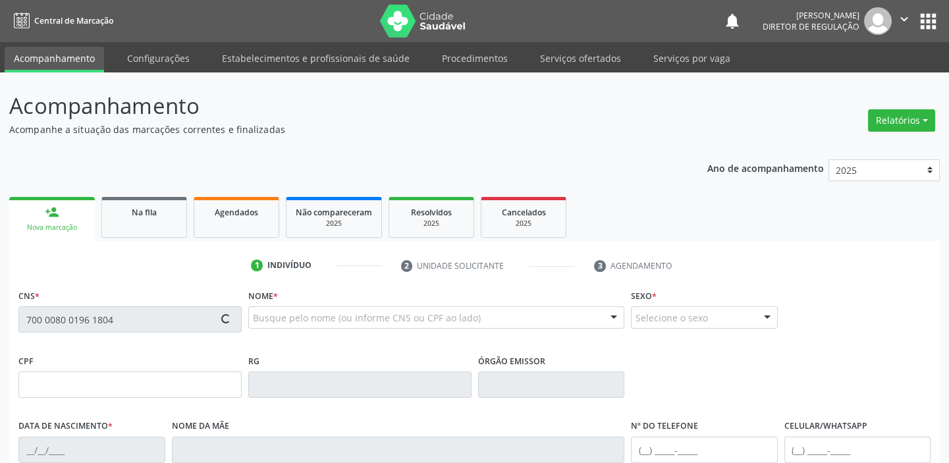
type input "02/03/1991"
type input "Angelina Pereira de Brito"
type input "(87) 98806-4683"
type input "S/N"
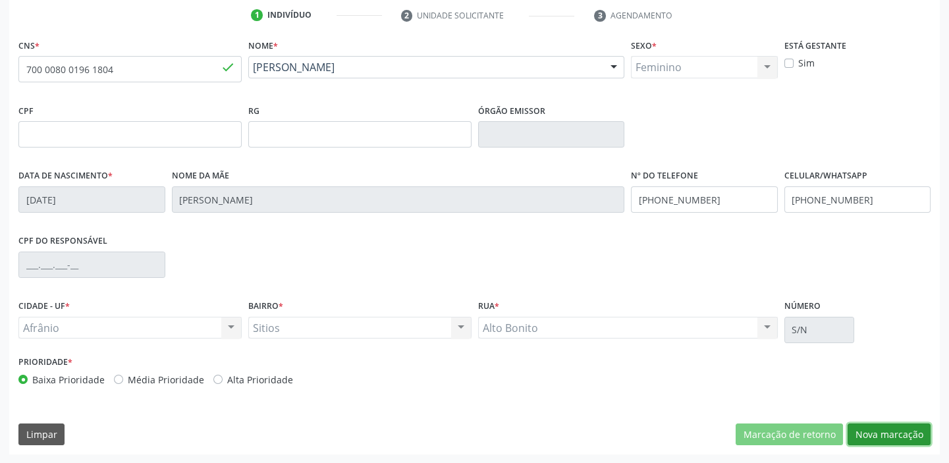
click at [870, 429] on button "Nova marcação" at bounding box center [888, 434] width 83 height 22
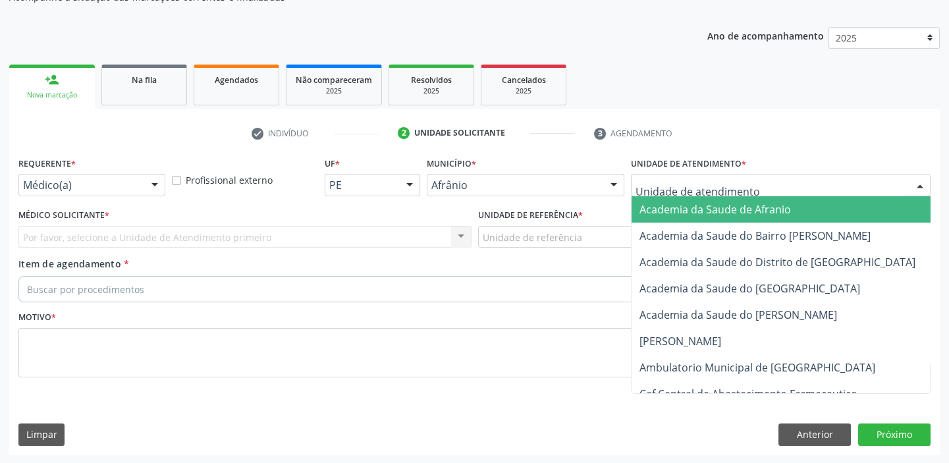
drag, startPoint x: 638, startPoint y: 188, endPoint x: 667, endPoint y: 275, distance: 91.6
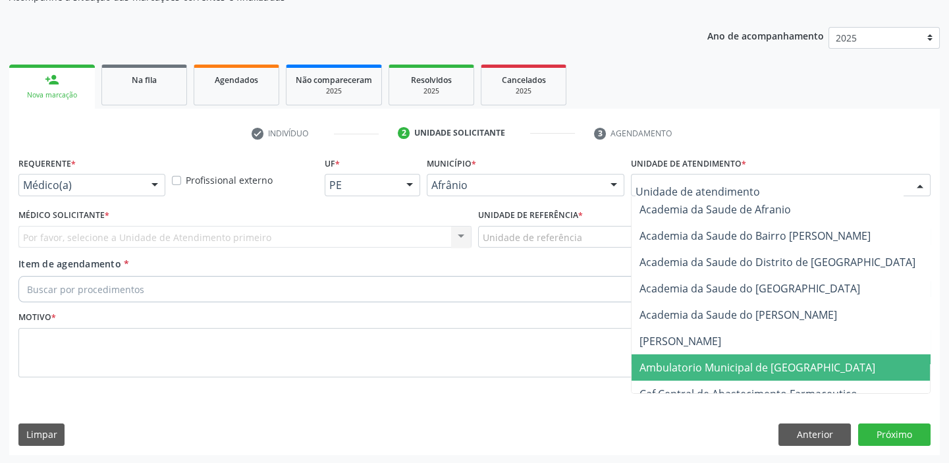
click at [673, 362] on span "Ambulatorio Municipal de [GEOGRAPHIC_DATA]" at bounding box center [757, 367] width 236 height 14
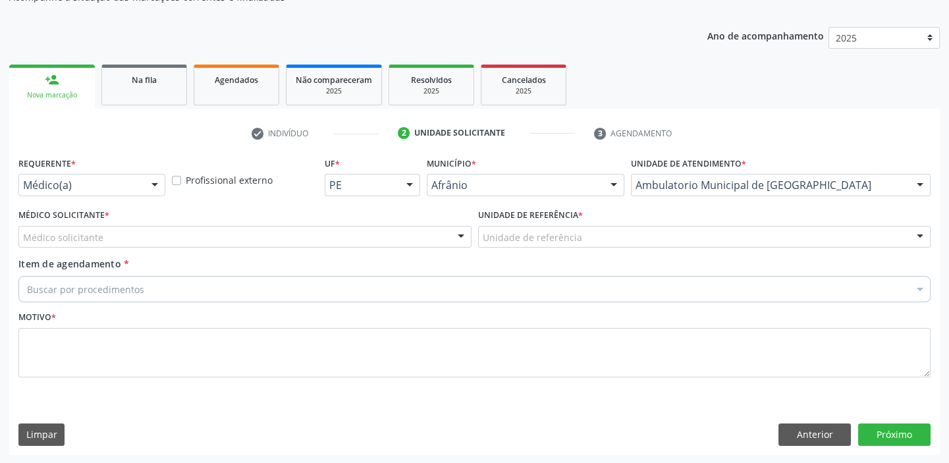
drag, startPoint x: 506, startPoint y: 232, endPoint x: 508, endPoint y: 246, distance: 13.2
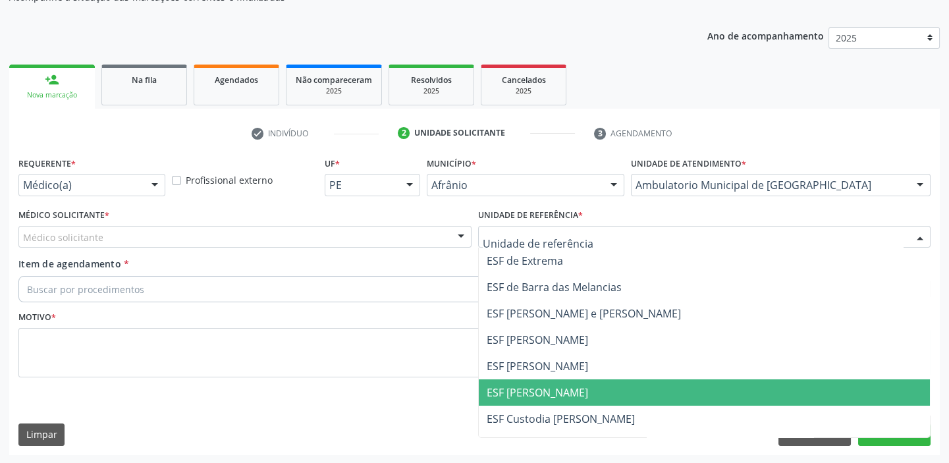
drag, startPoint x: 507, startPoint y: 393, endPoint x: 381, endPoint y: 339, distance: 136.8
click at [500, 389] on span "ESF [PERSON_NAME]" at bounding box center [536, 392] width 101 height 14
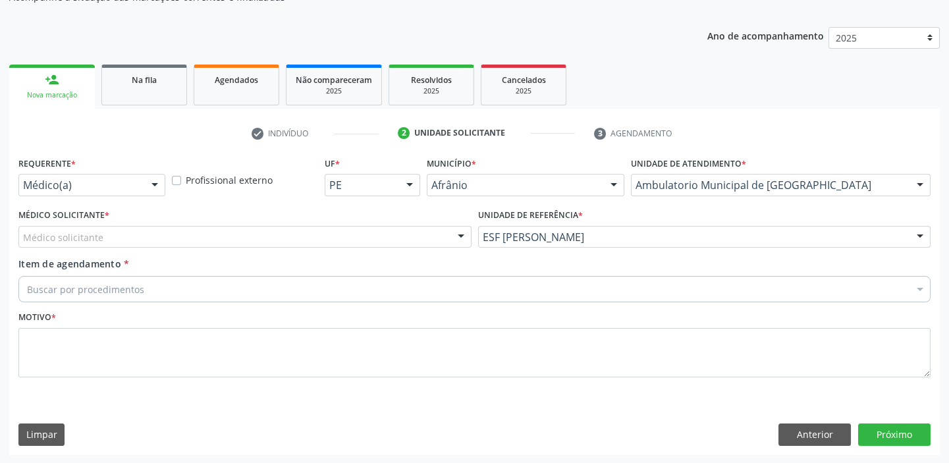
drag, startPoint x: 124, startPoint y: 230, endPoint x: 122, endPoint y: 256, distance: 25.8
click at [124, 232] on div "Médico solicitante" at bounding box center [244, 237] width 453 height 22
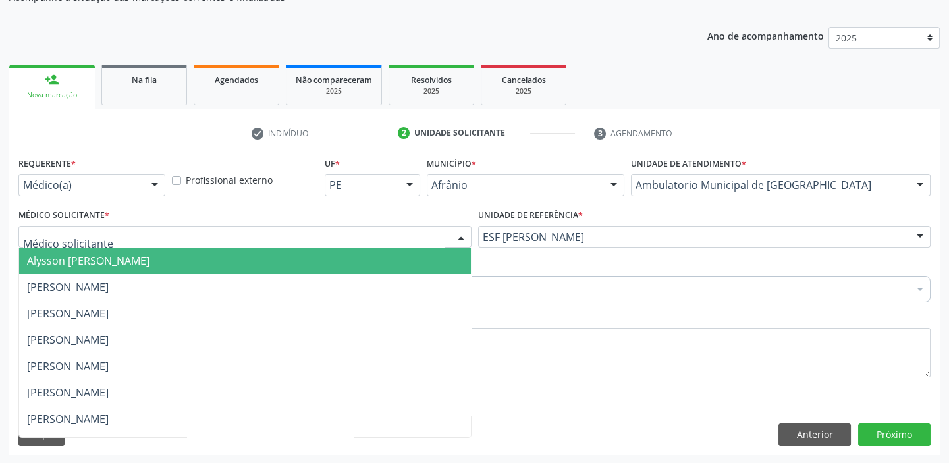
click at [120, 263] on span "Alysson [PERSON_NAME]" at bounding box center [88, 260] width 122 height 14
click at [99, 282] on span "[PERSON_NAME]" at bounding box center [68, 287] width 82 height 14
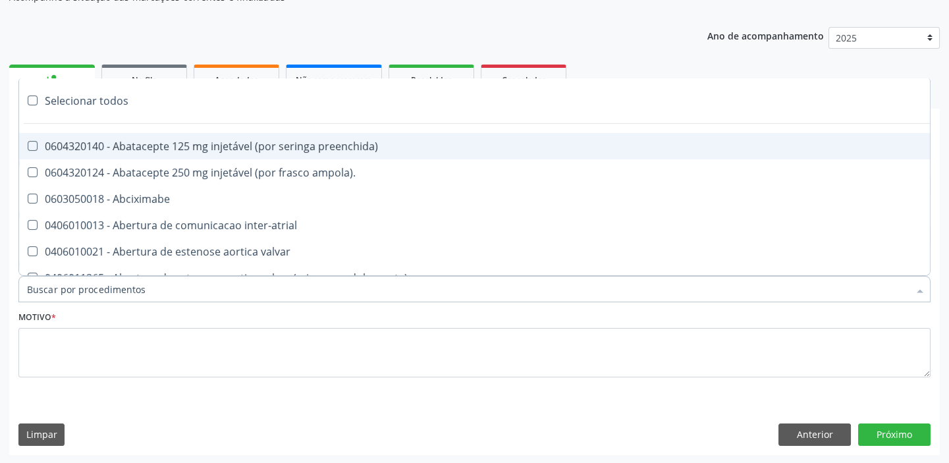
click at [93, 286] on input "Item de agendamento *" at bounding box center [467, 289] width 881 height 26
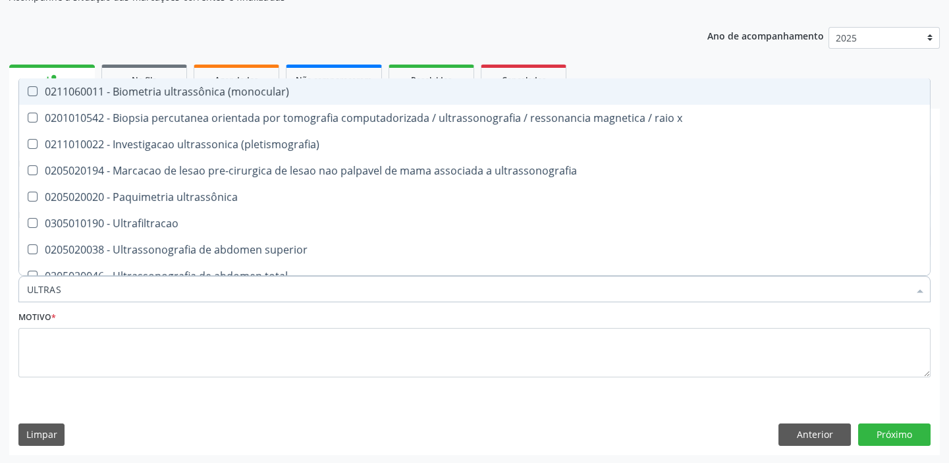
type input "ULTRASS"
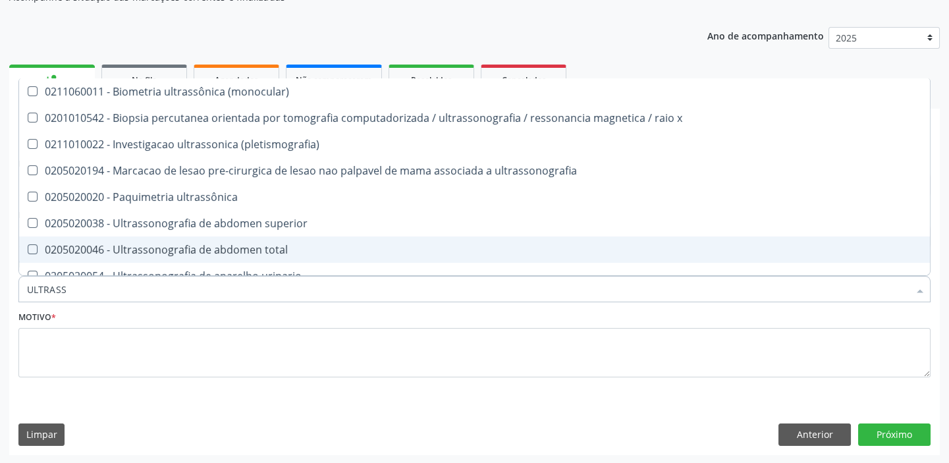
click at [155, 253] on div "0205020046 - Ultrassonografia de abdomen total" at bounding box center [474, 249] width 895 height 11
checkbox total "true"
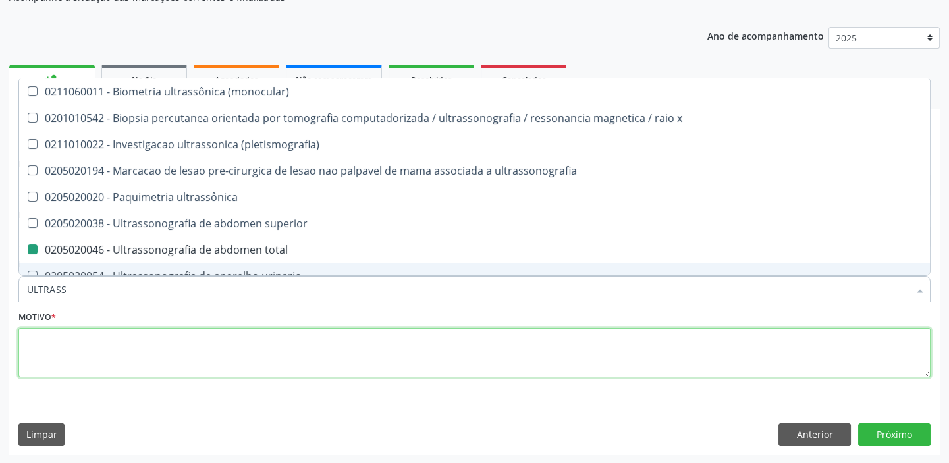
click at [67, 361] on textarea at bounding box center [474, 353] width 912 height 50
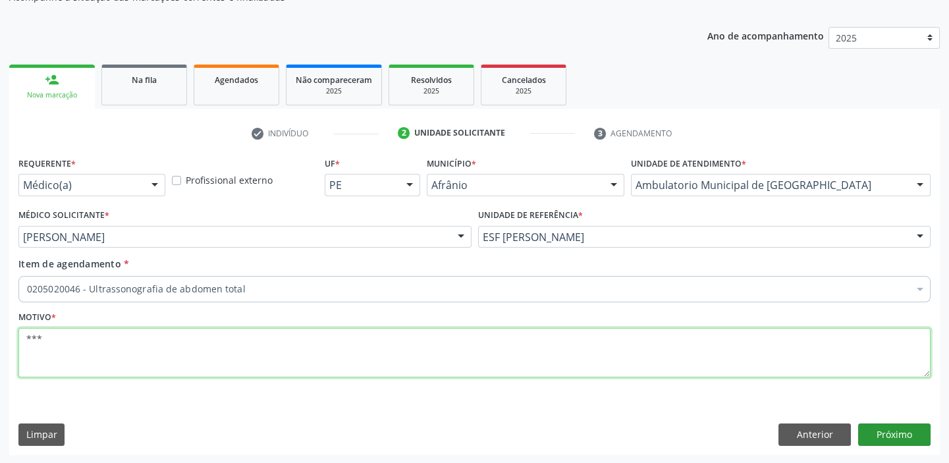
type textarea "***"
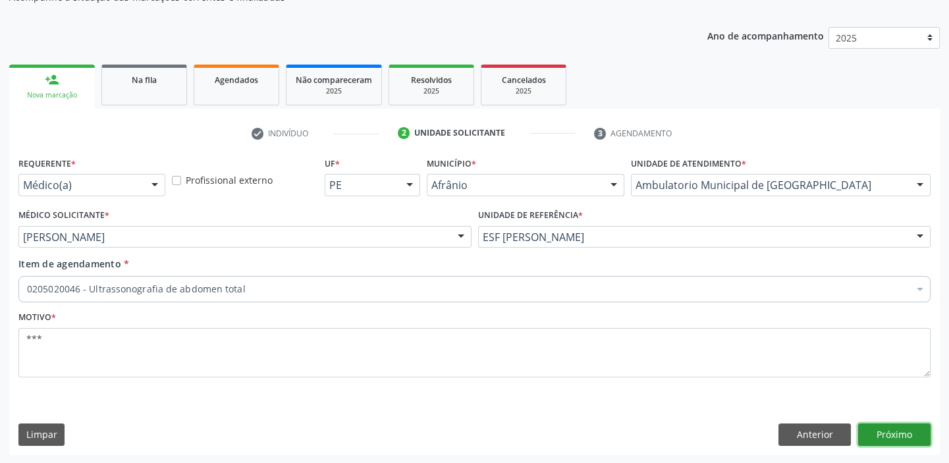
click at [873, 432] on button "Próximo" at bounding box center [894, 434] width 72 height 22
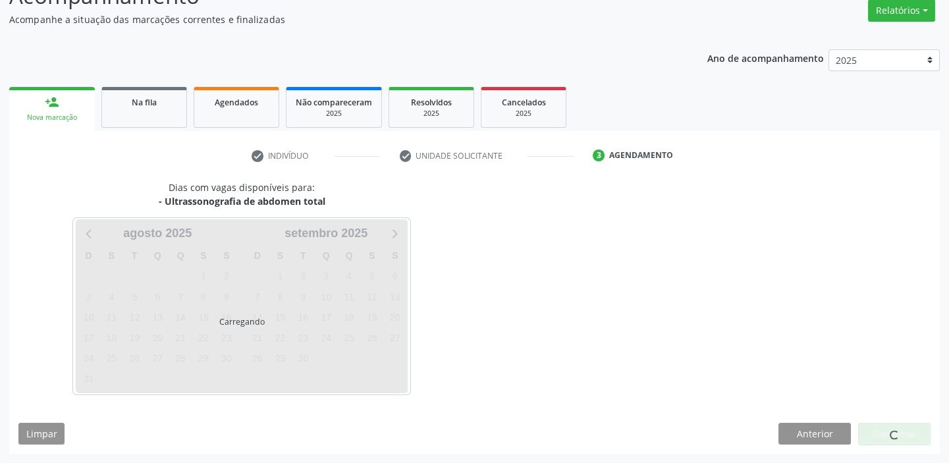
scroll to position [109, 0]
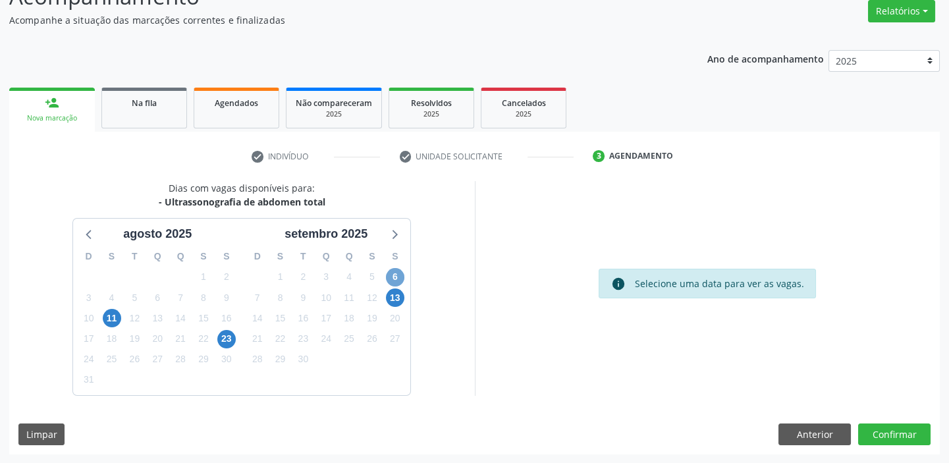
click at [391, 273] on span "6" at bounding box center [395, 277] width 18 height 18
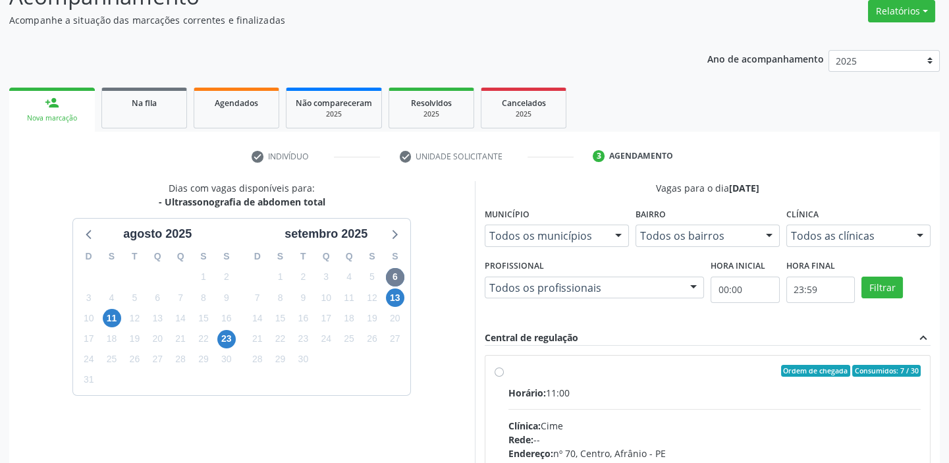
click at [608, 383] on label "Ordem de chegada Consumidos: 7 / 30 Horário: 11:00 Clínica: Cime Rede: -- Ender…" at bounding box center [714, 466] width 413 height 202
click at [504, 377] on input "Ordem de chegada Consumidos: 7 / 30 Horário: 11:00 Clínica: Cime Rede: -- Ender…" at bounding box center [498, 371] width 9 height 12
radio input "true"
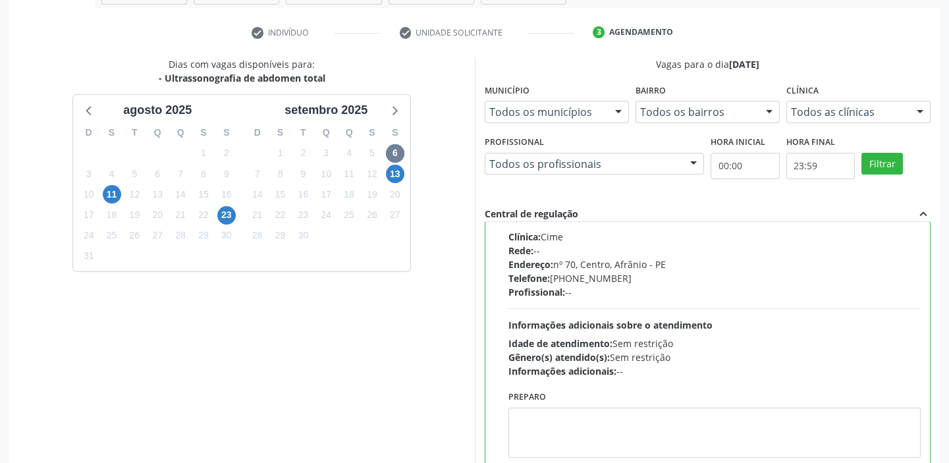
scroll to position [323, 0]
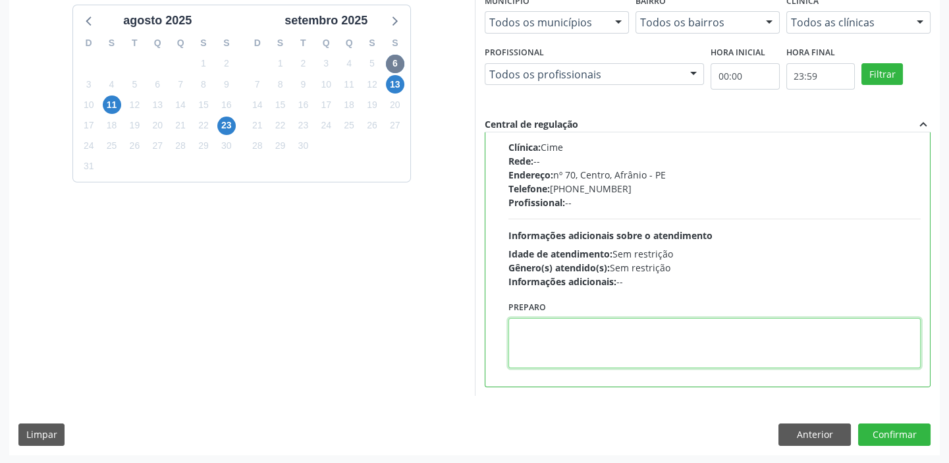
click at [583, 330] on textarea at bounding box center [714, 343] width 413 height 50
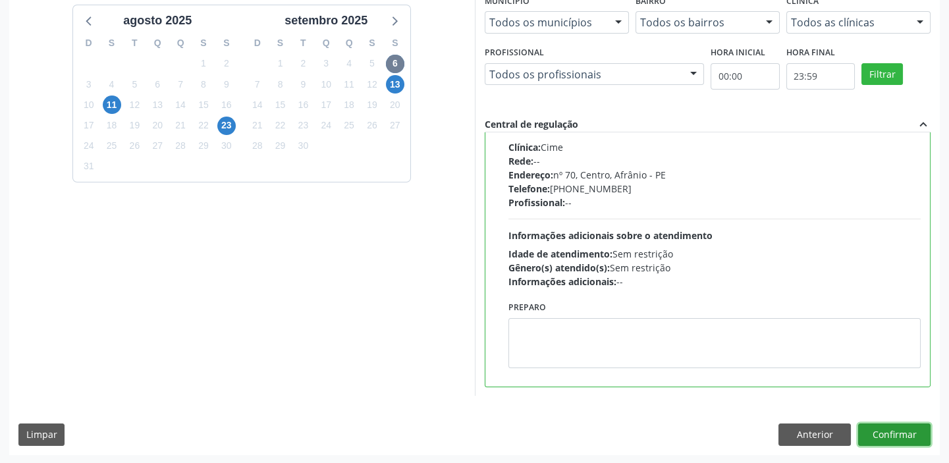
click at [868, 425] on button "Confirmar" at bounding box center [894, 434] width 72 height 22
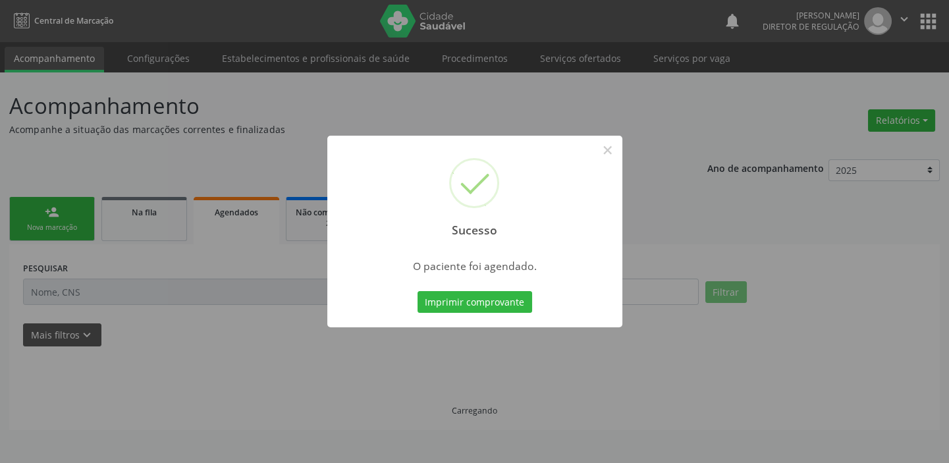
scroll to position [0, 0]
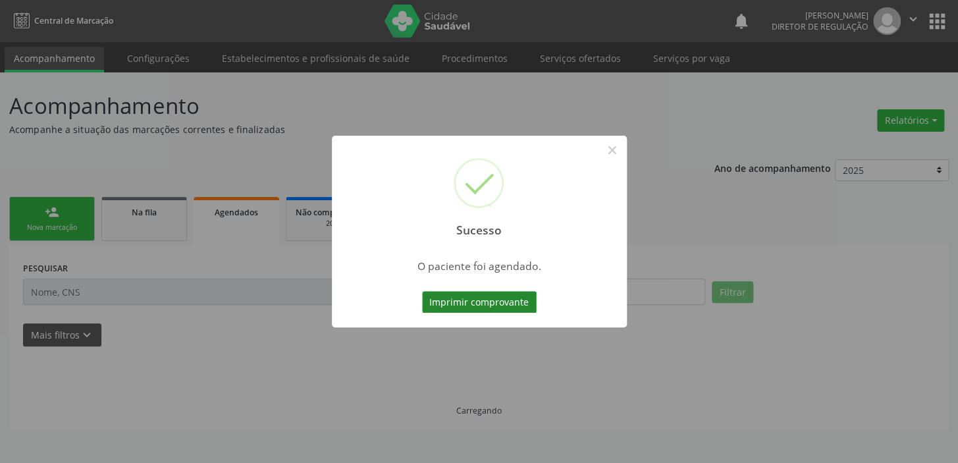
click at [444, 296] on button "Imprimir comprovante" at bounding box center [479, 302] width 115 height 22
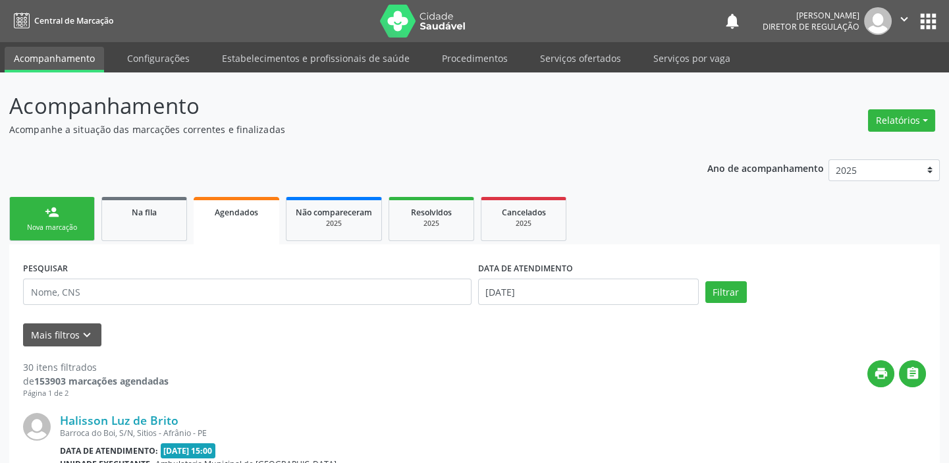
click at [65, 213] on link "person_add Nova marcação" at bounding box center [52, 219] width 86 height 44
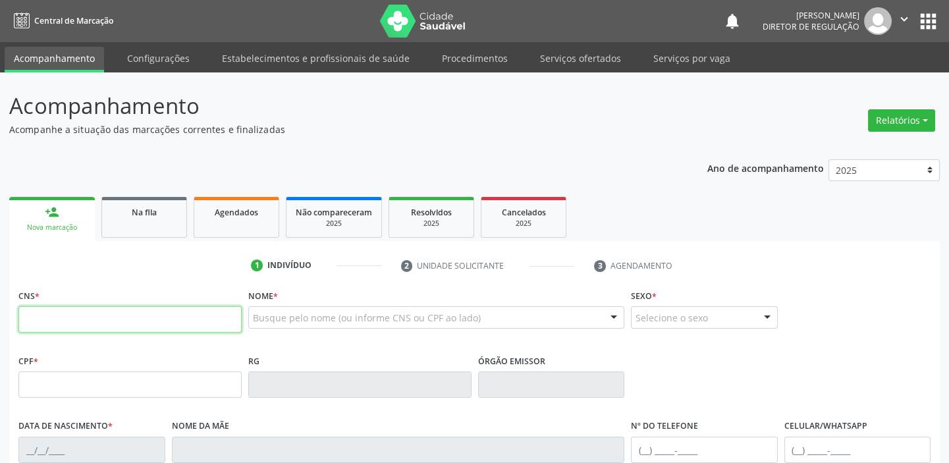
click at [95, 321] on input "text" at bounding box center [129, 319] width 223 height 26
type input "700 0008 9336 5510"
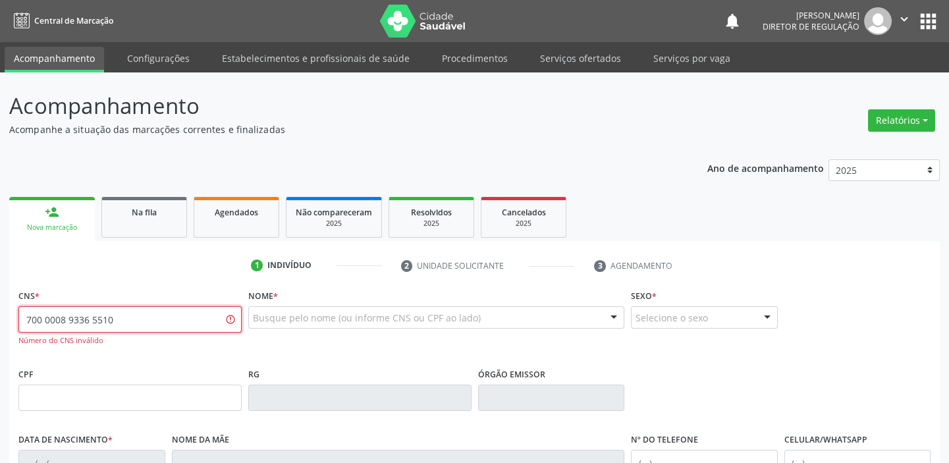
drag, startPoint x: 115, startPoint y: 323, endPoint x: 4, endPoint y: 325, distance: 110.6
click at [6, 323] on div "Acompanhamento Acompanhe a situação das marcações correntes e finalizadas Relat…" at bounding box center [474, 399] width 949 height 654
click at [157, 212] on div "Na fila" at bounding box center [144, 212] width 66 height 14
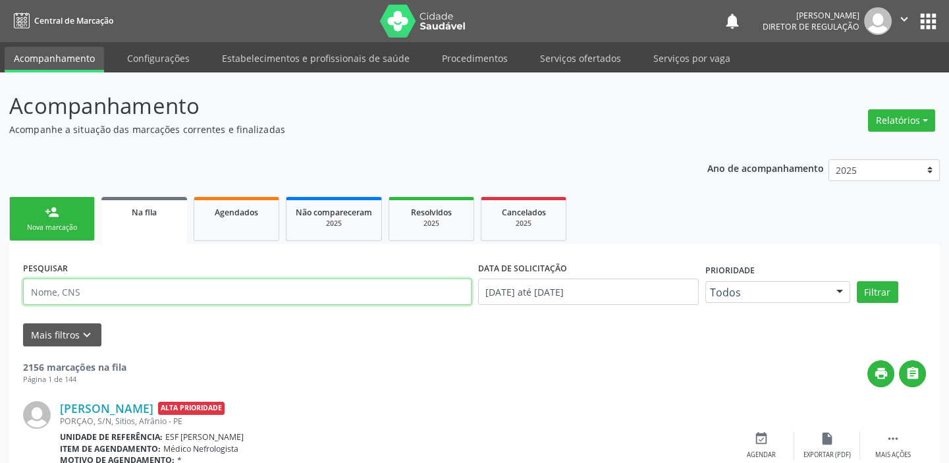
click at [90, 290] on input "text" at bounding box center [247, 291] width 448 height 26
type input "700000893365100"
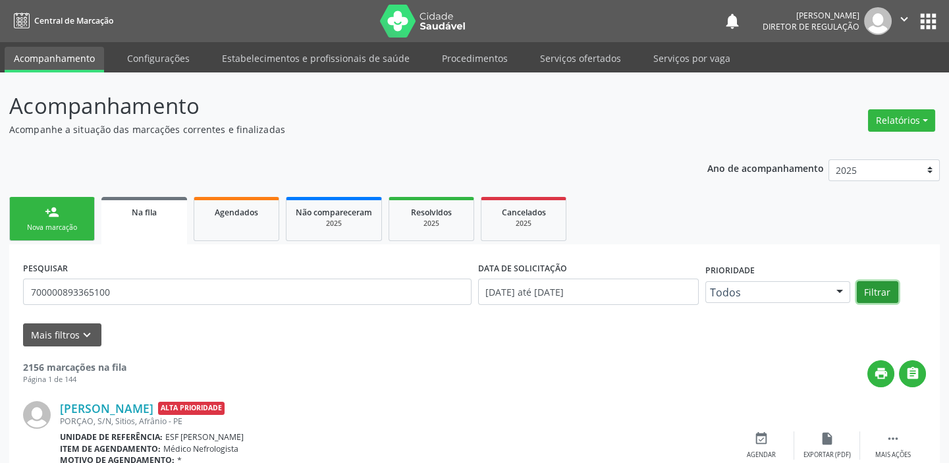
click at [878, 291] on button "Filtrar" at bounding box center [876, 292] width 41 height 22
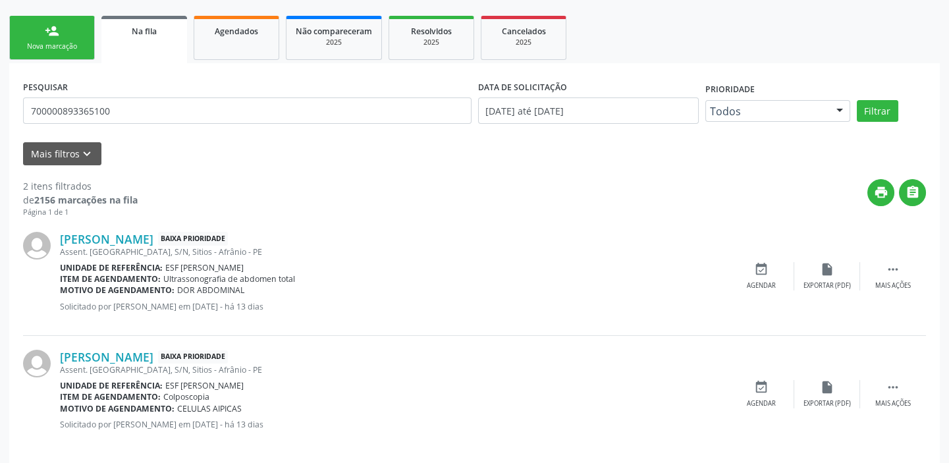
scroll to position [193, 0]
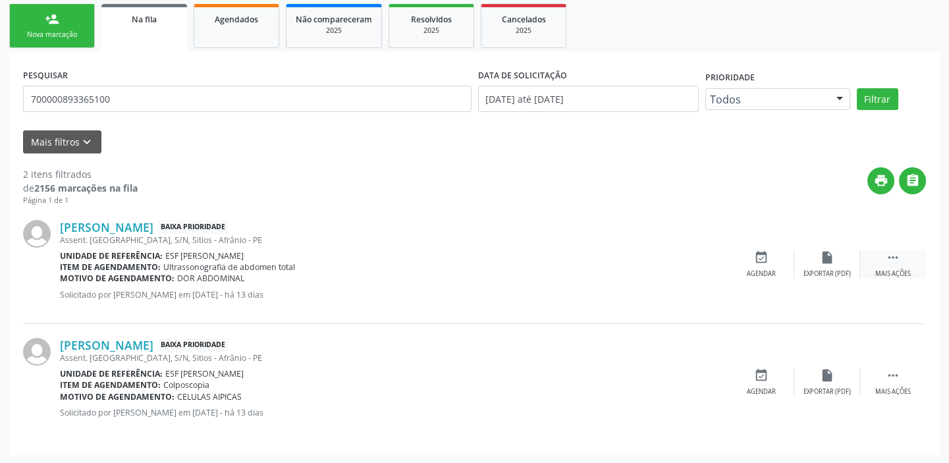
click at [885, 252] on icon "" at bounding box center [892, 257] width 14 height 14
click at [565, 261] on icon "event_available" at bounding box center [563, 257] width 14 height 14
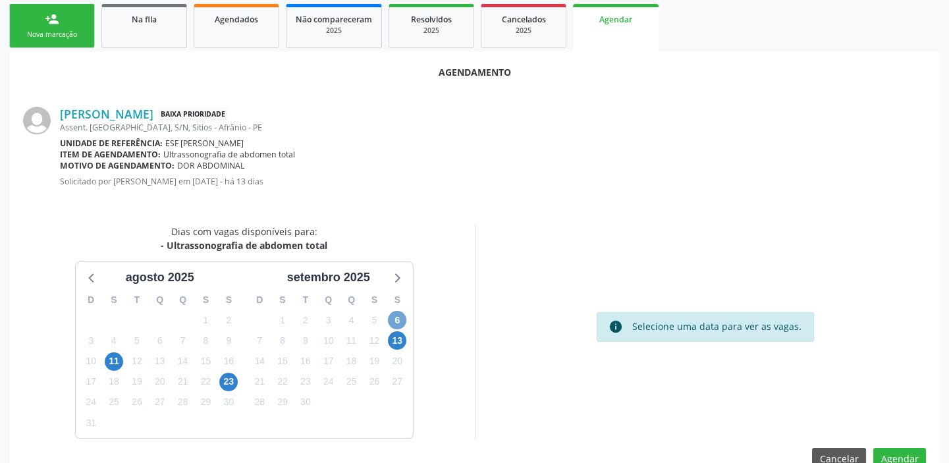
click at [397, 321] on span "6" at bounding box center [397, 320] width 18 height 18
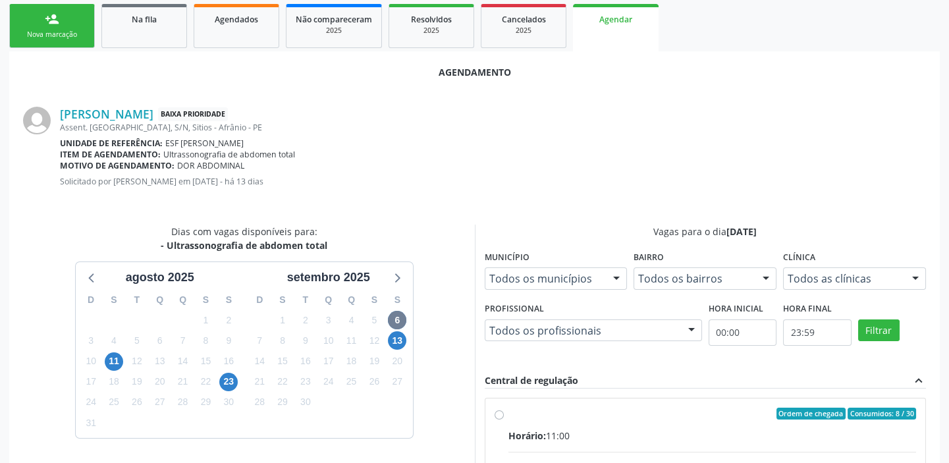
click at [504, 419] on input "Ordem de chegada Consumidos: 8 / 30 Horário: 11:00 Clínica: Cime Rede: -- Ender…" at bounding box center [498, 413] width 9 height 12
radio input "true"
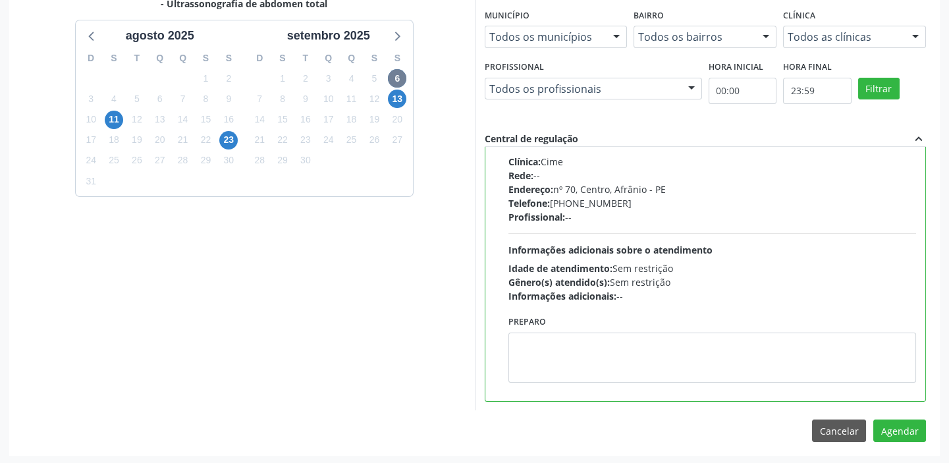
scroll to position [435, 0]
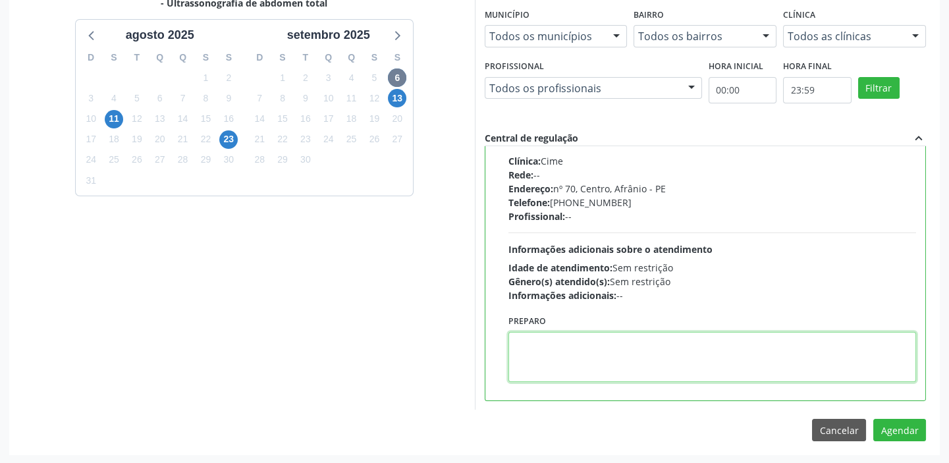
click at [627, 370] on textarea at bounding box center [712, 357] width 408 height 50
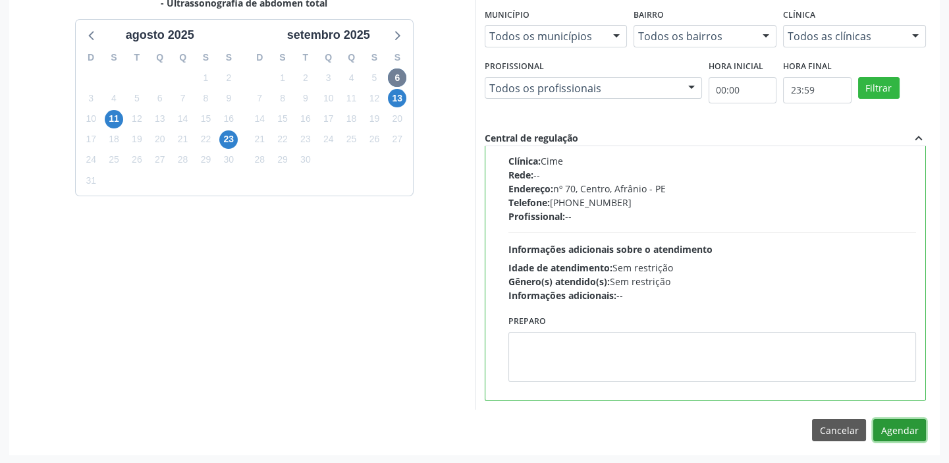
click at [889, 421] on button "Agendar" at bounding box center [899, 430] width 53 height 22
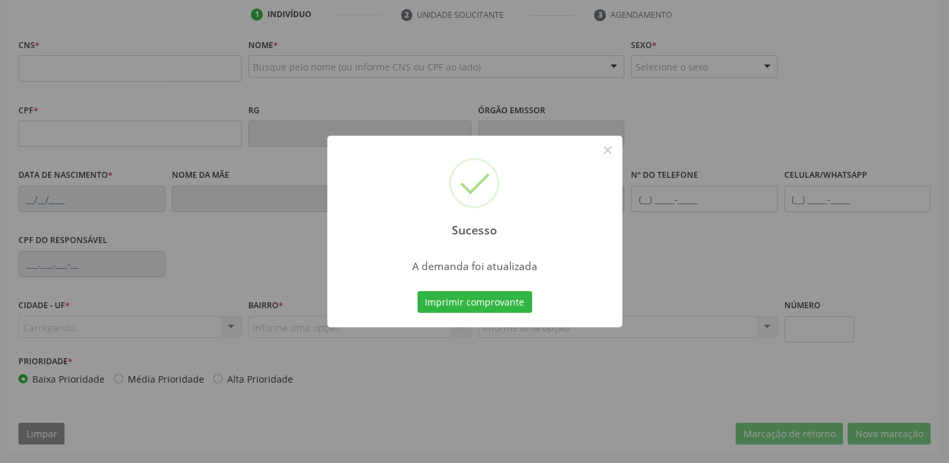
scroll to position [250, 0]
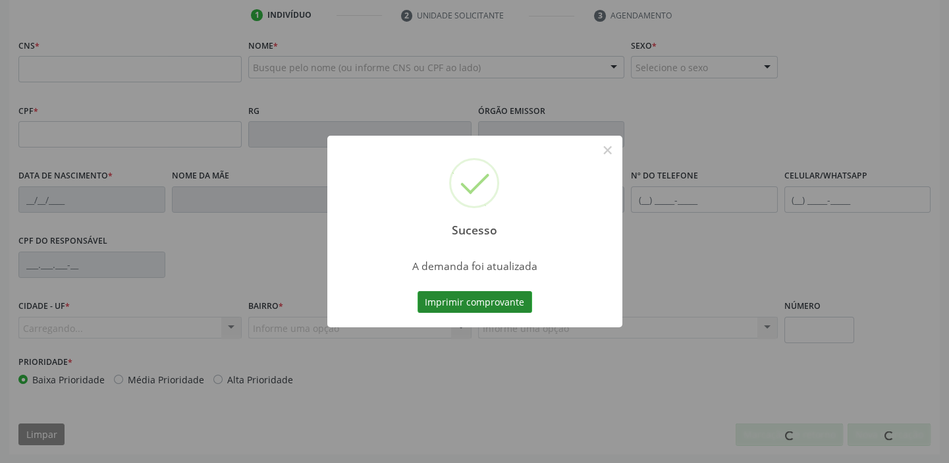
click at [471, 302] on button "Imprimir comprovante" at bounding box center [474, 302] width 115 height 22
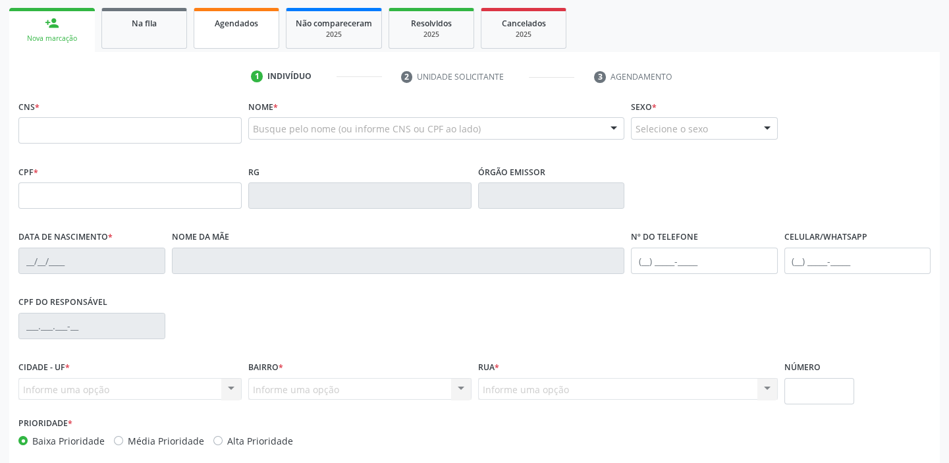
scroll to position [131, 0]
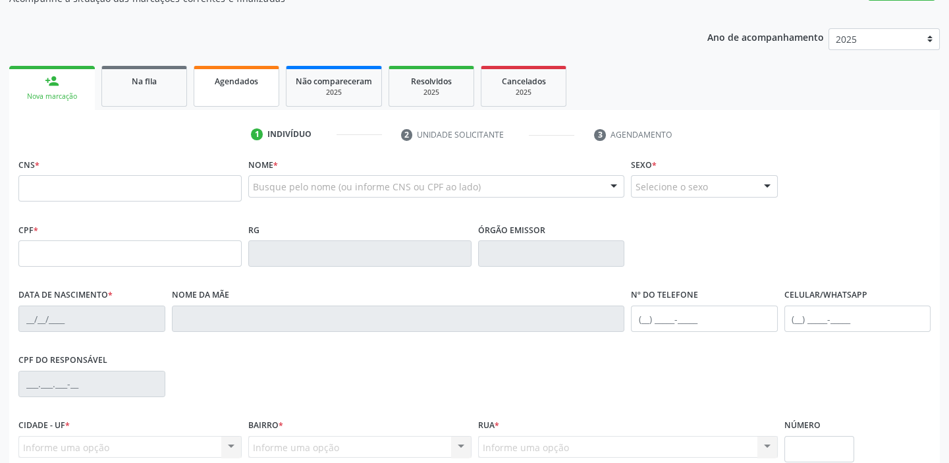
click at [217, 91] on link "Agendados" at bounding box center [237, 86] width 86 height 41
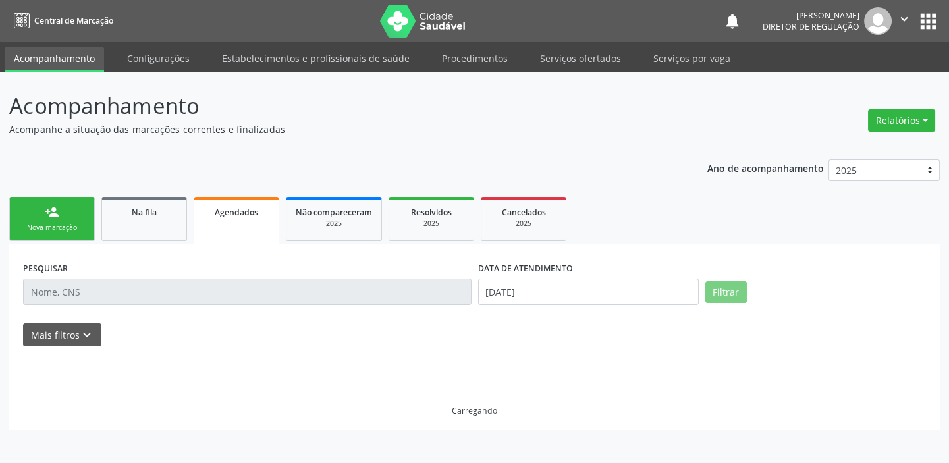
scroll to position [0, 0]
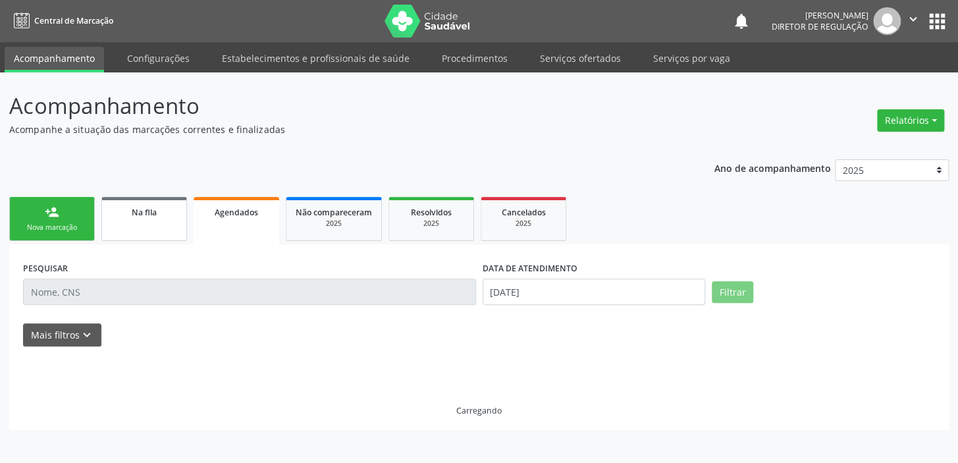
click at [143, 213] on span "Na fila" at bounding box center [144, 212] width 25 height 11
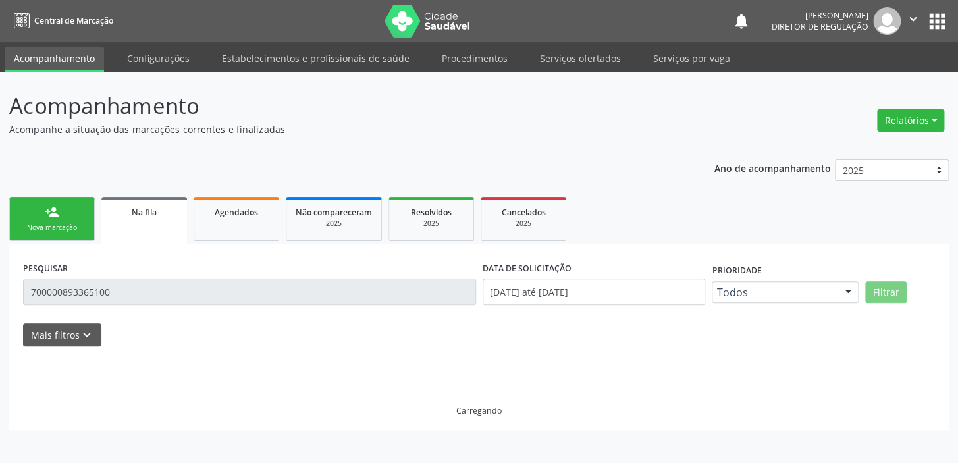
click at [144, 221] on link "Na fila" at bounding box center [144, 220] width 86 height 47
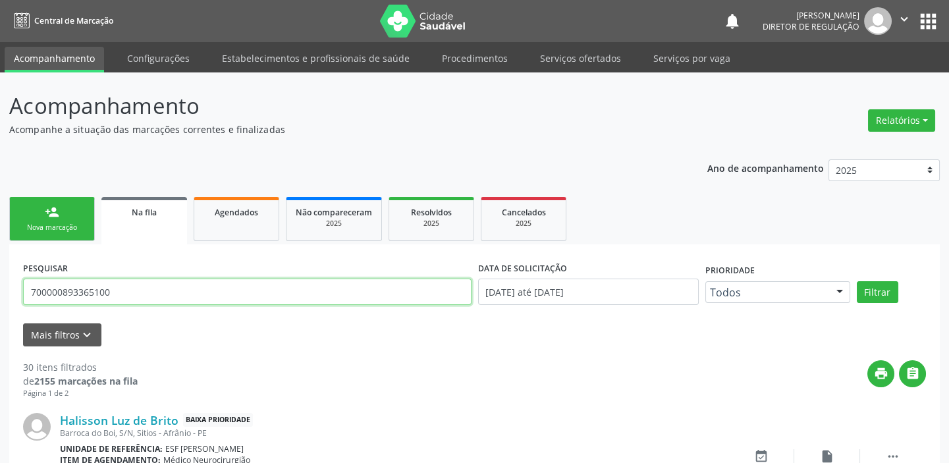
click at [123, 289] on input "700000893365100" at bounding box center [247, 291] width 448 height 26
type input "7"
type input "700502585535258"
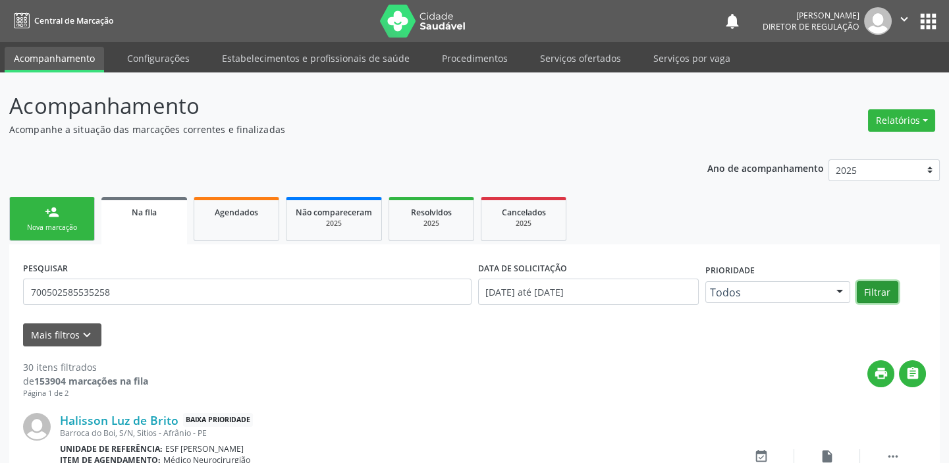
click at [879, 291] on button "Filtrar" at bounding box center [876, 292] width 41 height 22
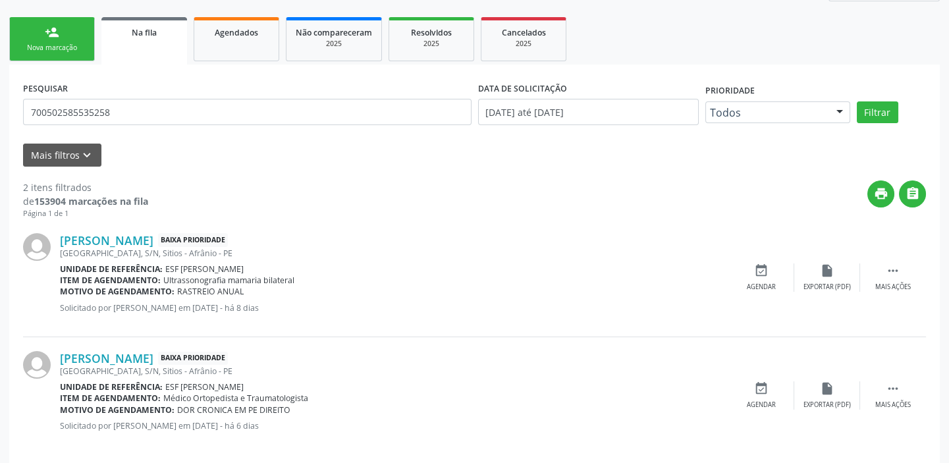
scroll to position [193, 0]
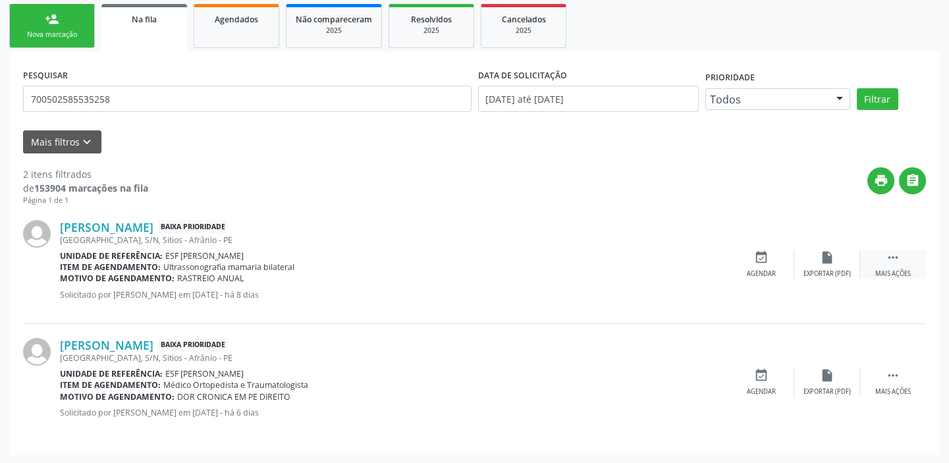
click at [896, 255] on icon "" at bounding box center [892, 257] width 14 height 14
click at [554, 261] on div "event_available Agendar" at bounding box center [564, 264] width 66 height 28
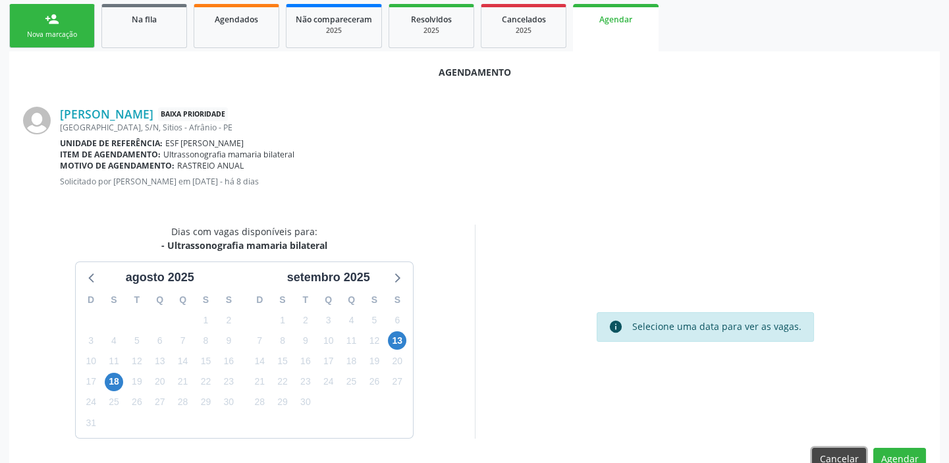
click at [845, 452] on button "Cancelar" at bounding box center [839, 459] width 54 height 22
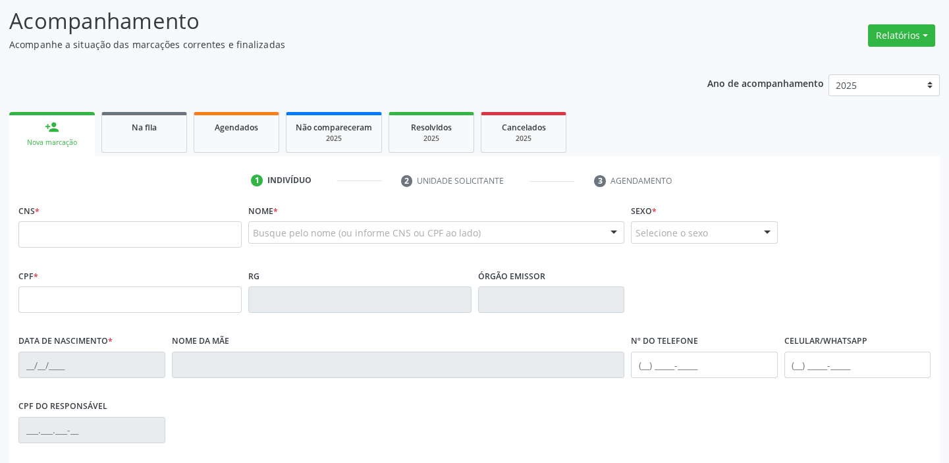
scroll to position [71, 0]
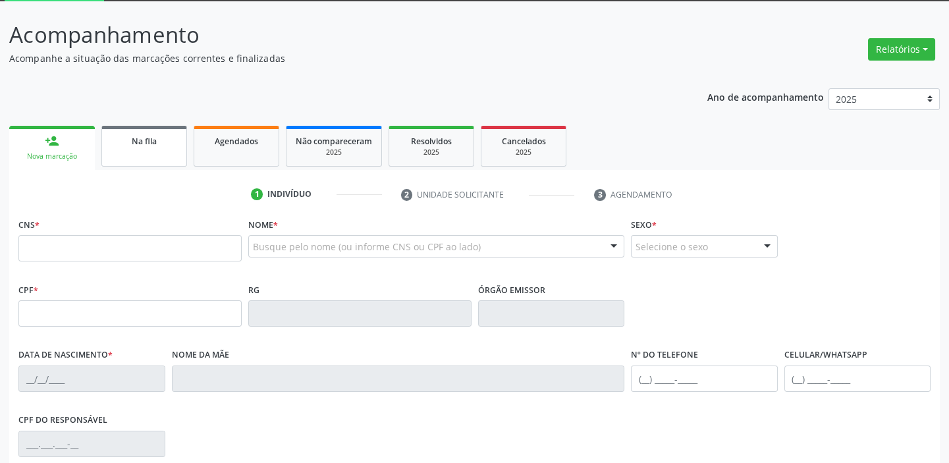
click at [118, 140] on div "Na fila" at bounding box center [144, 141] width 66 height 14
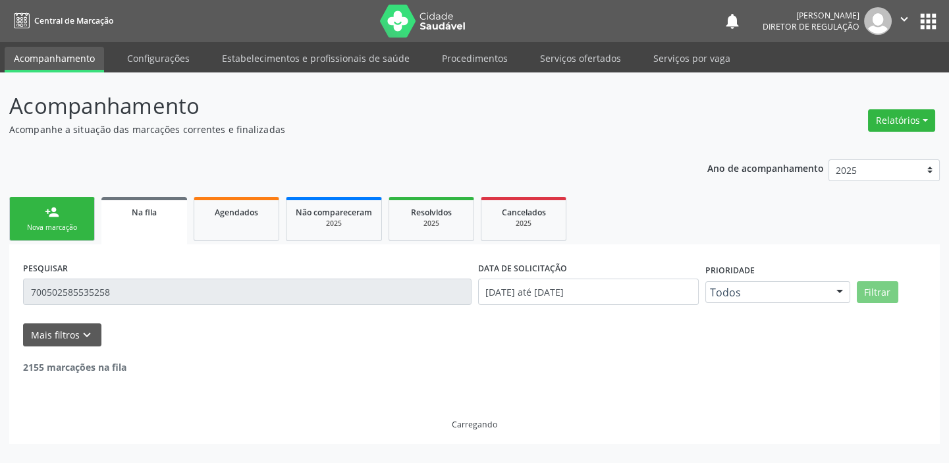
scroll to position [0, 0]
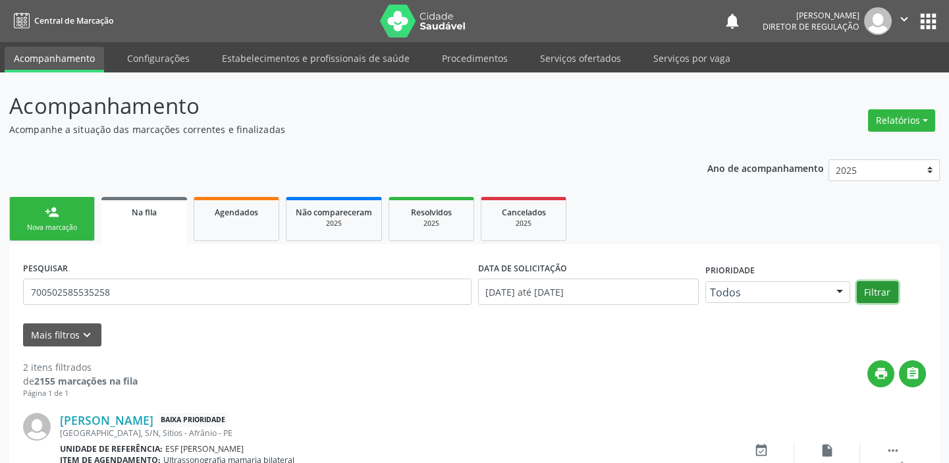
click at [887, 294] on button "Filtrar" at bounding box center [876, 292] width 41 height 22
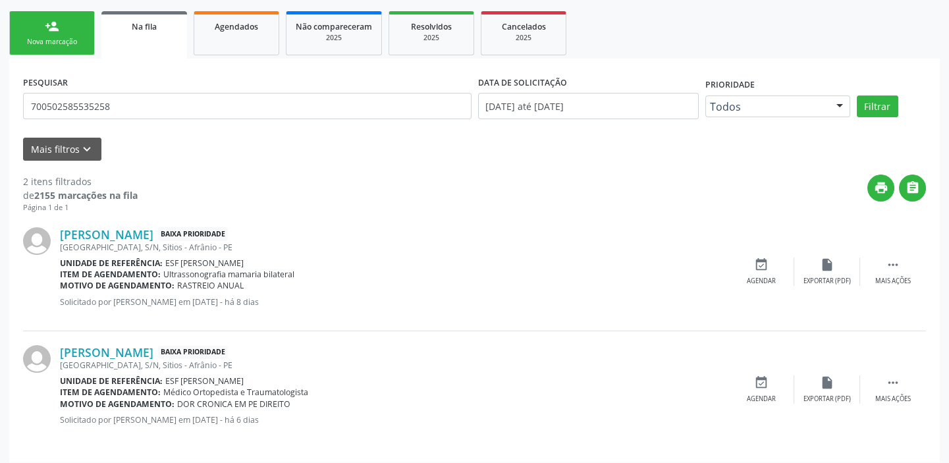
scroll to position [193, 0]
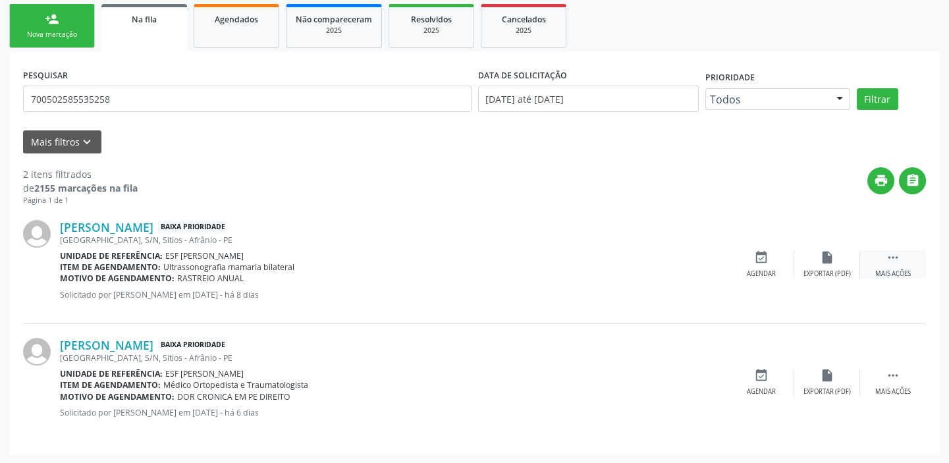
click at [897, 251] on icon "" at bounding box center [892, 257] width 14 height 14
click at [564, 260] on icon "event_available" at bounding box center [563, 257] width 14 height 14
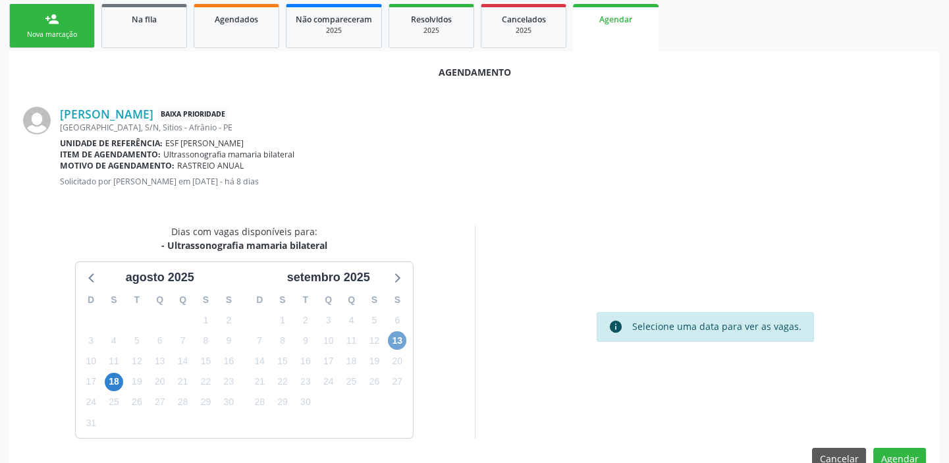
click at [402, 335] on span "13" at bounding box center [397, 340] width 18 height 18
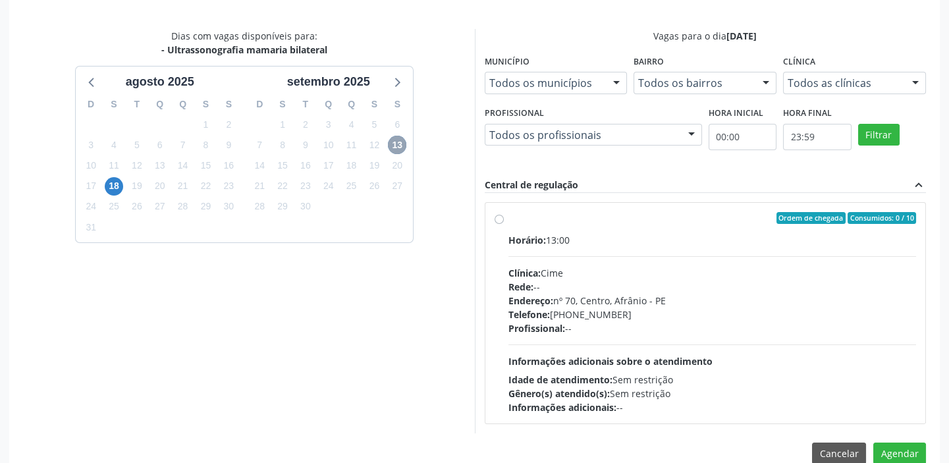
scroll to position [412, 0]
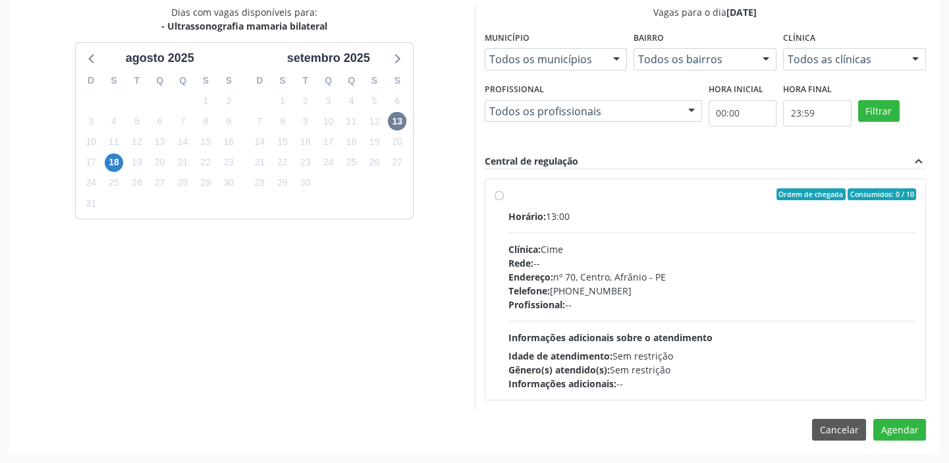
click at [605, 304] on div "Profissional: --" at bounding box center [712, 305] width 408 height 14
click at [504, 200] on input "Ordem de chegada Consumidos: 0 / 10 Horário: 13:00 Clínica: Cime Rede: -- Ender…" at bounding box center [498, 194] width 9 height 12
radio input "true"
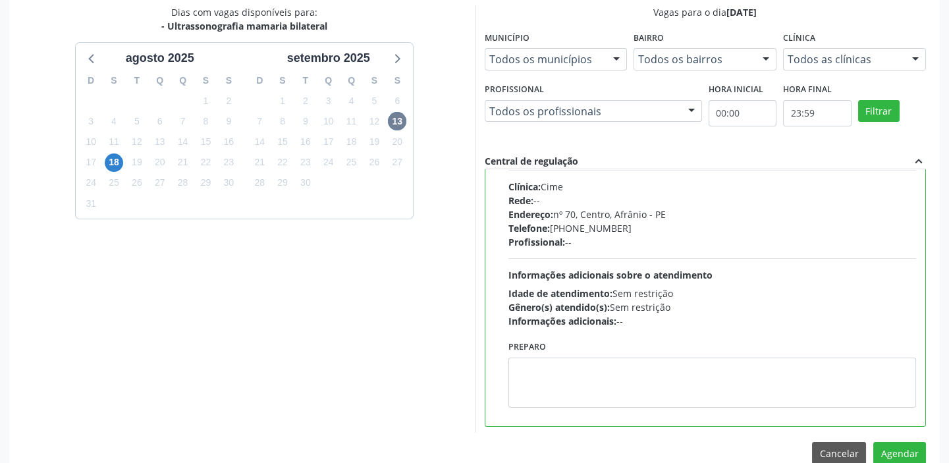
scroll to position [65, 0]
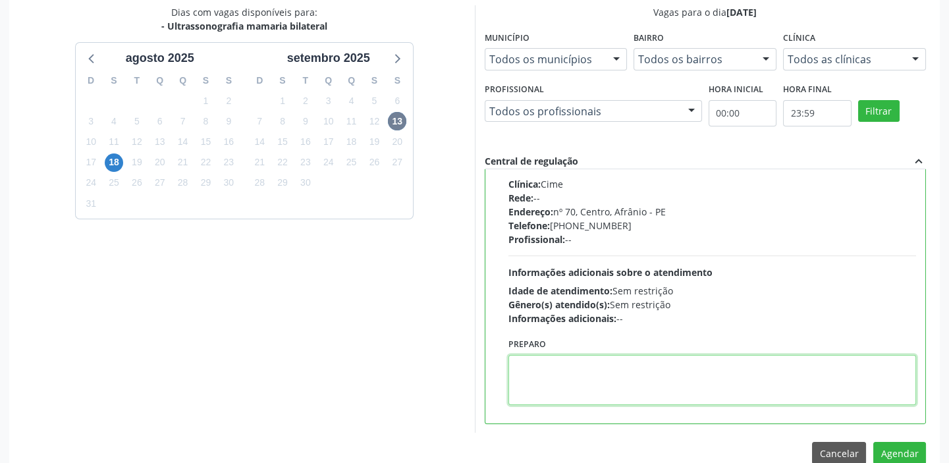
click at [552, 369] on textarea at bounding box center [712, 380] width 408 height 50
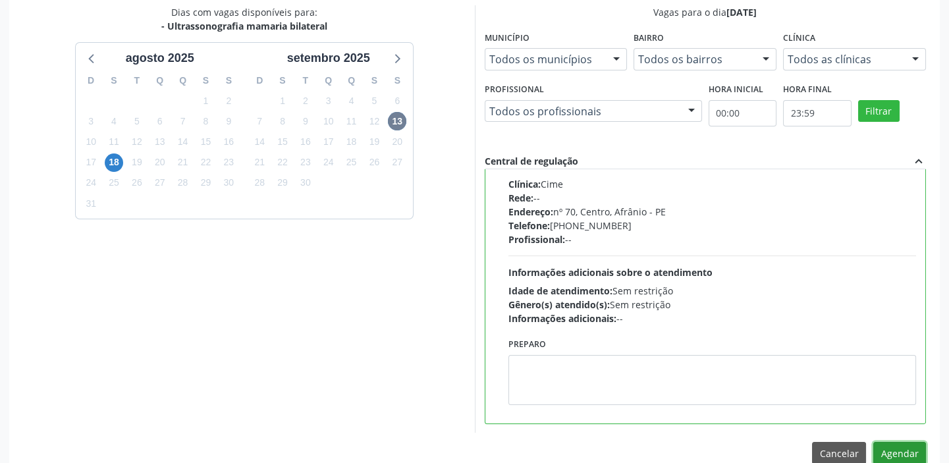
click at [909, 449] on button "Agendar" at bounding box center [899, 453] width 53 height 22
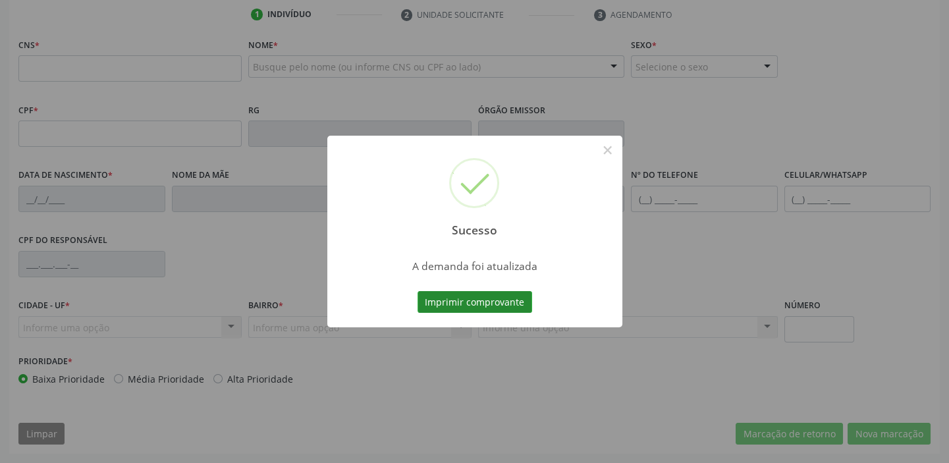
scroll to position [250, 0]
click at [475, 301] on button "Imprimir comprovante" at bounding box center [474, 302] width 115 height 22
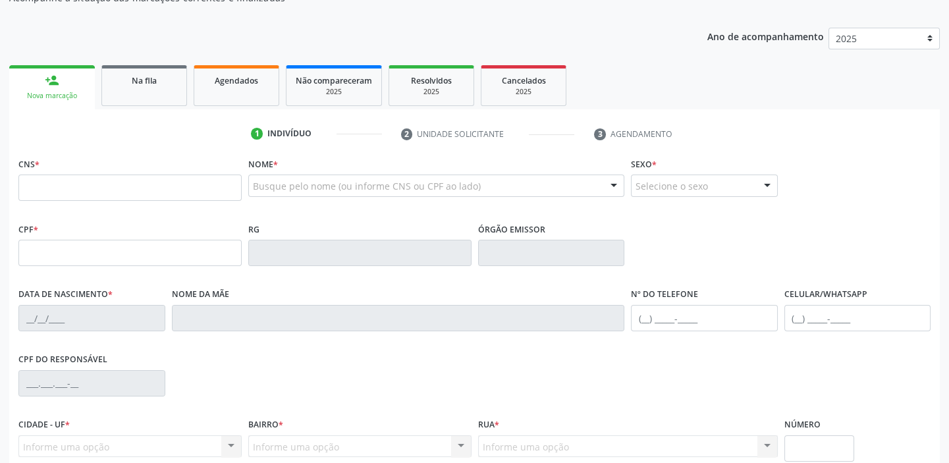
scroll to position [131, 0]
click at [217, 93] on link "Agendados" at bounding box center [237, 86] width 86 height 41
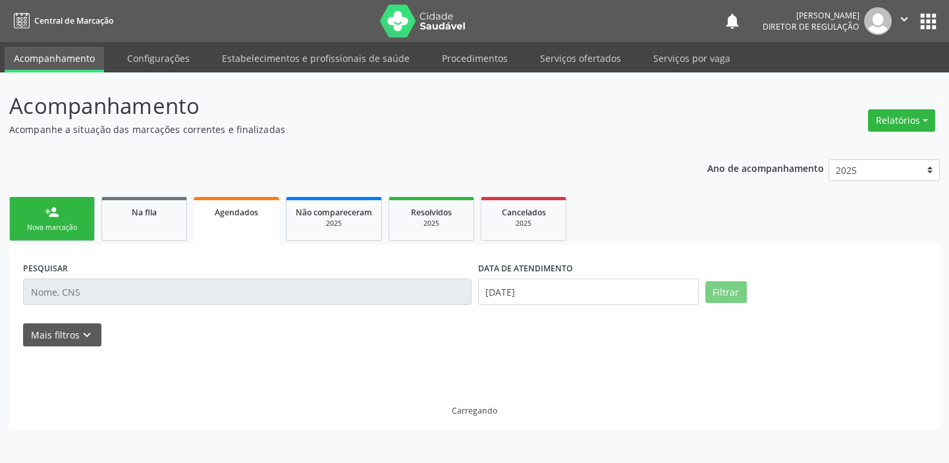
scroll to position [0, 0]
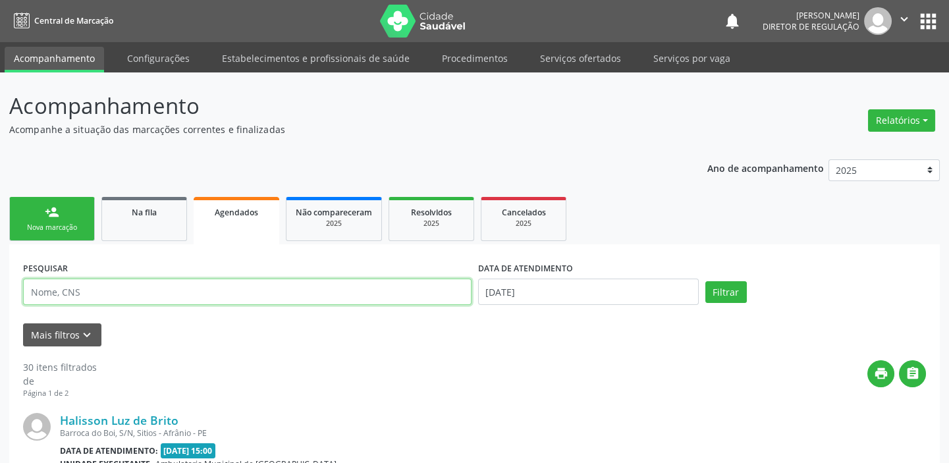
click at [78, 292] on input "text" at bounding box center [247, 291] width 448 height 26
type input "704608607295324"
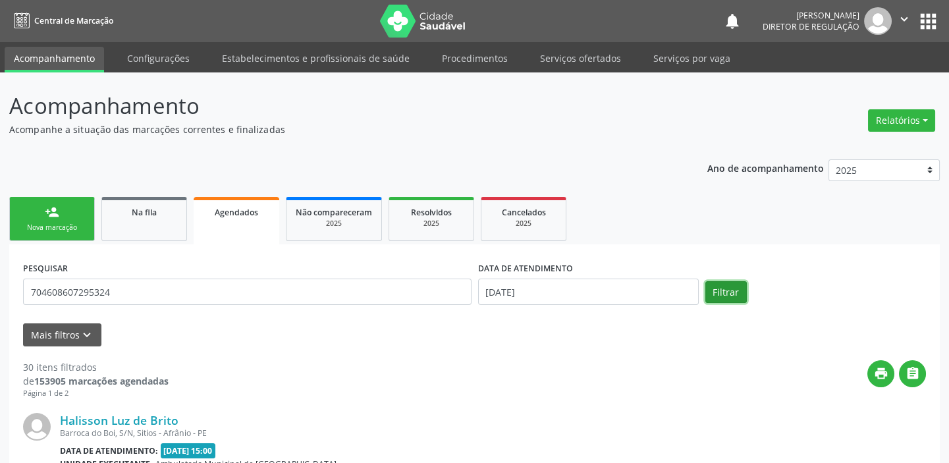
click at [718, 283] on button "Filtrar" at bounding box center [725, 292] width 41 height 22
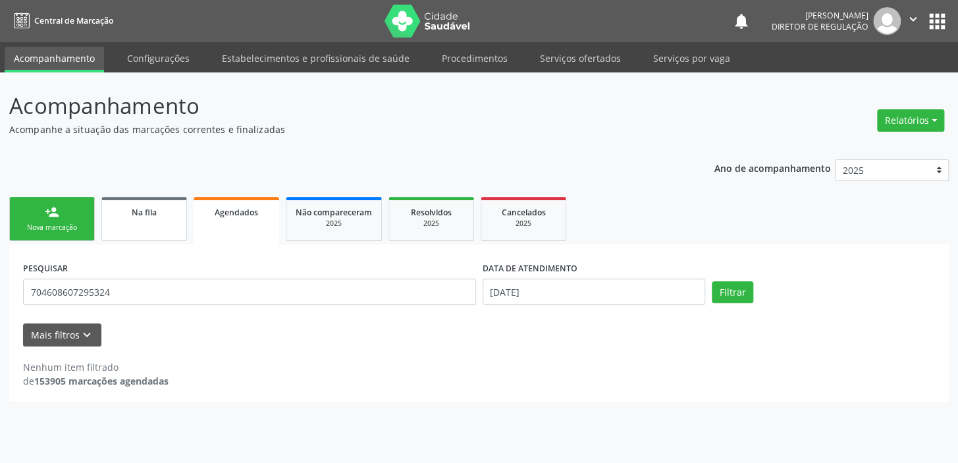
click at [132, 224] on link "Na fila" at bounding box center [144, 219] width 86 height 44
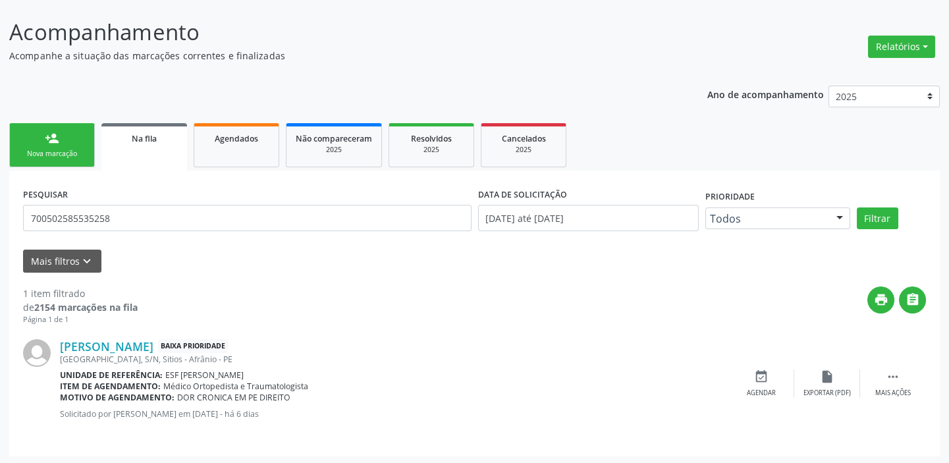
scroll to position [76, 0]
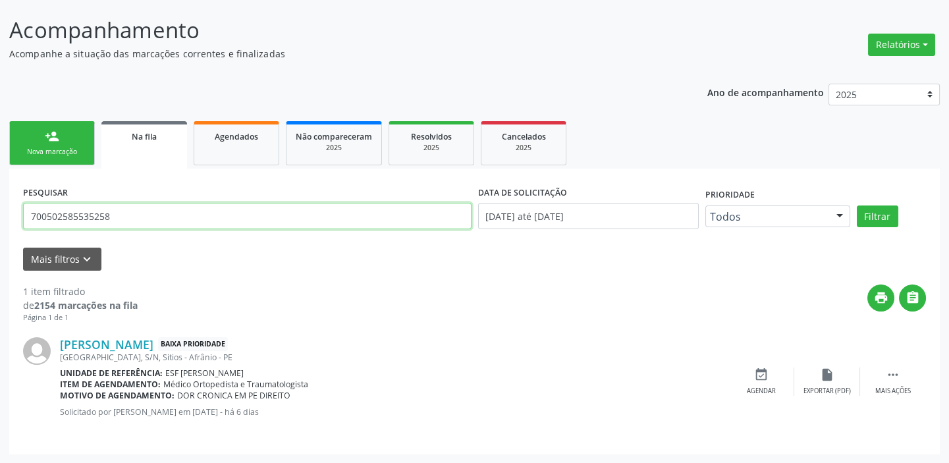
drag, startPoint x: 118, startPoint y: 212, endPoint x: 10, endPoint y: 228, distance: 109.9
click at [10, 228] on div "PESQUISAR 700502585535258 DATA DE SOLICITAÇÃO 01/01/2018 até 13/08/2025 Priorid…" at bounding box center [474, 311] width 930 height 285
type input "704608607295324"
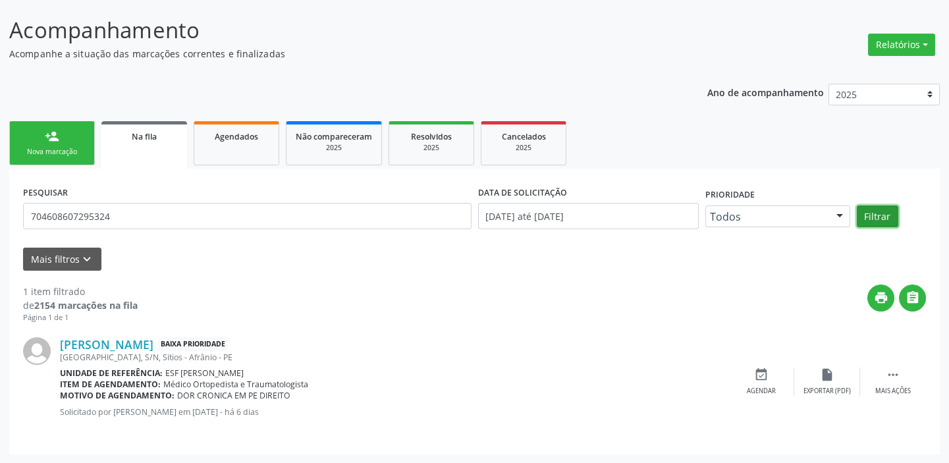
click at [869, 214] on button "Filtrar" at bounding box center [876, 216] width 41 height 22
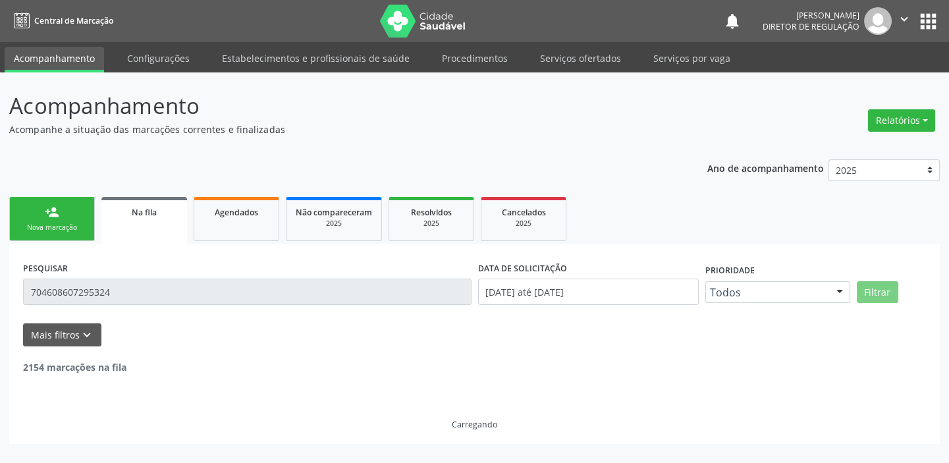
scroll to position [0, 0]
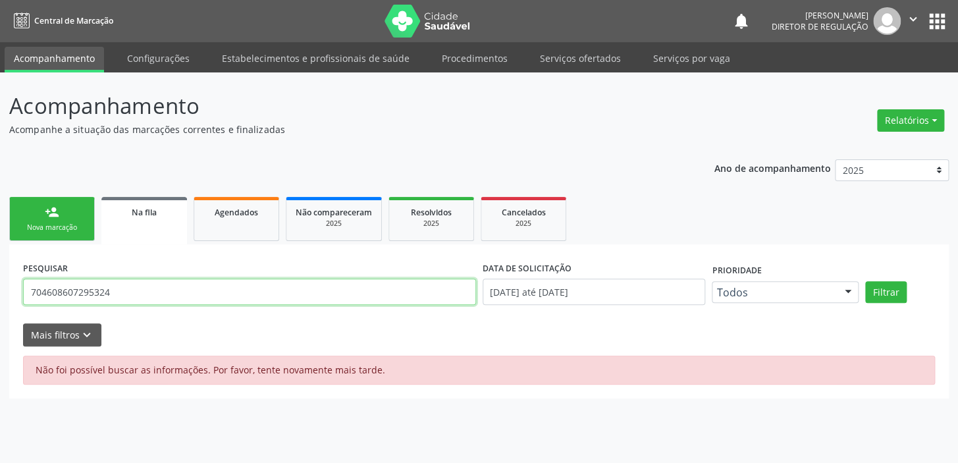
drag, startPoint x: 118, startPoint y: 294, endPoint x: 24, endPoint y: 299, distance: 94.9
click at [24, 299] on input "704608607295324" at bounding box center [249, 291] width 453 height 26
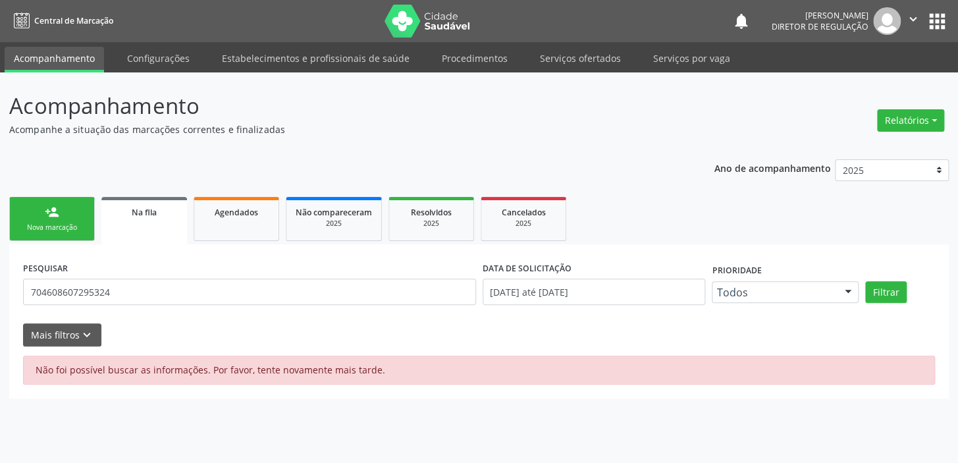
click at [53, 219] on link "person_add Nova marcação" at bounding box center [52, 219] width 86 height 44
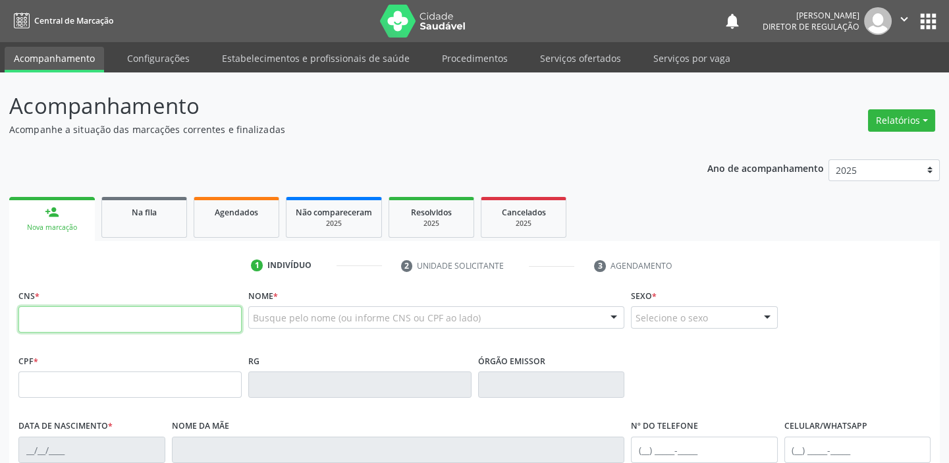
click at [87, 321] on input "text" at bounding box center [129, 319] width 223 height 26
click at [48, 317] on input "text" at bounding box center [129, 319] width 223 height 26
paste input "704 6086 0729 5324"
type input "704 6086 0729 5324"
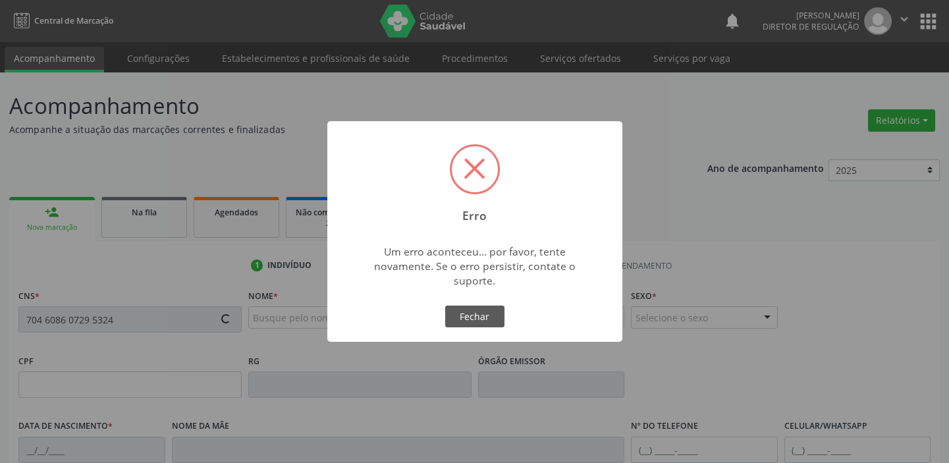
type input "066.669.164-92"
type input "[DATE]"
type input "[PERSON_NAME] da Conceiçao"
type input "[PHONE_NUMBER]"
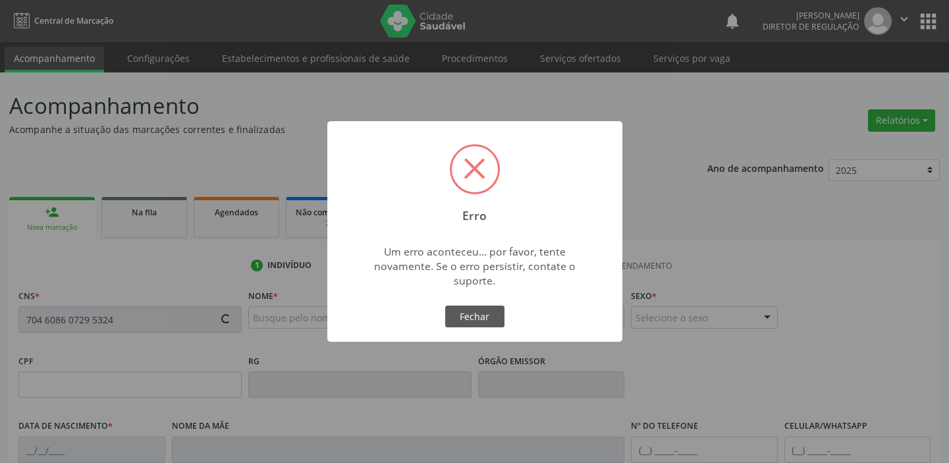
type input "S/N"
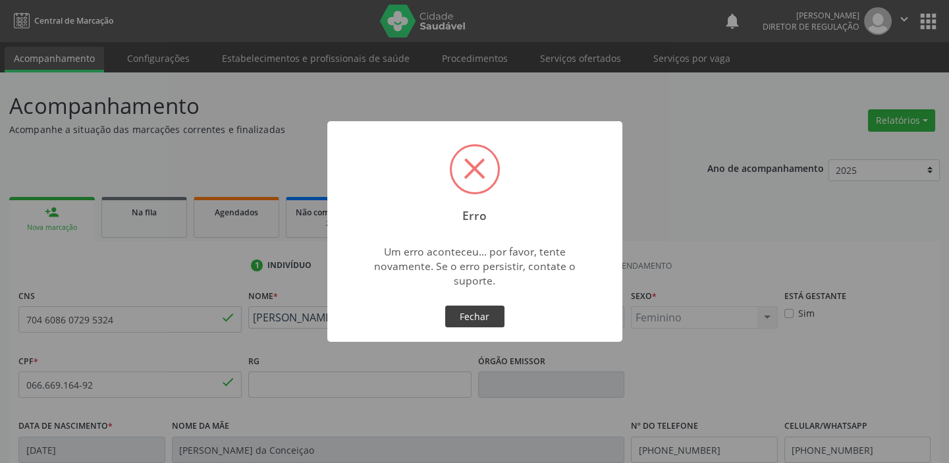
click at [463, 311] on button "Fechar" at bounding box center [474, 316] width 59 height 22
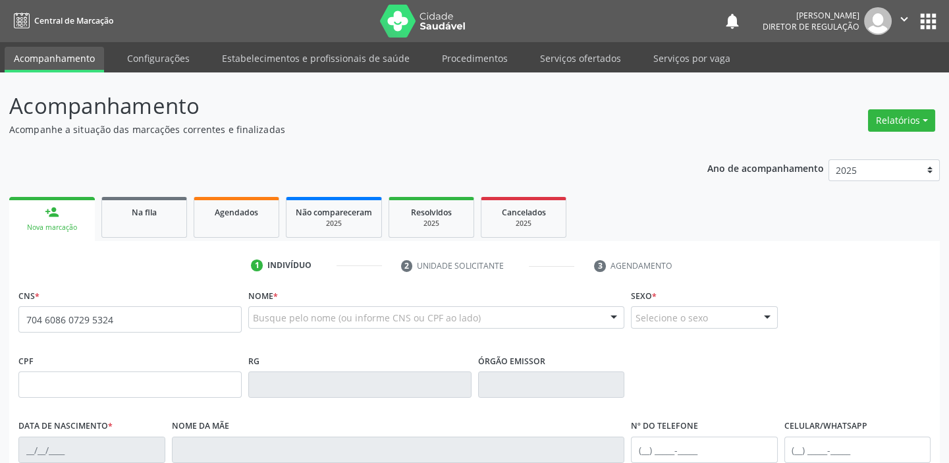
type input "704 6086 0729 5324"
type input "066.669.164-92"
type input "[DATE]"
type input "[PERSON_NAME] da Conceiçao"
type input "[PHONE_NUMBER]"
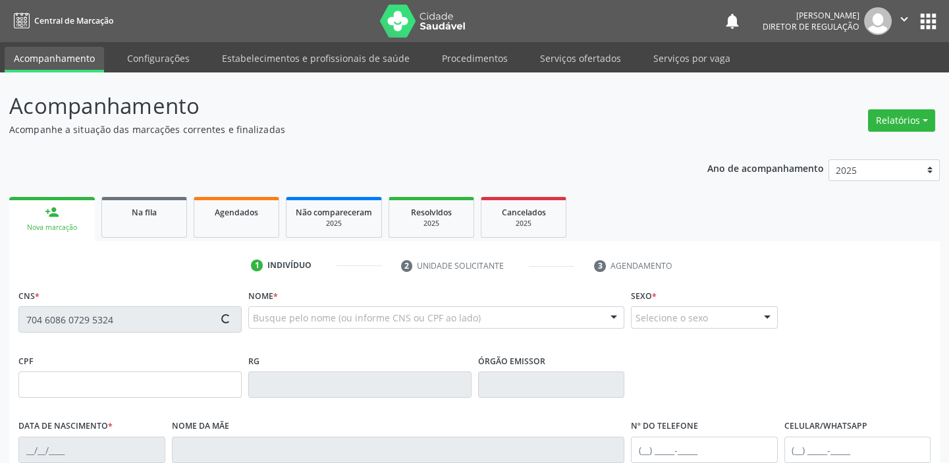
type input "[PHONE_NUMBER]"
type input "S/N"
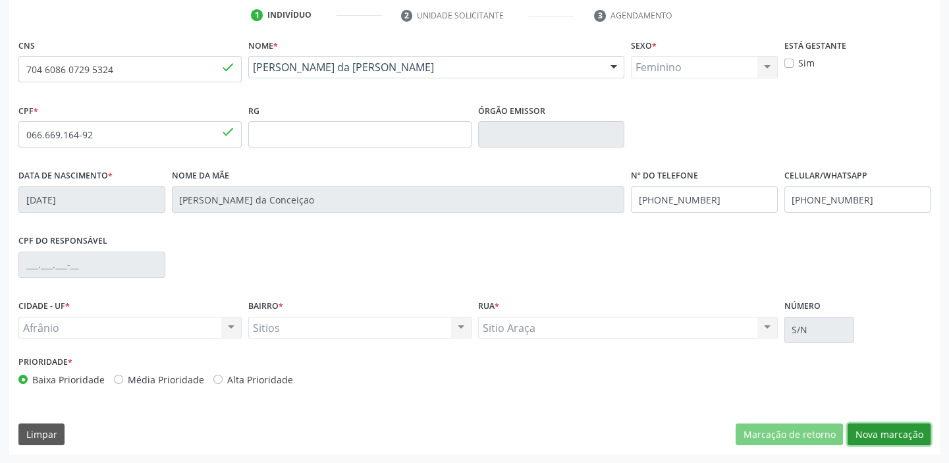
drag, startPoint x: 862, startPoint y: 433, endPoint x: 830, endPoint y: 415, distance: 36.8
click at [862, 432] on button "Nova marcação" at bounding box center [888, 434] width 83 height 22
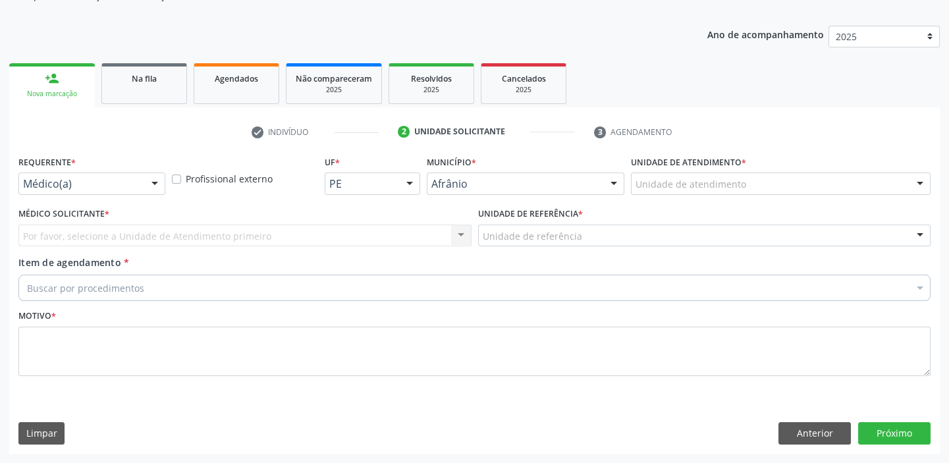
scroll to position [132, 0]
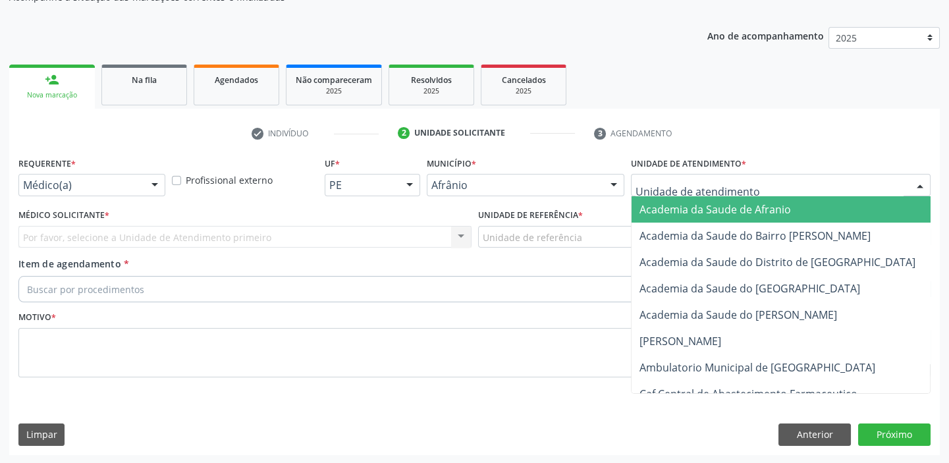
click at [685, 192] on div at bounding box center [781, 185] width 300 height 22
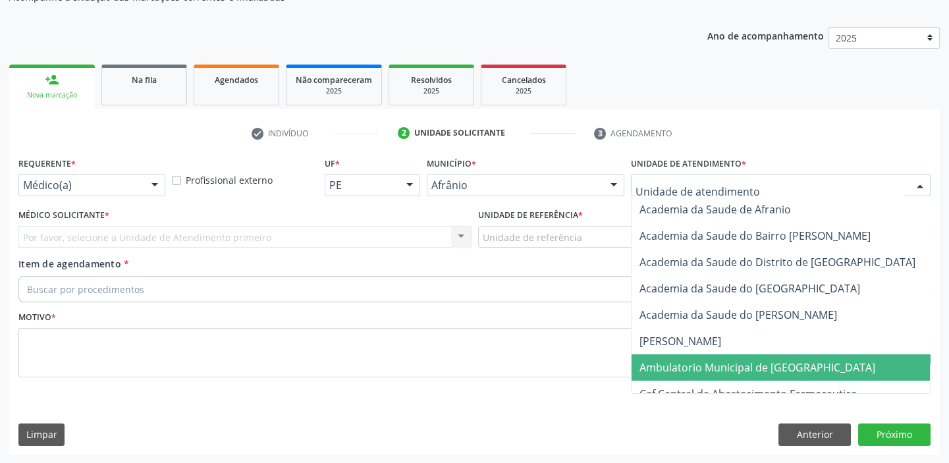
drag, startPoint x: 685, startPoint y: 367, endPoint x: 577, endPoint y: 304, distance: 124.2
click at [679, 362] on span "Ambulatorio Municipal de [GEOGRAPHIC_DATA]" at bounding box center [757, 367] width 236 height 14
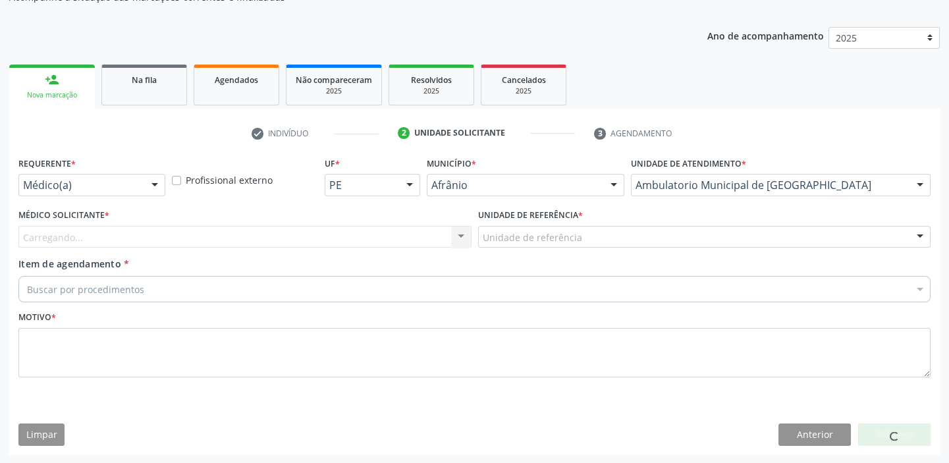
drag, startPoint x: 516, startPoint y: 247, endPoint x: 517, endPoint y: 286, distance: 38.8
click at [515, 248] on div "Unidade de referência * Unidade de referência ESF de Extrema ESF de Barra das M…" at bounding box center [704, 230] width 459 height 51
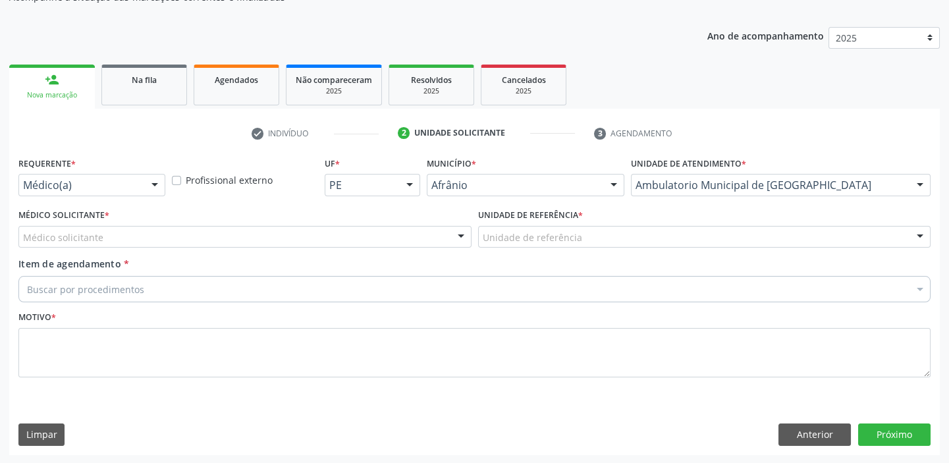
drag, startPoint x: 520, startPoint y: 234, endPoint x: 520, endPoint y: 282, distance: 48.1
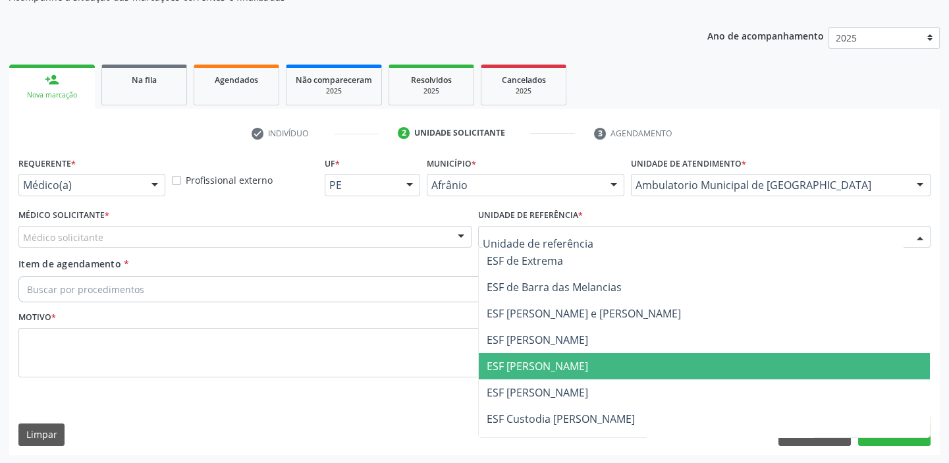
click at [526, 359] on span "ESF [PERSON_NAME]" at bounding box center [536, 366] width 101 height 14
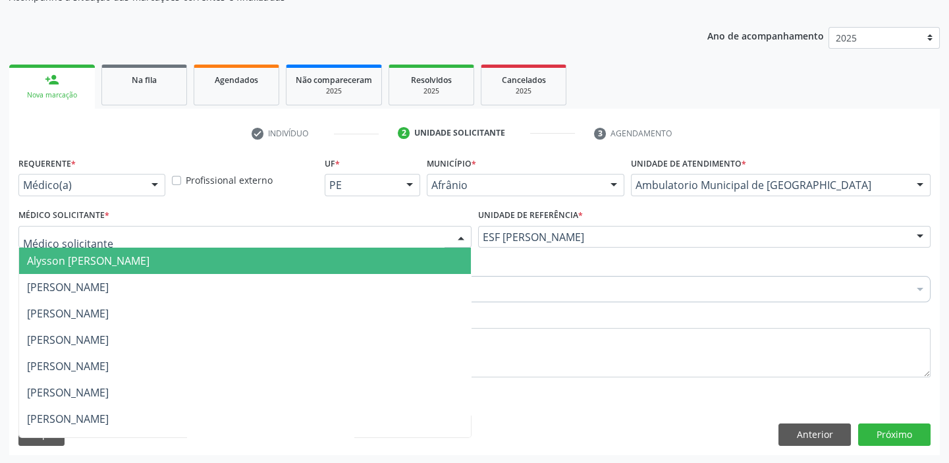
click at [73, 263] on span "Alysson [PERSON_NAME]" at bounding box center [88, 260] width 122 height 14
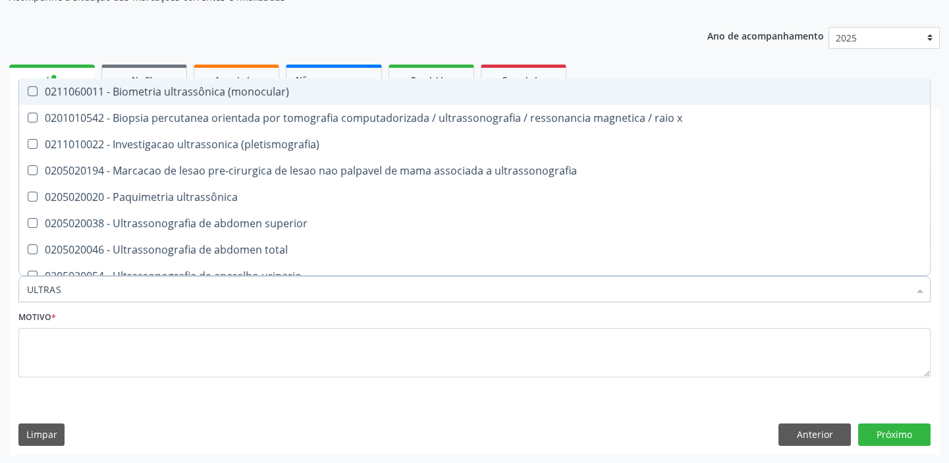
type input "ULTRASS"
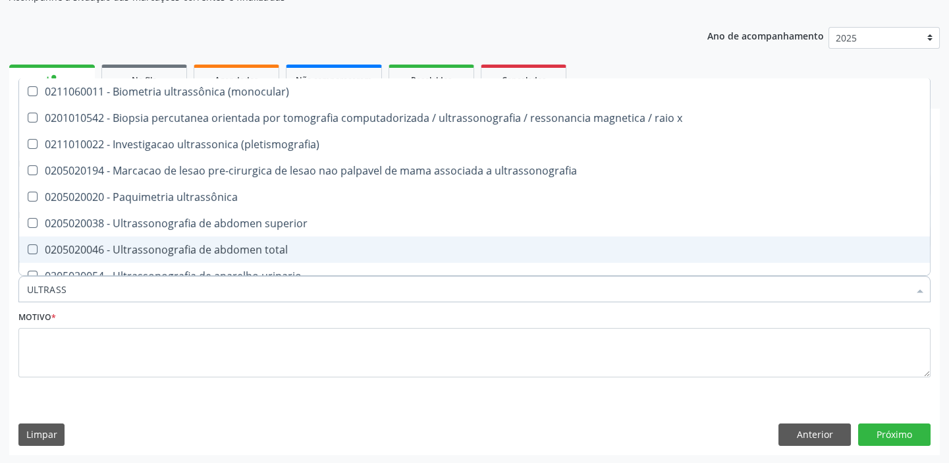
click at [108, 258] on span "0205020046 - Ultrassonografia de abdomen total" at bounding box center [474, 249] width 910 height 26
checkbox total "true"
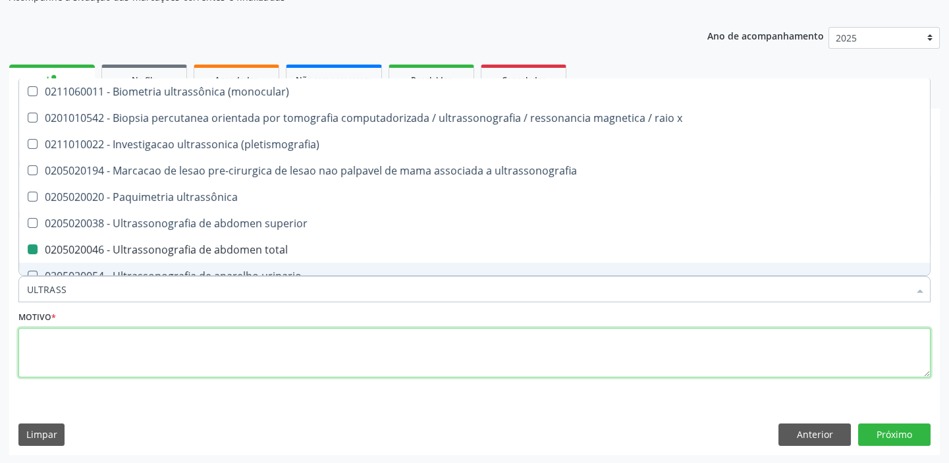
click at [93, 350] on textarea at bounding box center [474, 353] width 912 height 50
checkbox x "true"
checkbox total "false"
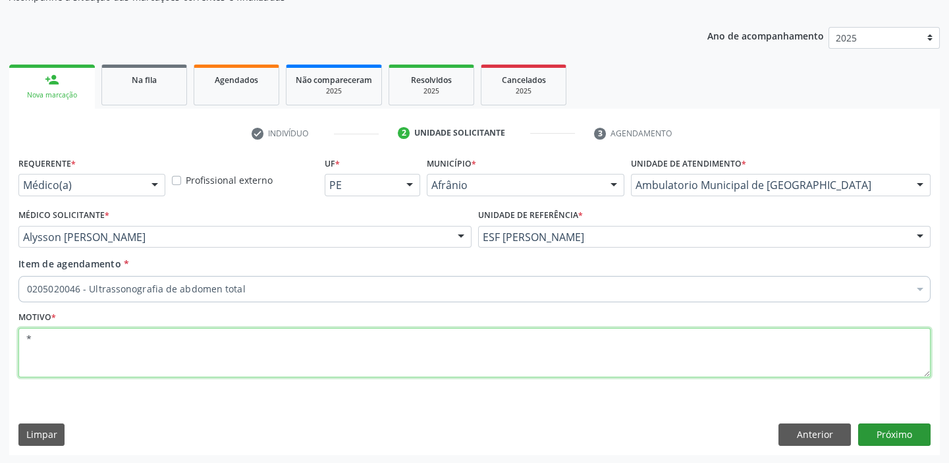
type textarea "*"
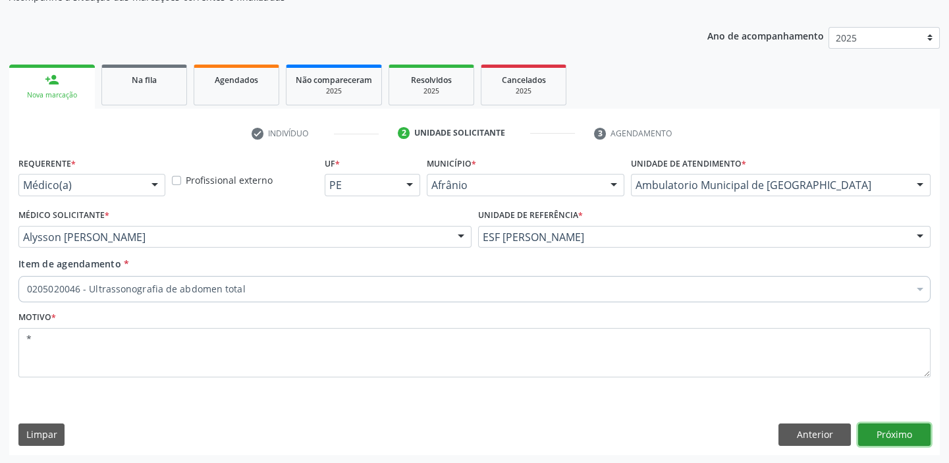
click at [866, 432] on button "Próximo" at bounding box center [894, 434] width 72 height 22
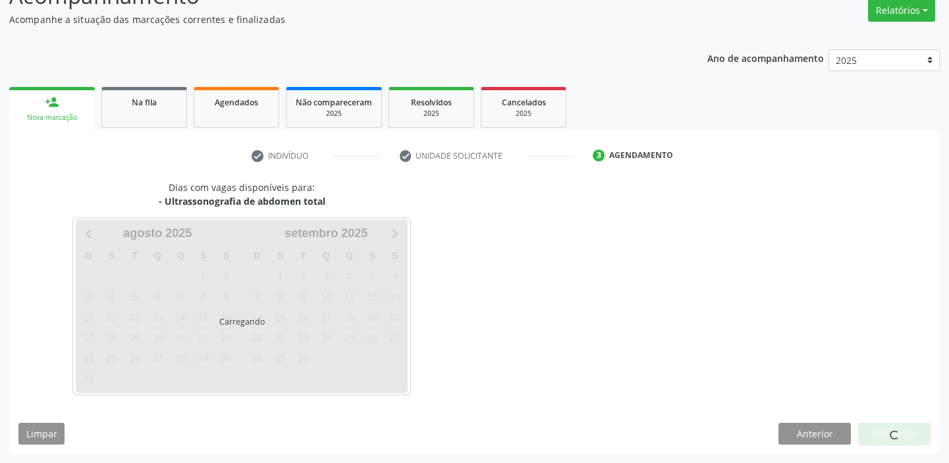
scroll to position [109, 0]
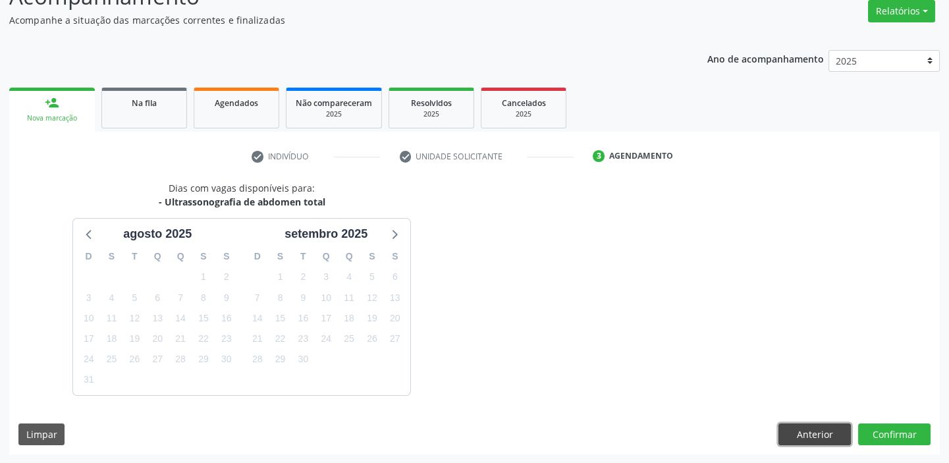
click at [802, 432] on button "Anterior" at bounding box center [814, 434] width 72 height 22
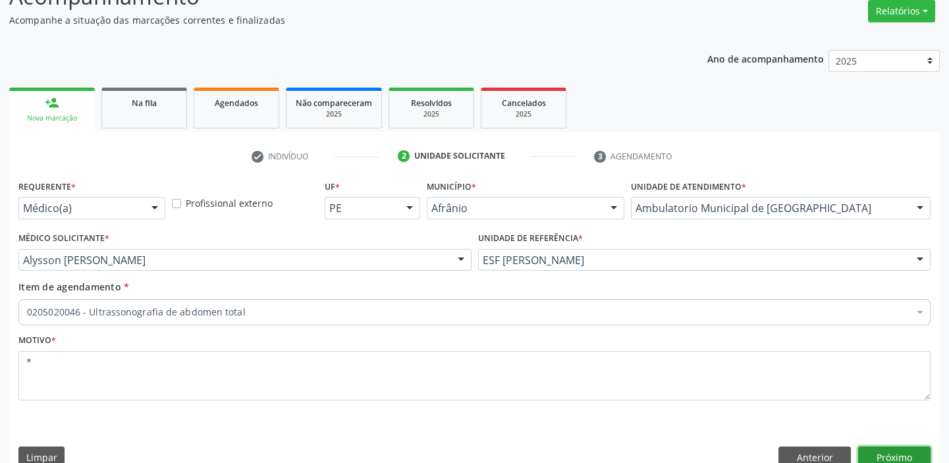
click at [895, 452] on button "Próximo" at bounding box center [894, 457] width 72 height 22
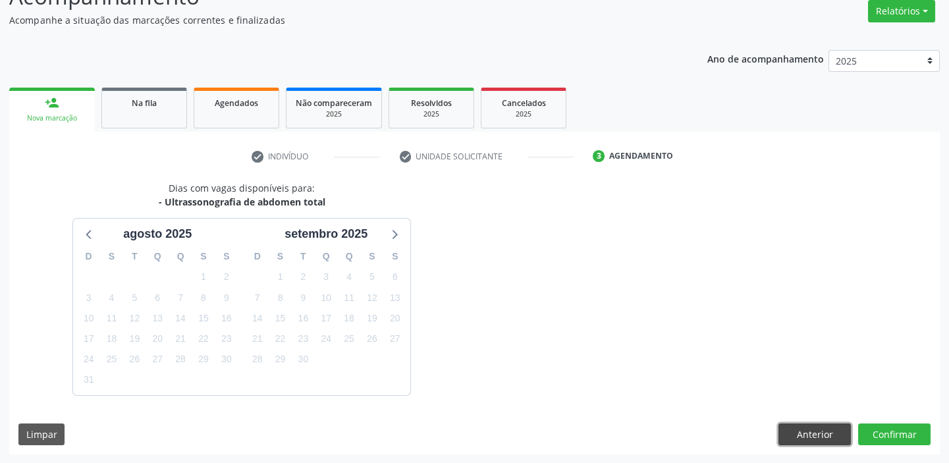
click at [810, 431] on button "Anterior" at bounding box center [814, 434] width 72 height 22
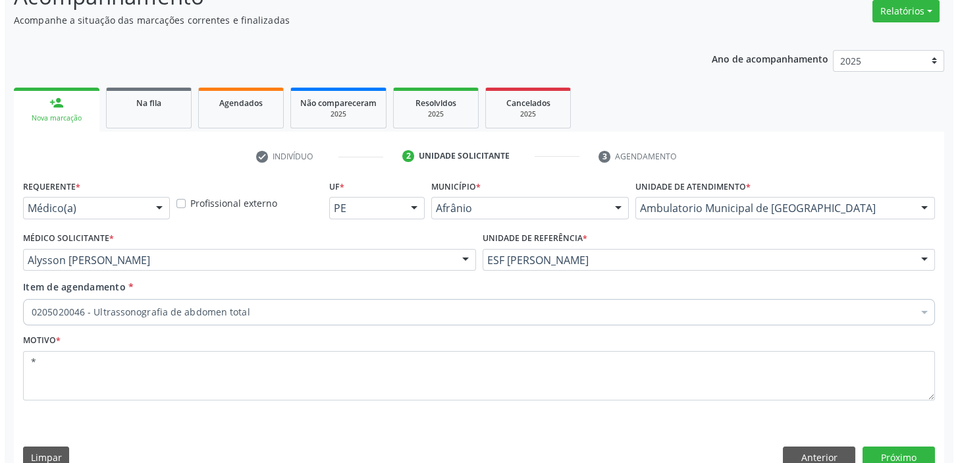
scroll to position [0, 0]
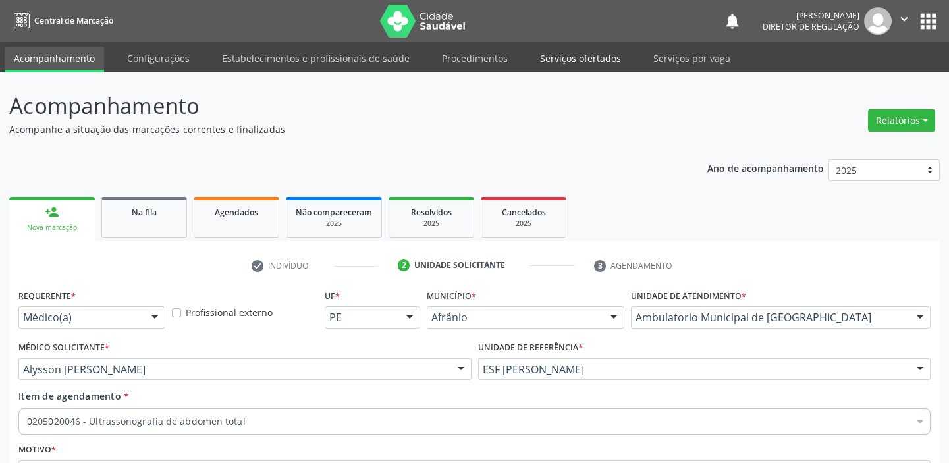
click at [562, 53] on link "Serviços ofertados" at bounding box center [580, 58] width 99 height 23
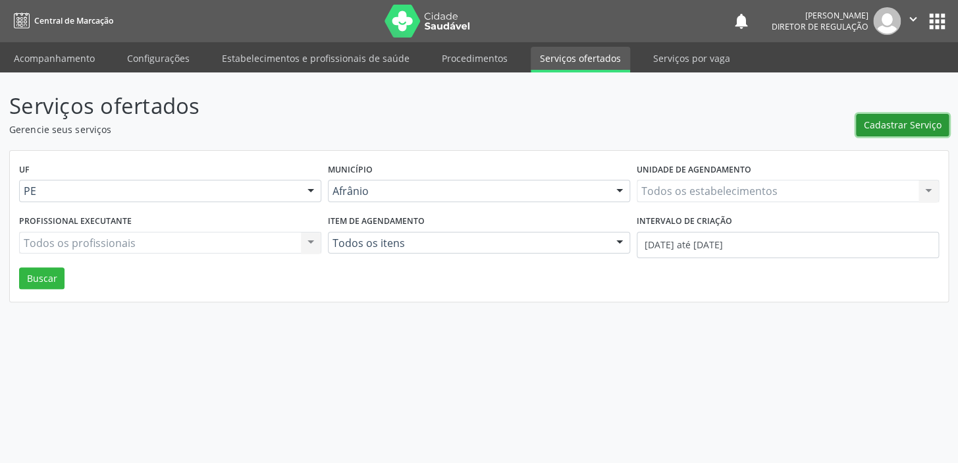
click at [909, 126] on span "Cadastrar Serviço" at bounding box center [903, 125] width 78 height 14
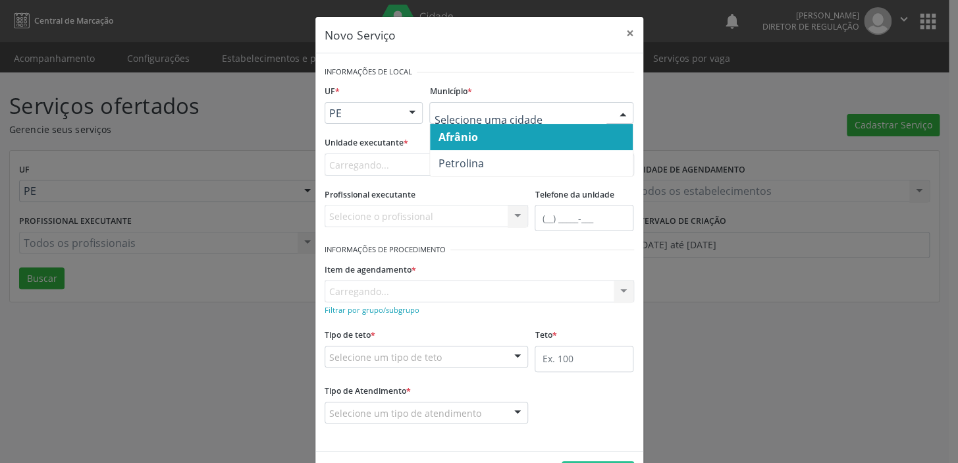
drag, startPoint x: 483, startPoint y: 118, endPoint x: 468, endPoint y: 151, distance: 36.2
drag, startPoint x: 476, startPoint y: 144, endPoint x: 448, endPoint y: 153, distance: 29.8
click at [473, 145] on span "Afrânio" at bounding box center [531, 137] width 203 height 26
